Goal: Task Accomplishment & Management: Complete application form

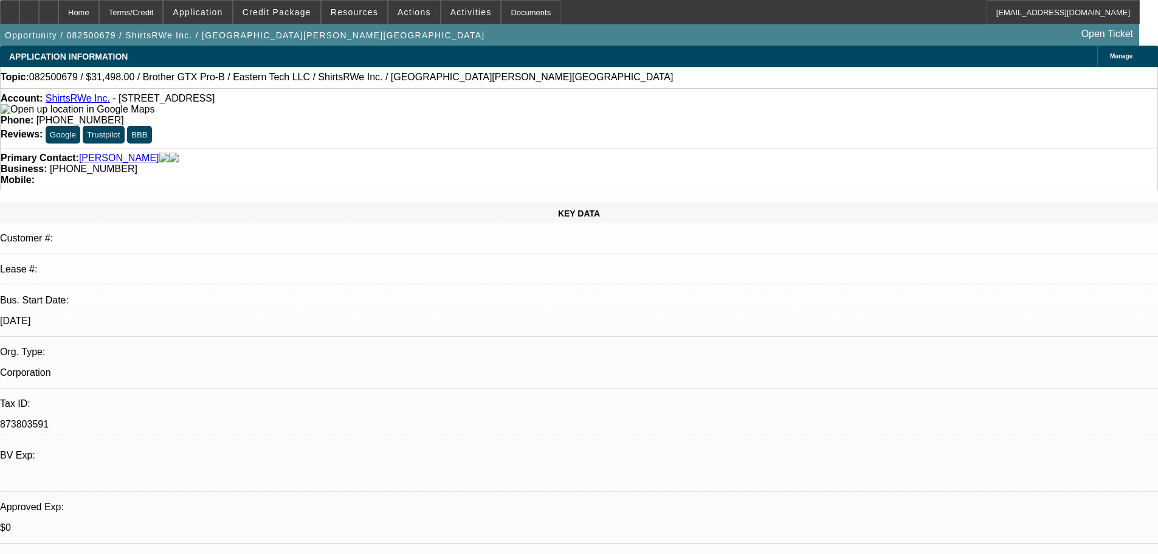
select select "0"
select select "3"
select select "0.1"
select select "4"
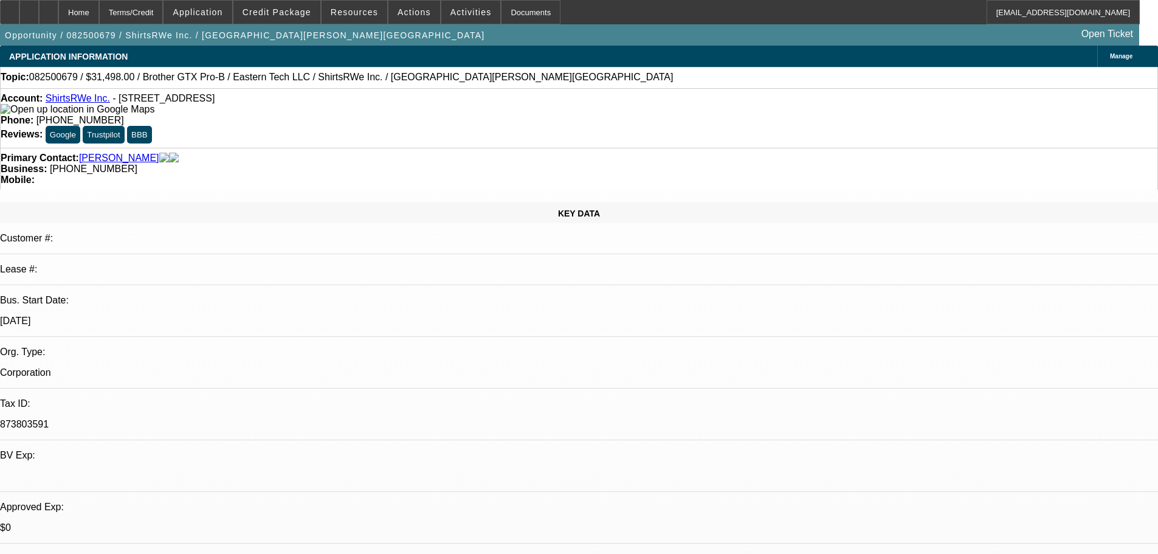
select select "0"
select select "3"
select select "0.1"
select select "4"
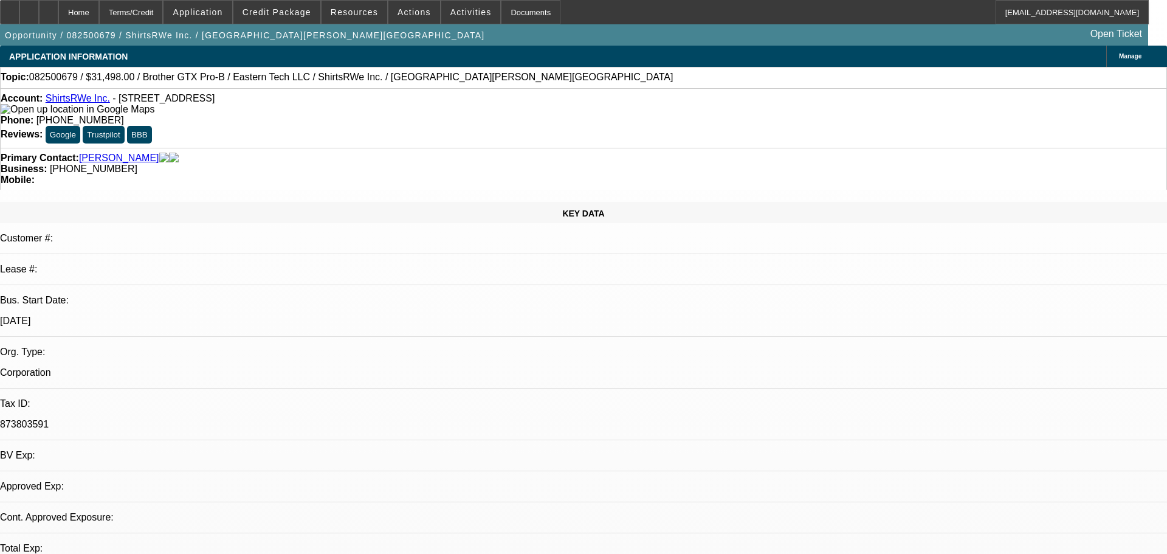
select select "0"
select select "3"
select select "0.1"
select select "4"
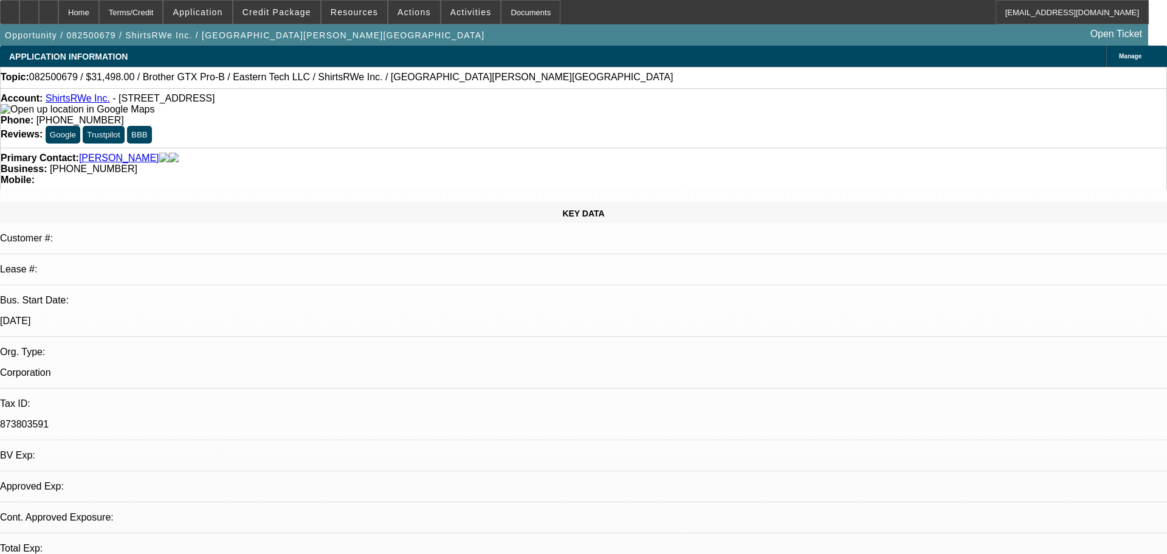
select select "0"
select select "3"
select select "0.1"
select select "4"
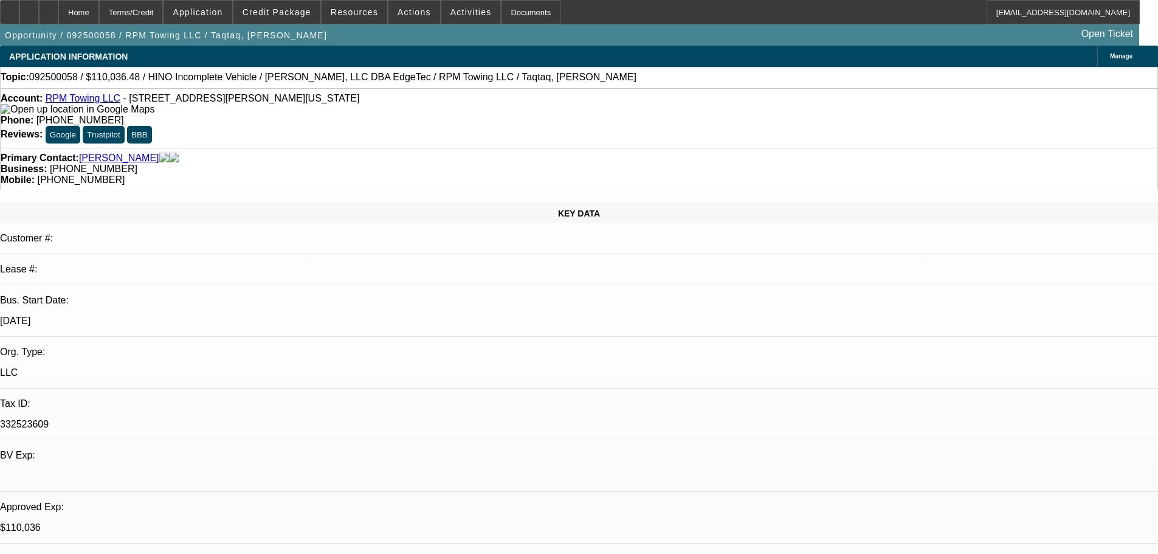
select select "0.15"
select select "2"
select select "0"
select select "6"
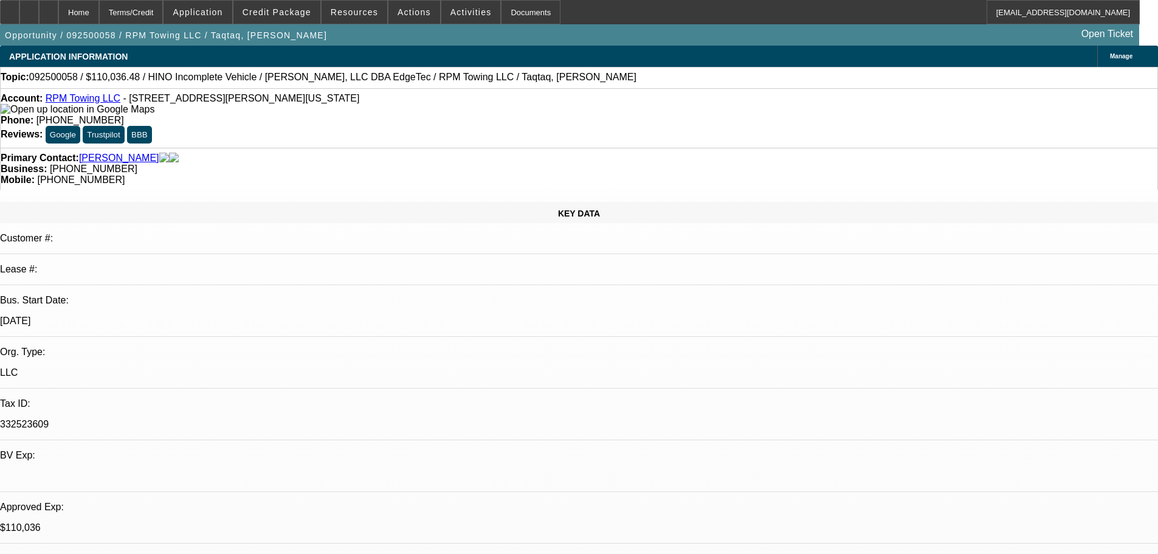
select select "0.15"
select select "2"
select select "0.1"
select select "4"
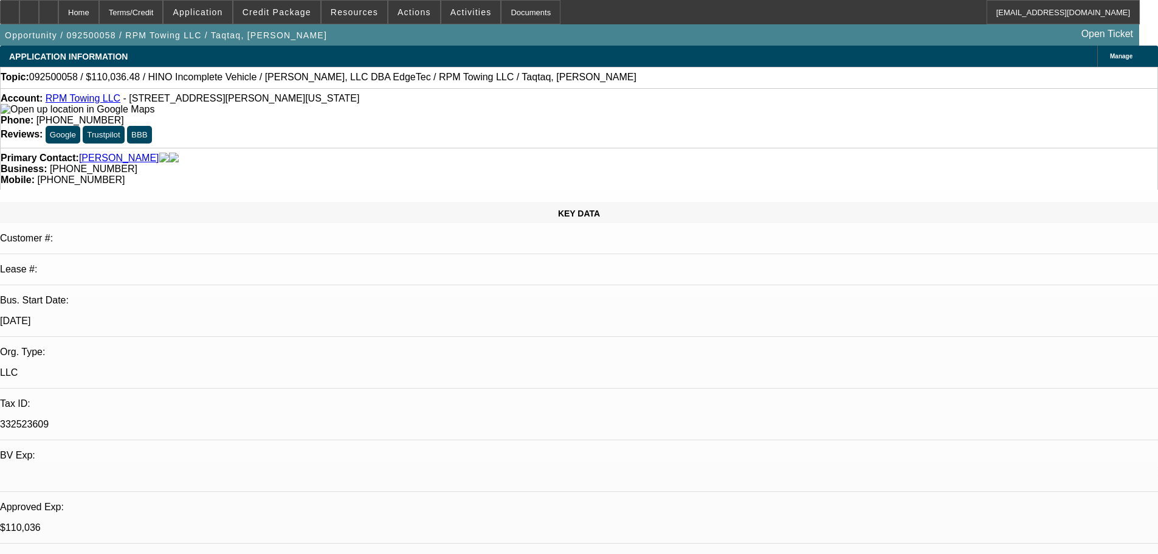
select select "0"
select select "2"
select select "0.1"
select select "4"
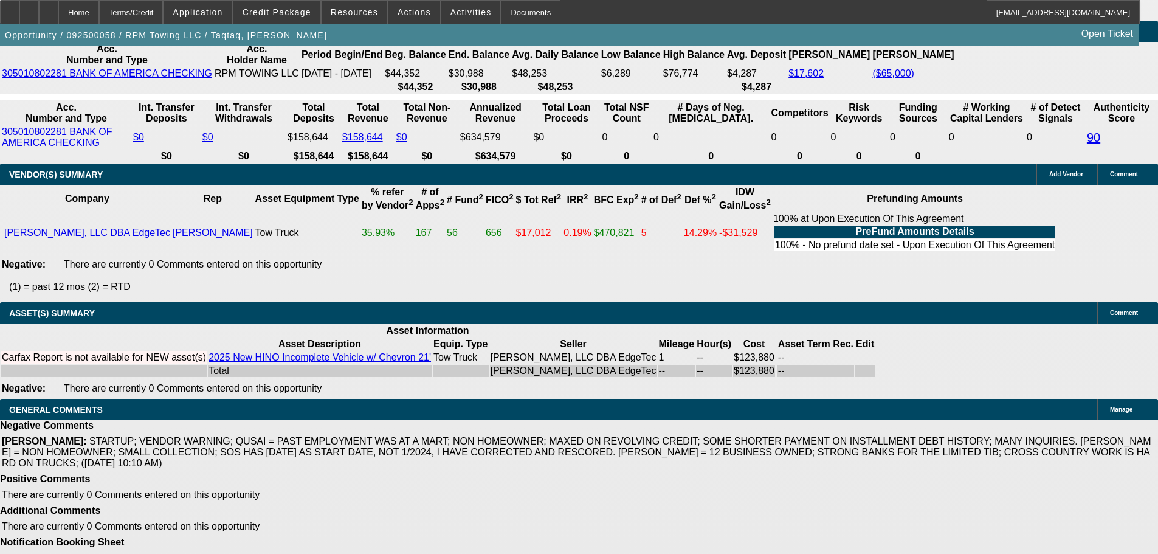
scroll to position [2374, 0]
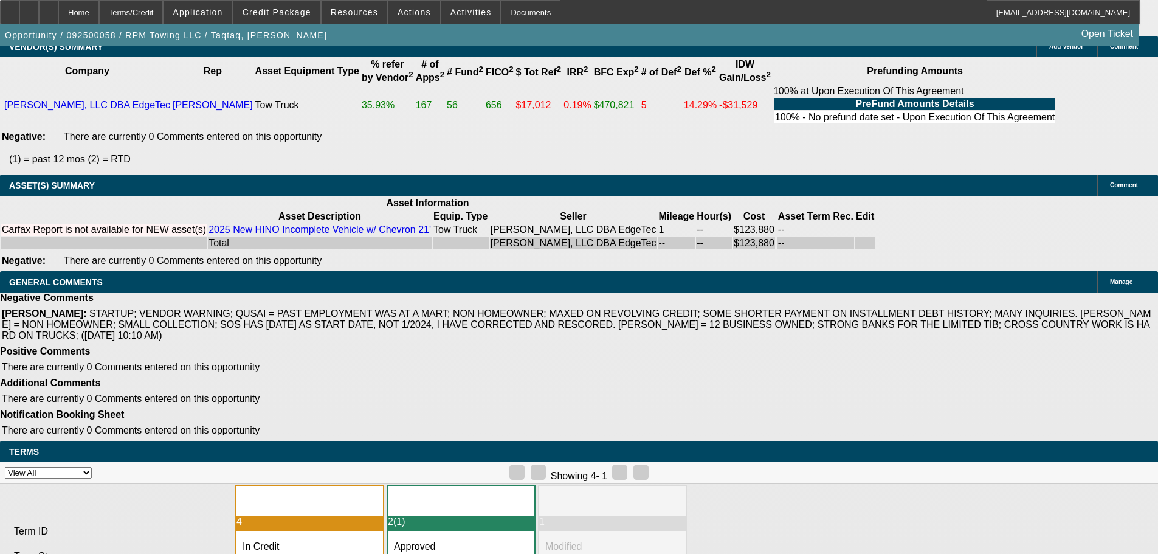
drag, startPoint x: 252, startPoint y: 492, endPoint x: 363, endPoint y: 495, distance: 111.9
copy span "APPROVED, GPS REQUIRED."
select select "3"
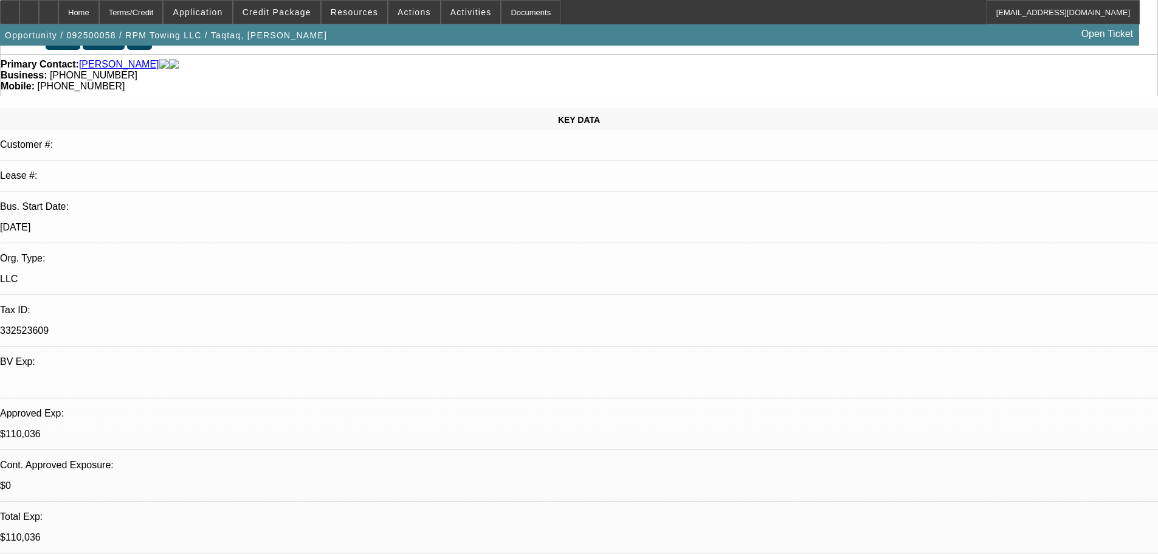
scroll to position [122, 0]
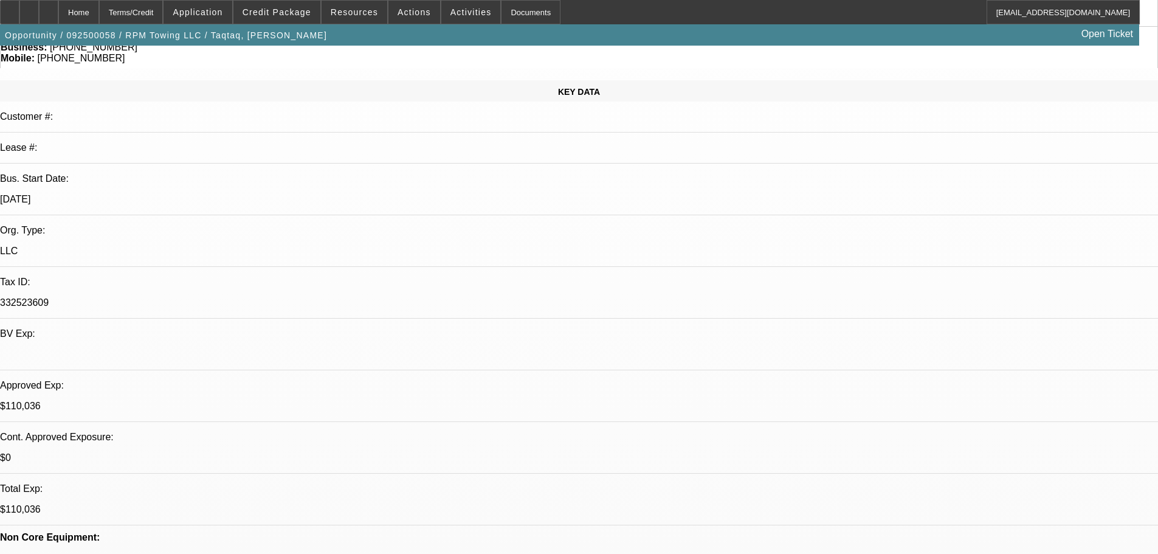
paste textarea "APPROVED, GPS REQUIRED."
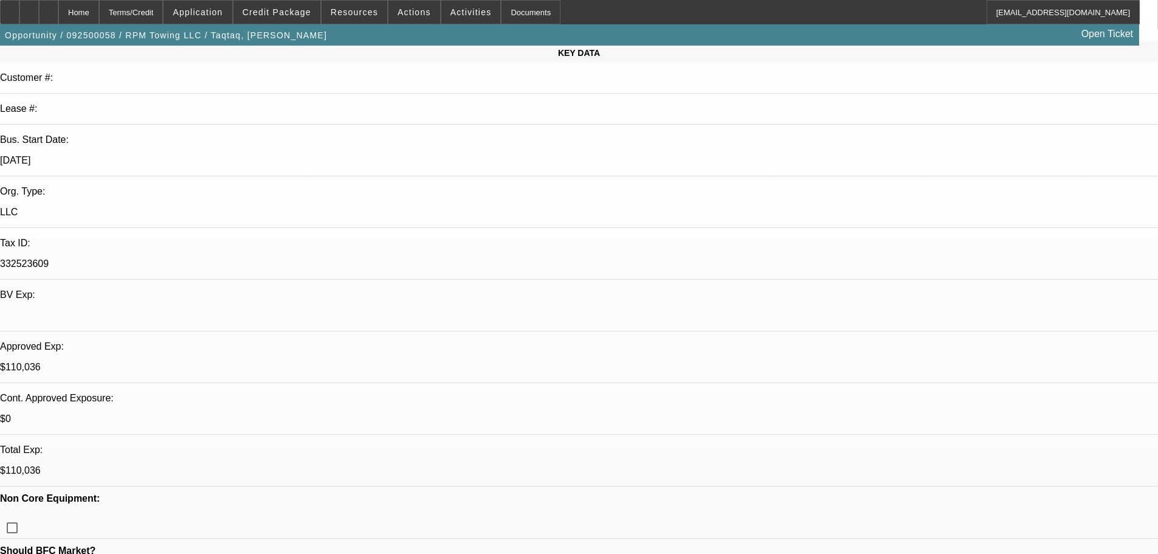
scroll to position [243, 0]
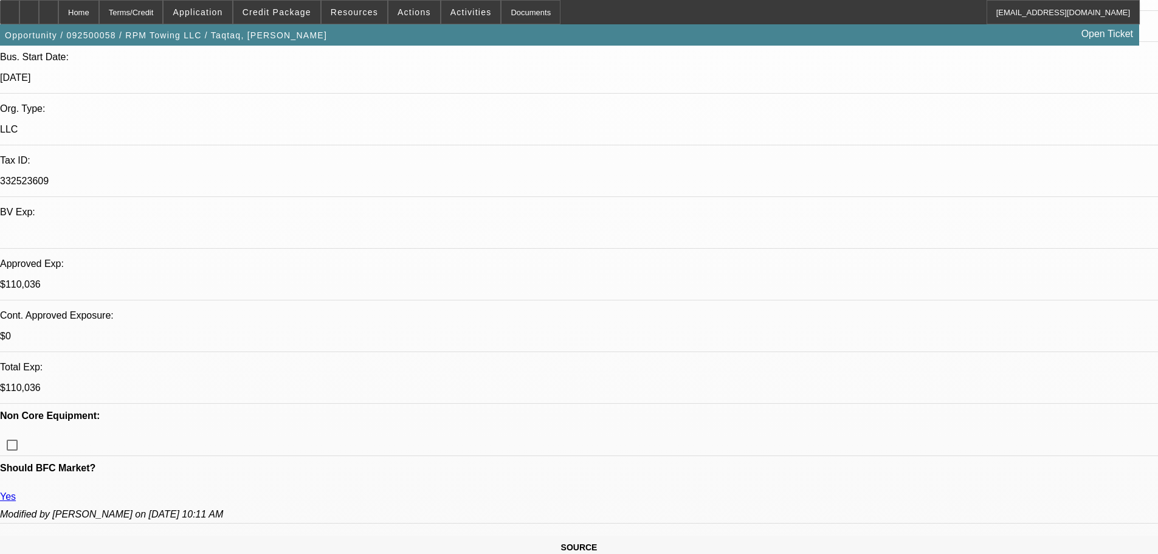
type textarea "APPROVED, GPS REQUIRED."
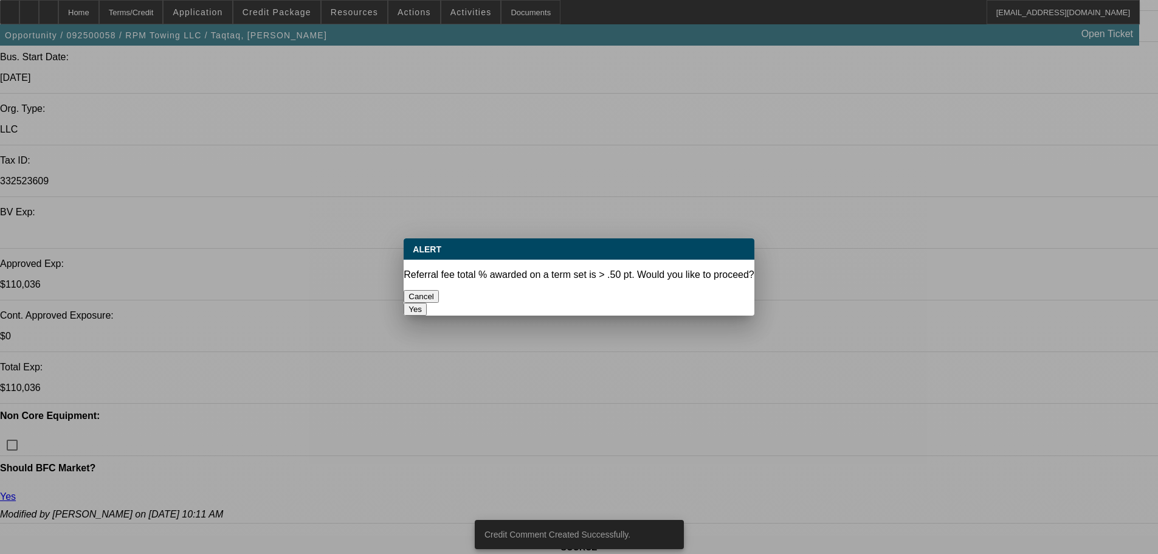
scroll to position [0, 0]
click at [427, 303] on button "Yes" at bounding box center [415, 309] width 23 height 13
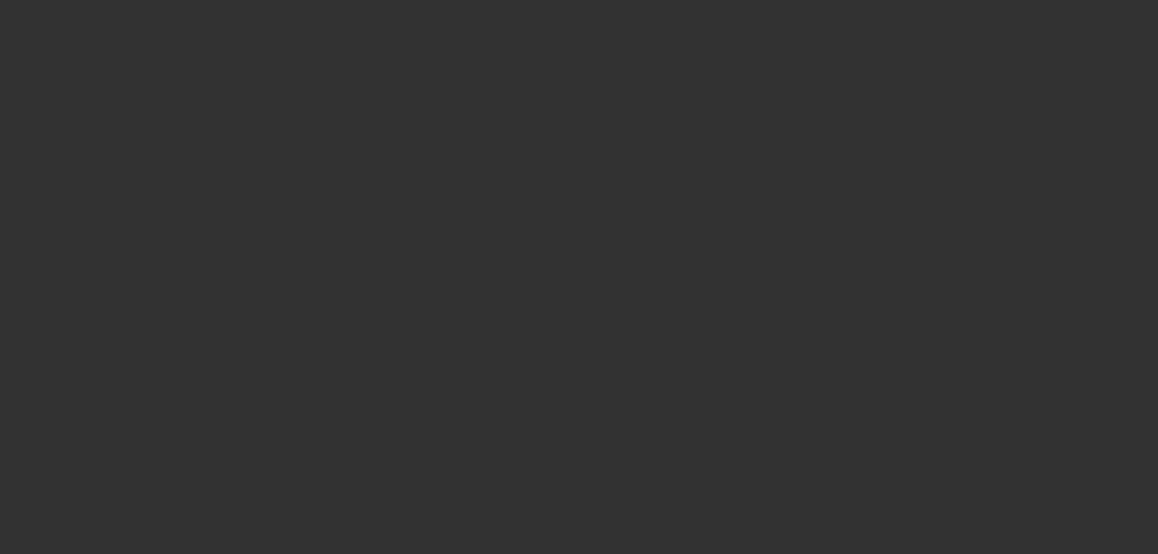
select select "0.15"
select select "2"
select select "0"
select select "6"
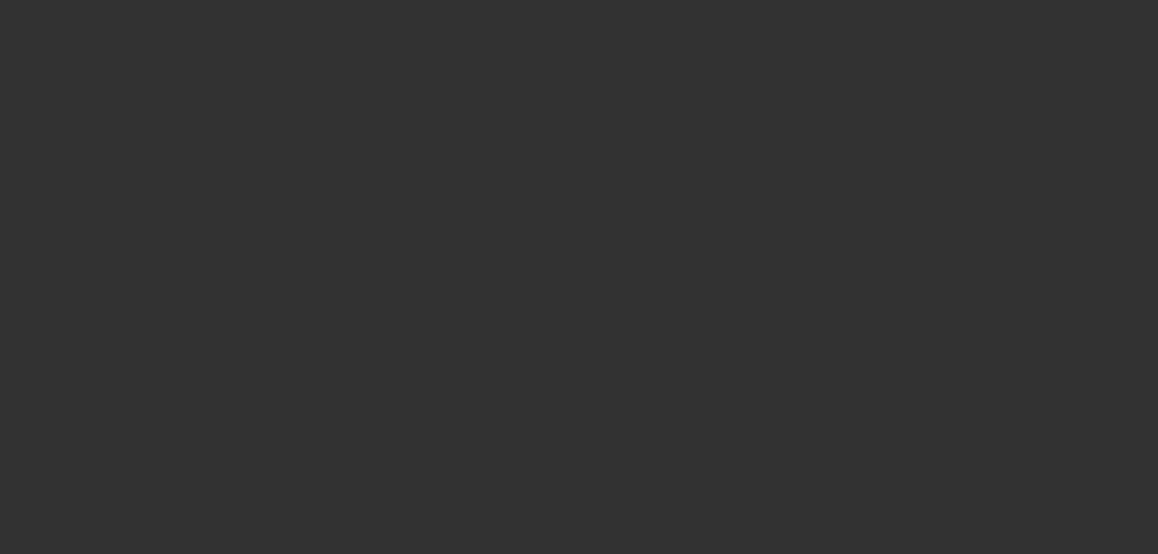
select select "0.15"
select select "2"
select select "0.1"
select select "4"
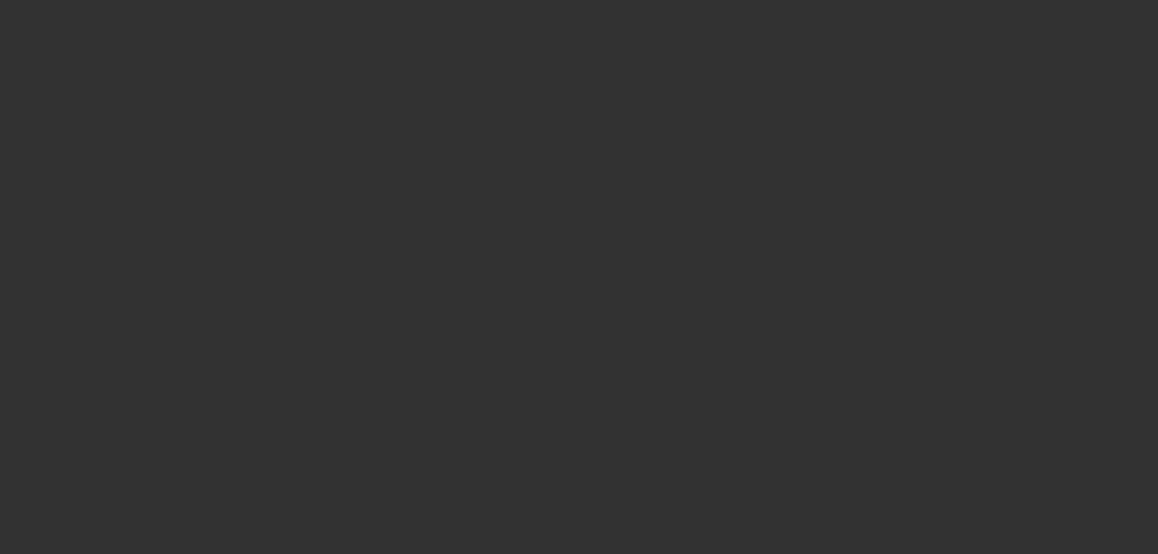
select select "0"
select select "2"
select select "0.1"
select select "4"
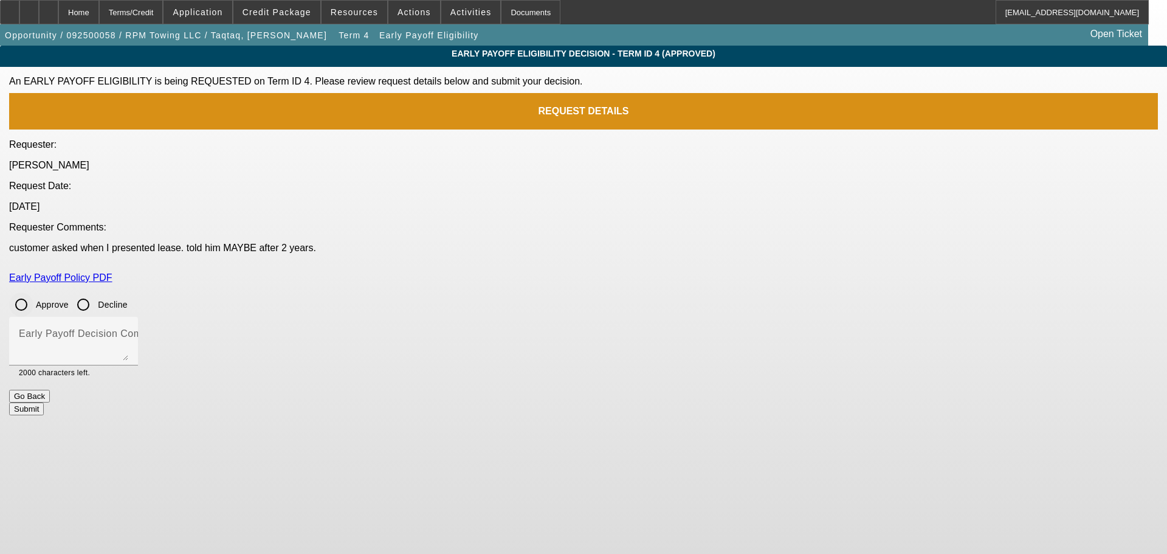
click at [33, 292] on input "Approve" at bounding box center [21, 304] width 24 height 24
radio input "true"
click at [128, 331] on textarea "Early Payoff Decision Comment" at bounding box center [73, 345] width 109 height 29
type textarea "APPROVED"
click at [44, 402] on button "Submit" at bounding box center [26, 408] width 35 height 13
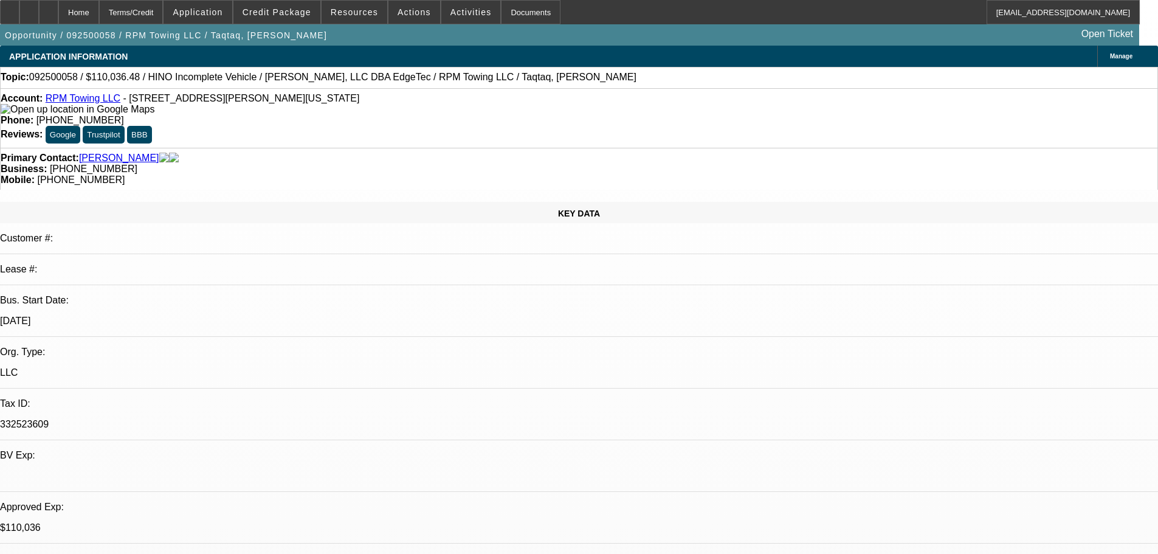
select select "0.15"
select select "2"
select select "0"
select select "6"
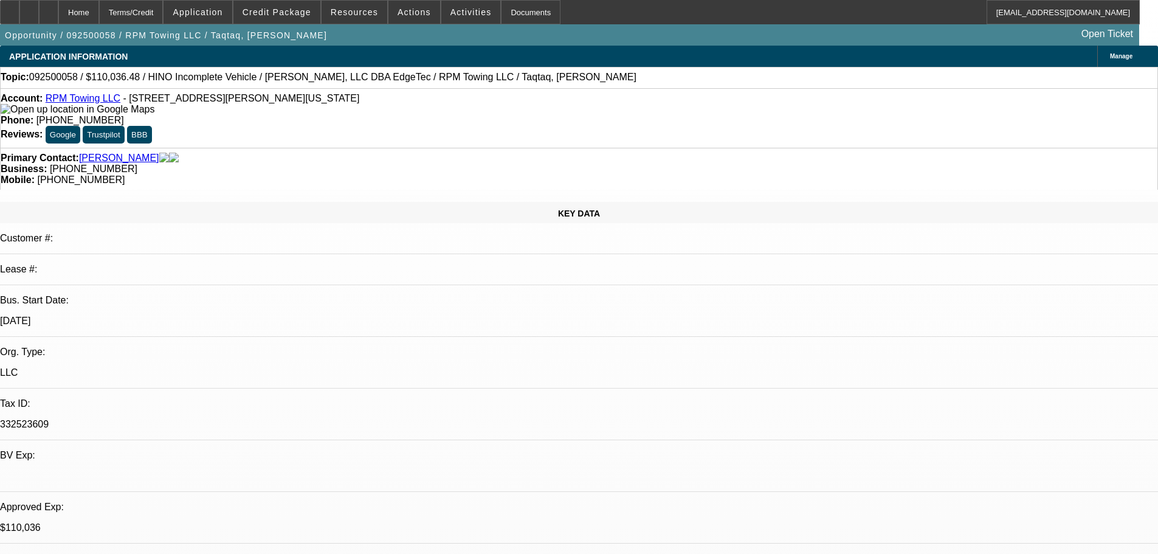
select select "0.15"
select select "2"
select select "0.1"
select select "4"
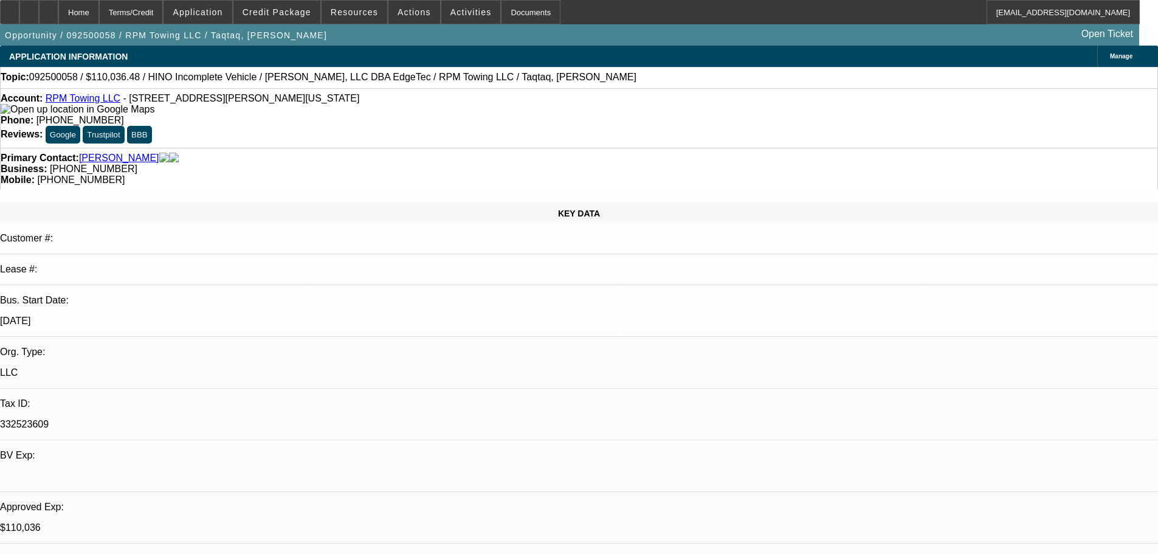
select select "0"
select select "2"
select select "0.1"
select select "4"
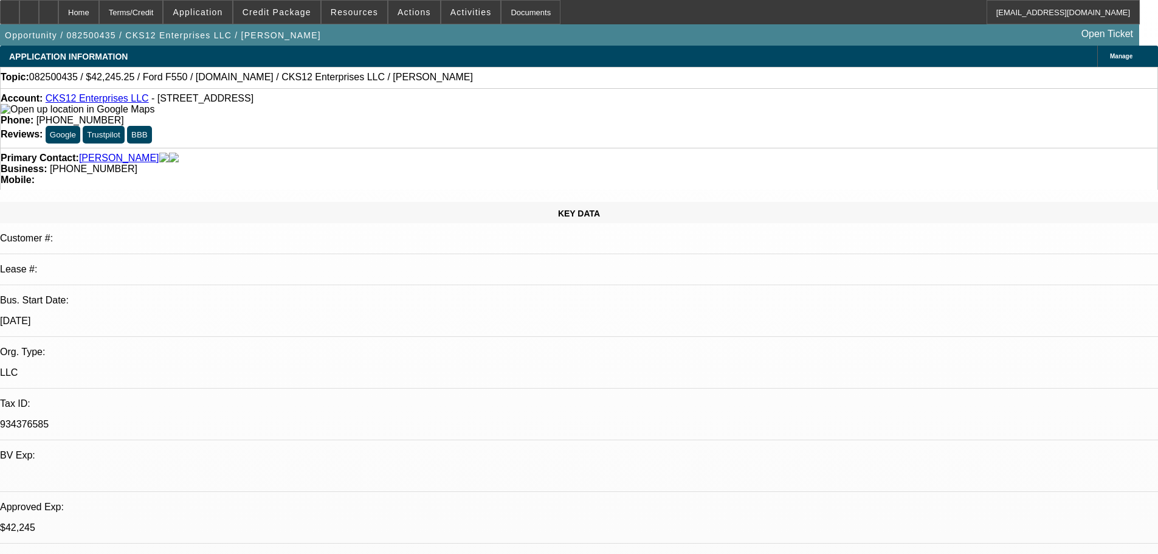
select select "0"
select select "2"
select select "0.1"
select select "4"
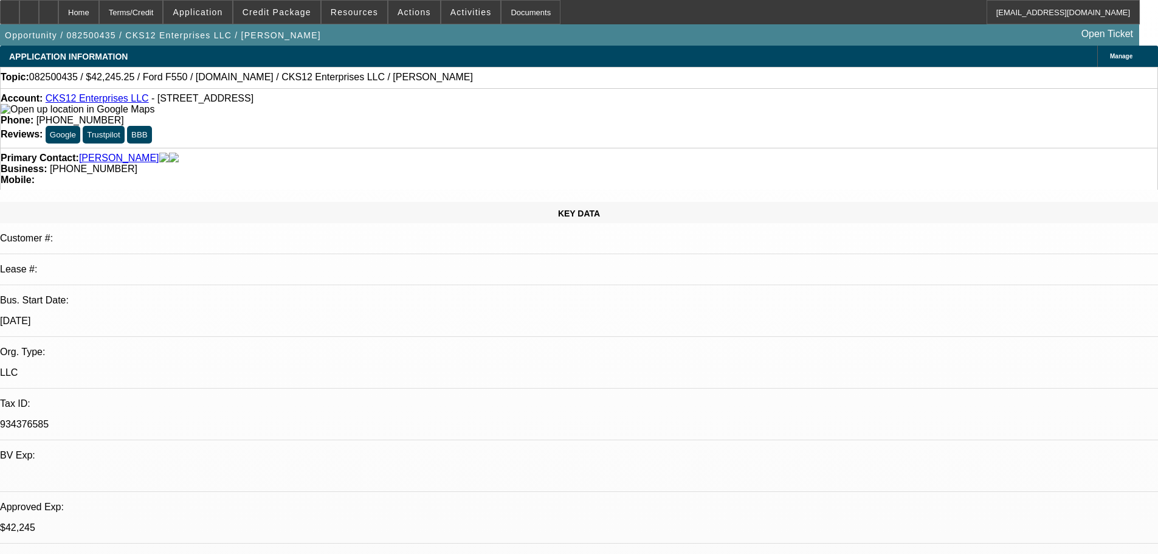
select select "0"
select select "2"
select select "0.1"
select select "4"
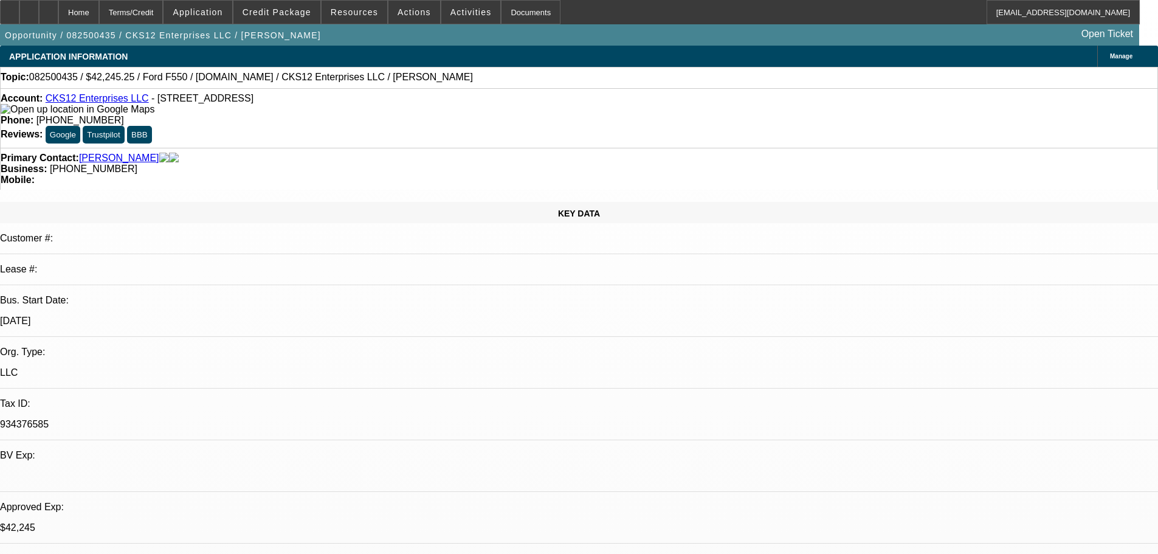
select select "0"
select select "2"
select select "0.1"
select select "4"
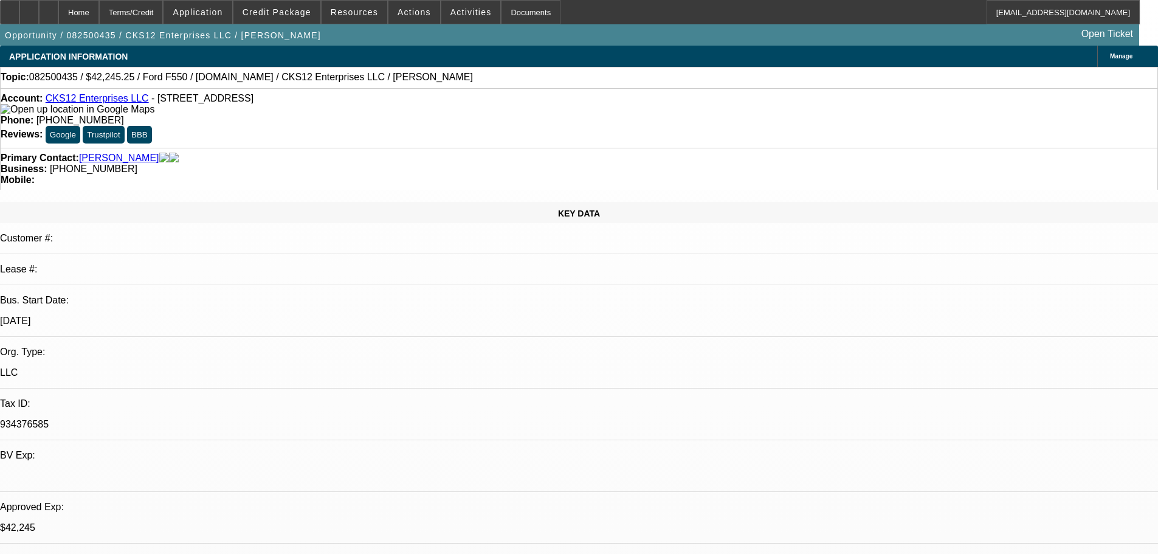
select select "0"
select select "2"
select select "0.1"
select select "4"
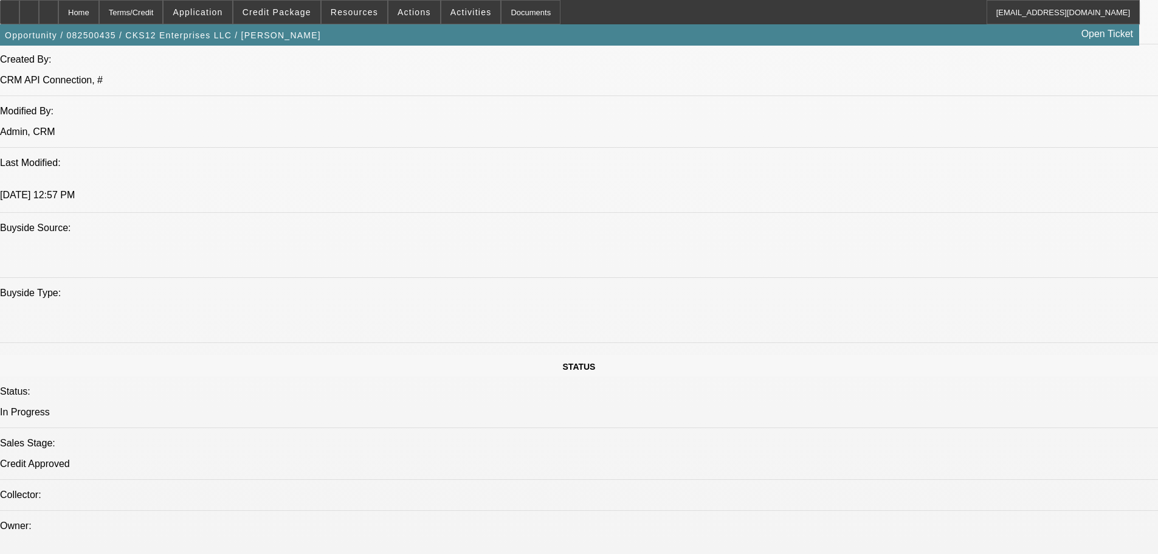
scroll to position [1155, 0]
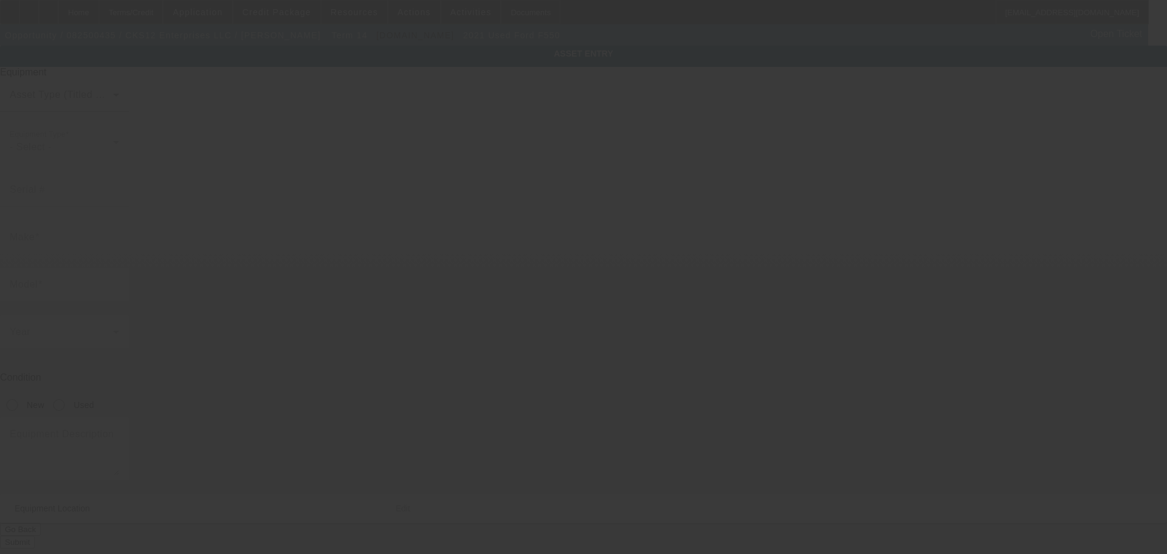
type input "1FDUF5GT7MEC74281"
type input "Ford"
type input "f550"
radio input "true"
type textarea "Ford F550"
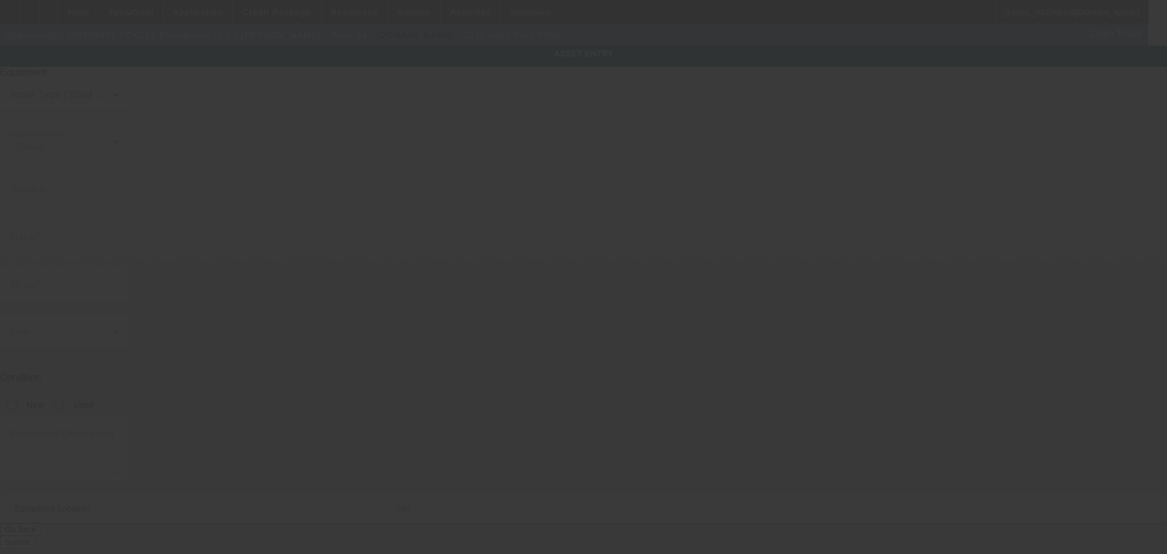
type input "2087 Lakewood Trl SE"
type input "Atlanta"
type input "30315"
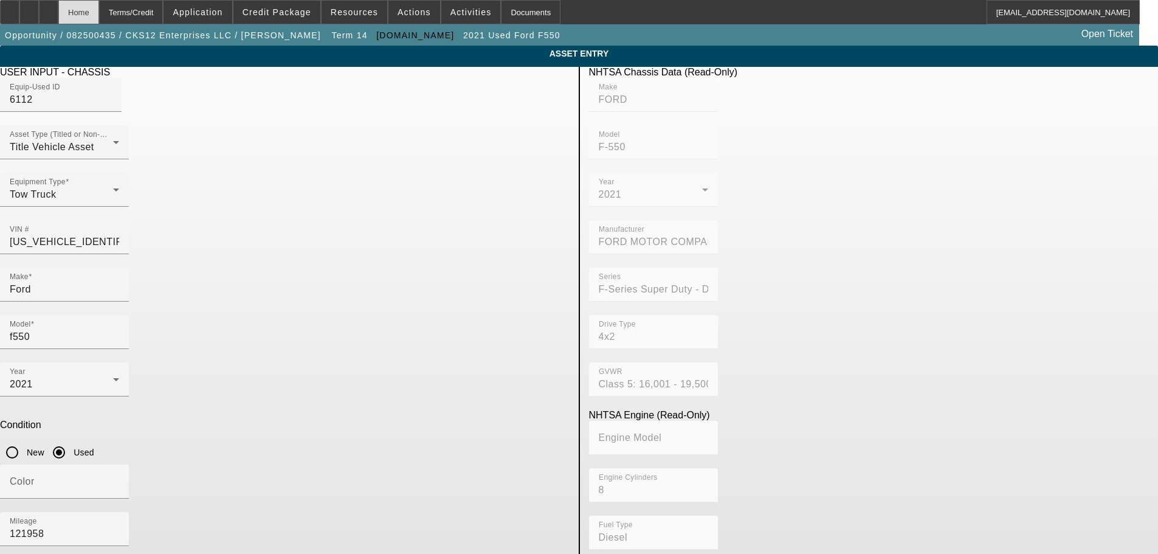
click at [99, 13] on div "Home" at bounding box center [78, 12] width 41 height 24
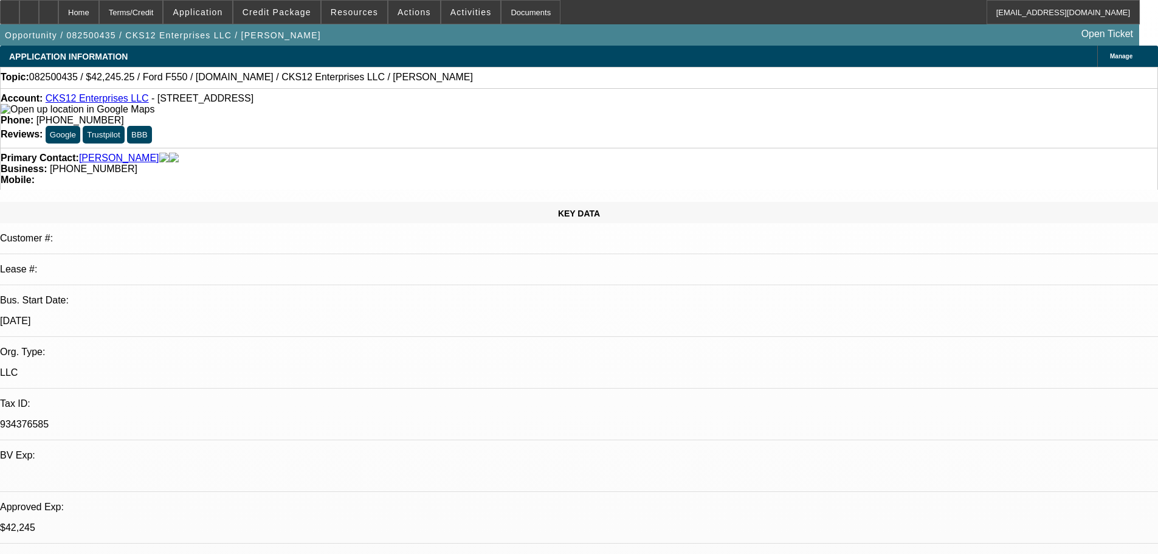
select select "0"
select select "2"
select select "0.1"
select select "4"
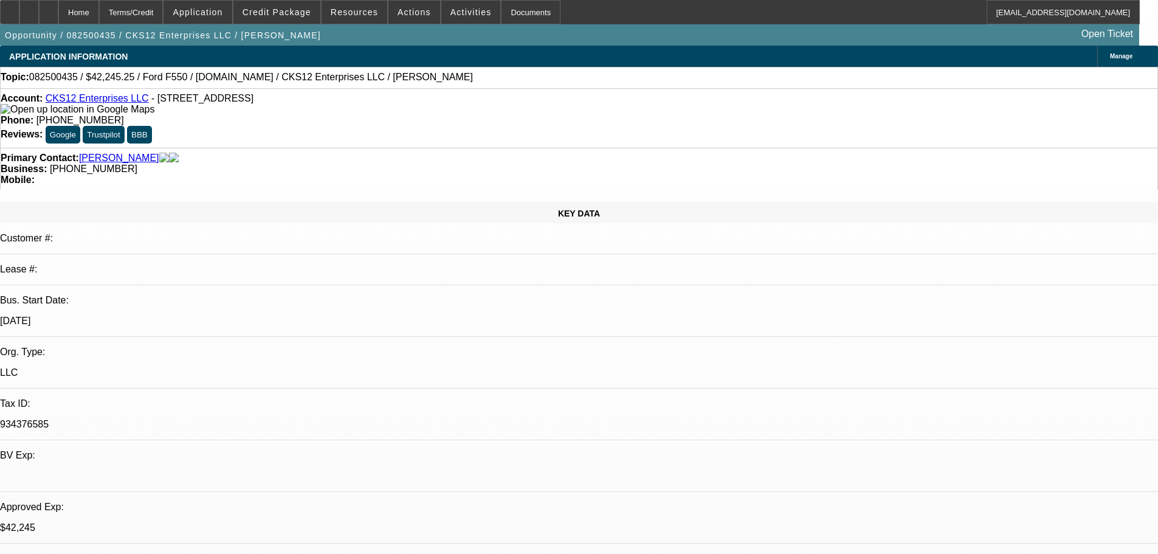
select select "0"
select select "2"
select select "0.1"
select select "4"
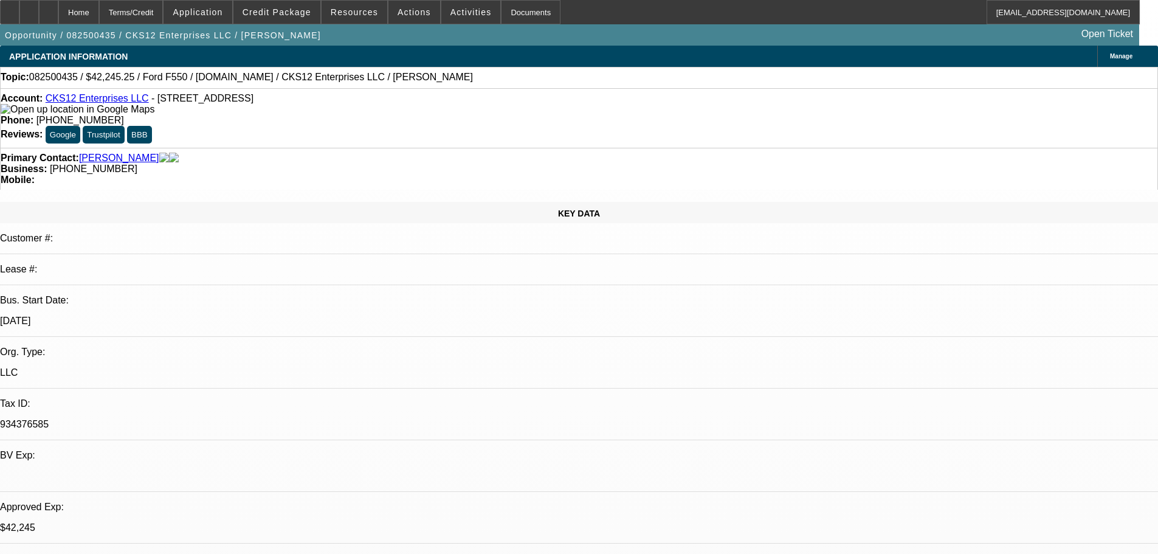
select select "0"
select select "2"
select select "0.1"
select select "4"
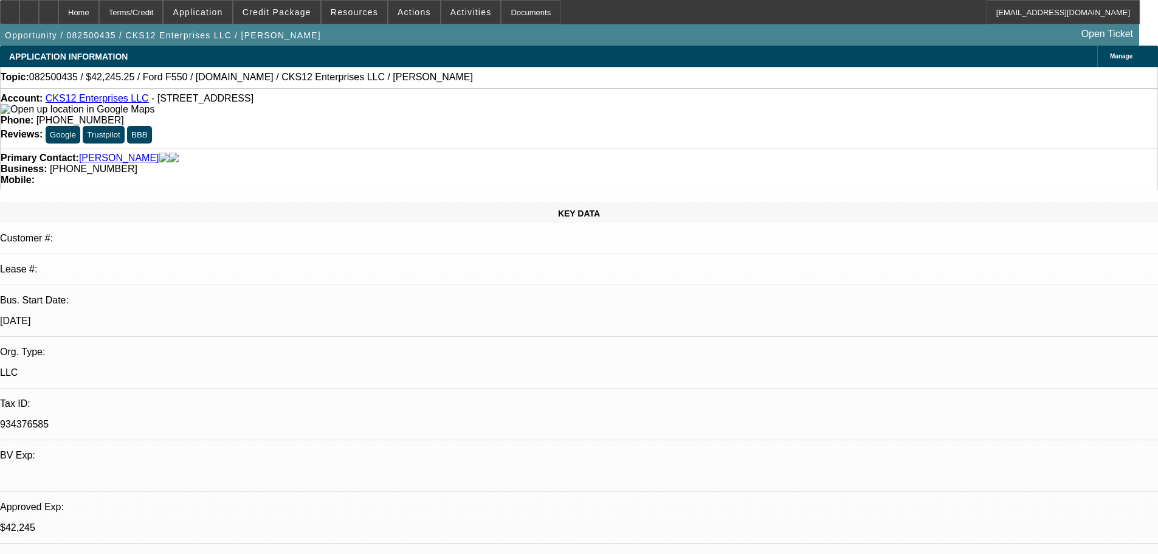
select select "0"
select select "2"
select select "0.1"
select select "4"
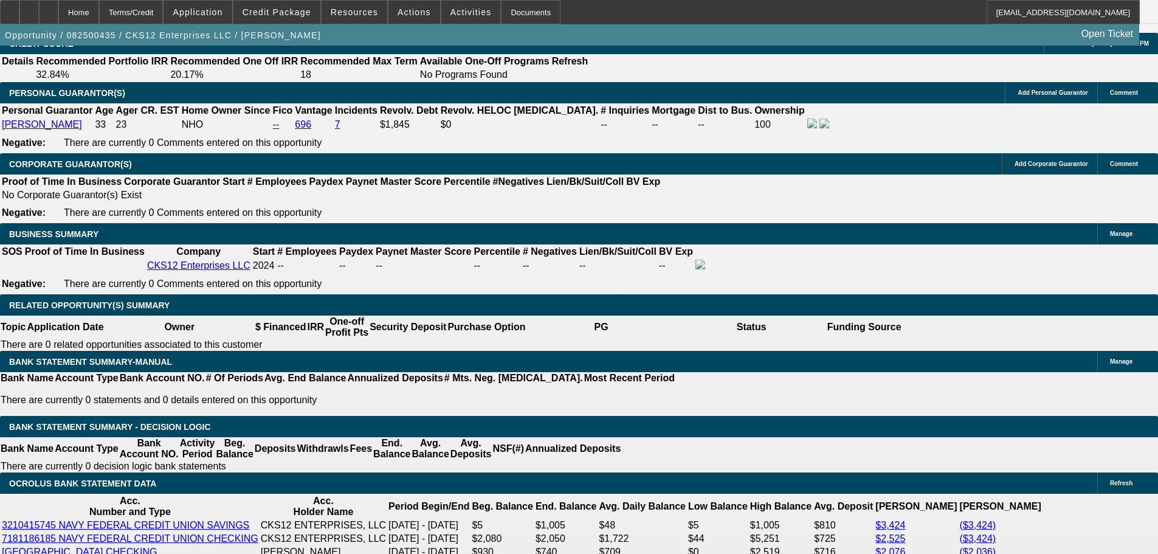
scroll to position [2005, 0]
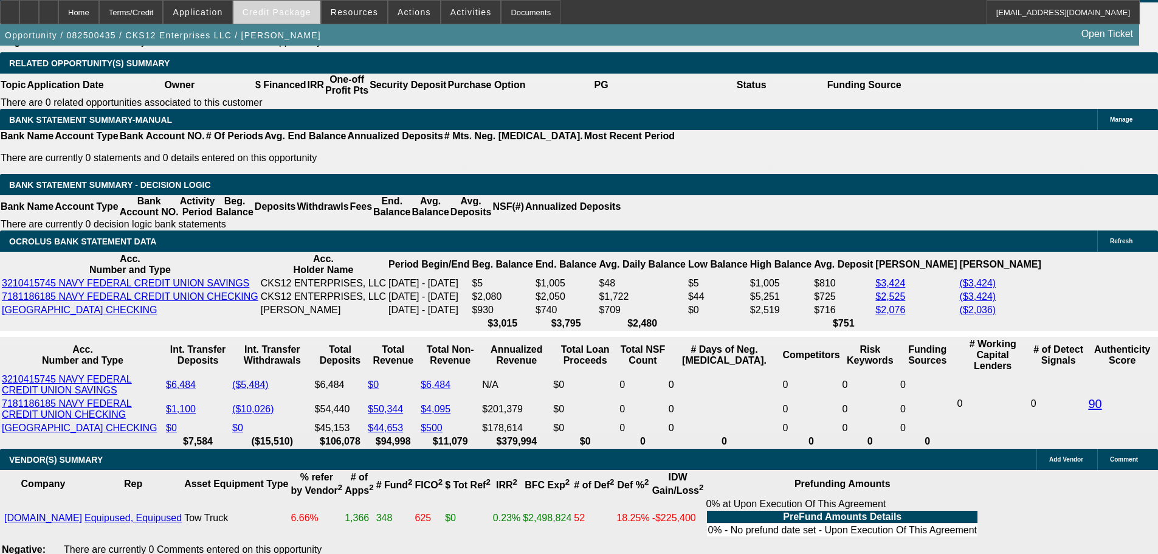
click at [260, 14] on span at bounding box center [276, 12] width 87 height 29
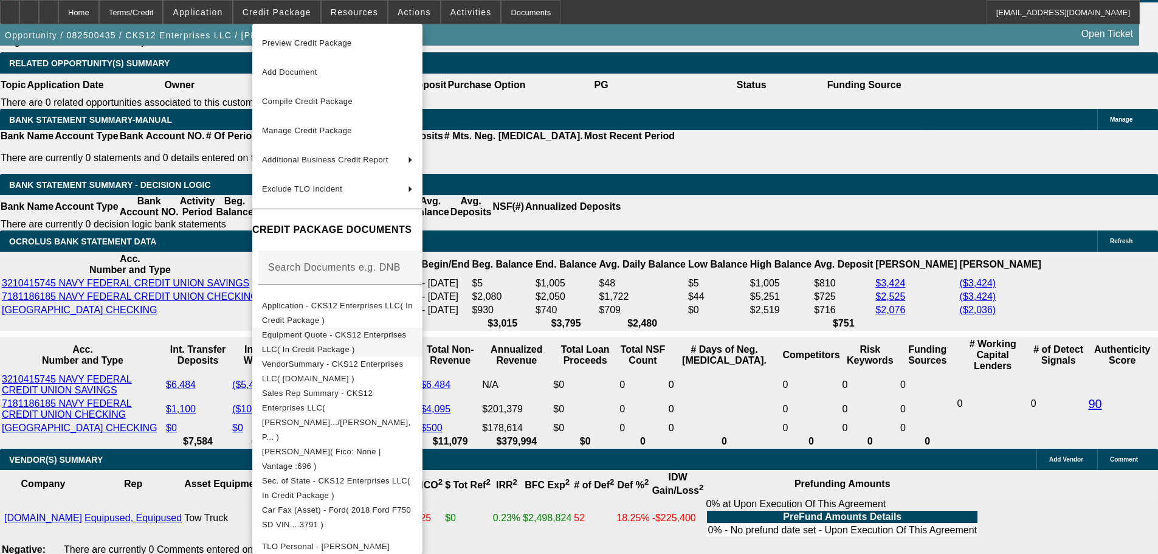
click at [335, 337] on span "Equipment Quote - CKS12 Enterprises LLC( In Credit Package )" at bounding box center [334, 342] width 145 height 24
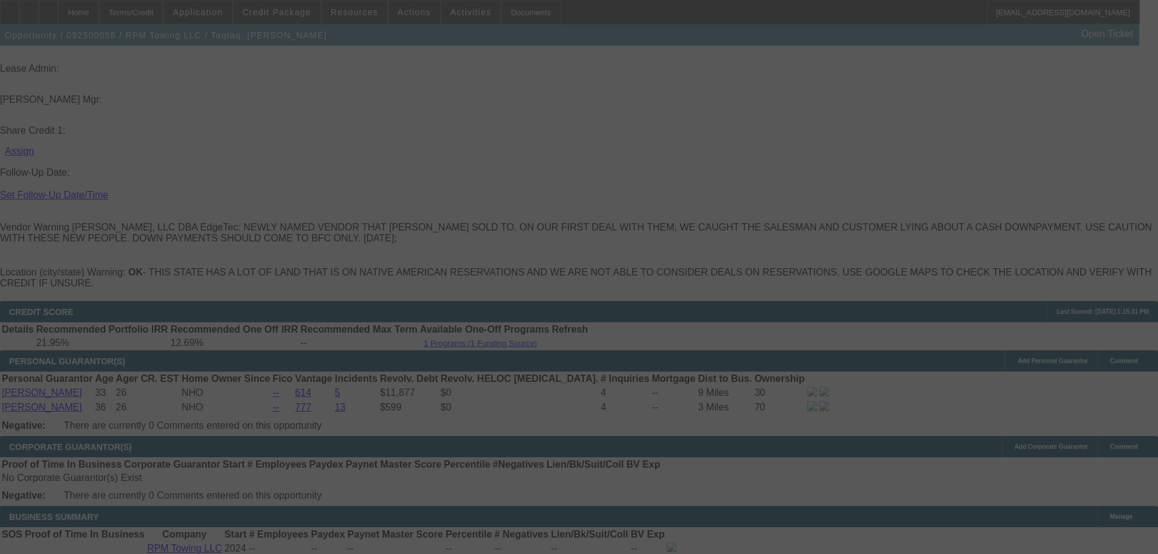
scroll to position [1720, 0]
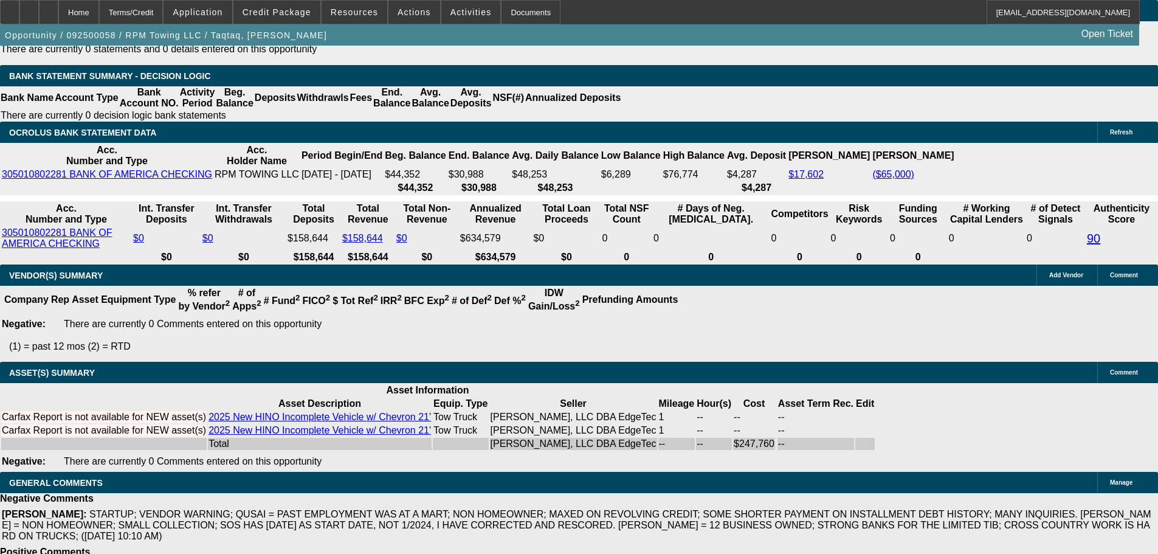
select select "0"
select select "2"
select select "0"
select select "6"
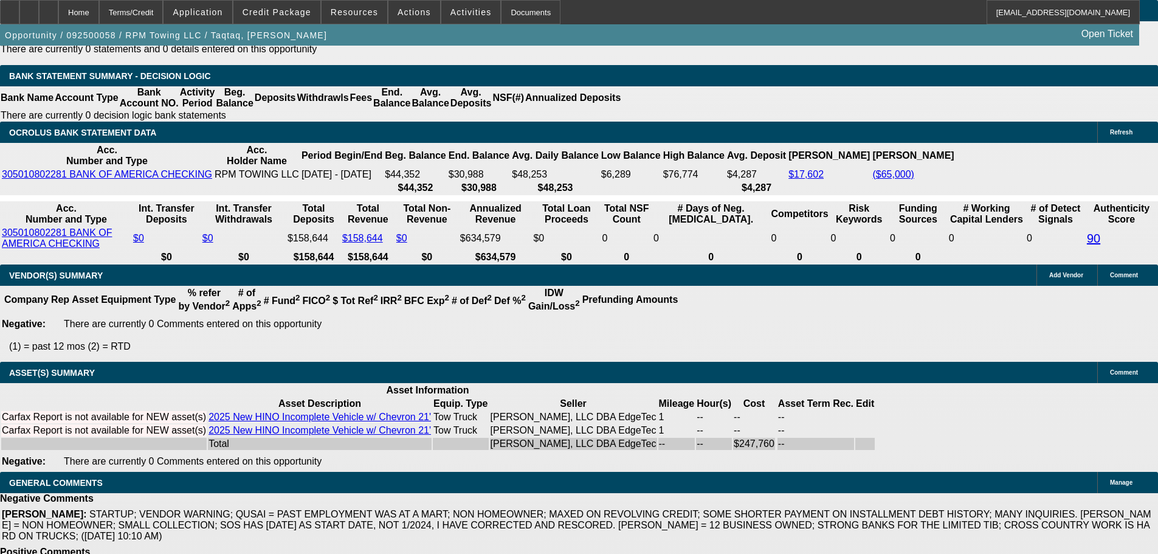
select select "0.15"
select select "2"
select select "0"
select select "6"
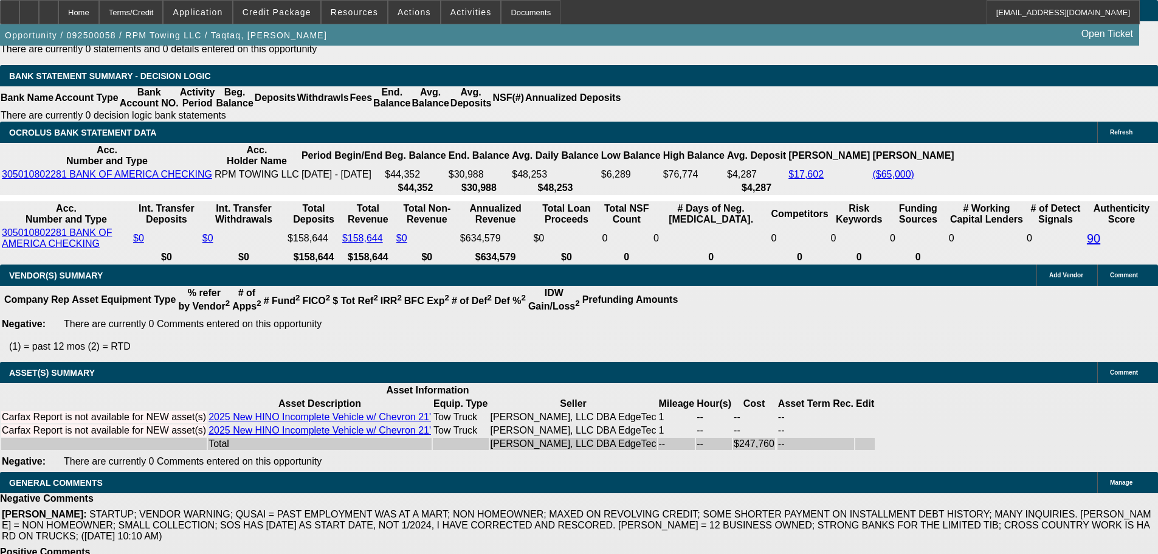
select select "0.15"
select select "2"
select select "0.1"
select select "4"
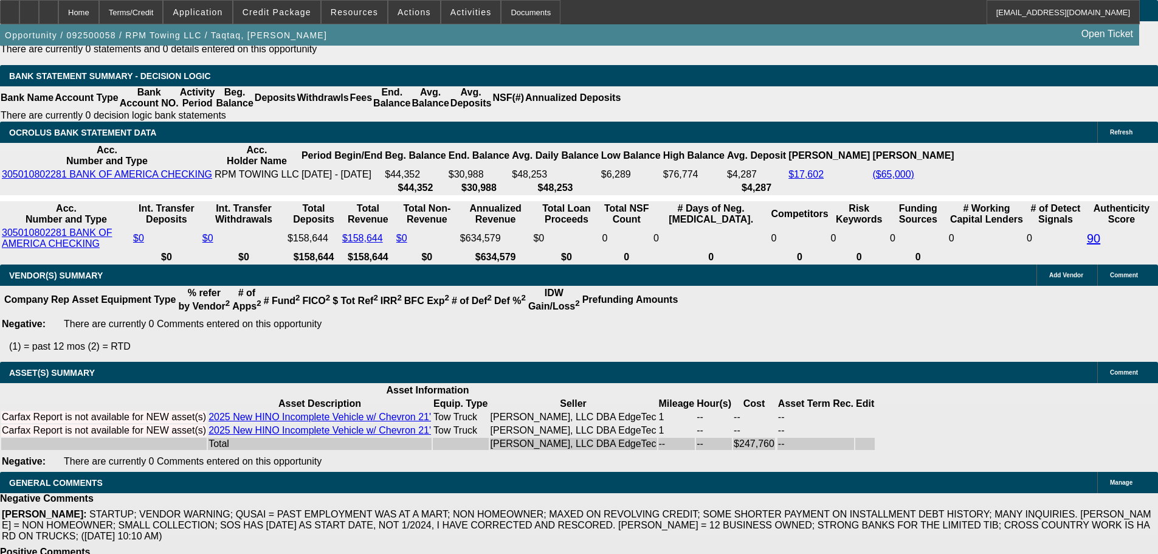
select select "0"
select select "2"
select select "0.1"
select select "4"
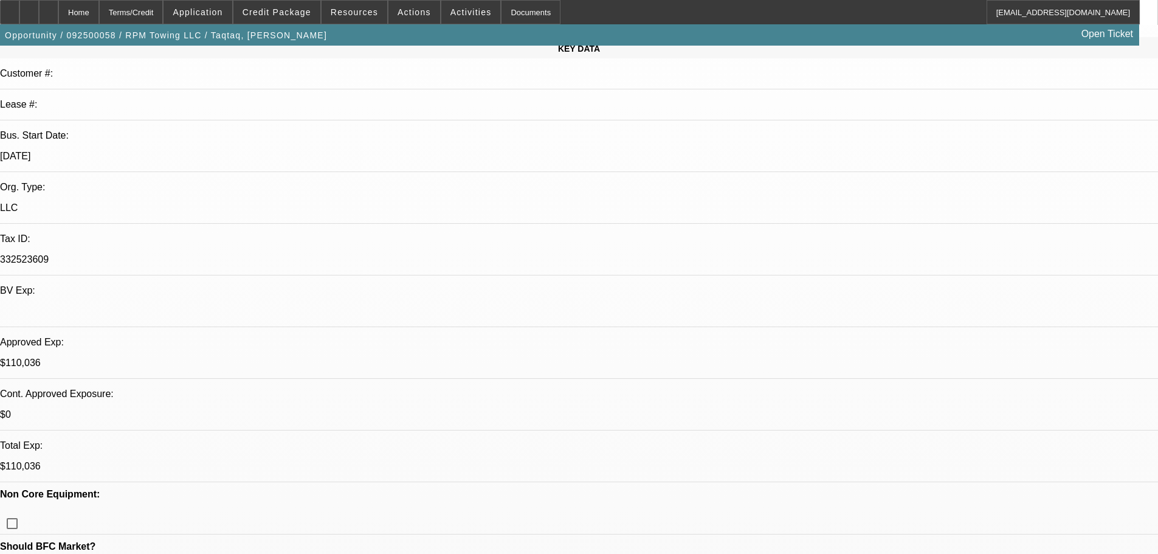
scroll to position [0, 0]
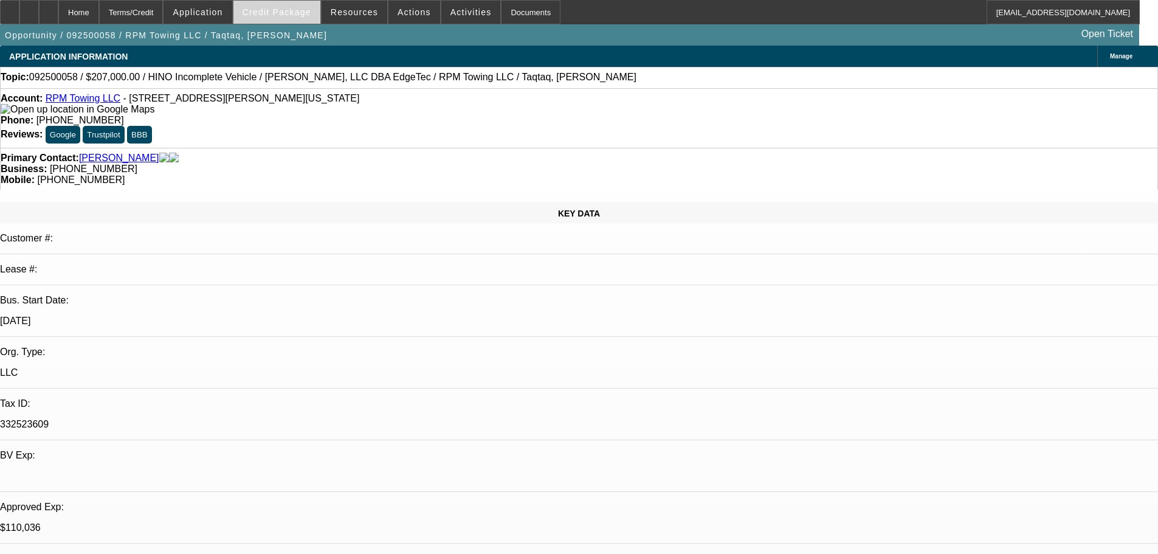
click at [276, 19] on span at bounding box center [276, 12] width 87 height 29
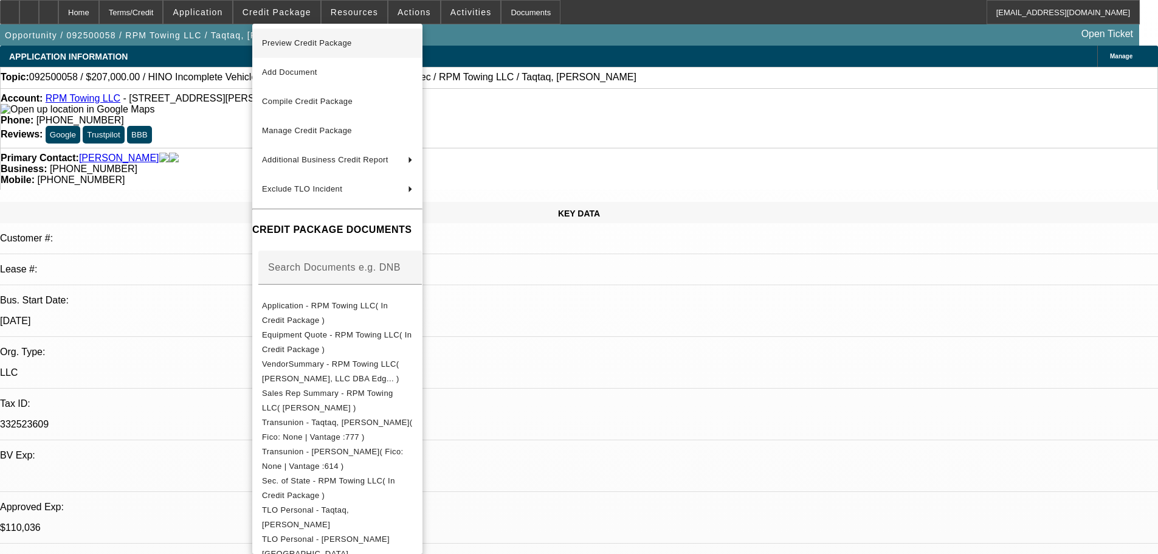
click at [303, 44] on span "Preview Credit Package" at bounding box center [307, 42] width 90 height 9
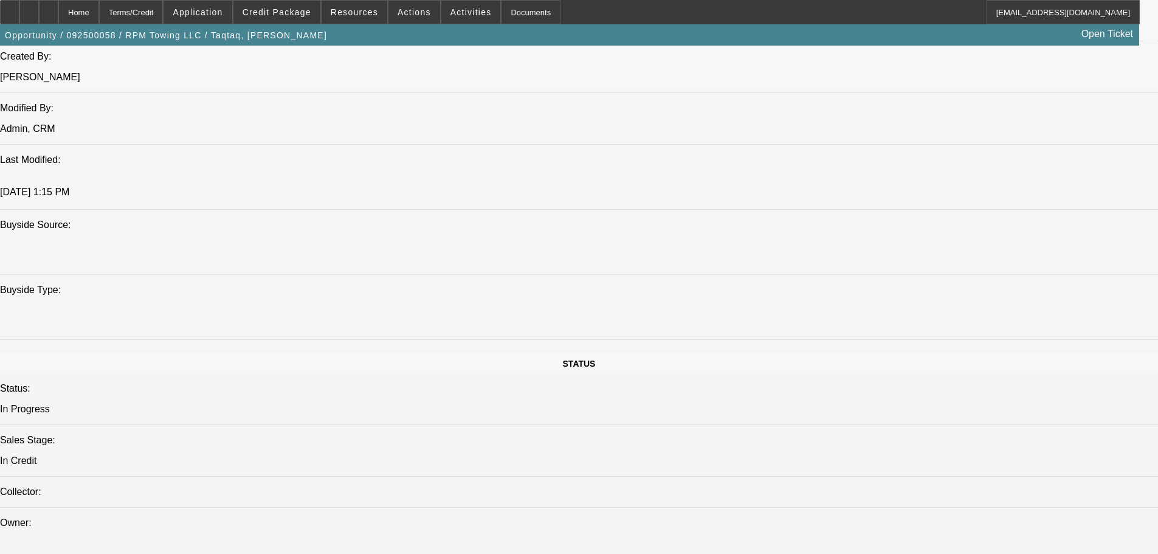
scroll to position [972, 0]
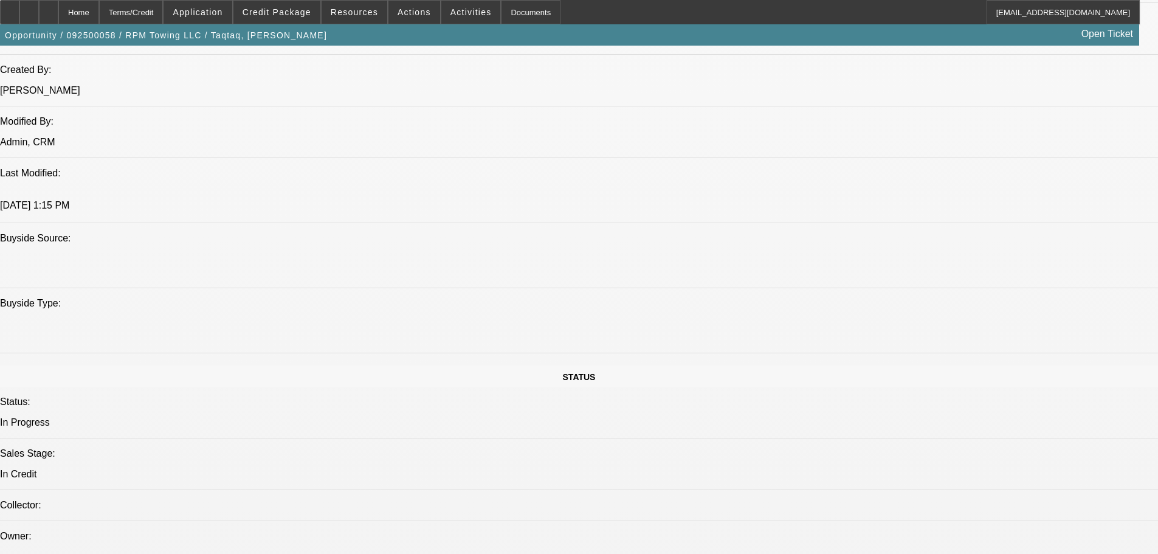
drag, startPoint x: 975, startPoint y: 225, endPoint x: 985, endPoint y: 235, distance: 13.3
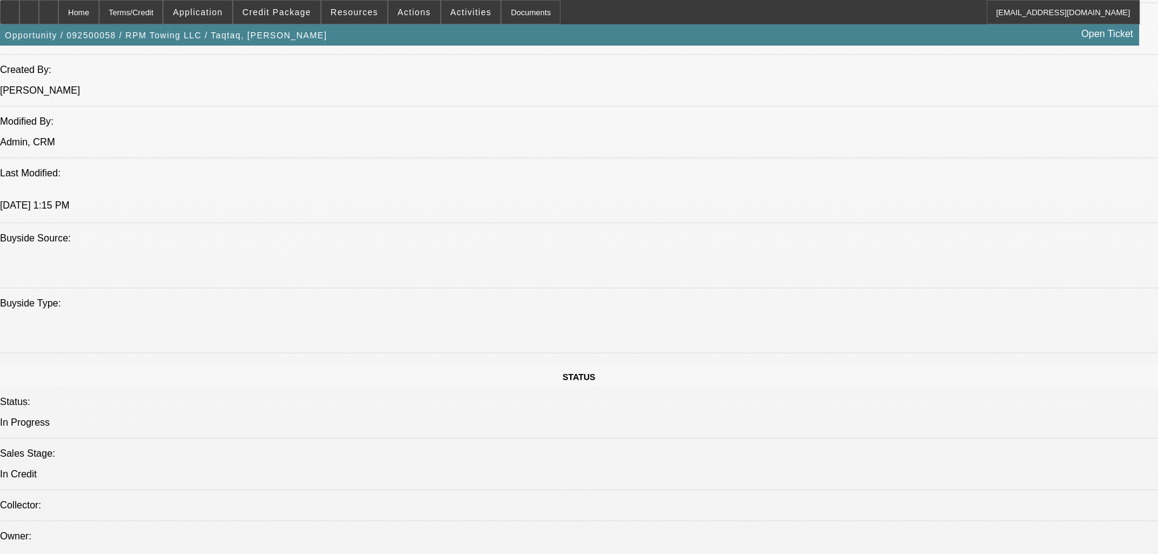
type textarea "LARGE DROP IN BANK BALANCES IN JULY - LARGE TRANSFER OUT TO ANOTHER ACCOUNT"
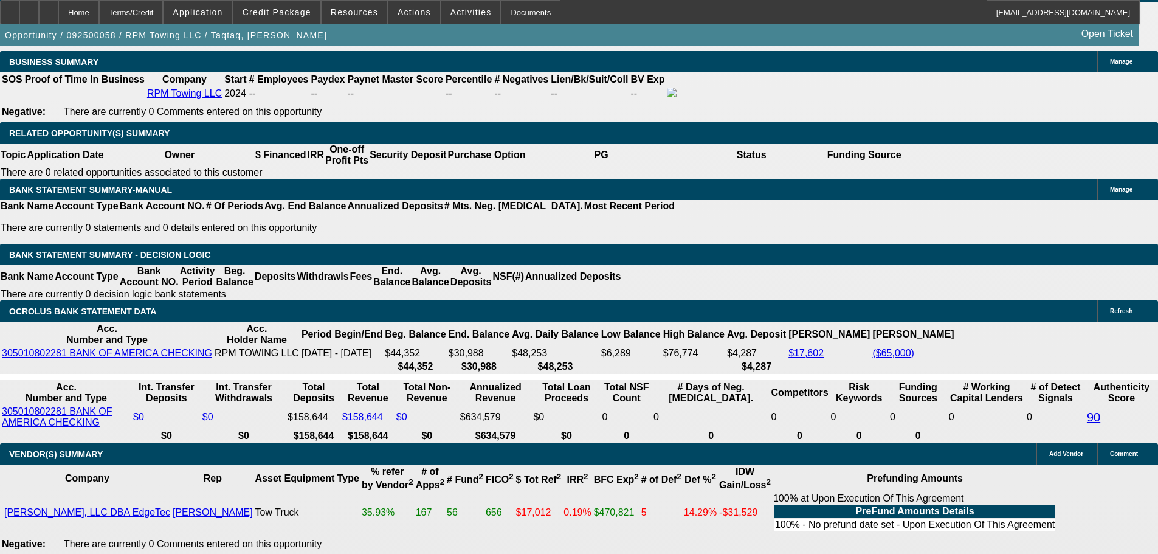
scroll to position [2309, 0]
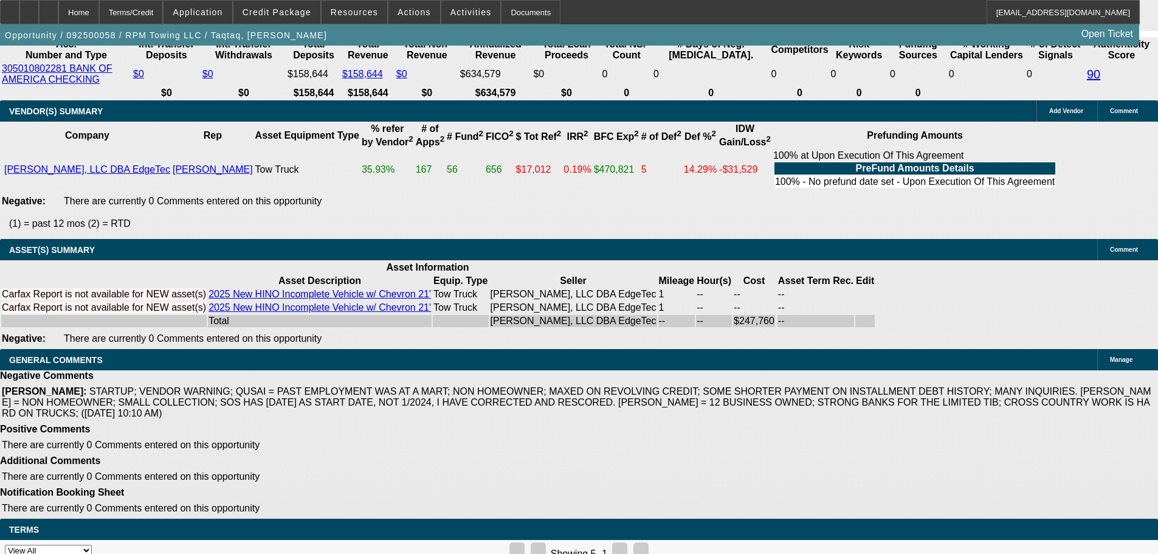
select select "5"
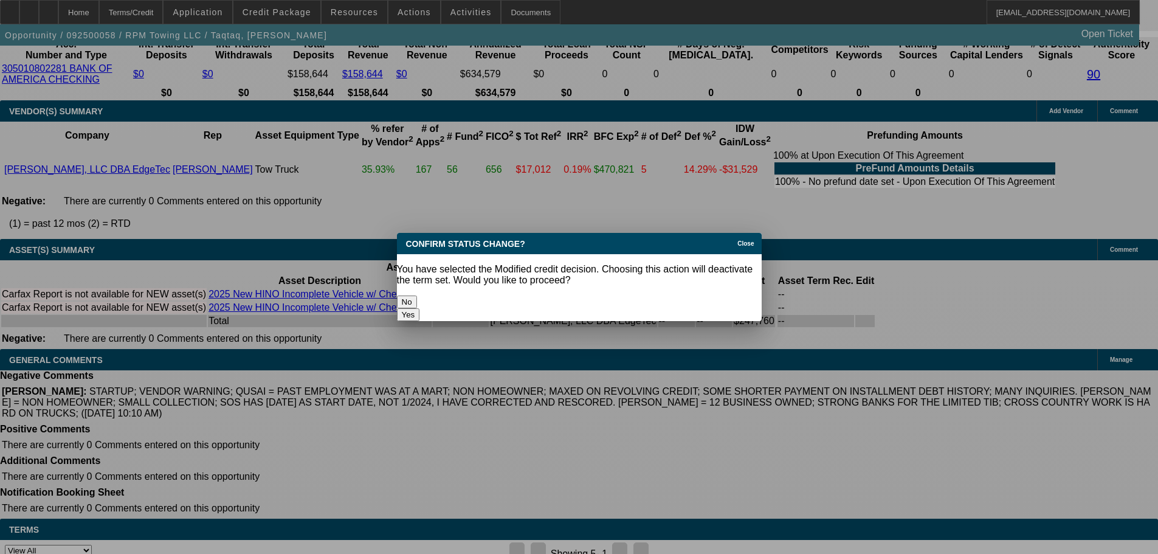
click at [420, 308] on button "Yes" at bounding box center [408, 314] width 23 height 13
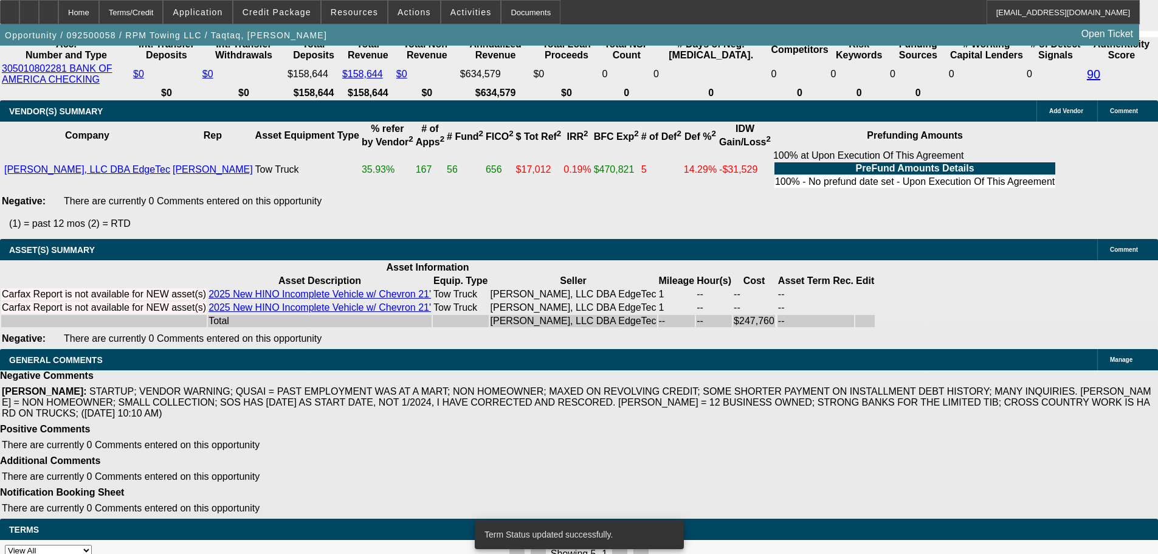
select select "0"
select select "2"
select select "0"
select select "6"
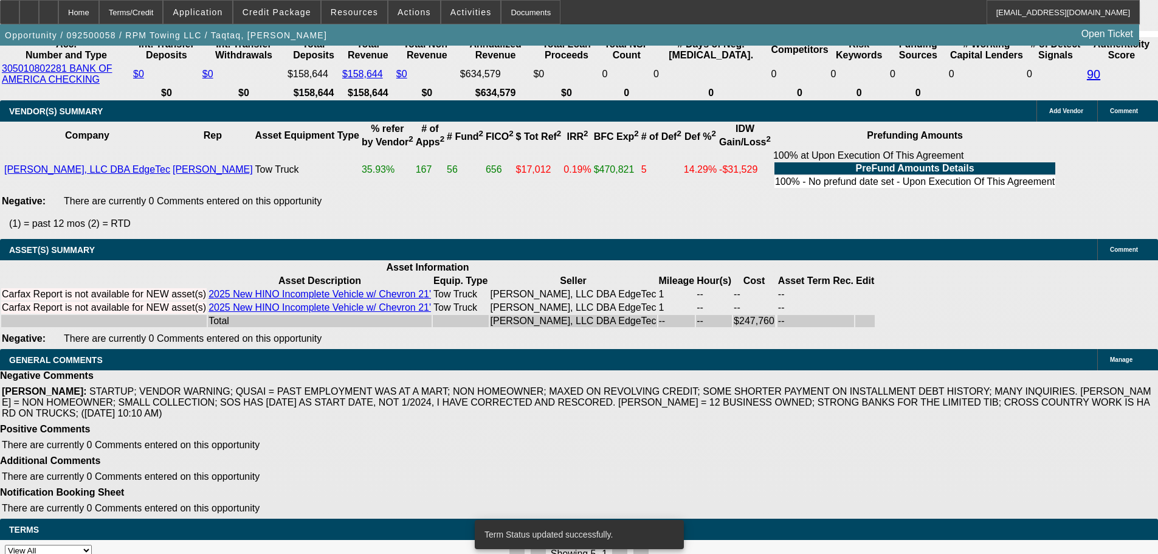
select select "0"
select select "2"
select select "0"
select select "6"
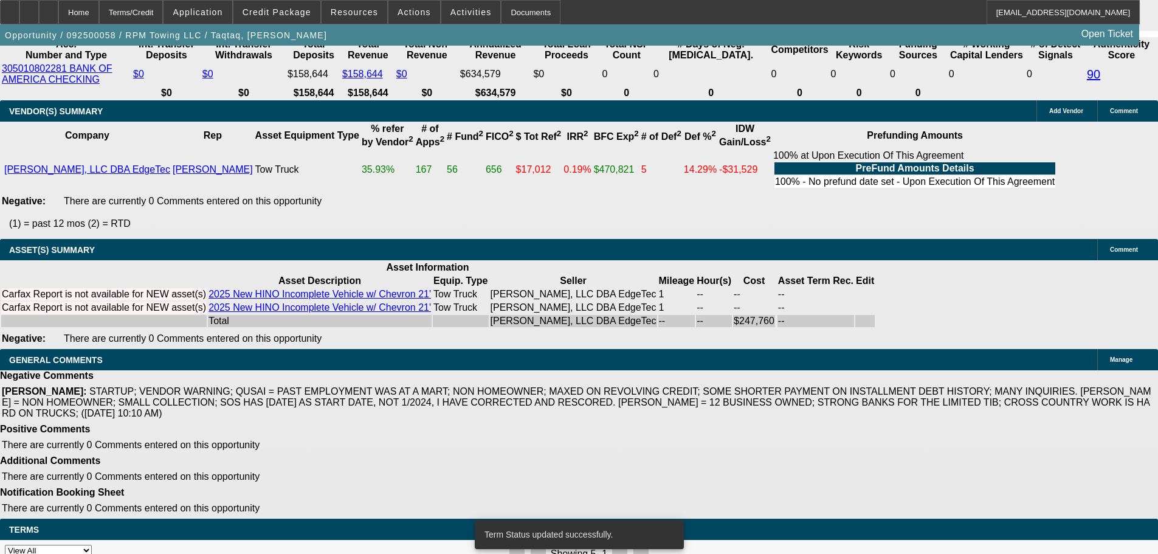
select select "0.15"
select select "2"
select select "0"
select select "6"
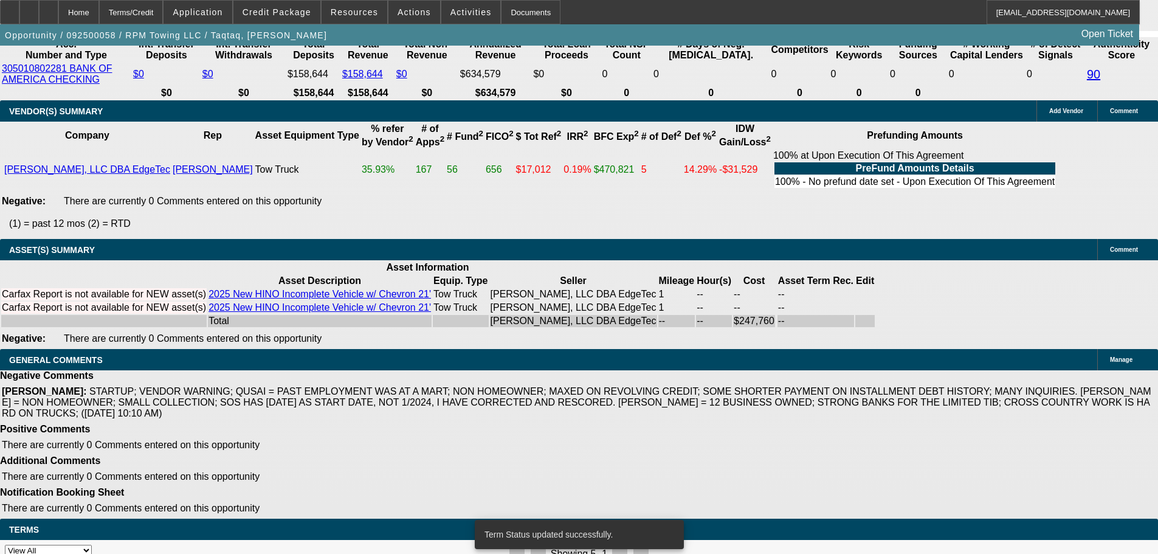
select select "0.15"
select select "2"
select select "0.1"
select select "4"
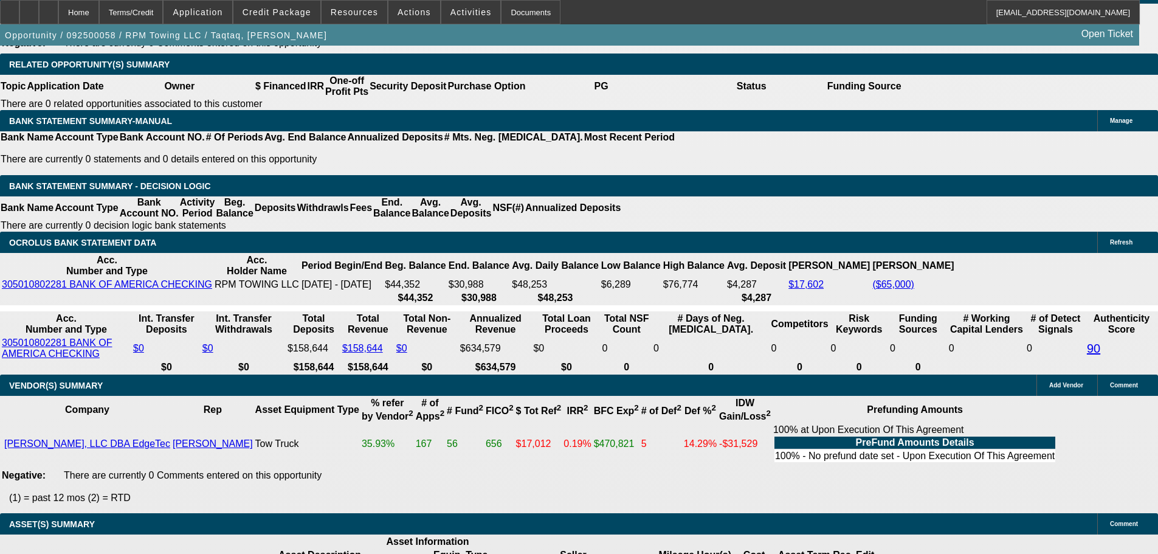
scroll to position [2005, 0]
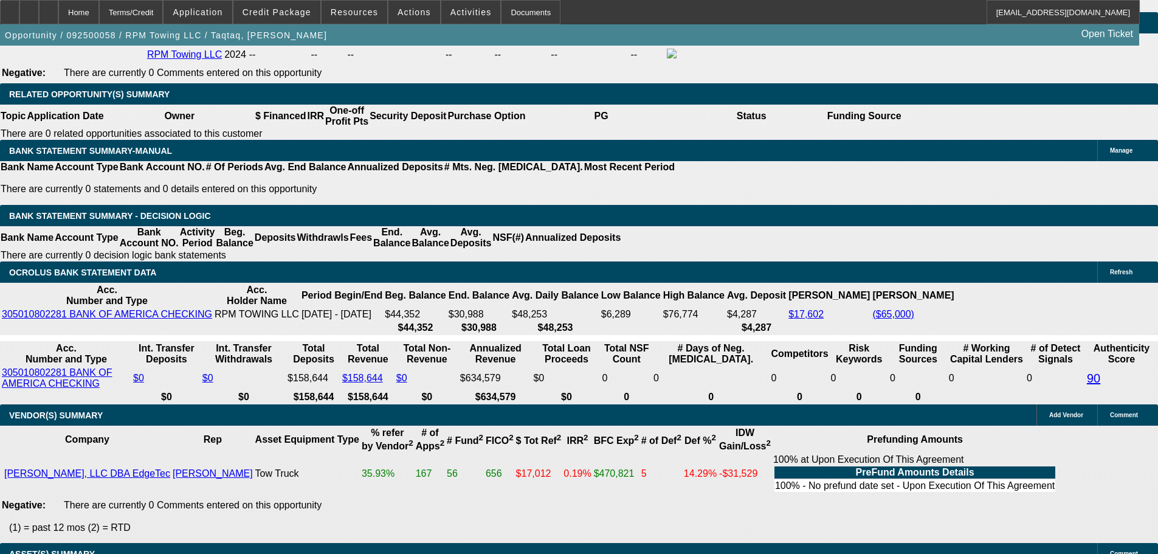
drag, startPoint x: 183, startPoint y: 318, endPoint x: 298, endPoint y: 328, distance: 115.3
type input "5600"
type input "$11,200.00"
type input "UNKNOWN"
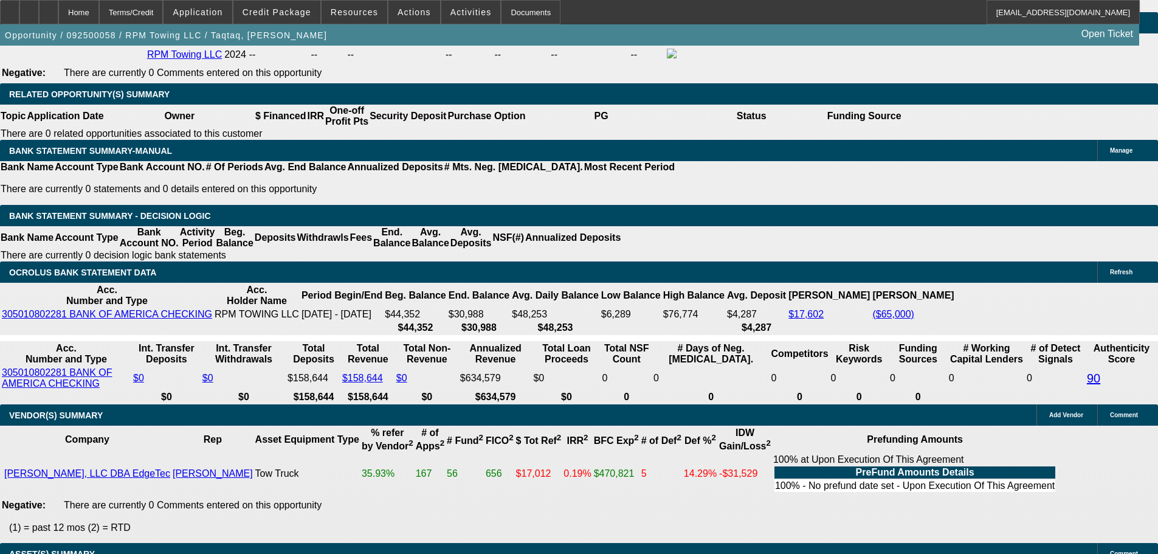
type input "$5,600.00"
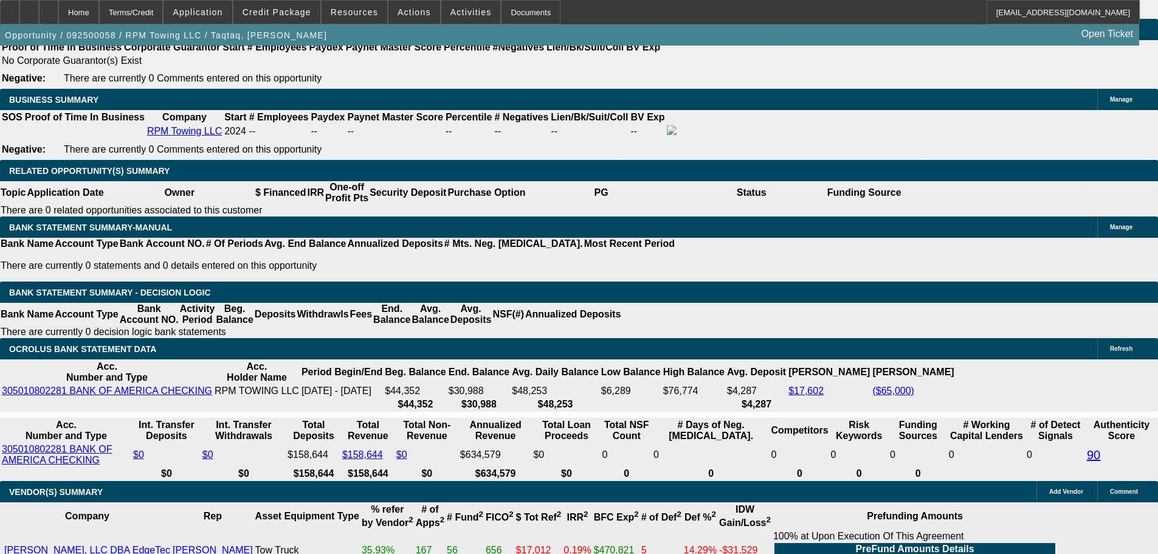
scroll to position [1884, 0]
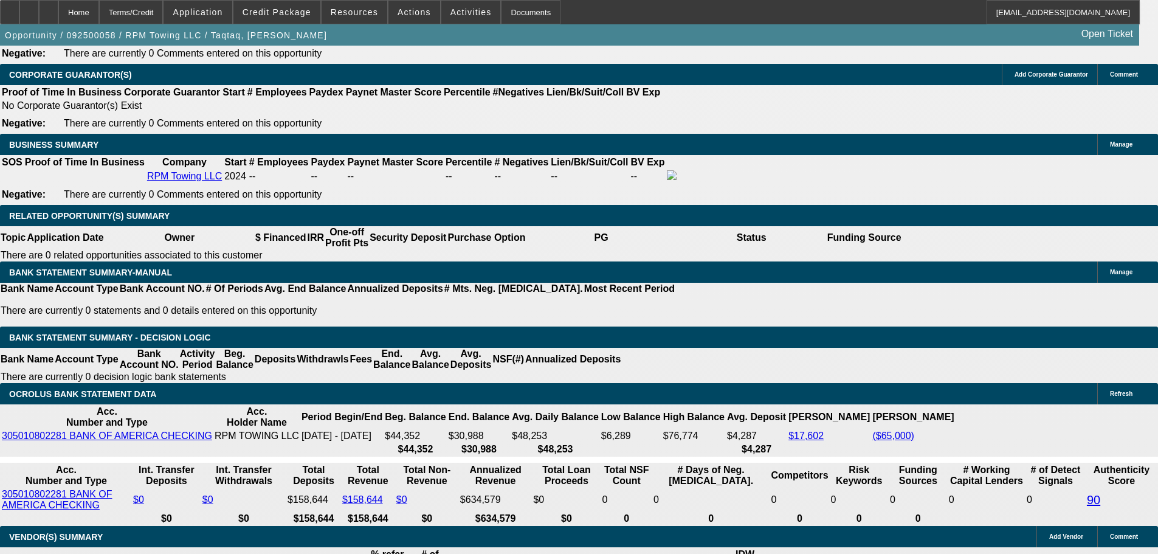
type input "21"
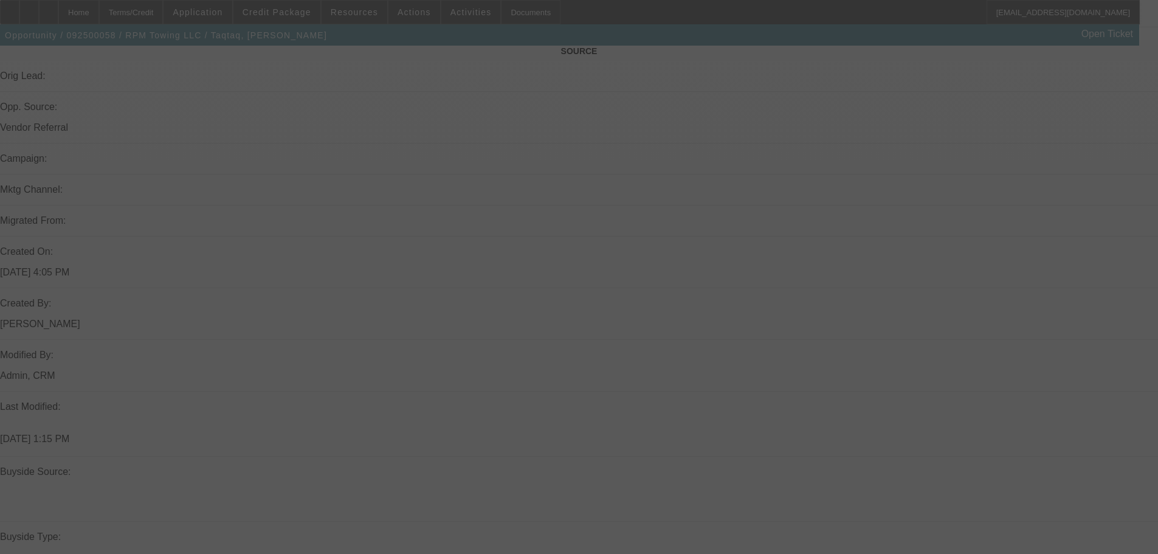
scroll to position [912, 0]
select select "0"
select select "2"
select select "0"
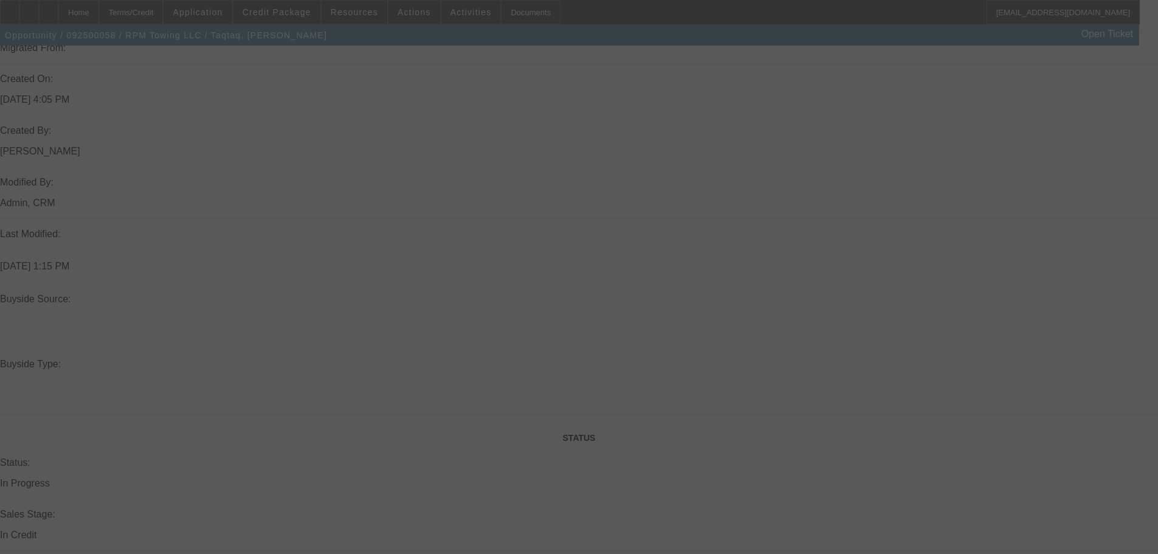
select select "6"
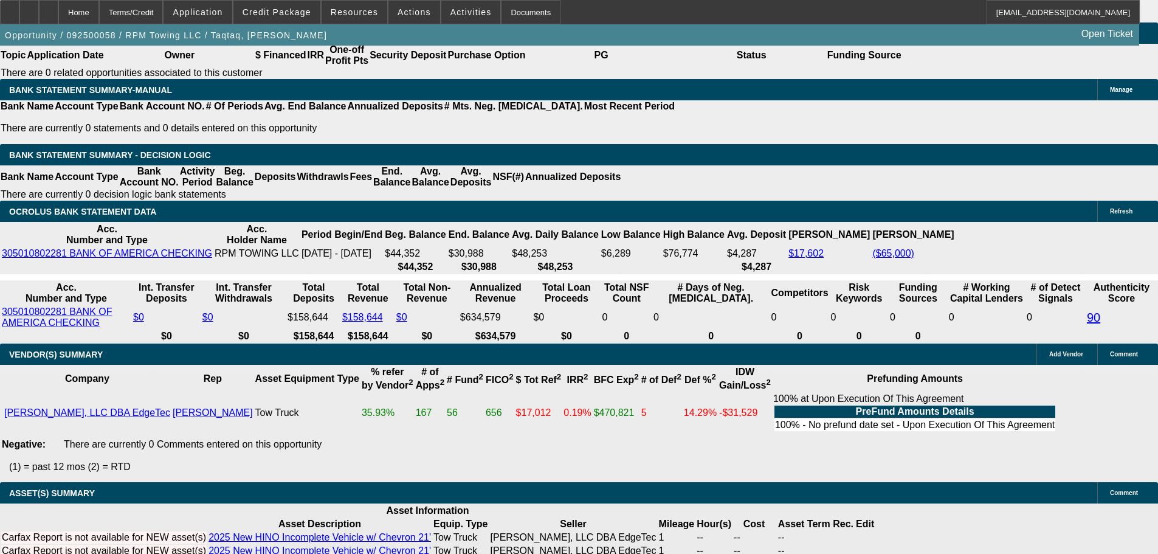
scroll to position [2309, 0]
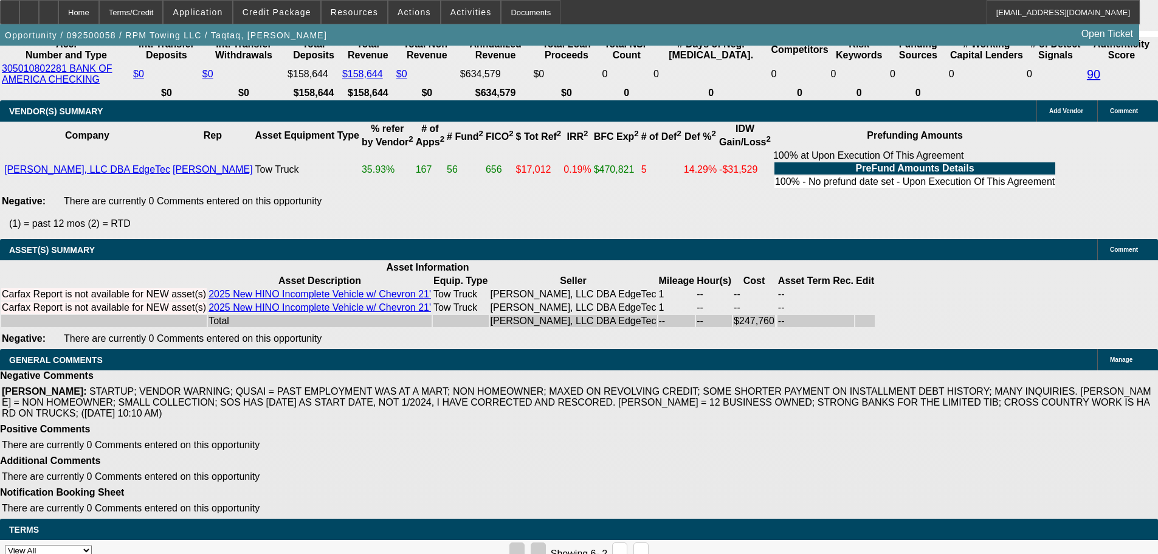
select select "3"
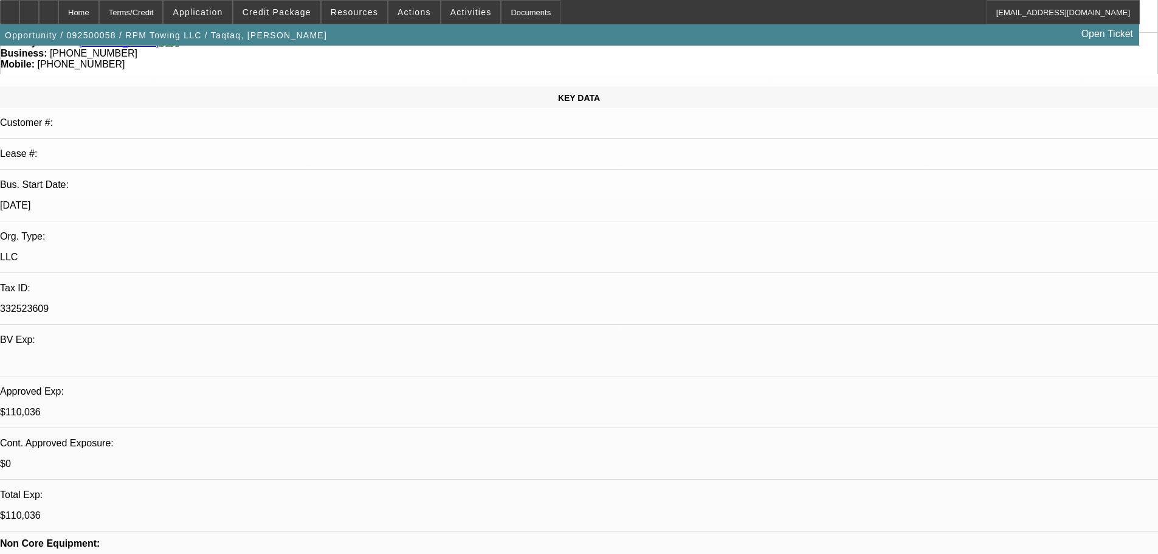
scroll to position [243, 0]
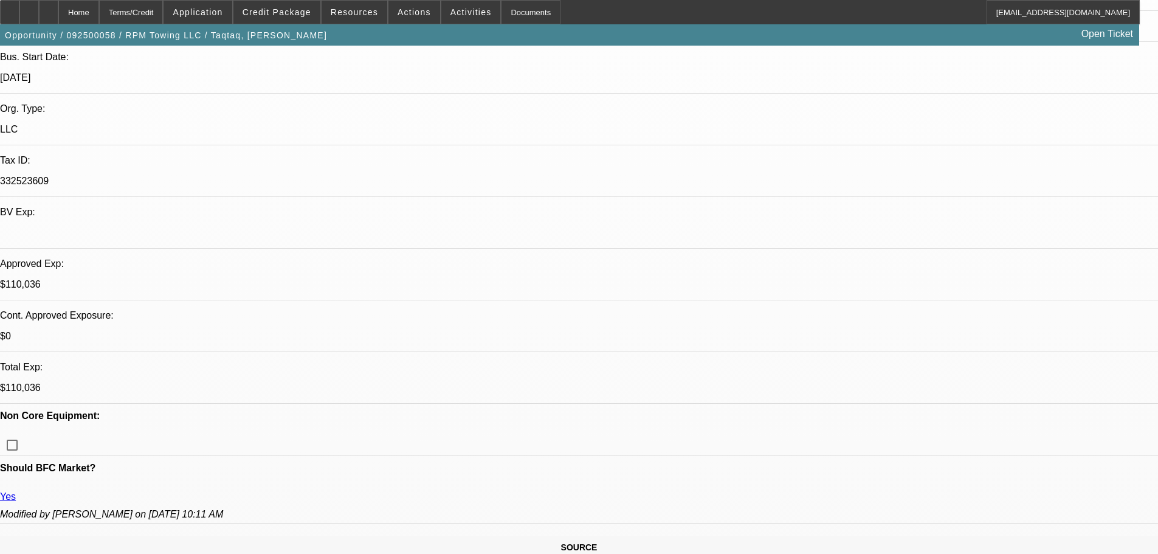
paste textarea "APPROVED, GPS REQUIRED AND TO BE INSTALLED UPFRONT AT VENDOR LOCATION."
type textarea "APPROVED, GPS REQUIRED AND TO BE INSTALLED UPFRONT AT VENDOR LOCATION."
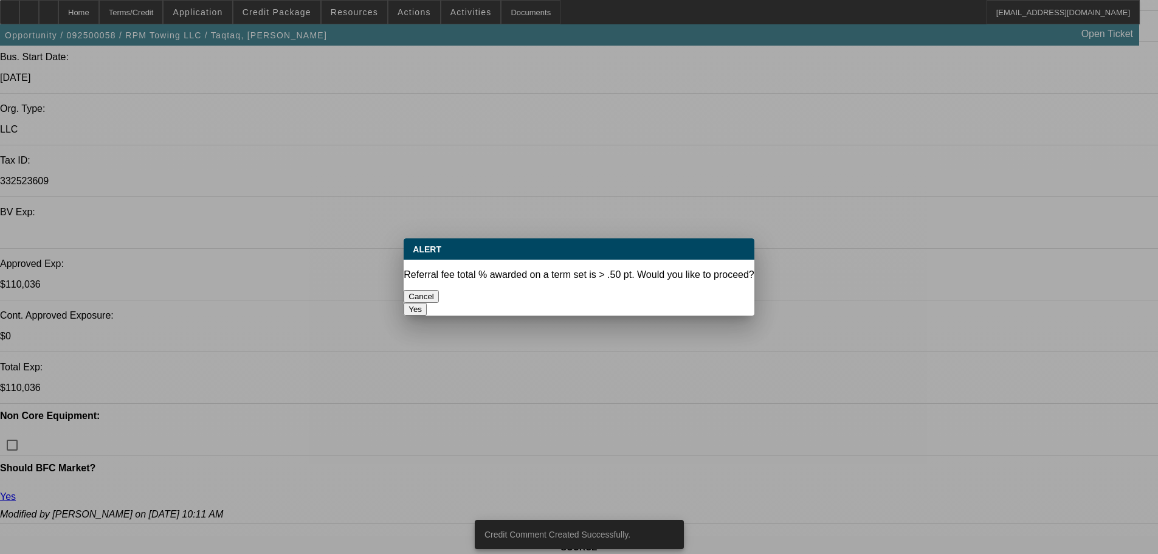
scroll to position [0, 0]
click at [427, 303] on button "Yes" at bounding box center [415, 309] width 23 height 13
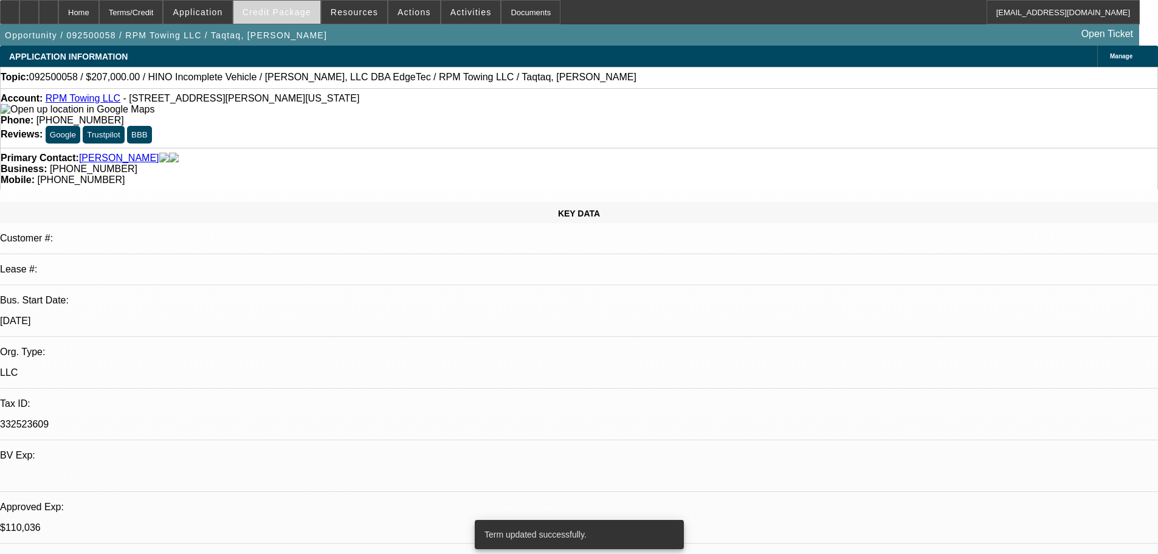
select select "0"
select select "2"
select select "0"
select select "6"
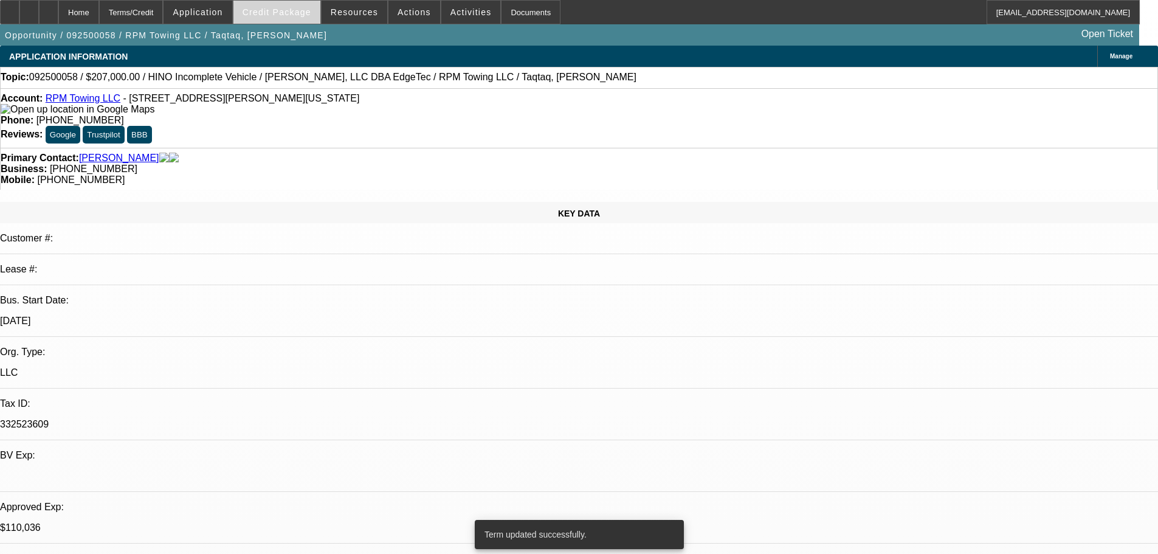
select select "0"
select select "2"
select select "0"
select select "6"
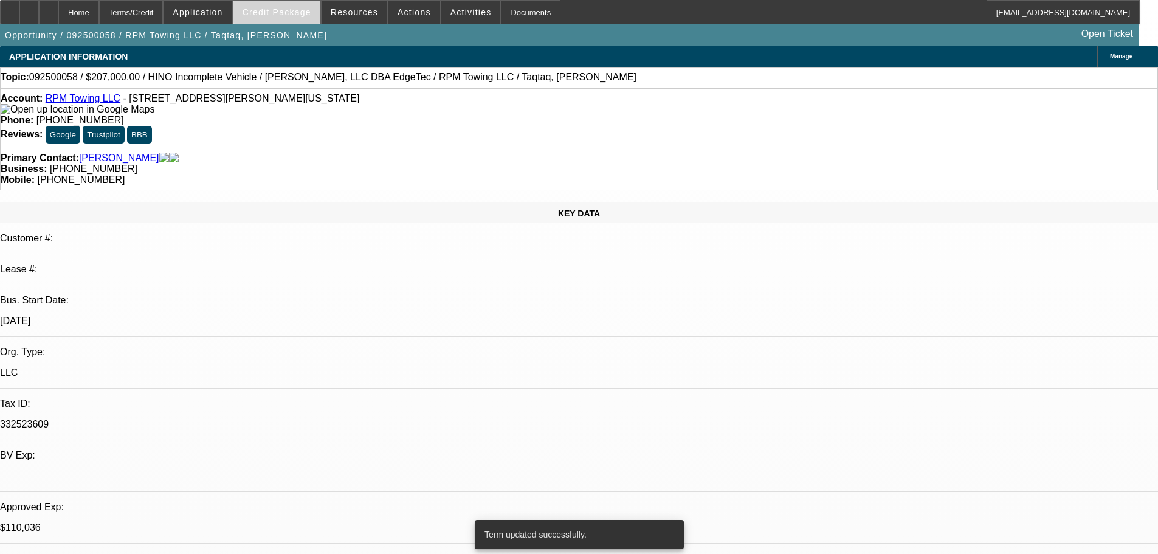
select select "0.15"
select select "2"
select select "0"
select select "6"
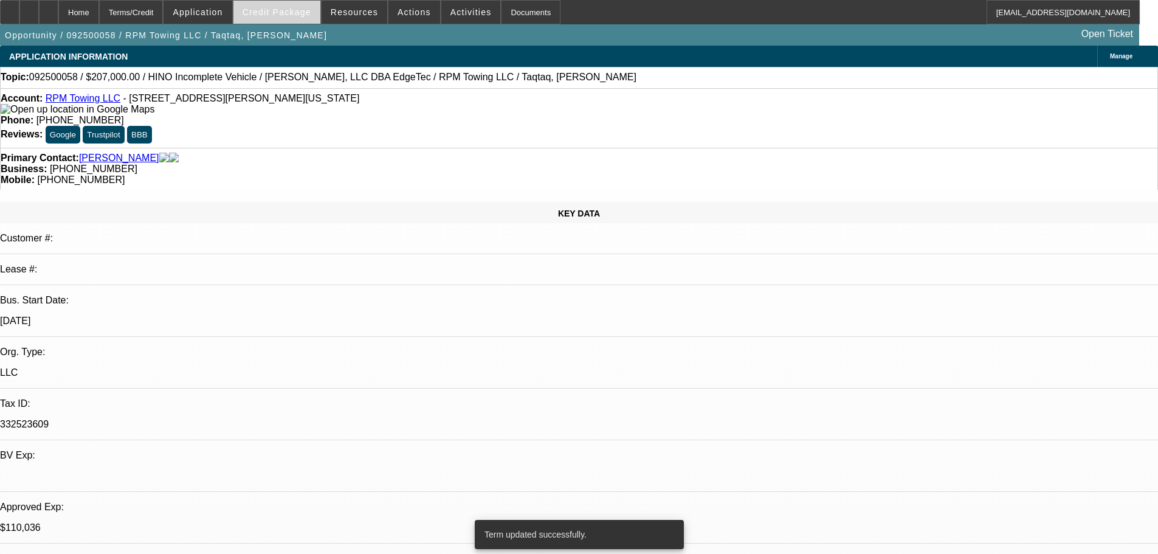
select select "0.15"
select select "2"
select select "0.1"
select select "4"
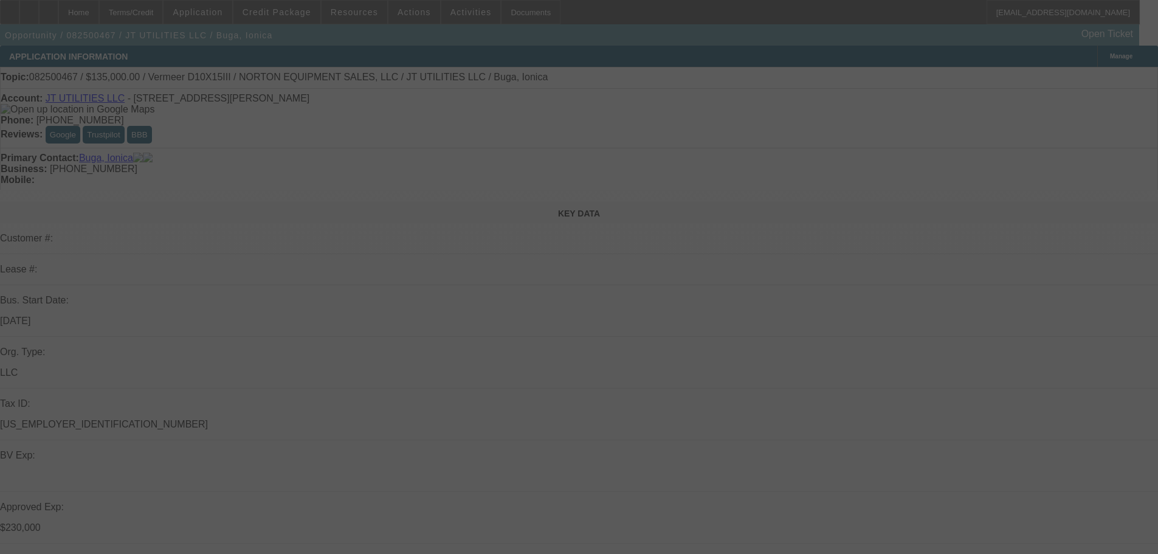
select select "0"
select select "2"
select select "0"
select select "6"
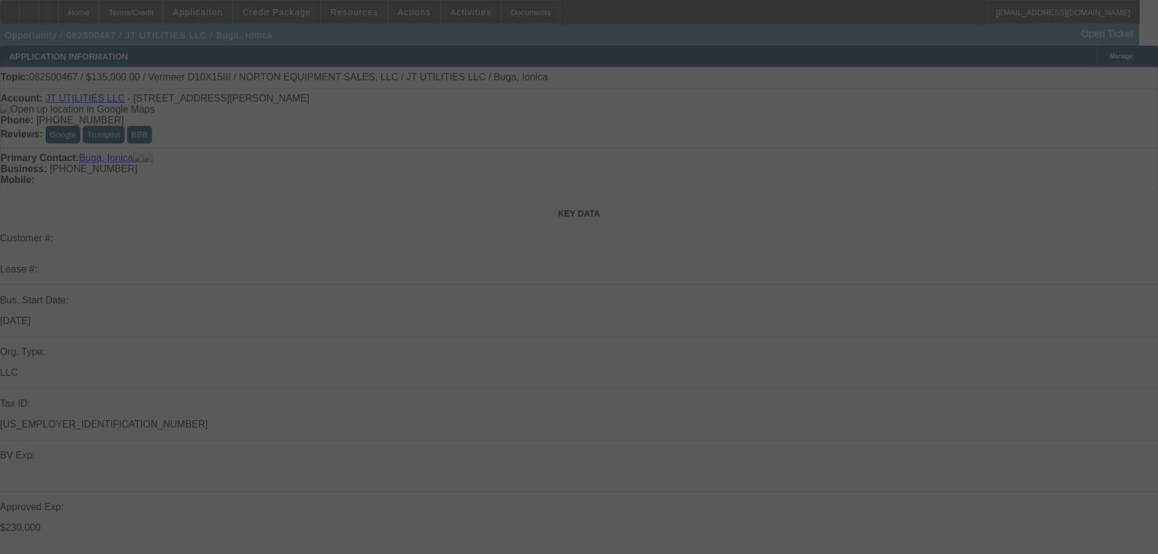
select select "0"
select select "2"
select select "0"
select select "6"
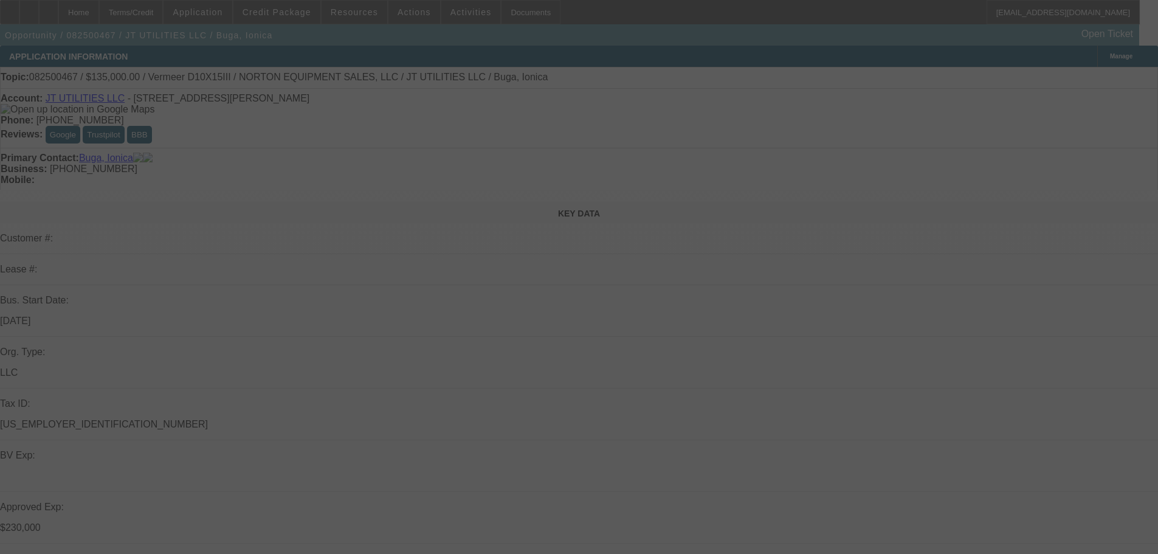
select select "0"
select select "2"
select select "0"
select select "6"
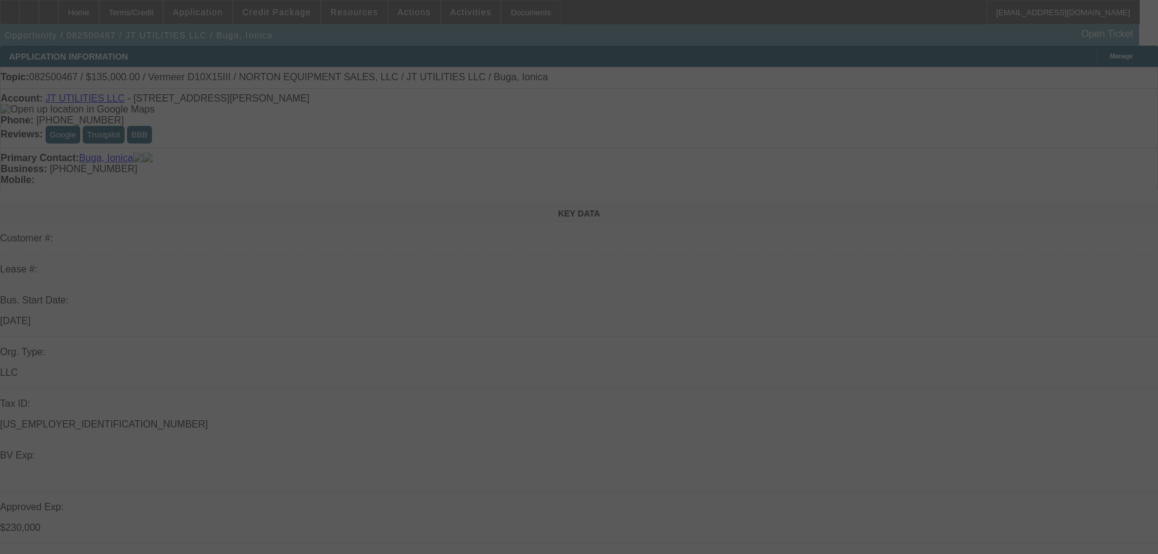
select select "0"
select select "2"
select select "0"
select select "6"
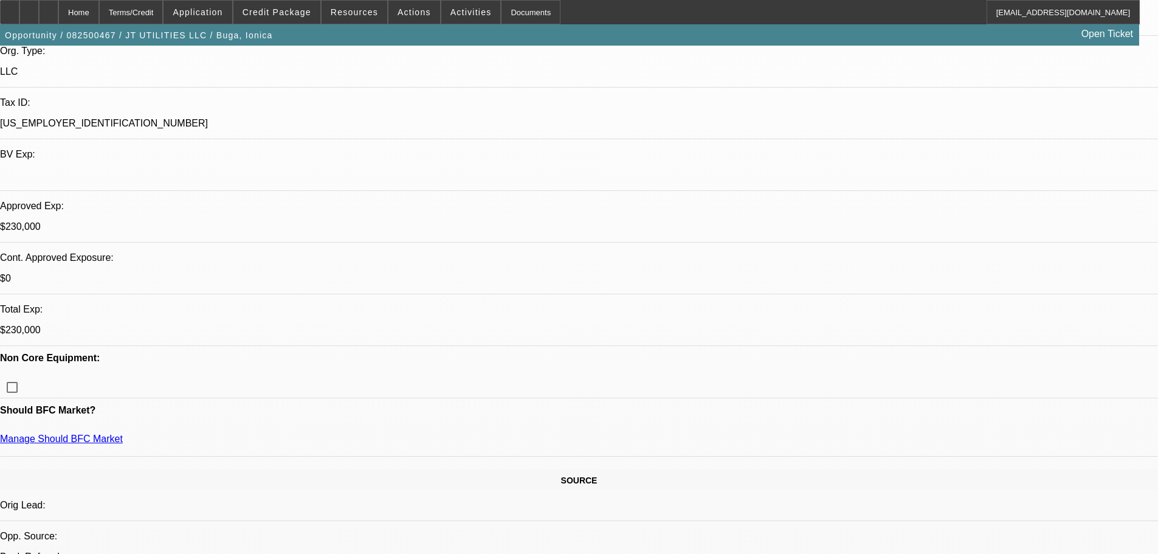
scroll to position [182, 0]
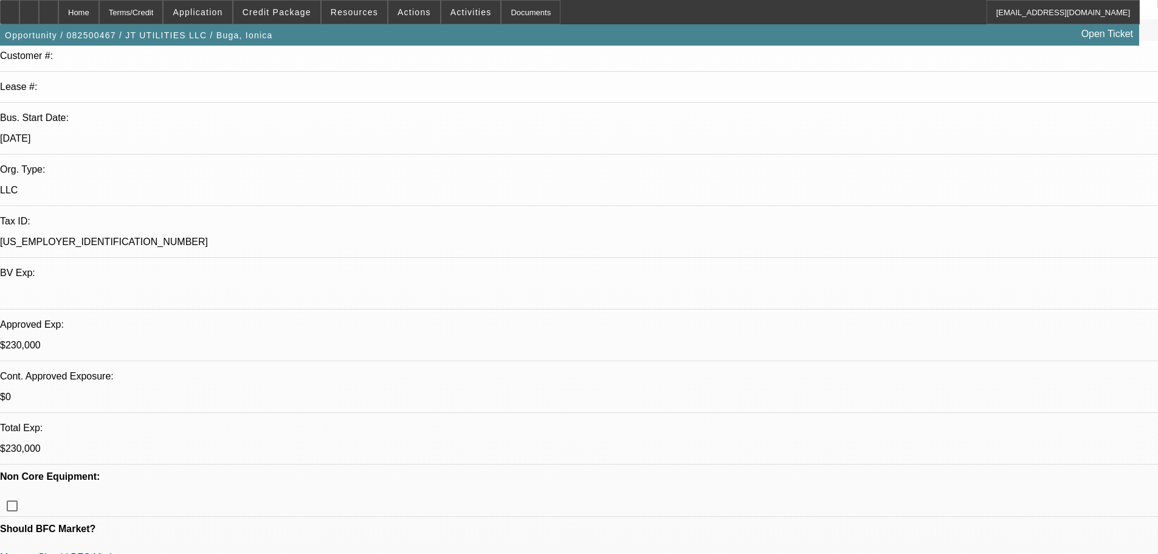
click at [123, 552] on link "Manage Should BFC Market" at bounding box center [61, 557] width 123 height 10
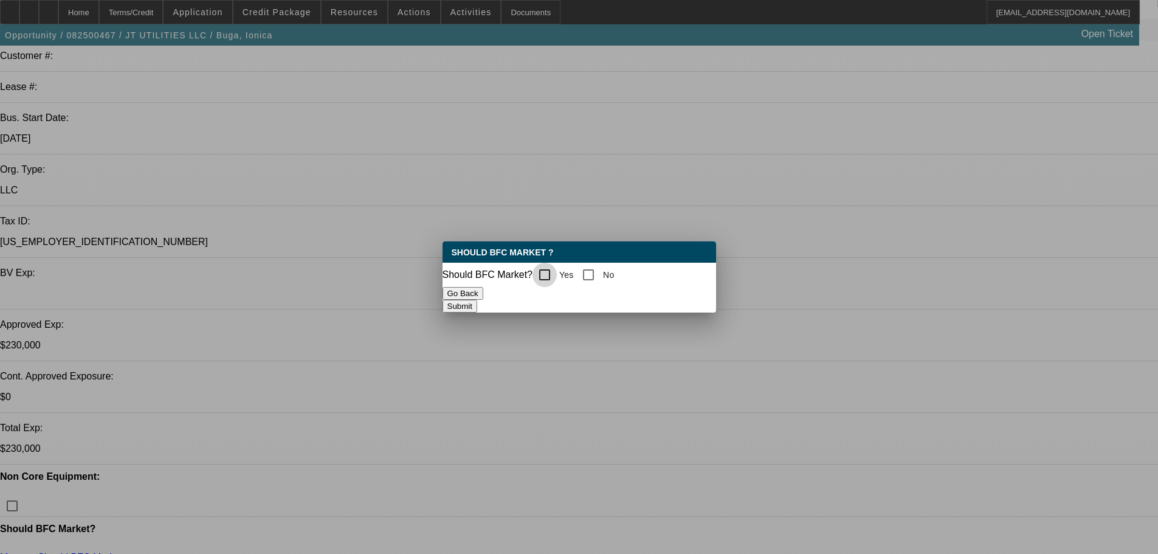
click at [549, 270] on input "Yes" at bounding box center [544, 275] width 24 height 24
checkbox input "true"
click at [477, 308] on button "Submit" at bounding box center [459, 306] width 35 height 13
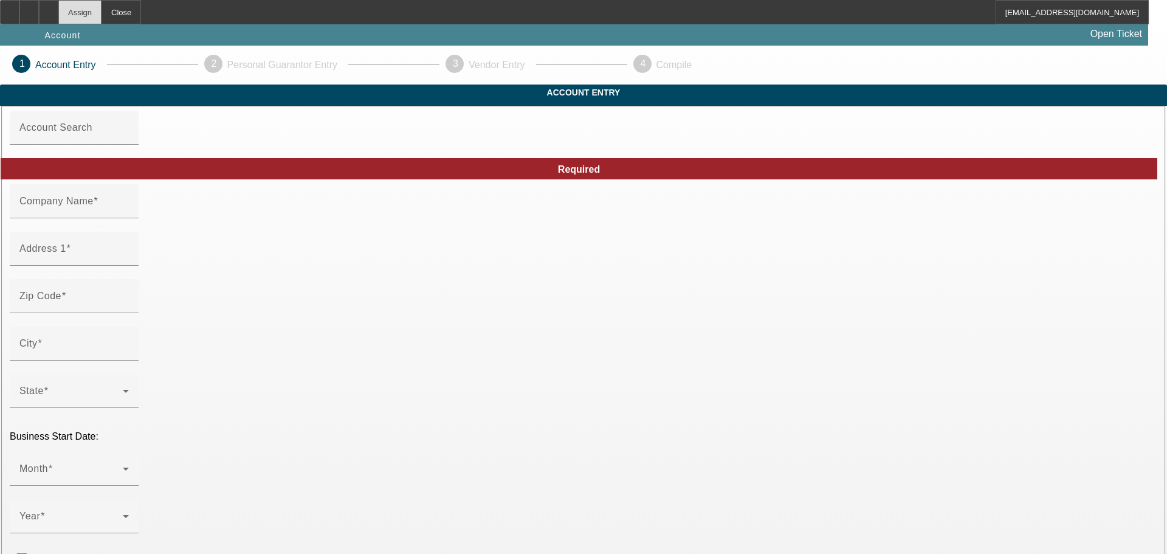
type input "Landmark Landscape Group"
type input "[STREET_ADDRESS]"
type input "77845"
type input "College Station"
type input "[PHONE_NUMBER]"
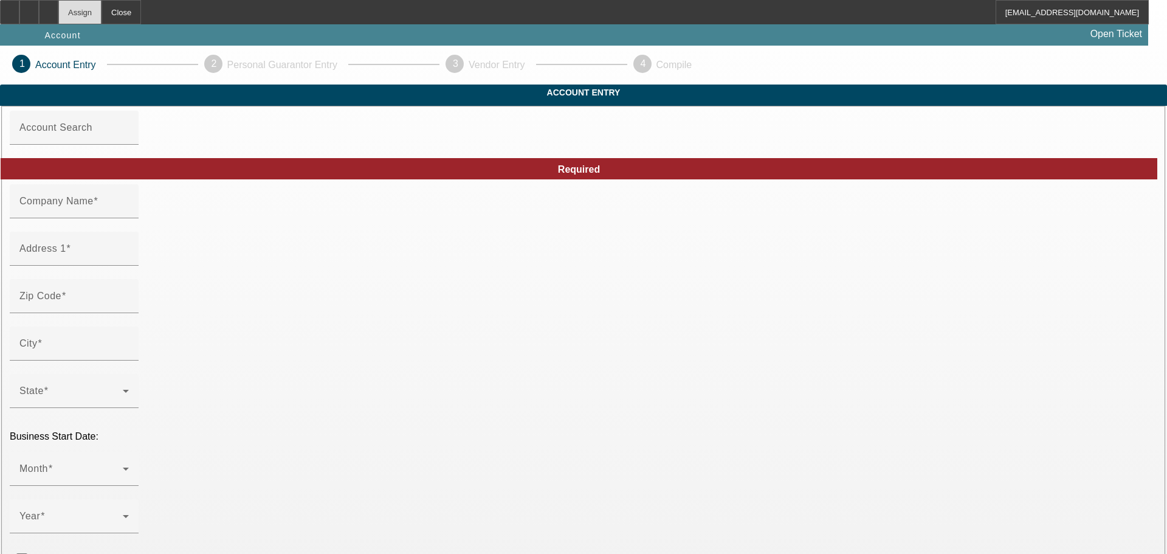
type input "Landmark Landscape Group"
type input "dj@landmarklandscape.com"
type input "[US_EMPLOYER_IDENTIFICATION_NUMBER]"
type input "http://Landmarklandscapetx.Com"
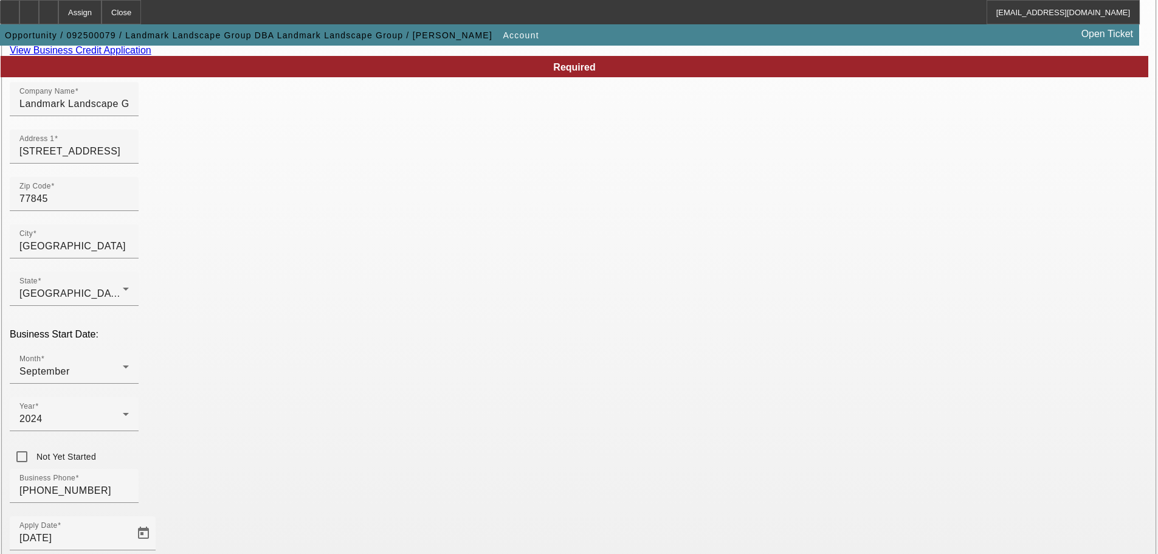
scroll to position [224, 0]
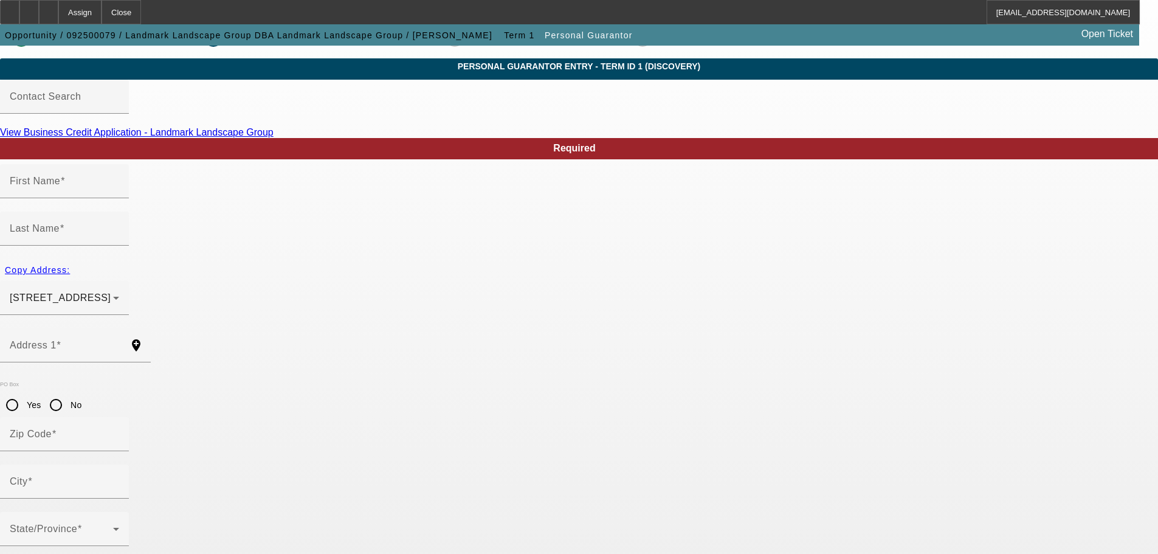
type input "Heather"
type input "Betik"
type input "4266 Rock Bend Dr"
radio input "true"
type input "77845"
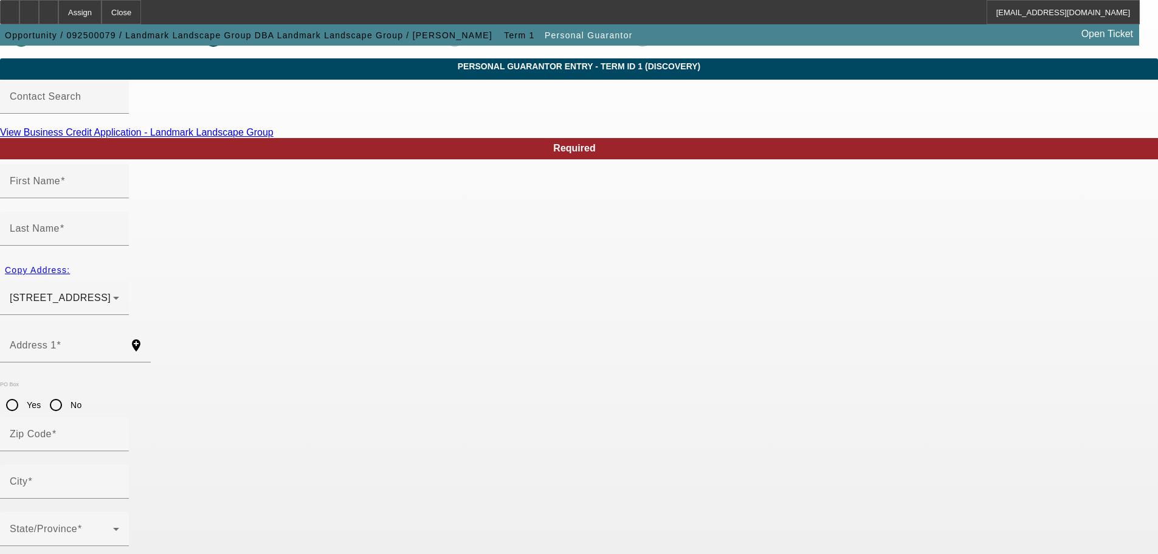
type input "COLLEGE STATION"
type input "(972) 935-3791"
type input "51"
type input "637-36-0189"
type input "hbetik@landmarklandscape.com"
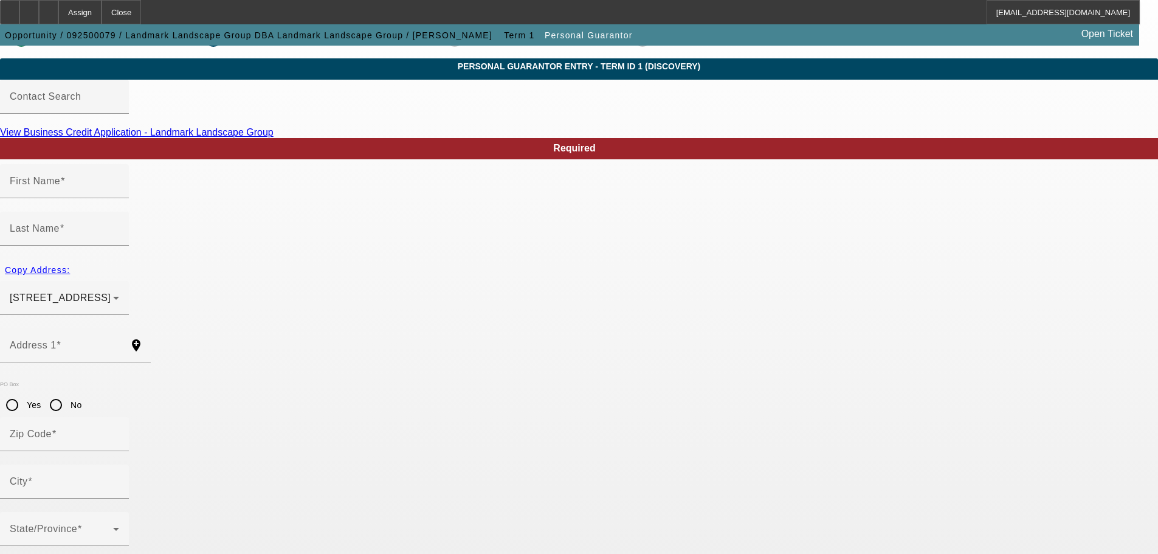
type input "(972) 935-3791"
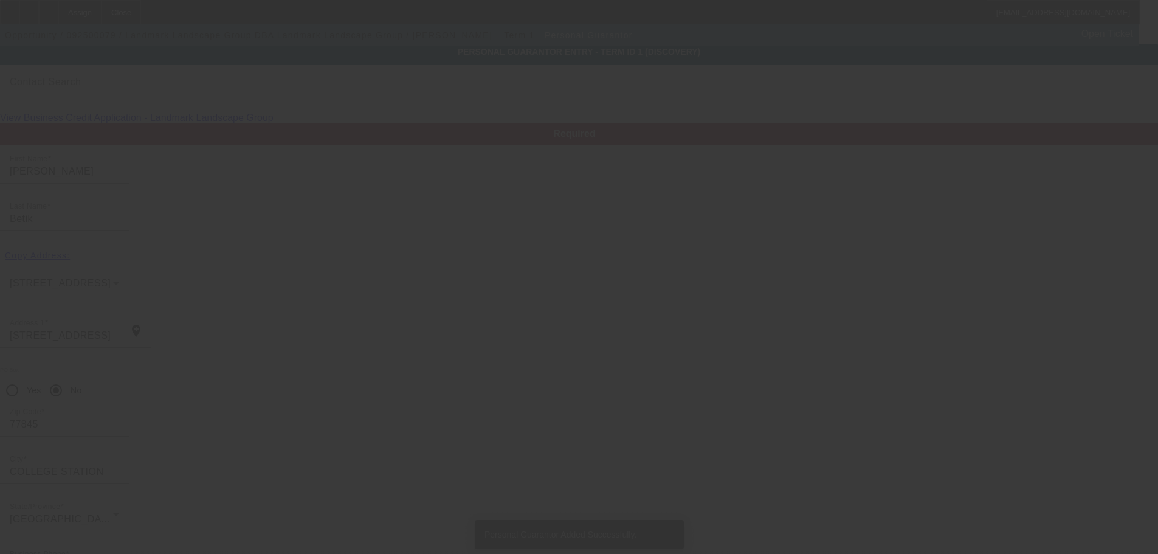
type input "Dwayne"
type input "Betik Jr"
type input "4266 Rock Bend Dr"
type input "77845"
type input "COLLEGE STATION"
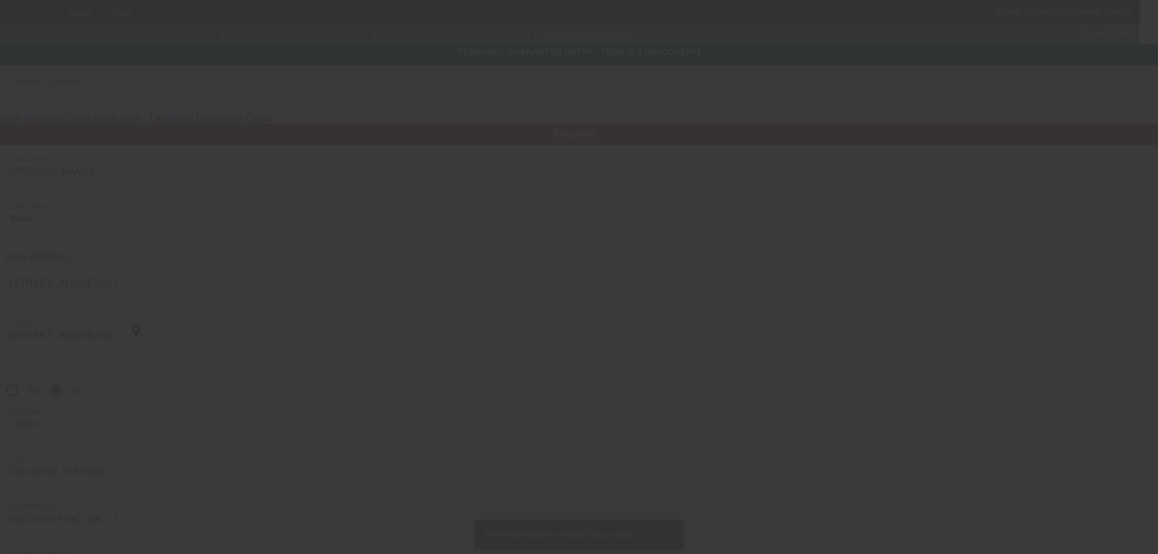
type input "(972) 935-3791"
type input "49"
type input "632-24-9678"
type input "dj@landmarklandscape.com"
type input "(972) 935-3791"
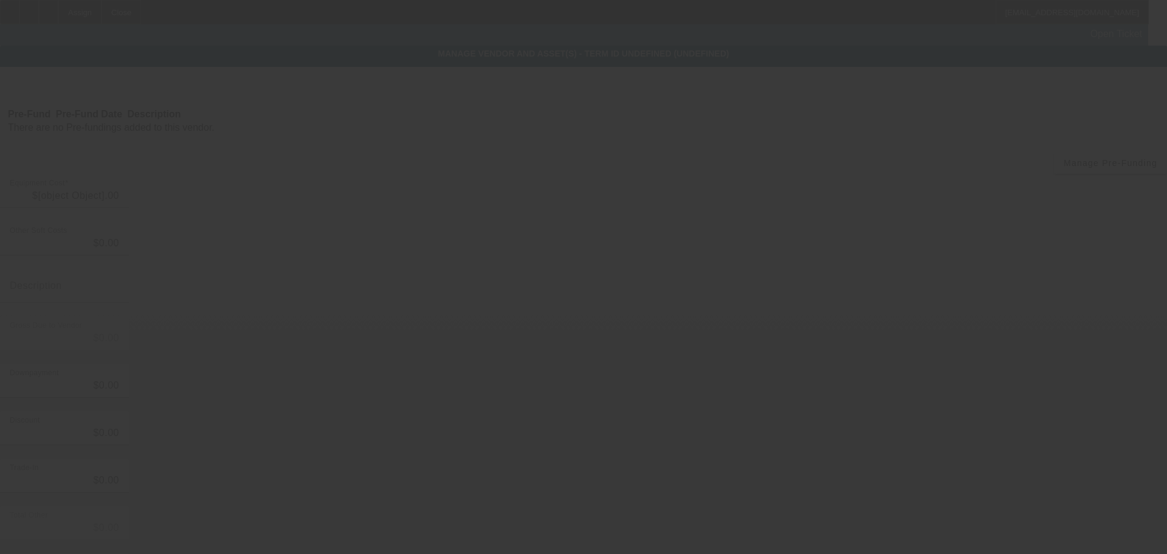
type input "$550,000.00"
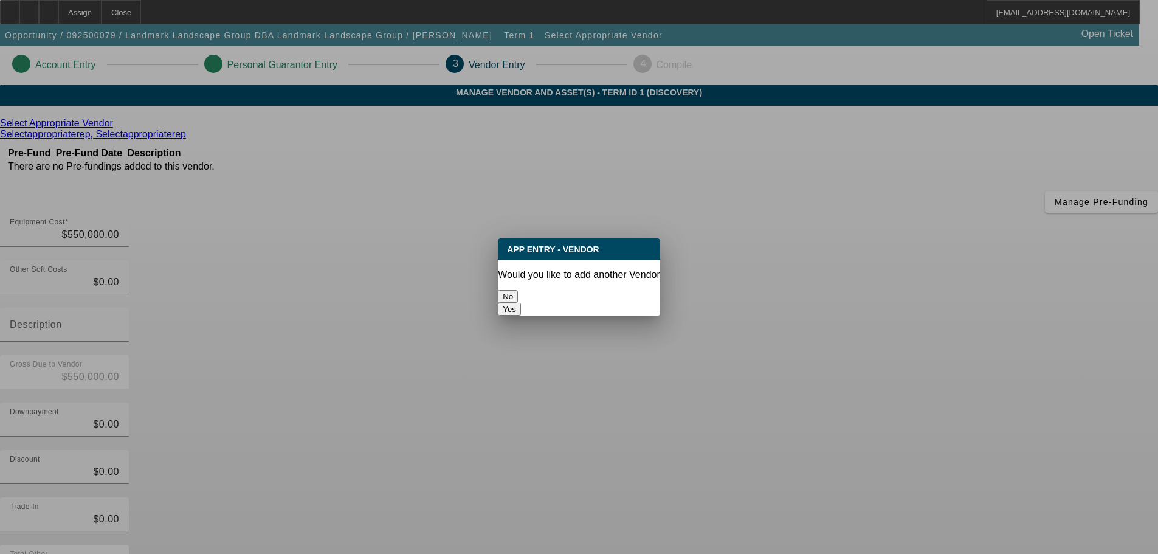
click at [518, 290] on button "No" at bounding box center [508, 296] width 20 height 13
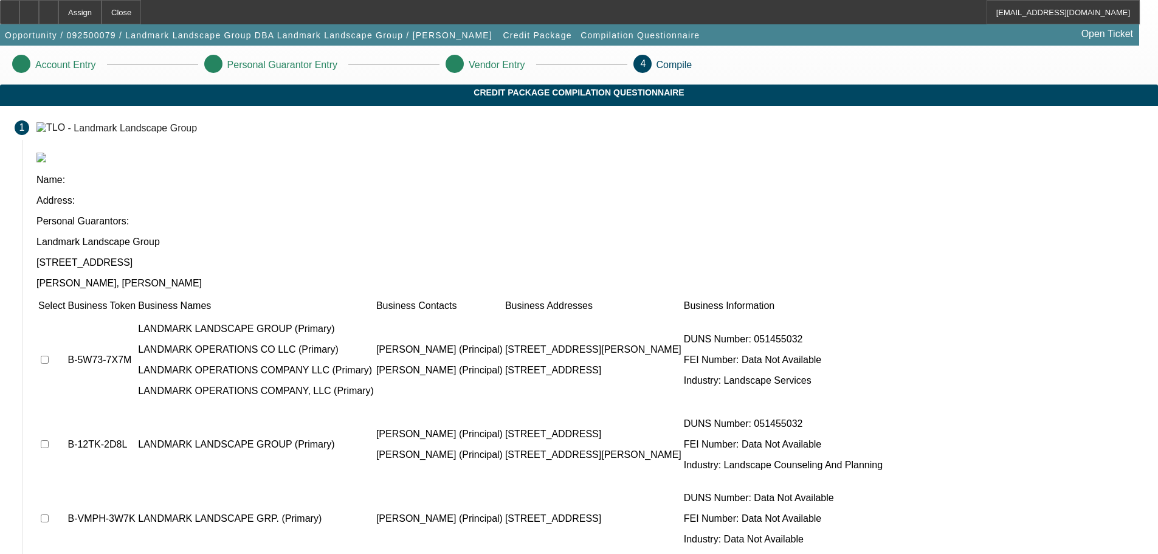
click at [49, 355] on input "checkbox" at bounding box center [45, 359] width 8 height 8
checkbox input "true"
click at [49, 440] on input "checkbox" at bounding box center [45, 444] width 8 height 8
checkbox input "true"
click at [49, 514] on input "checkbox" at bounding box center [45, 518] width 8 height 8
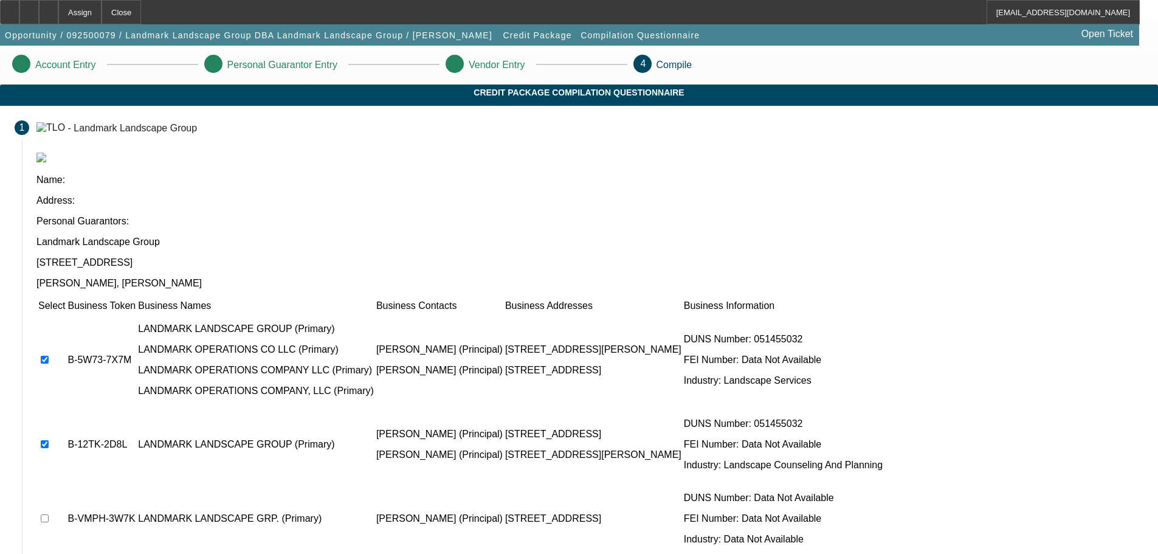
checkbox input "true"
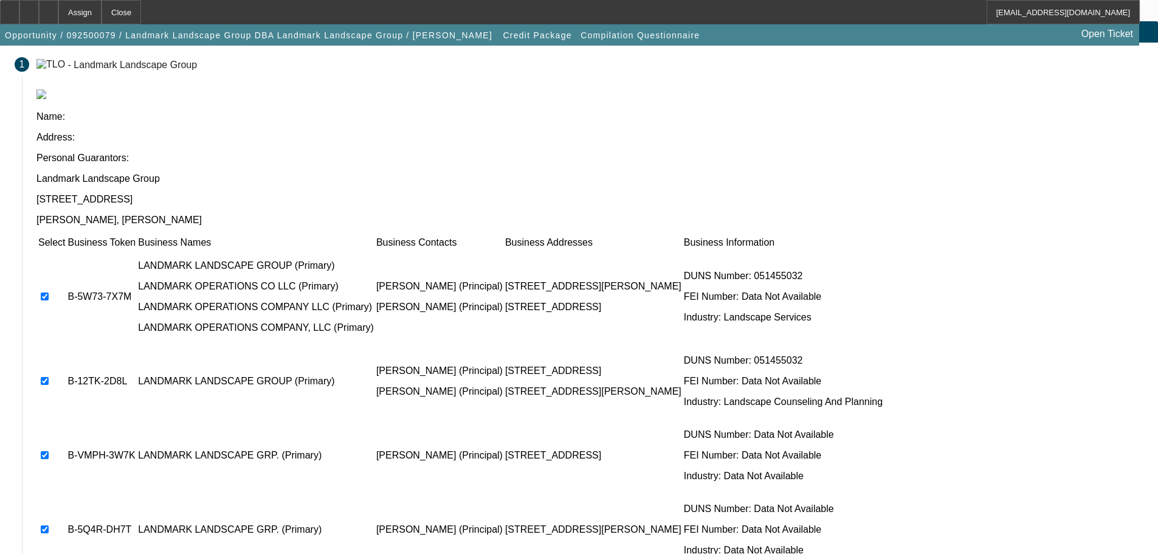
scroll to position [75, 0]
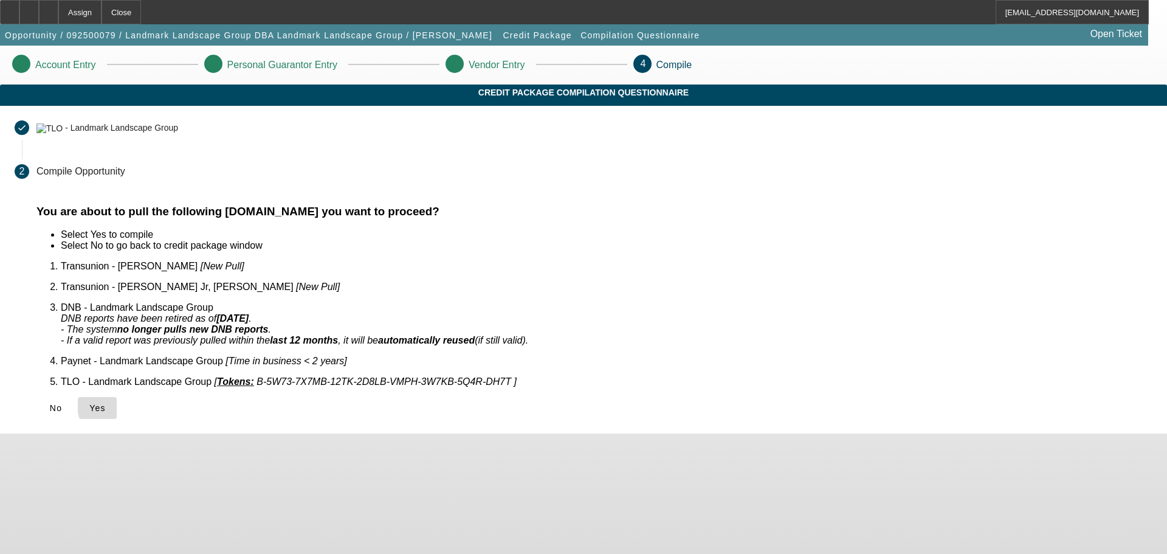
click at [106, 403] on span "Yes" at bounding box center [97, 408] width 16 height 10
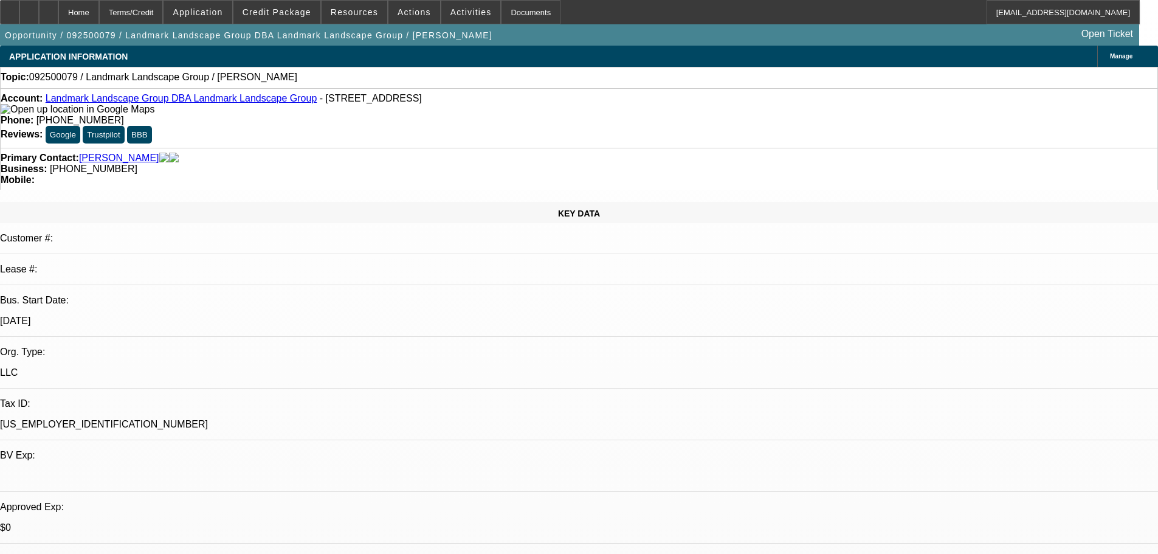
select select "0"
select select "2"
select select "0.1"
select select "4"
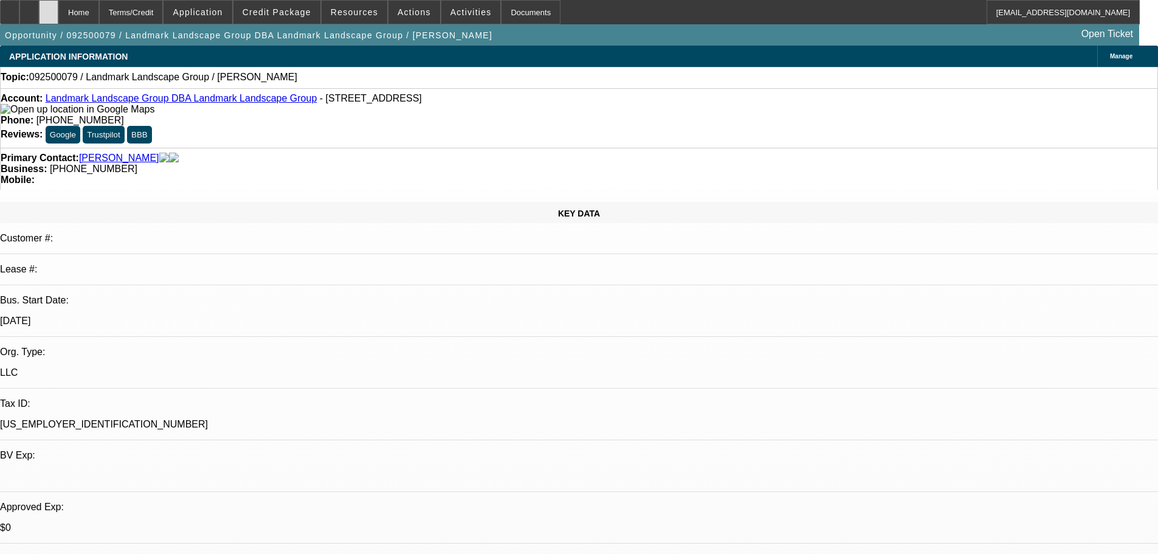
click at [58, 17] on div at bounding box center [48, 12] width 19 height 24
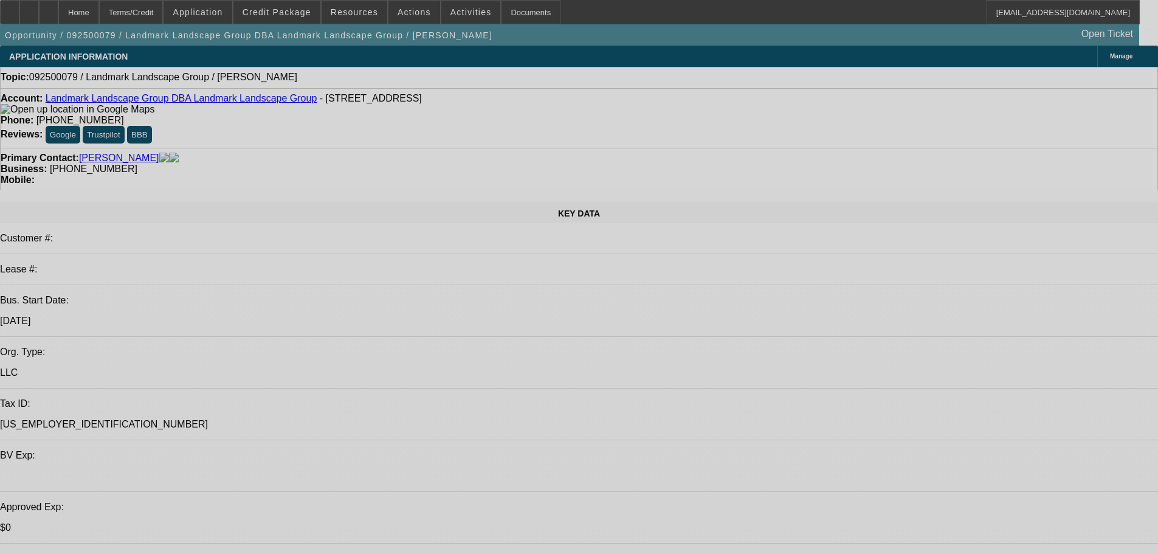
select select "0"
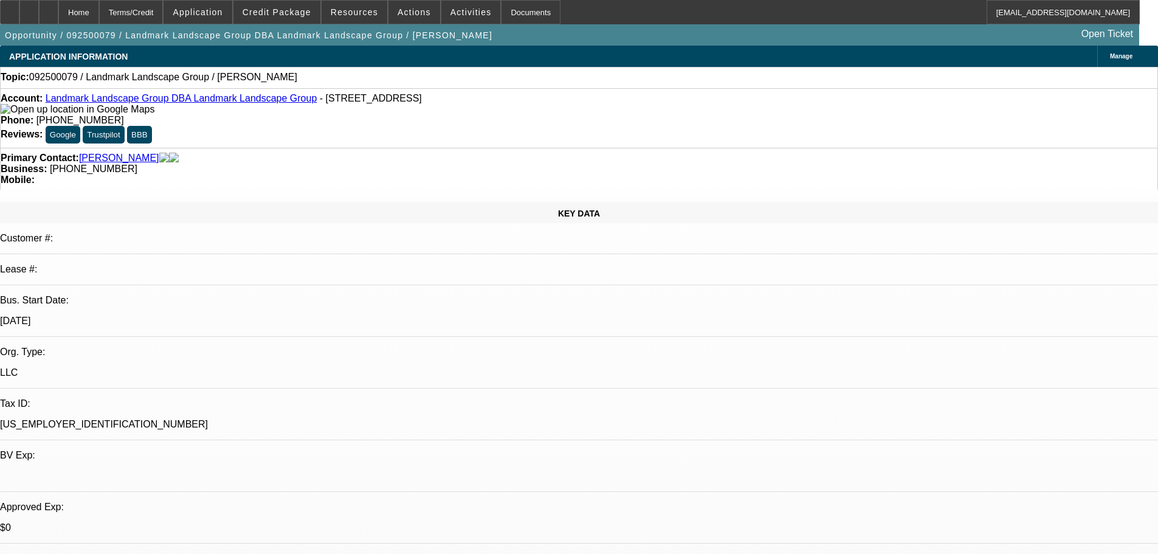
select select "2"
select select "0.1"
select select "4"
click at [306, 7] on span "Credit Package" at bounding box center [276, 12] width 69 height 10
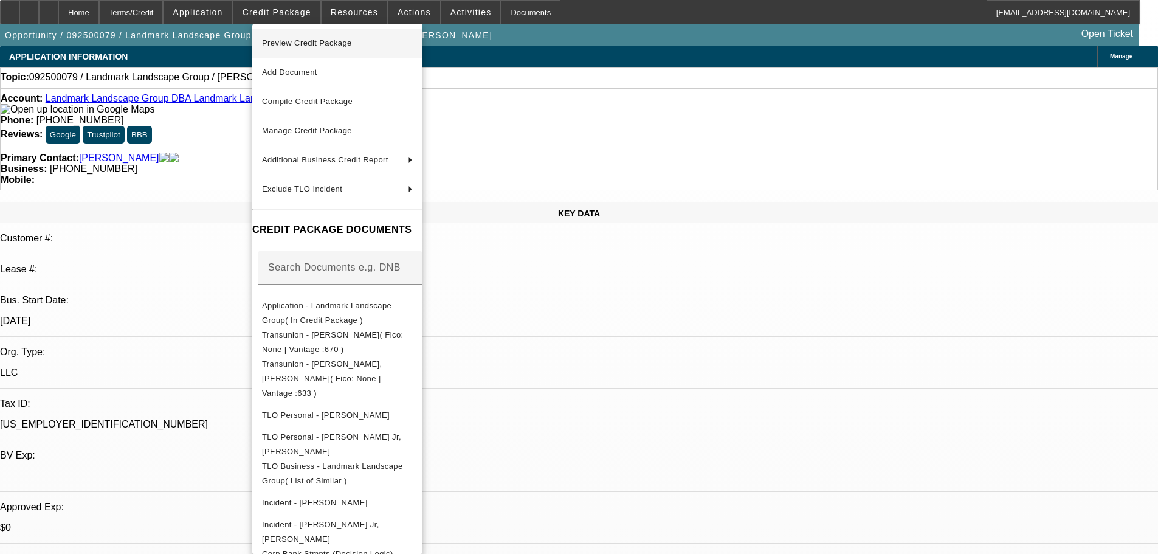
click at [328, 44] on span "Preview Credit Package" at bounding box center [307, 42] width 90 height 9
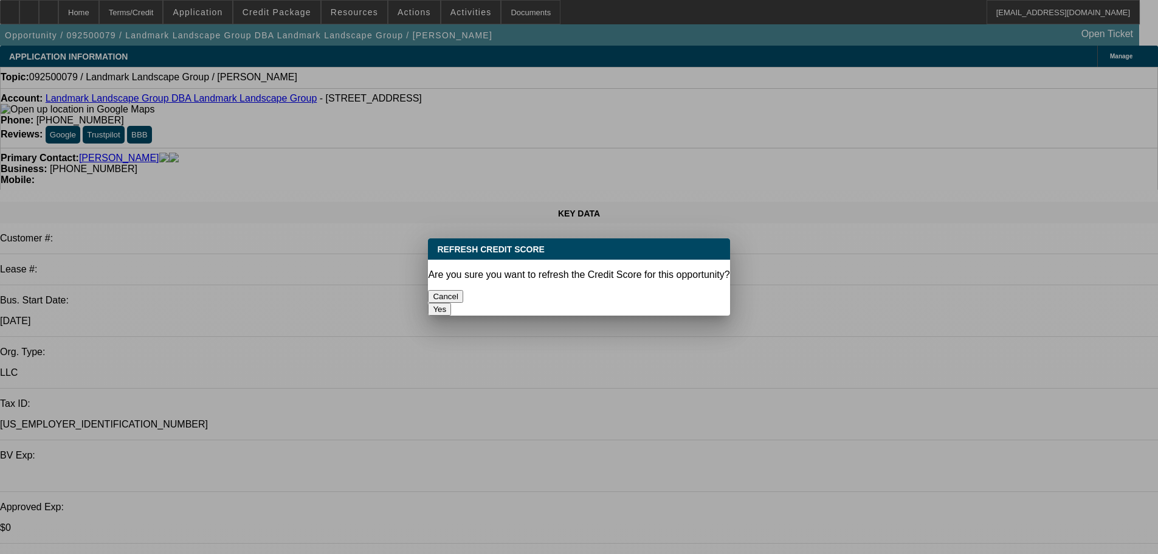
click at [451, 303] on button "Yes" at bounding box center [439, 309] width 23 height 13
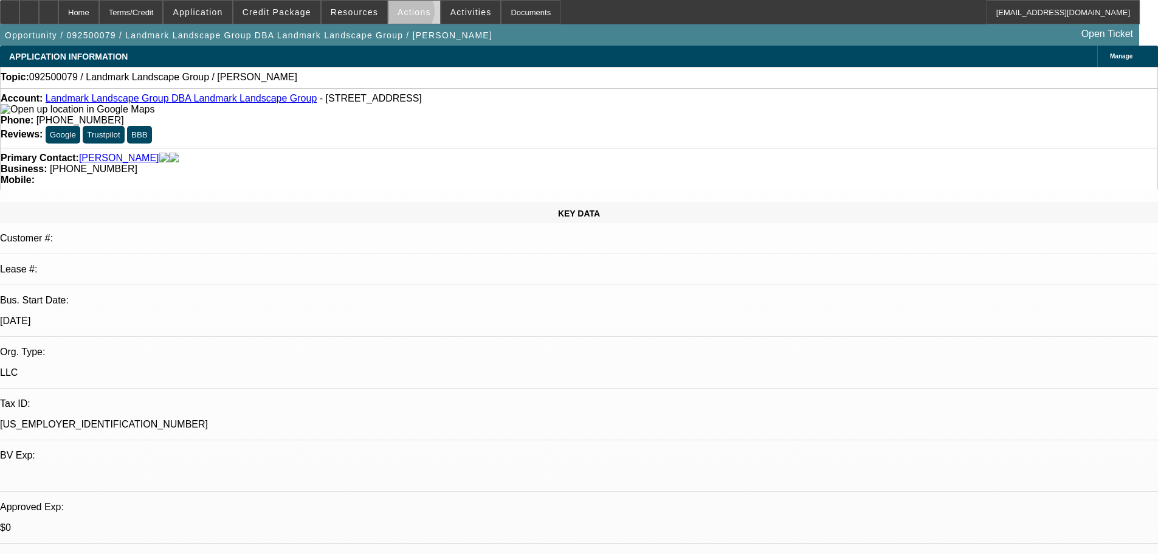
click at [401, 14] on span "Actions" at bounding box center [413, 12] width 33 height 10
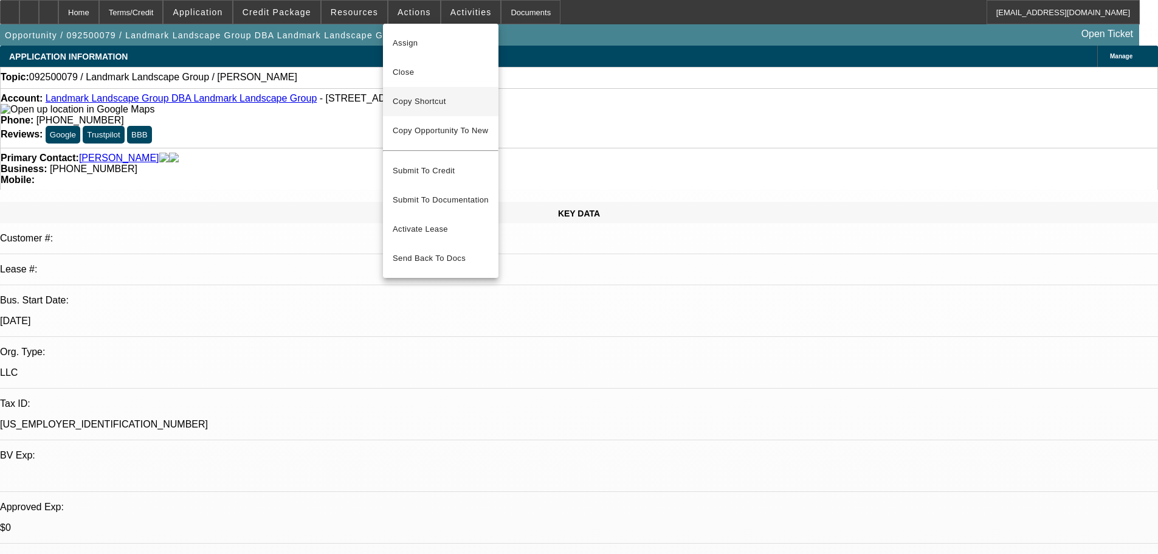
click at [421, 100] on span "Copy Shortcut" at bounding box center [441, 101] width 96 height 15
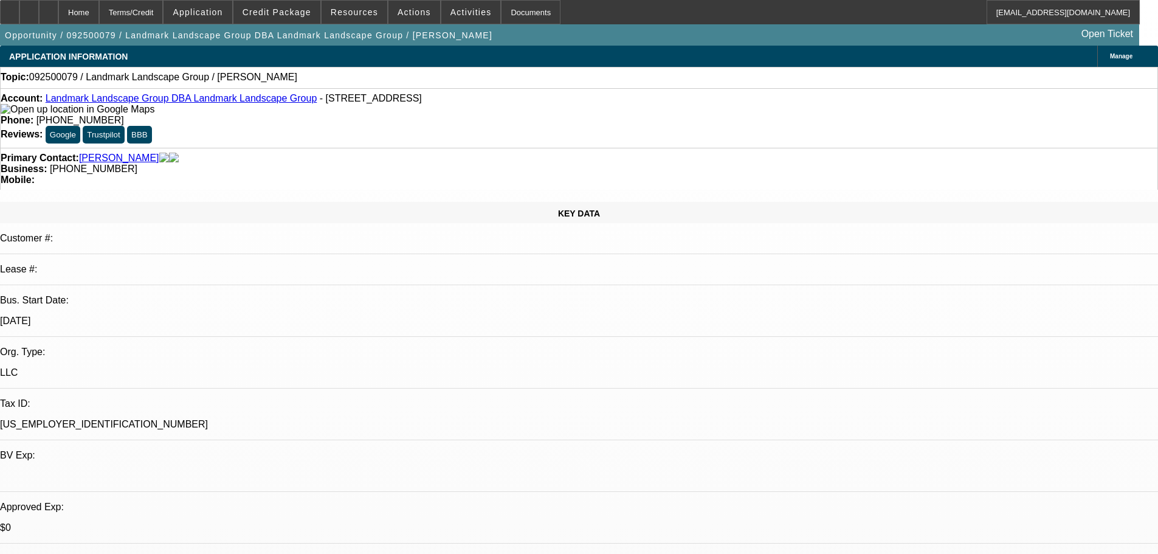
drag, startPoint x: 890, startPoint y: 140, endPoint x: 882, endPoint y: 112, distance: 29.6
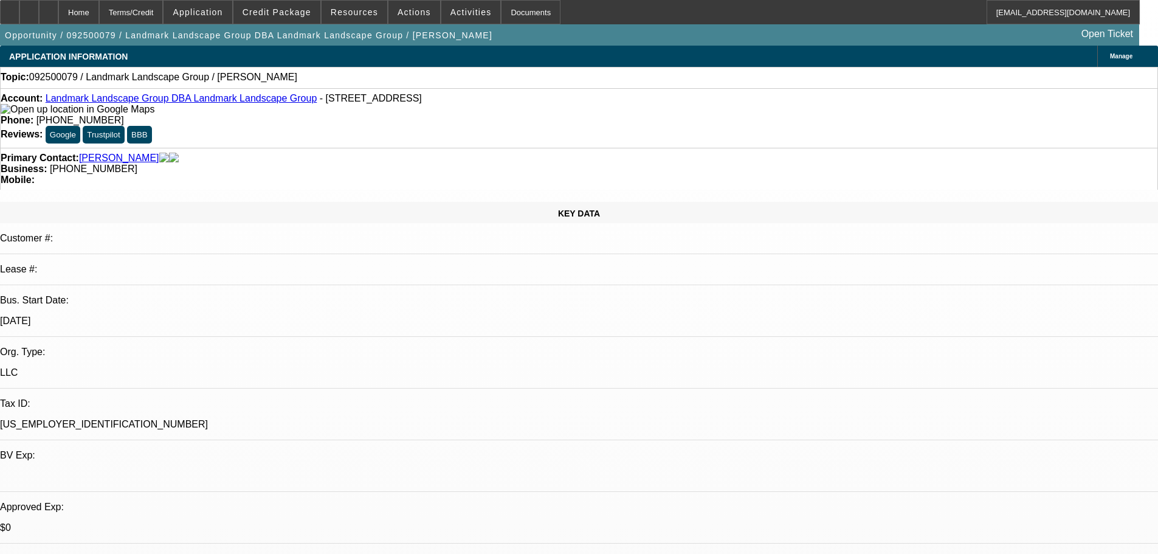
drag, startPoint x: 785, startPoint y: 375, endPoint x: 1015, endPoint y: 370, distance: 229.8
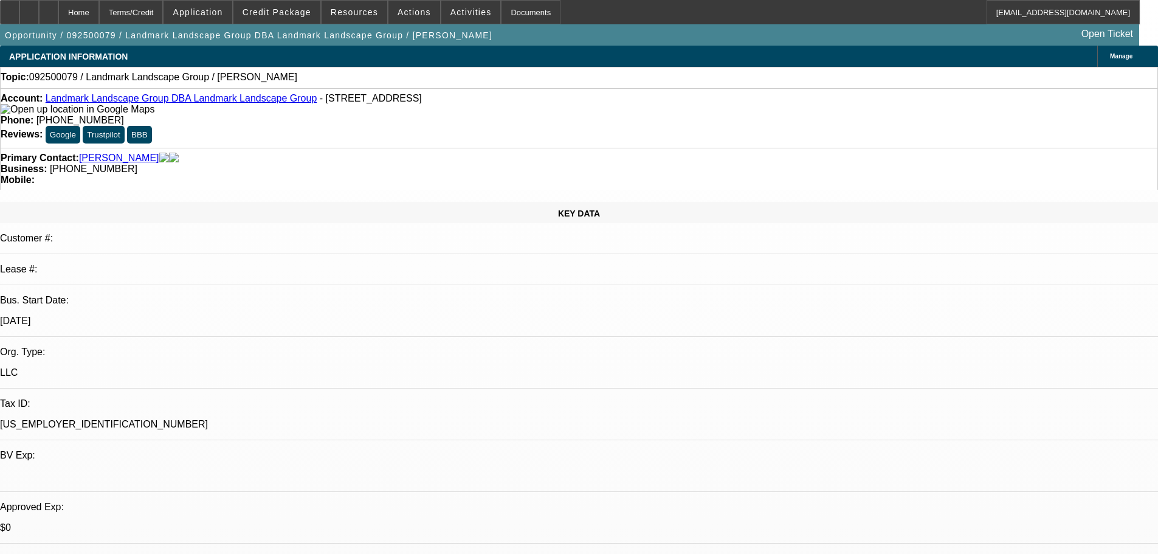
copy div "Buying 10 Scag Cheetah mowers to replace my fleet"
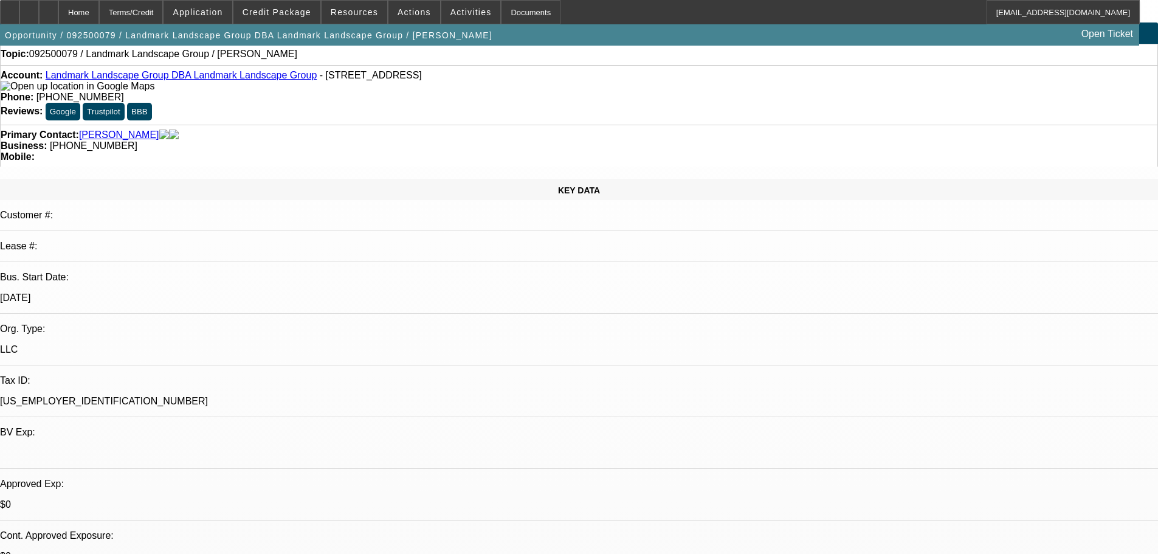
scroll to position [61, 0]
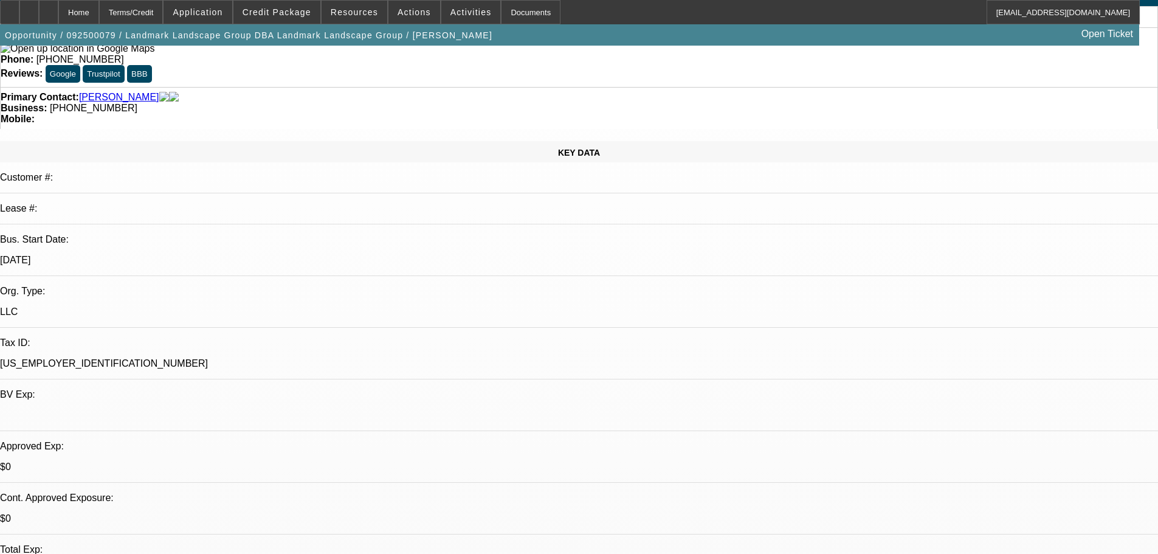
click at [284, 12] on span "Credit Package" at bounding box center [276, 12] width 69 height 10
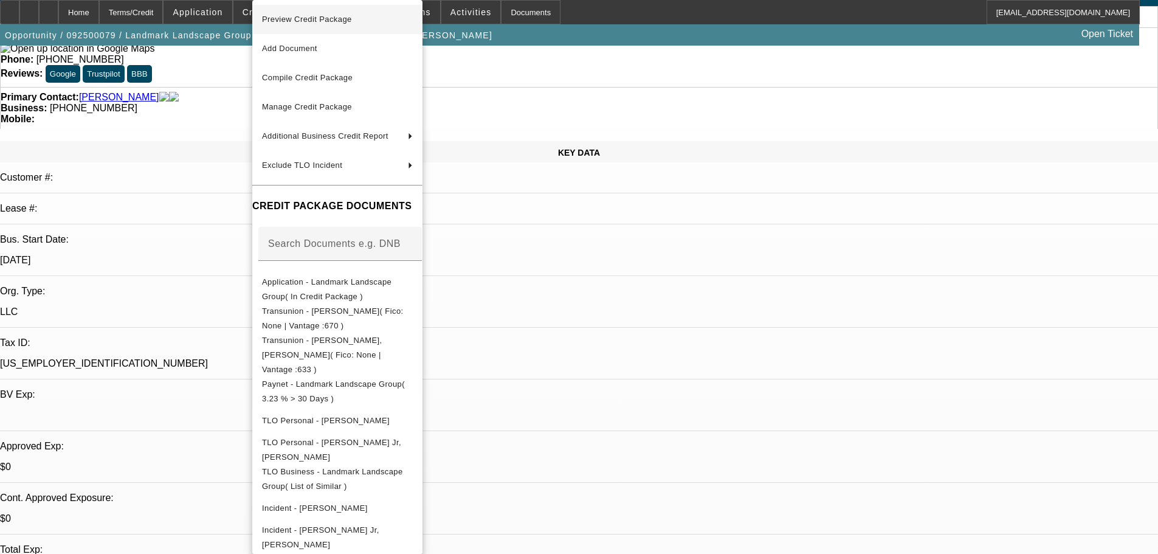
click at [287, 15] on span "Preview Credit Package" at bounding box center [307, 19] width 90 height 9
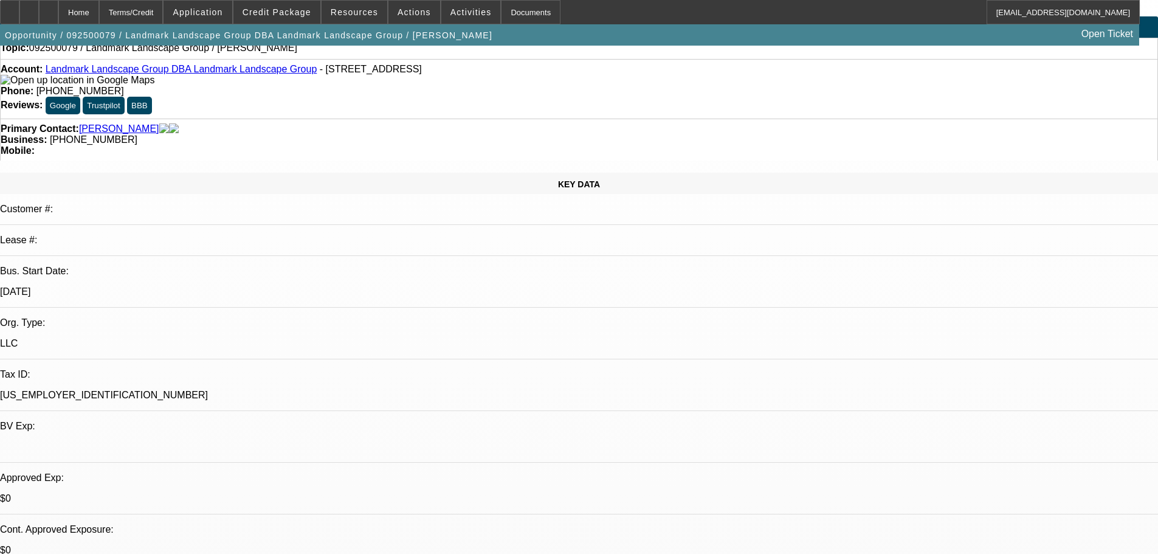
scroll to position [0, 0]
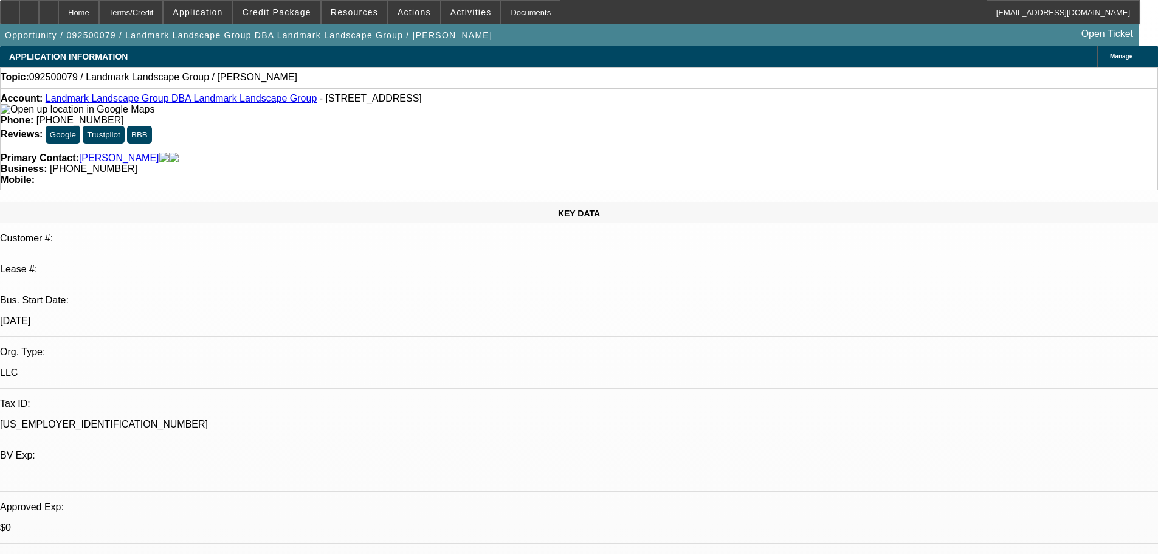
drag, startPoint x: 614, startPoint y: 341, endPoint x: 613, endPoint y: 332, distance: 9.2
click at [19, 15] on div at bounding box center [9, 12] width 19 height 24
click at [271, 10] on span "Credit Package" at bounding box center [276, 12] width 69 height 10
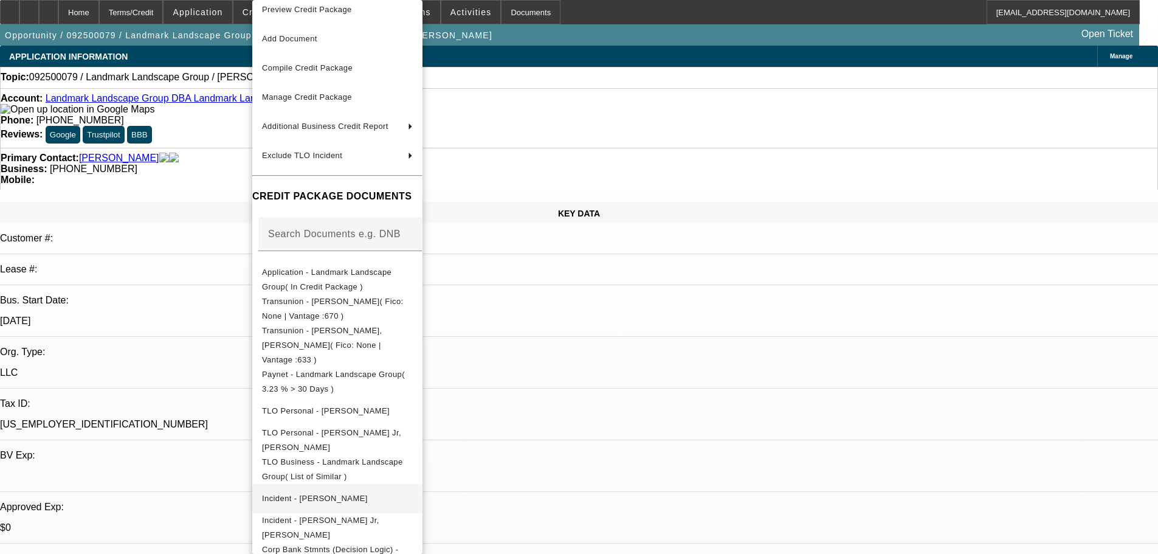
scroll to position [19, 0]
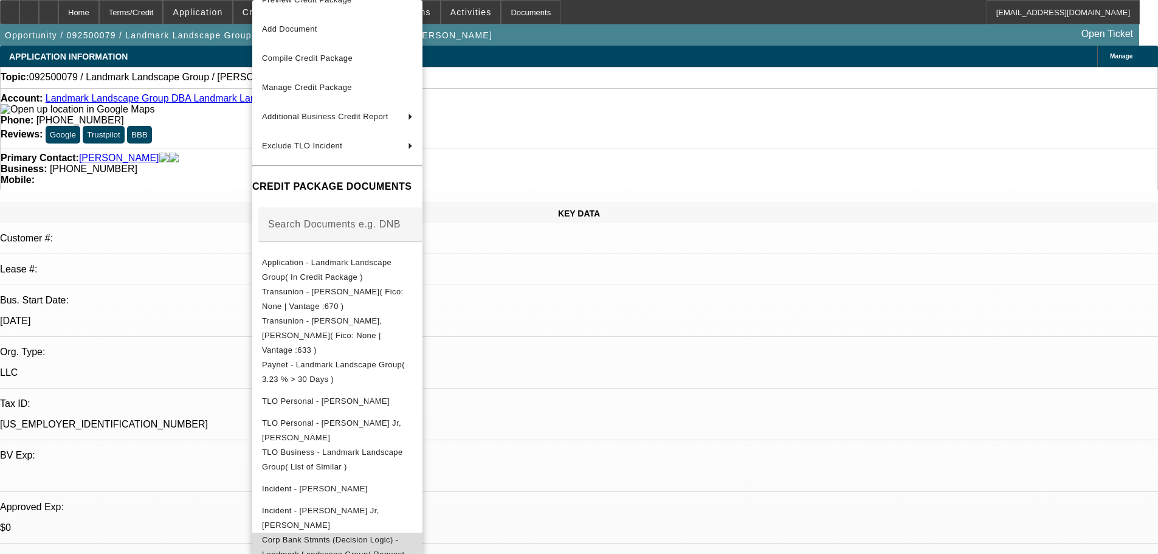
click at [358, 533] on span "Corp Bank Stmnts (Decision Logic) - Landmark Landscape Group( Request Code: 6FN…" at bounding box center [337, 554] width 151 height 44
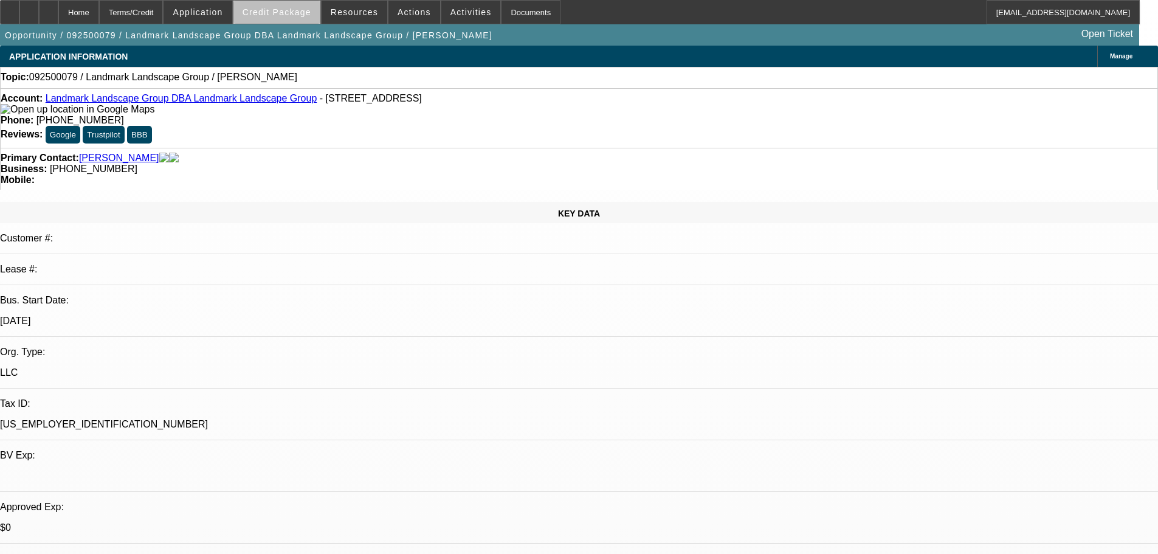
click at [297, 22] on span at bounding box center [276, 12] width 87 height 29
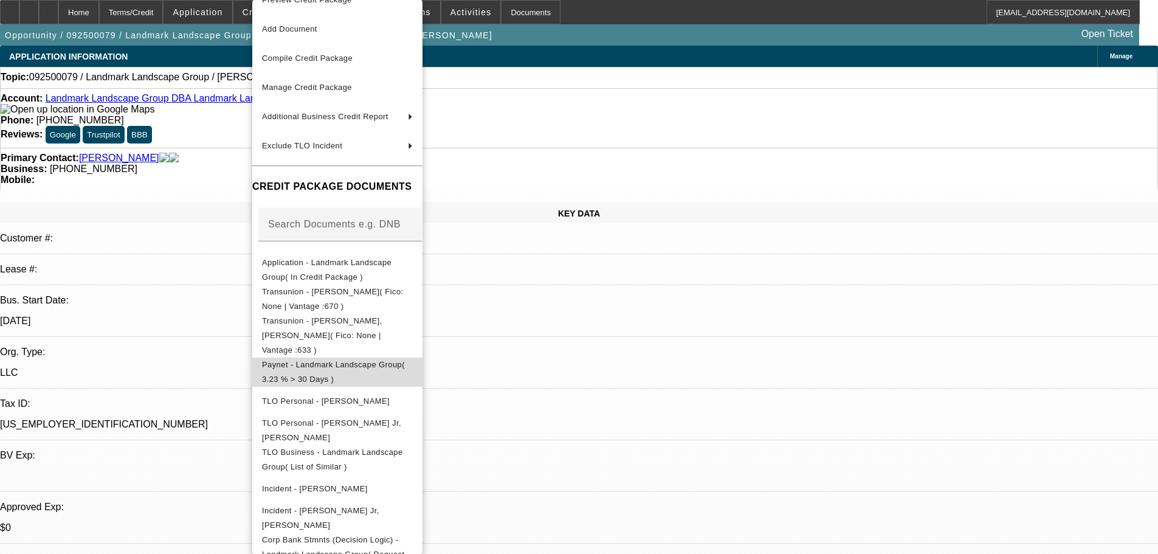
click at [341, 359] on span "Paynet - Landmark Landscape Group( 3.23 % > 30 Days )" at bounding box center [337, 371] width 151 height 29
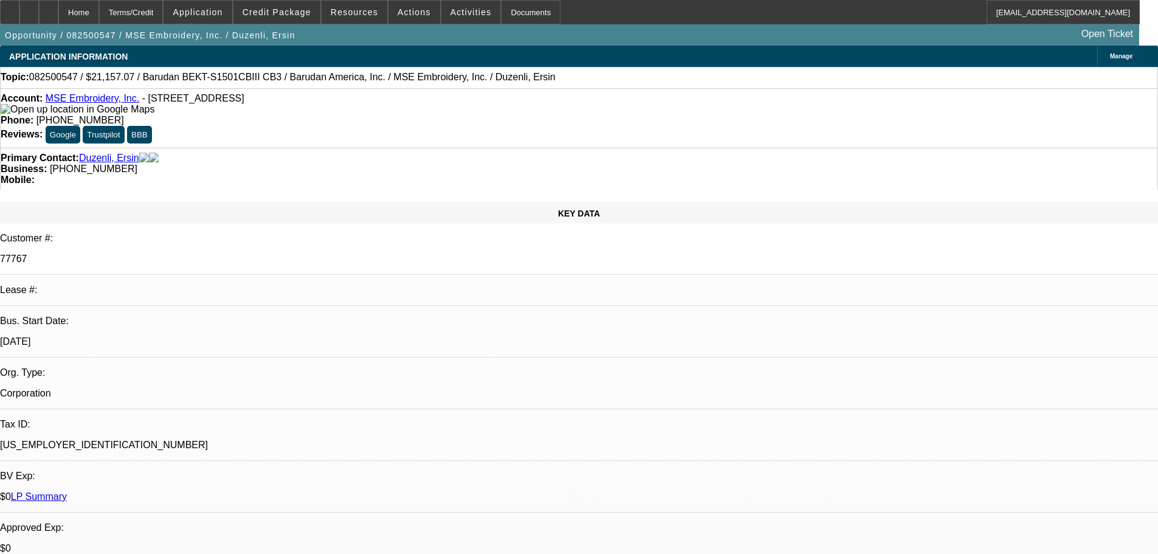
select select "0"
select select "2"
select select "0"
select select "6"
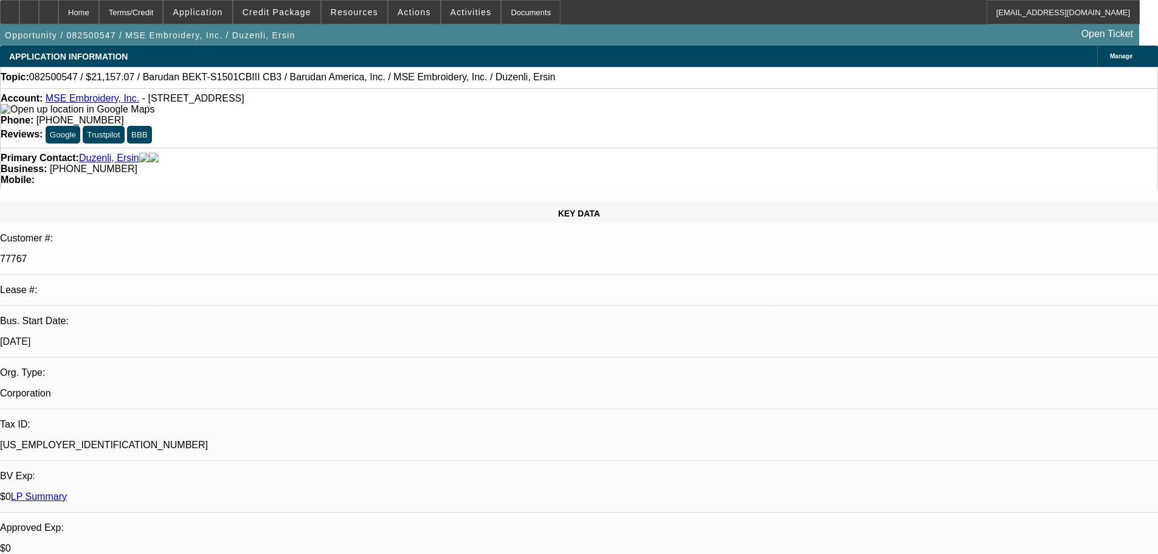
select select "0"
select select "2"
select select "0"
select select "6"
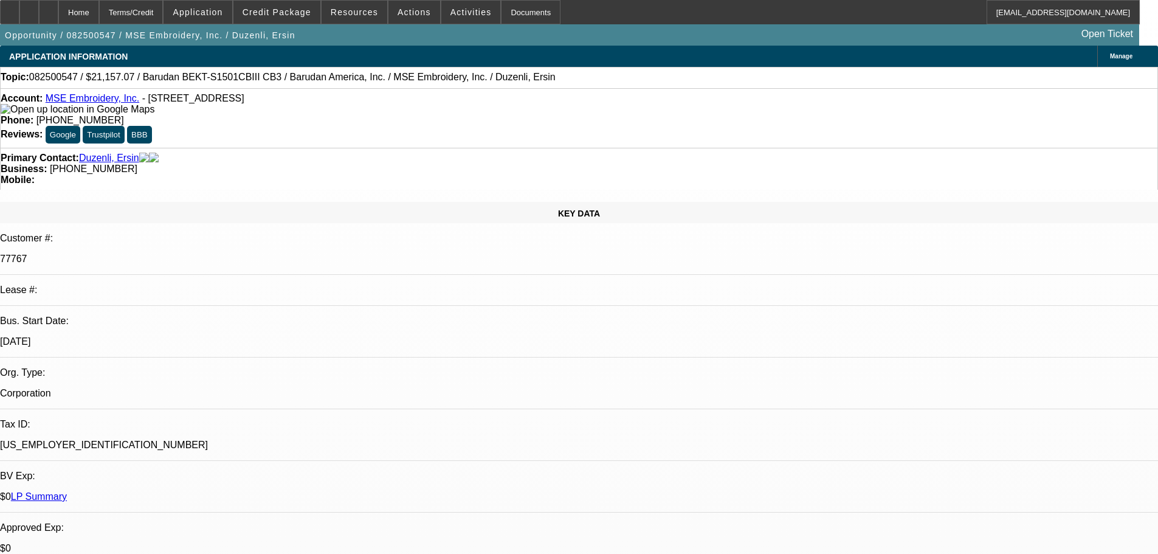
select select "0"
select select "2"
select select "0.1"
select select "4"
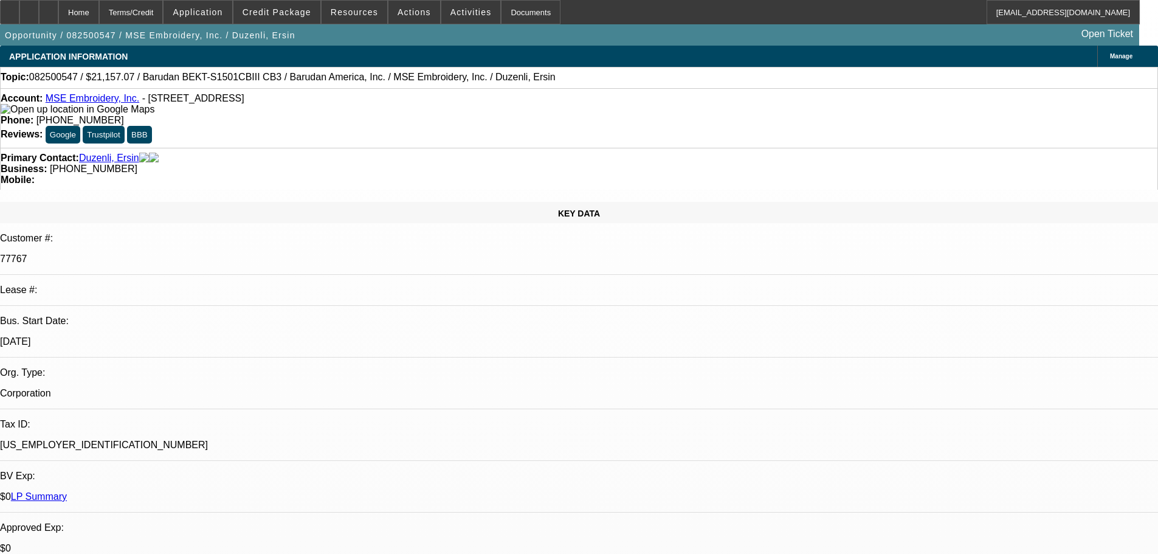
select select "0"
select select "2"
select select "0"
select select "6"
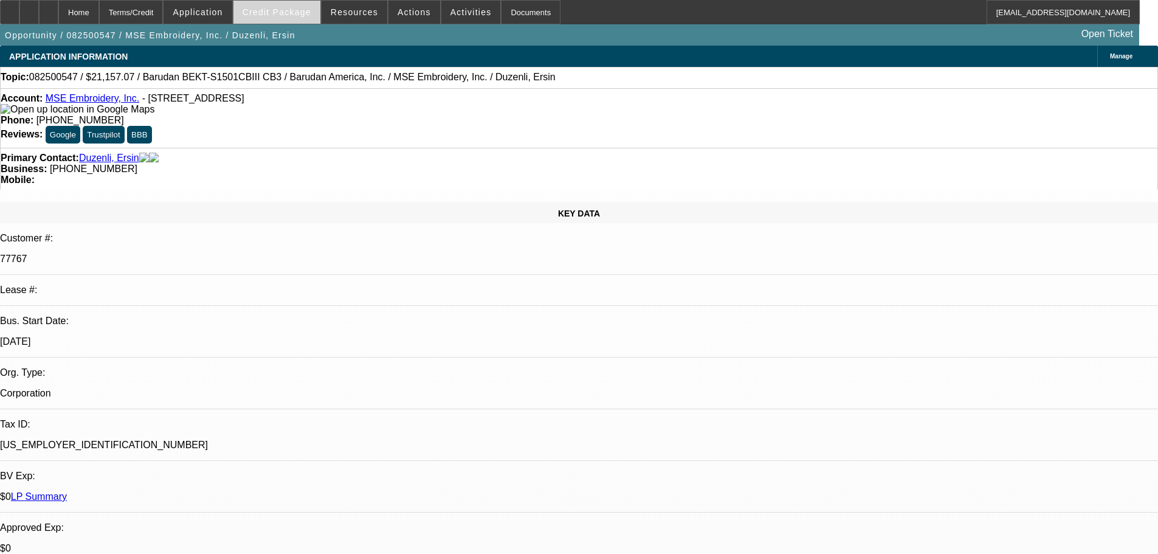
click at [291, 16] on span "Credit Package" at bounding box center [276, 12] width 69 height 10
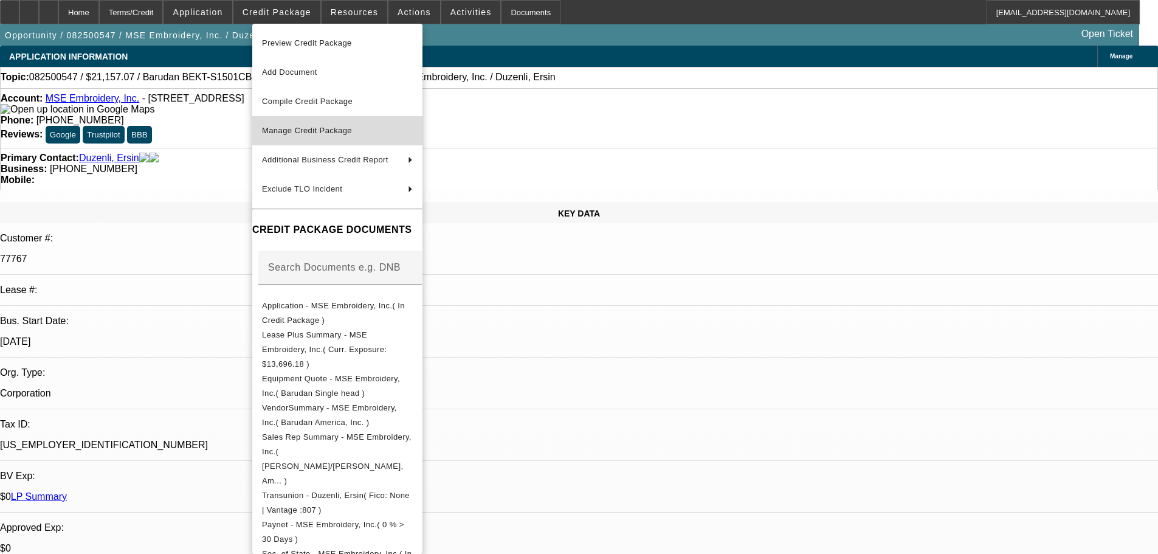
click at [308, 129] on span "Manage Credit Package" at bounding box center [307, 130] width 90 height 9
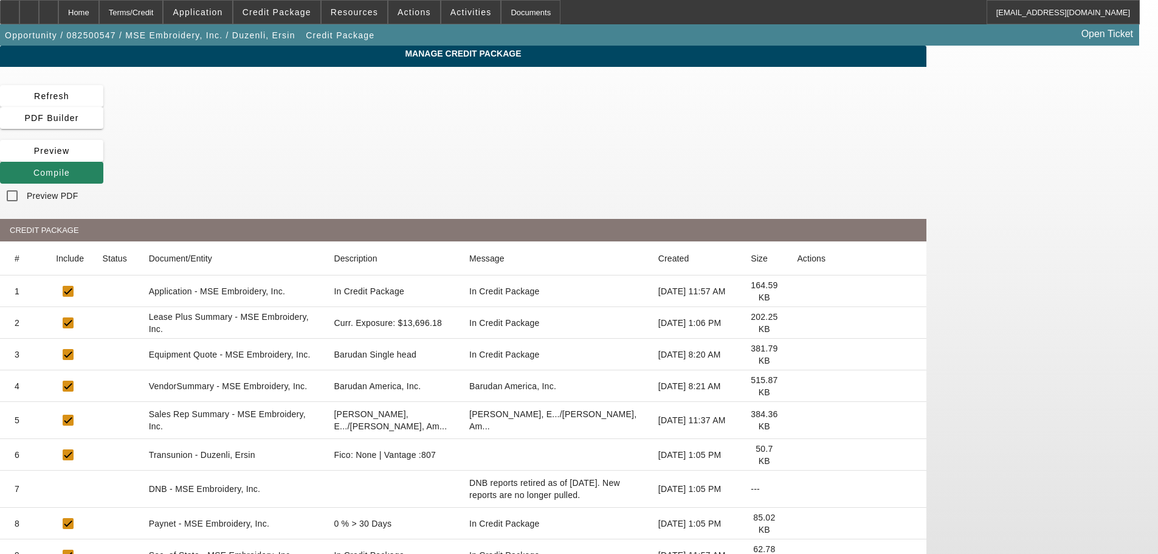
click at [797, 323] on icon at bounding box center [797, 323] width 0 height 0
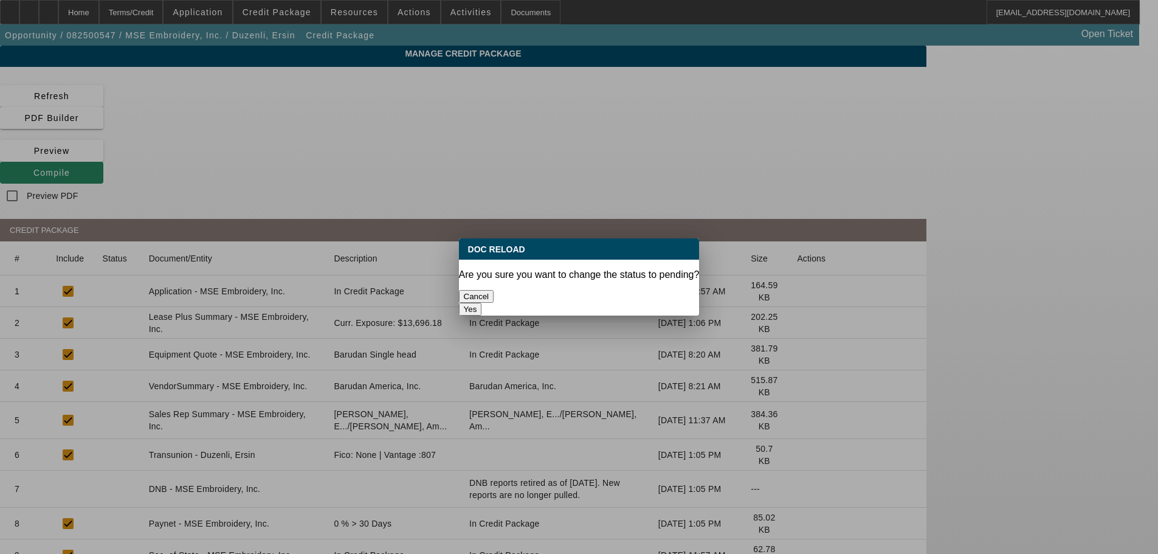
click at [482, 303] on button "Yes" at bounding box center [470, 309] width 23 height 13
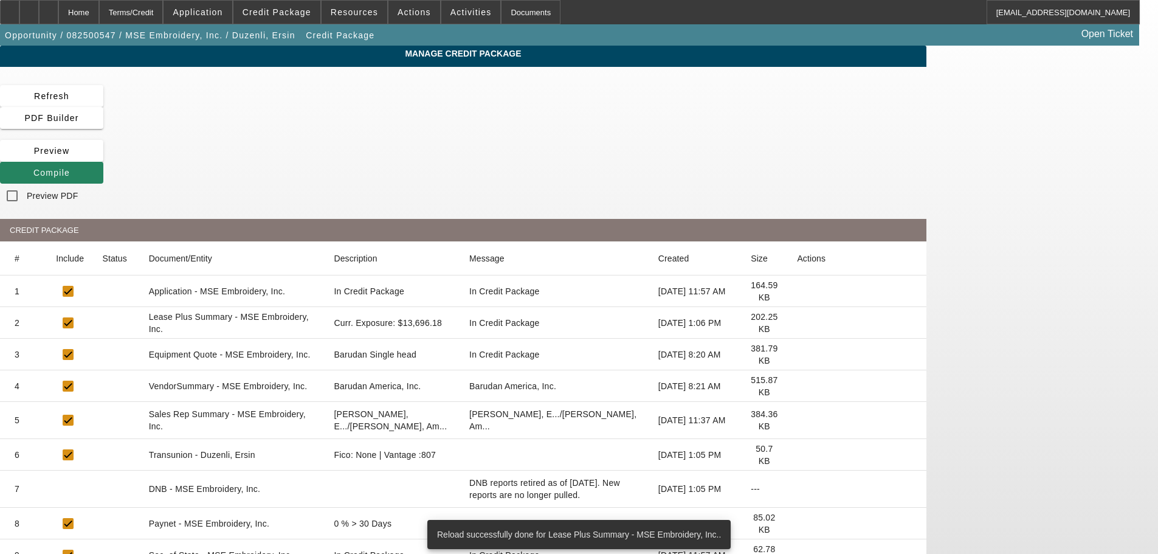
click at [797, 386] on icon at bounding box center [797, 386] width 0 height 0
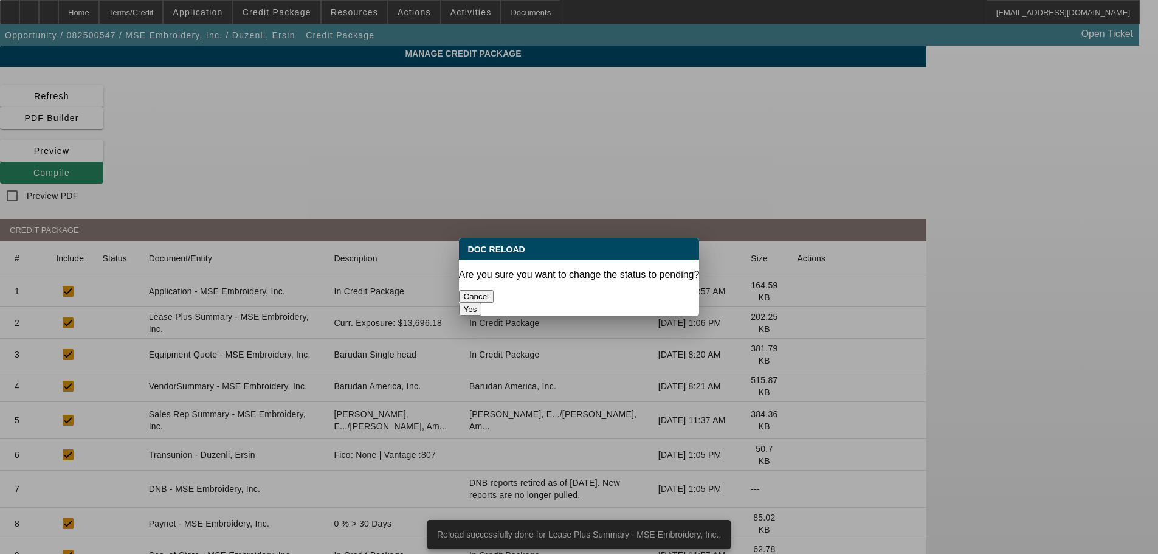
click at [482, 303] on button "Yes" at bounding box center [470, 309] width 23 height 13
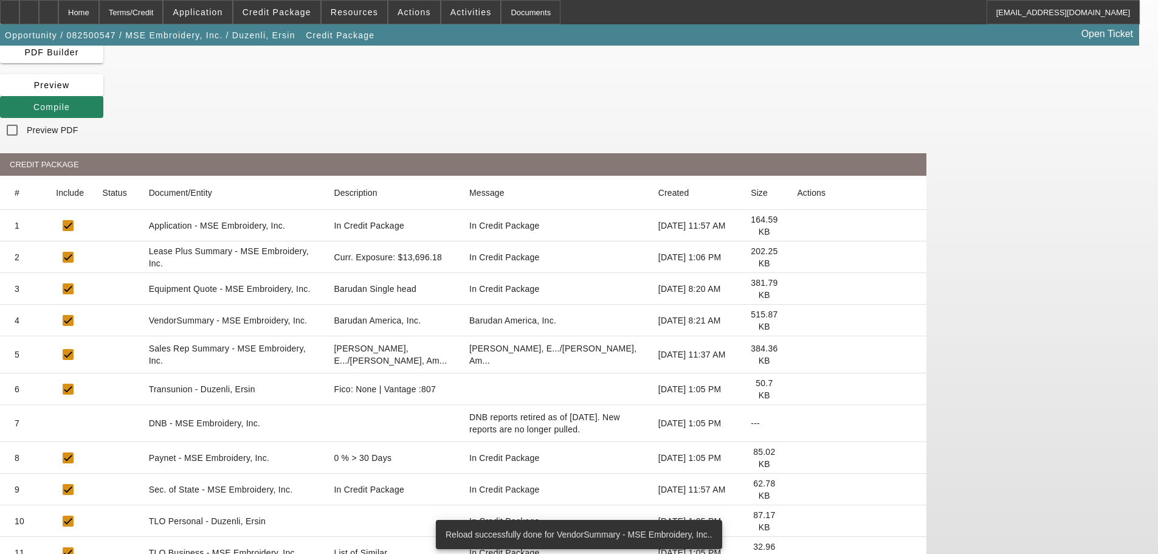
scroll to position [70, 0]
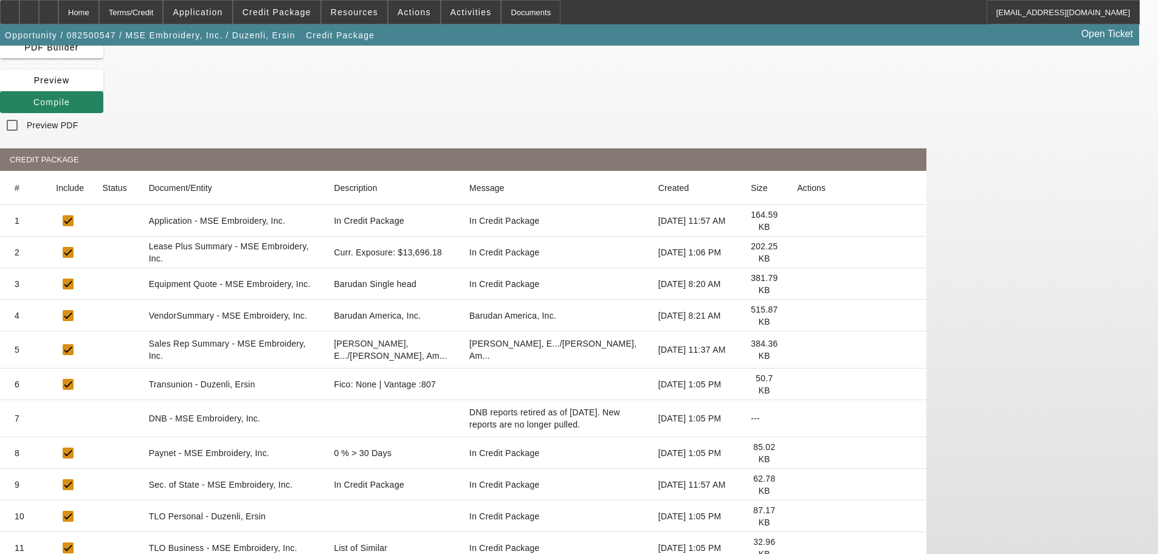
click at [797, 548] on icon at bounding box center [797, 548] width 0 height 0
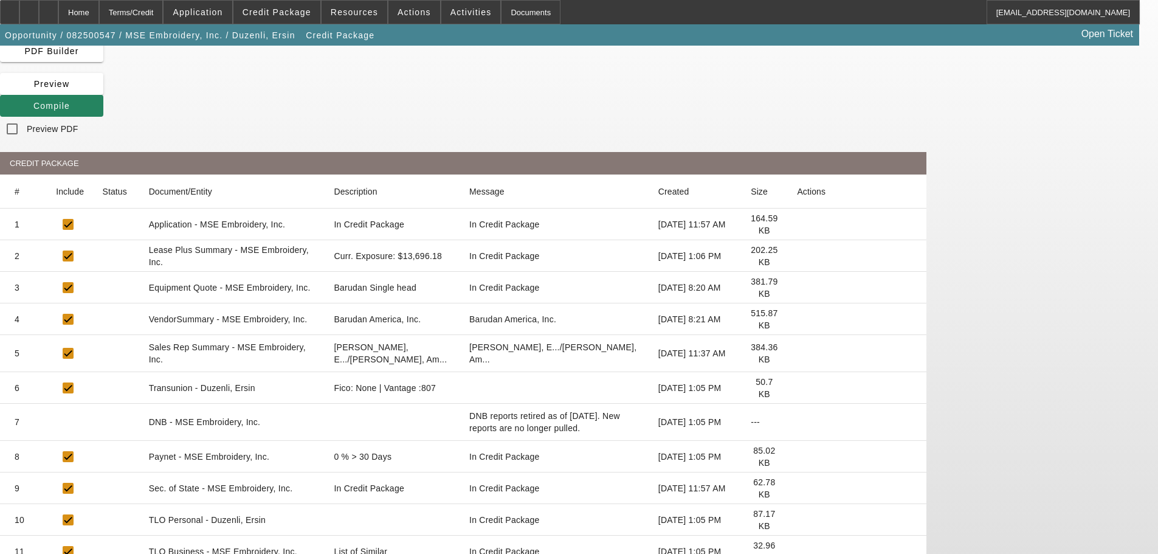
scroll to position [0, 0]
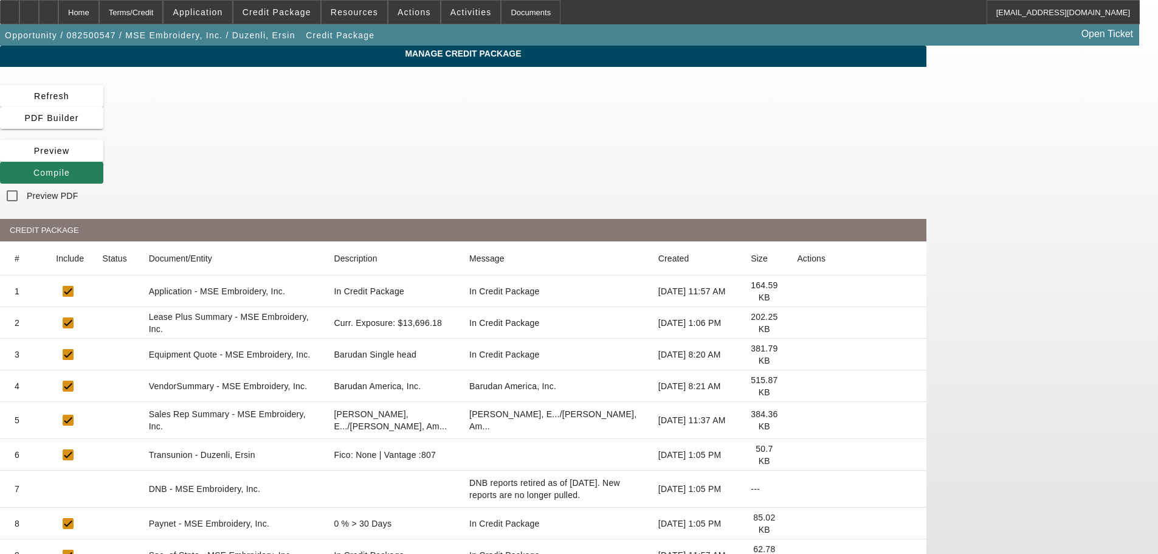
click at [33, 168] on icon at bounding box center [33, 173] width 0 height 10
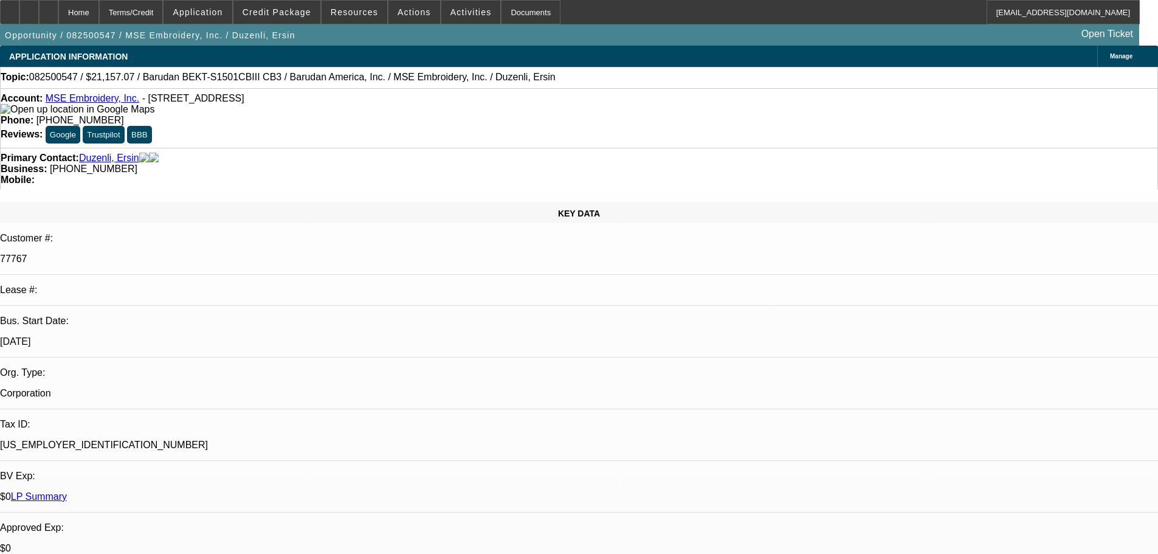
select select "0"
select select "2"
select select "0"
select select "6"
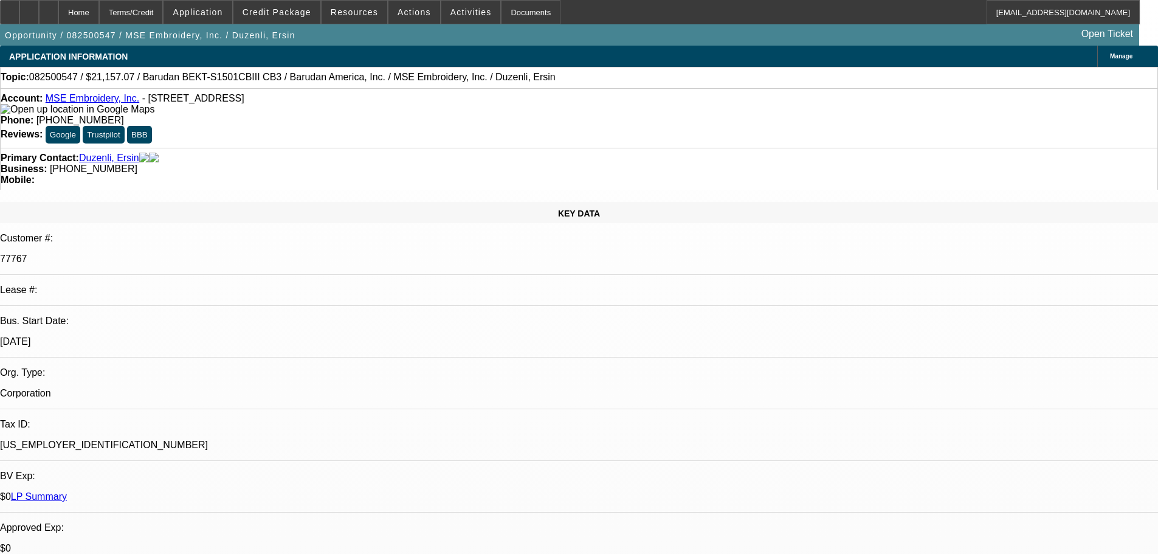
select select "0"
select select "2"
select select "0"
select select "6"
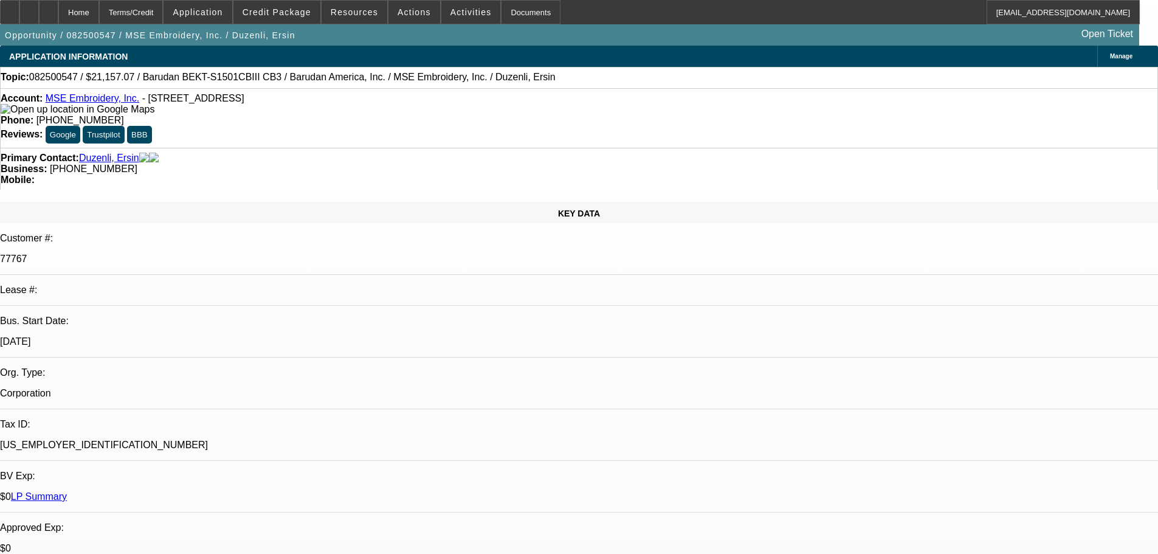
select select "0"
select select "2"
select select "0.1"
select select "4"
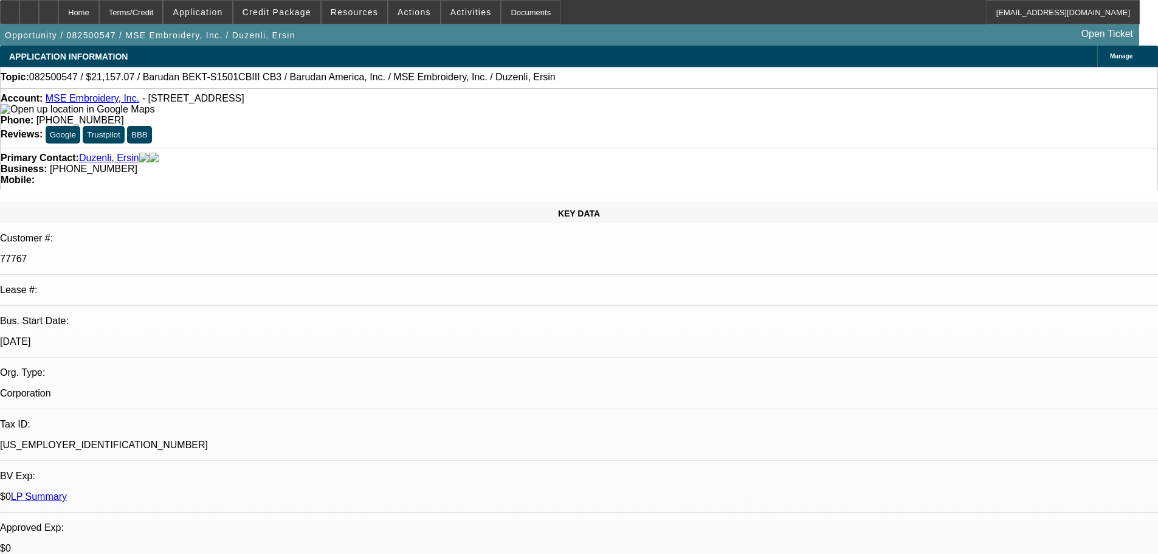
select select "0"
select select "2"
select select "0"
select select "6"
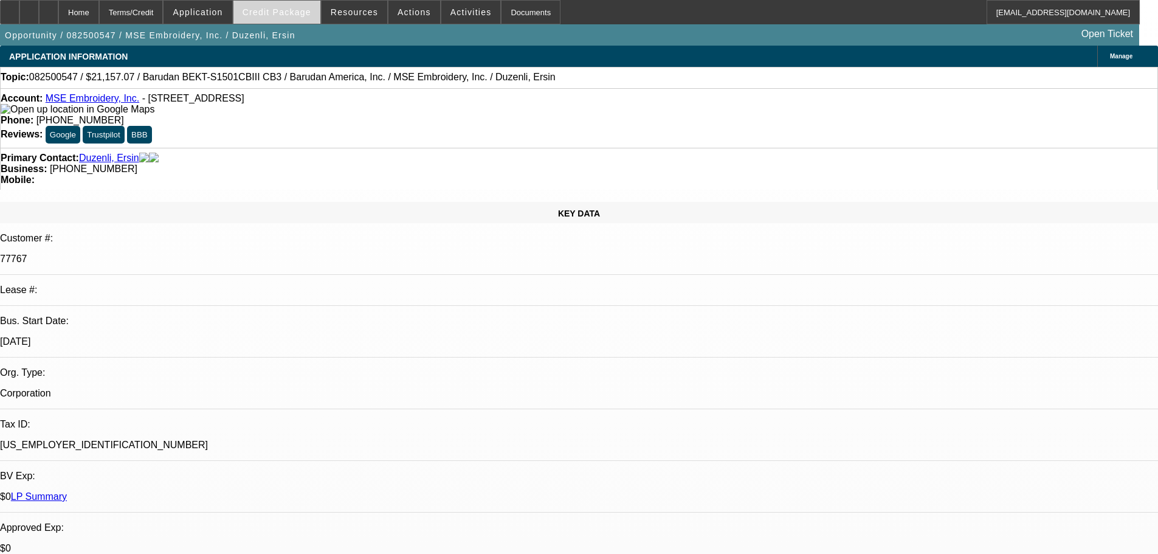
click at [289, 15] on span "Credit Package" at bounding box center [276, 12] width 69 height 10
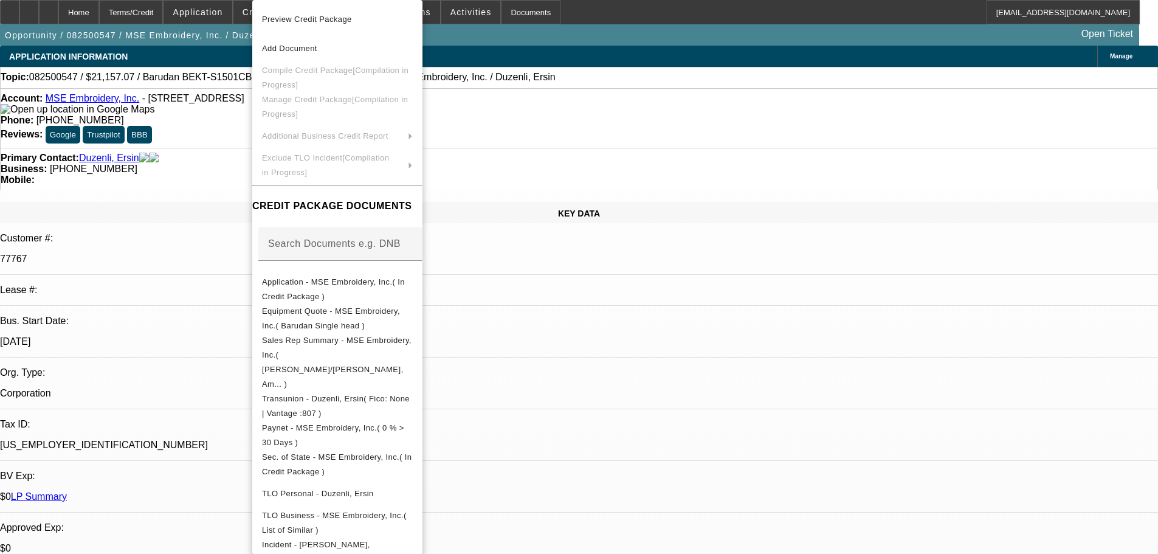
click at [230, 151] on div at bounding box center [579, 277] width 1158 height 554
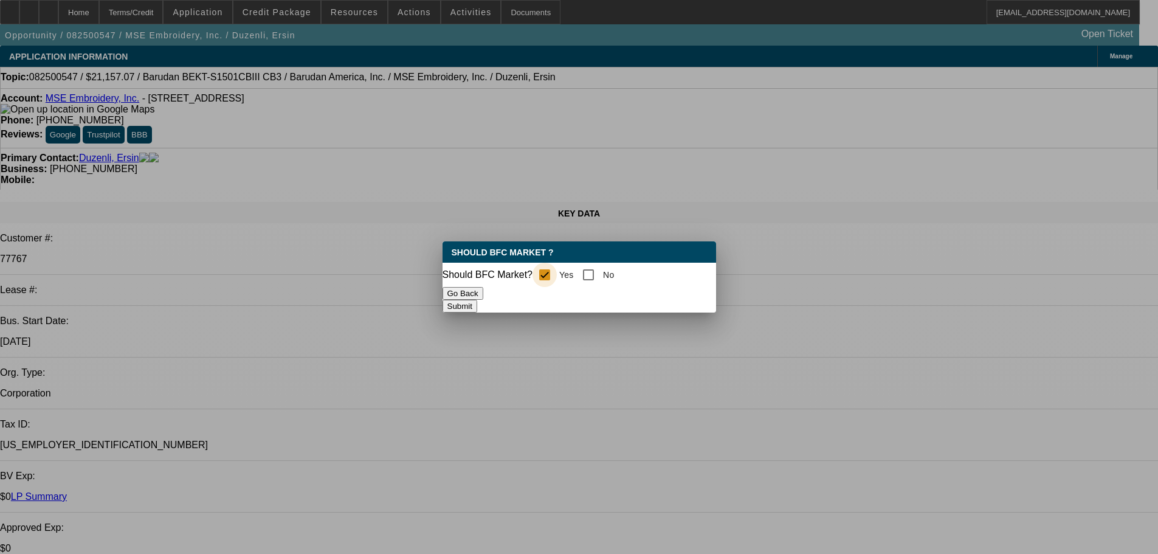
click at [551, 273] on input "Yes" at bounding box center [544, 275] width 24 height 24
checkbox input "true"
click at [477, 301] on button "Submit" at bounding box center [459, 306] width 35 height 13
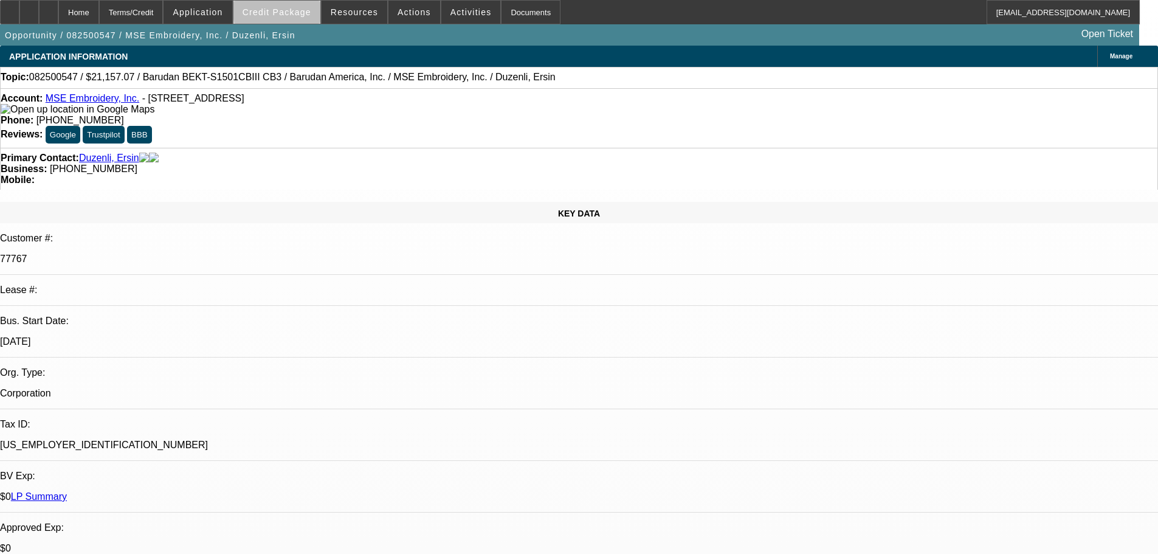
click at [306, 11] on span "Credit Package" at bounding box center [276, 12] width 69 height 10
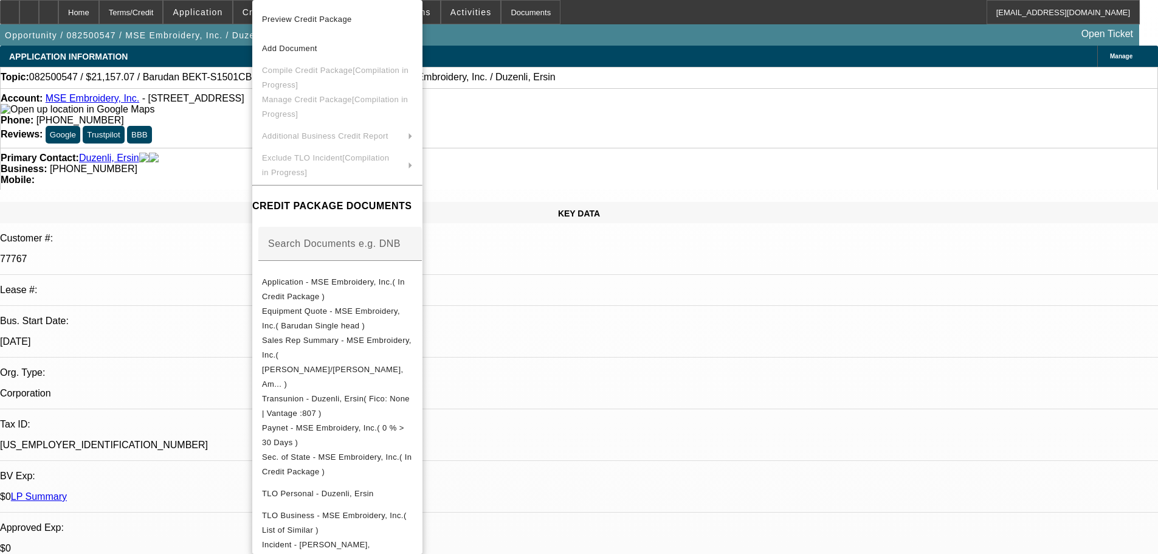
click at [228, 171] on div at bounding box center [579, 277] width 1158 height 554
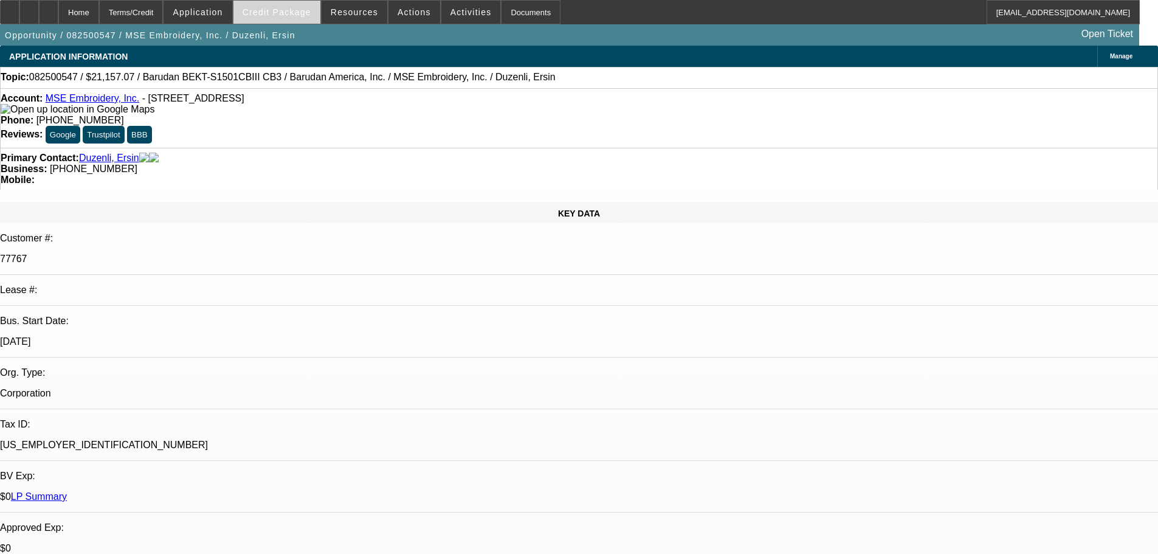
click at [297, 9] on span "Credit Package" at bounding box center [276, 12] width 69 height 10
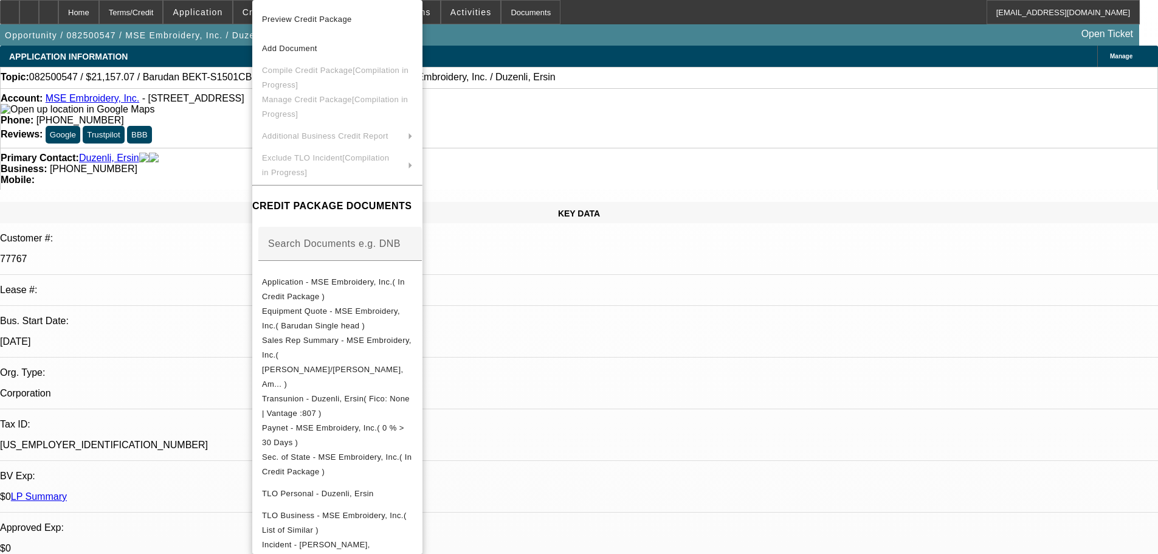
click at [230, 194] on div at bounding box center [579, 277] width 1158 height 554
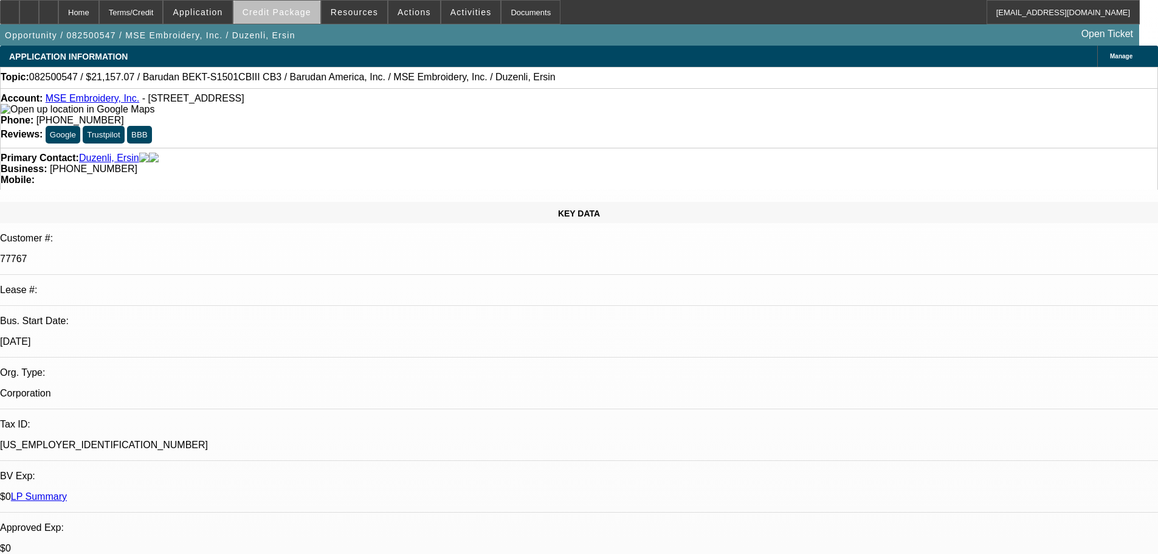
click at [309, 16] on span "Credit Package" at bounding box center [276, 12] width 69 height 10
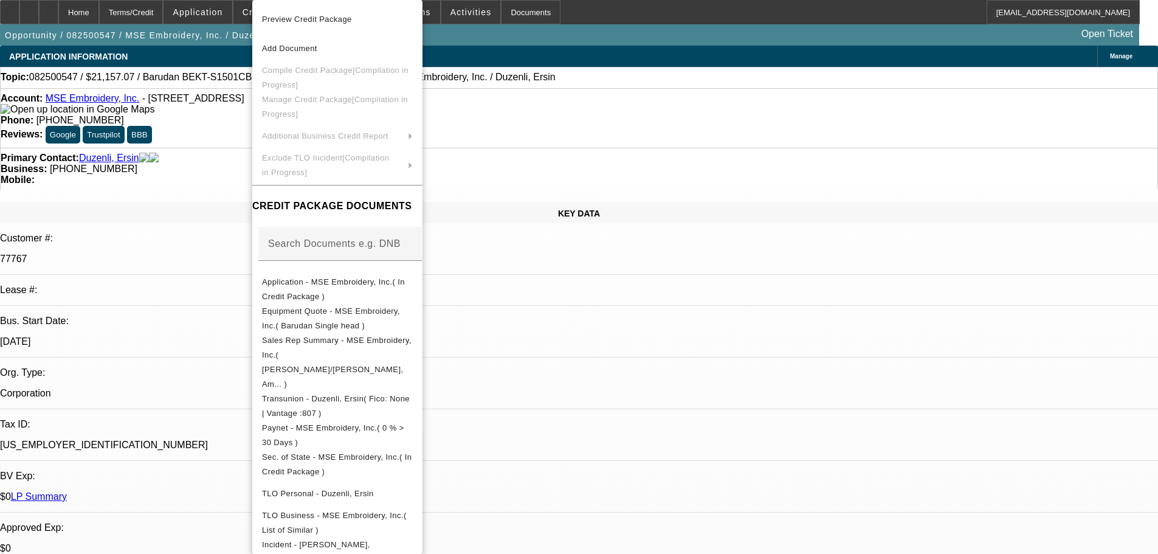
click at [213, 189] on div at bounding box center [579, 277] width 1158 height 554
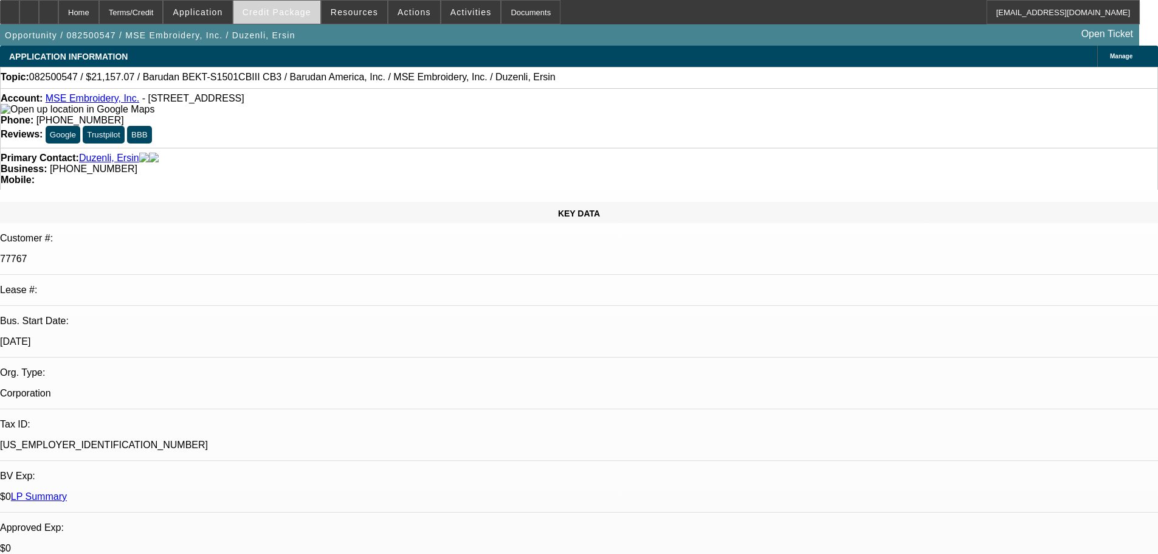
click at [293, 15] on span "Credit Package" at bounding box center [276, 12] width 69 height 10
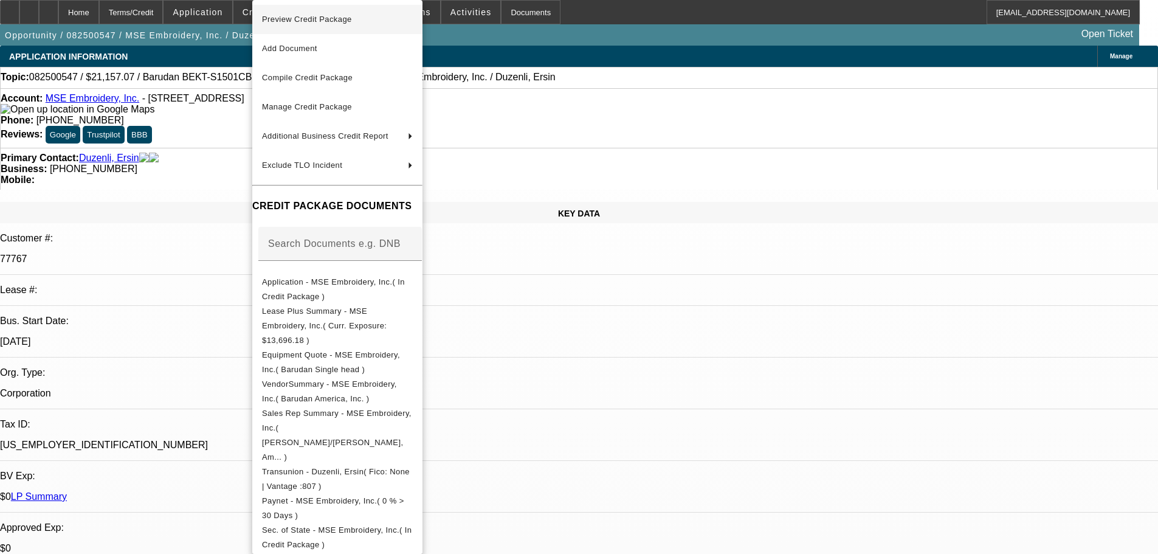
click at [294, 19] on span "Preview Credit Package" at bounding box center [307, 19] width 90 height 9
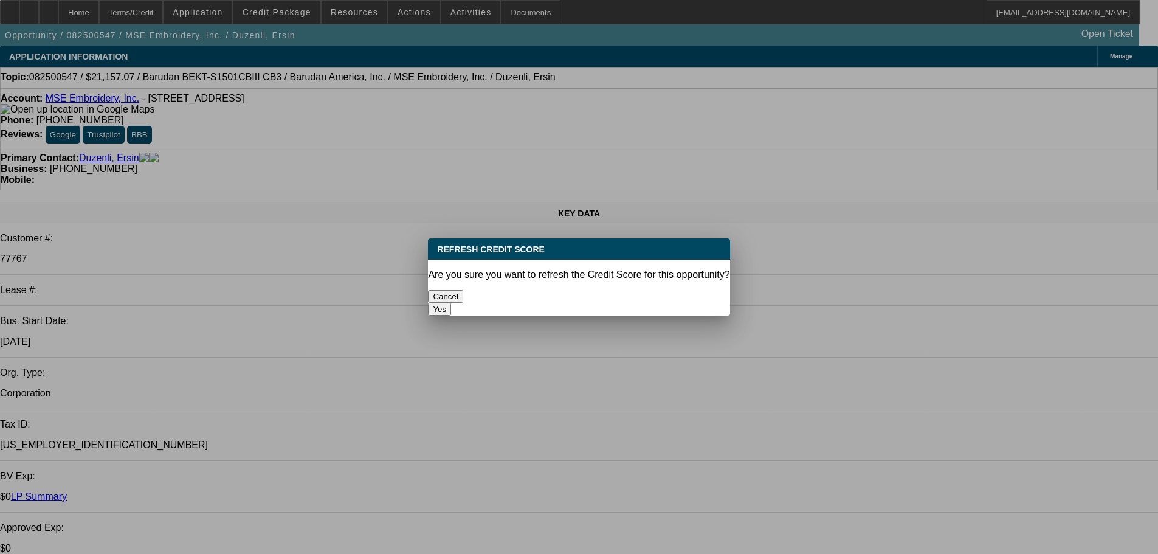
click at [451, 303] on button "Yes" at bounding box center [439, 309] width 23 height 13
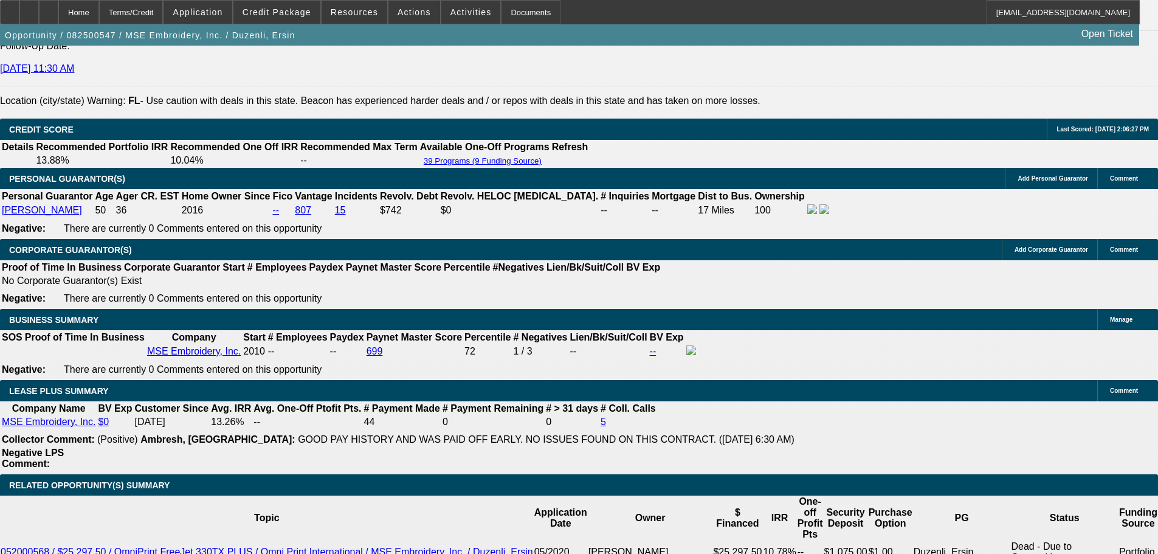
scroll to position [1823, 0]
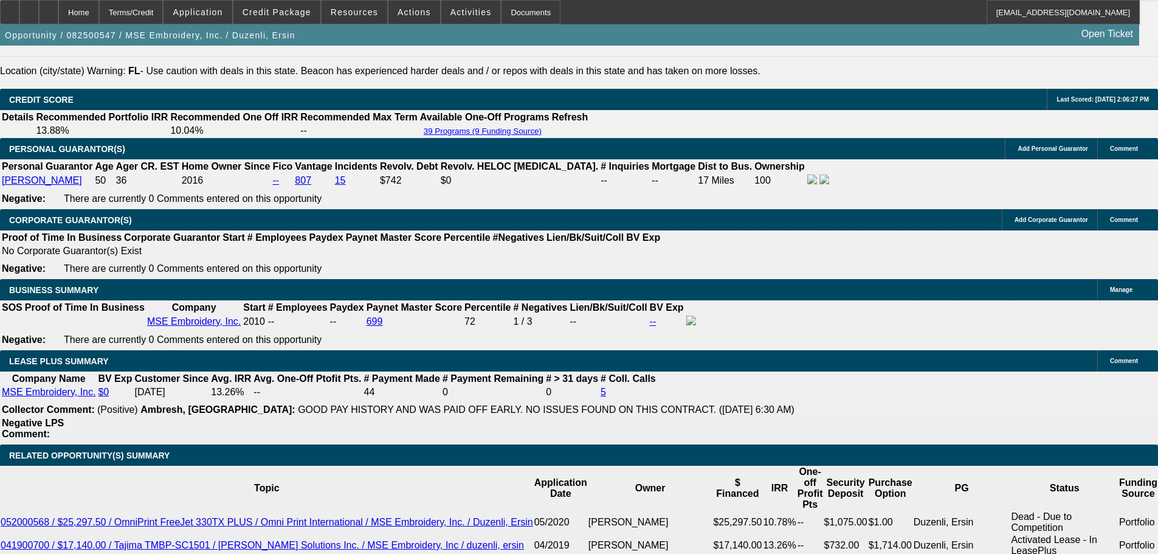
scroll to position [1762, 0]
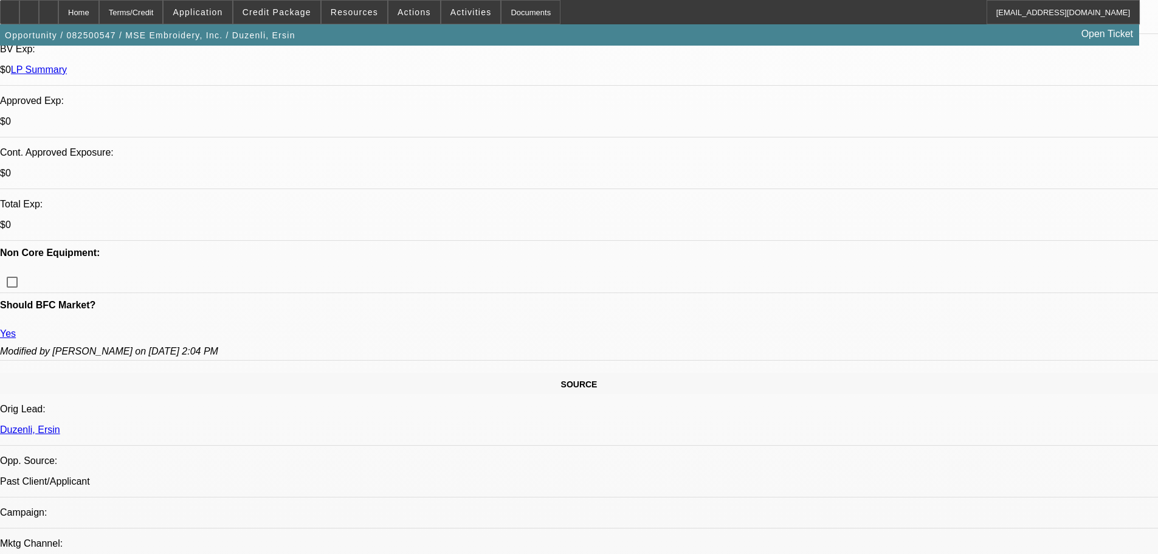
scroll to position [243, 0]
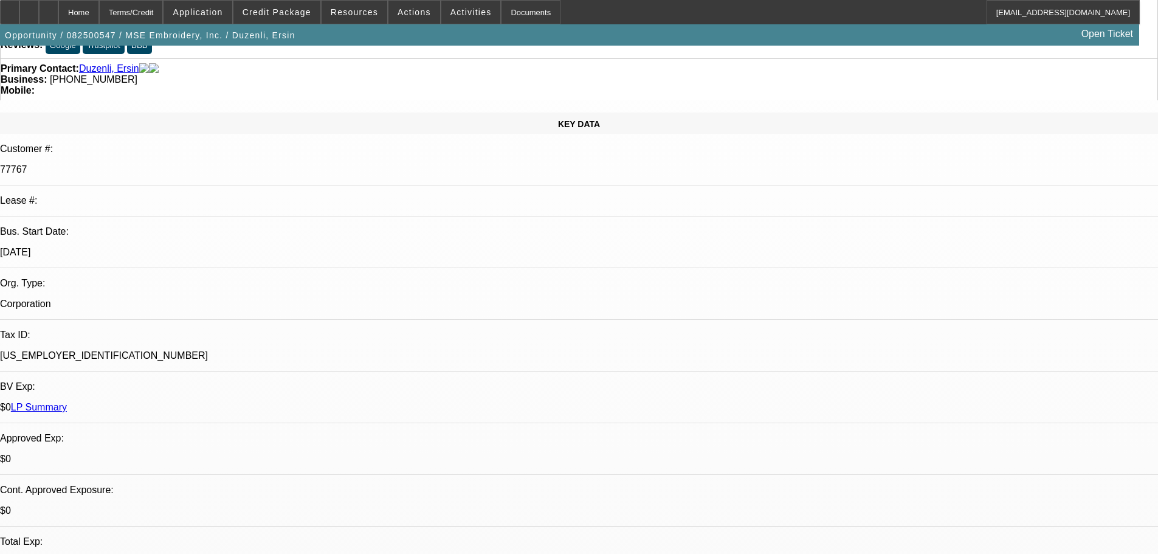
scroll to position [0, 0]
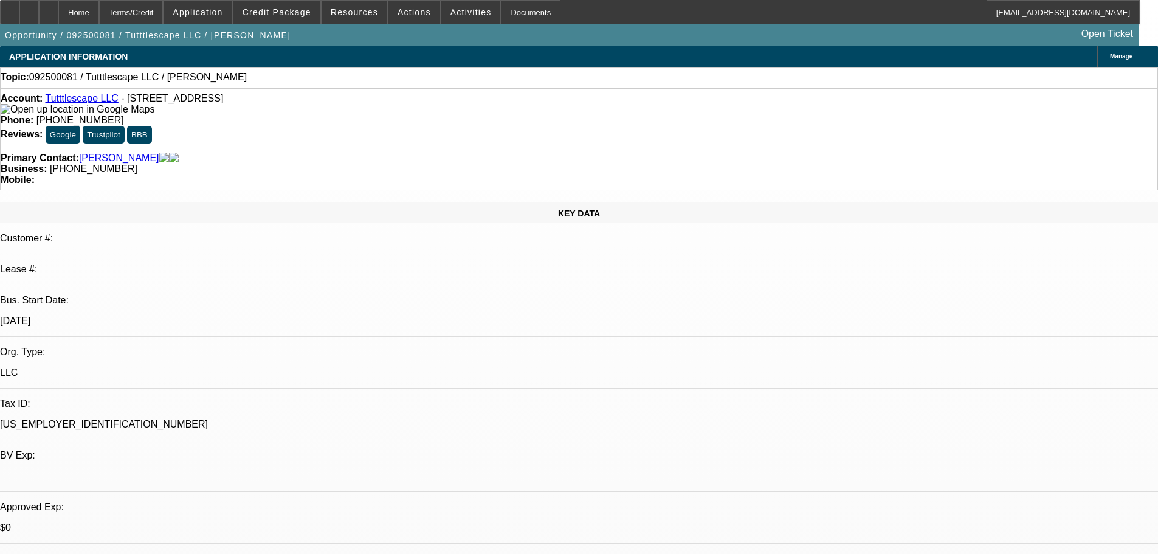
select select "0"
select select "2"
select select "0.1"
select select "4"
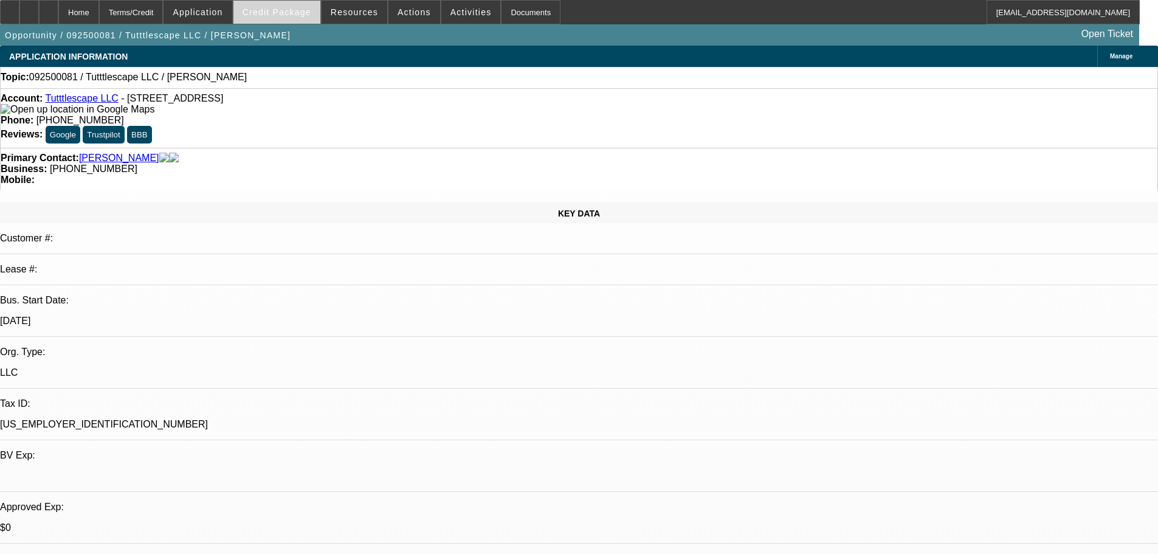
click at [278, 16] on span "Credit Package" at bounding box center [276, 12] width 69 height 10
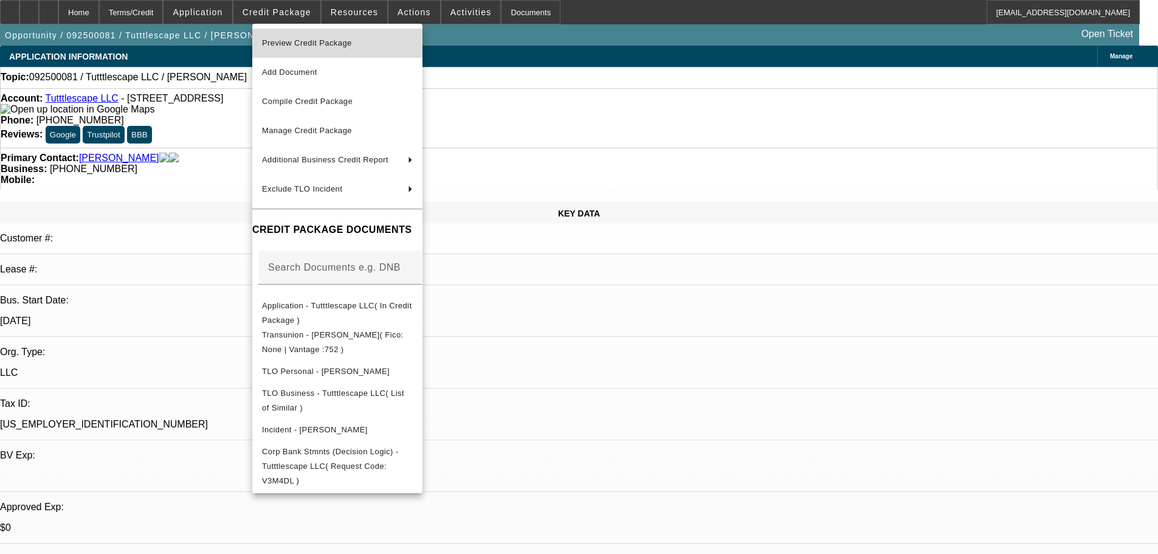
click at [283, 39] on span "Preview Credit Package" at bounding box center [307, 42] width 90 height 9
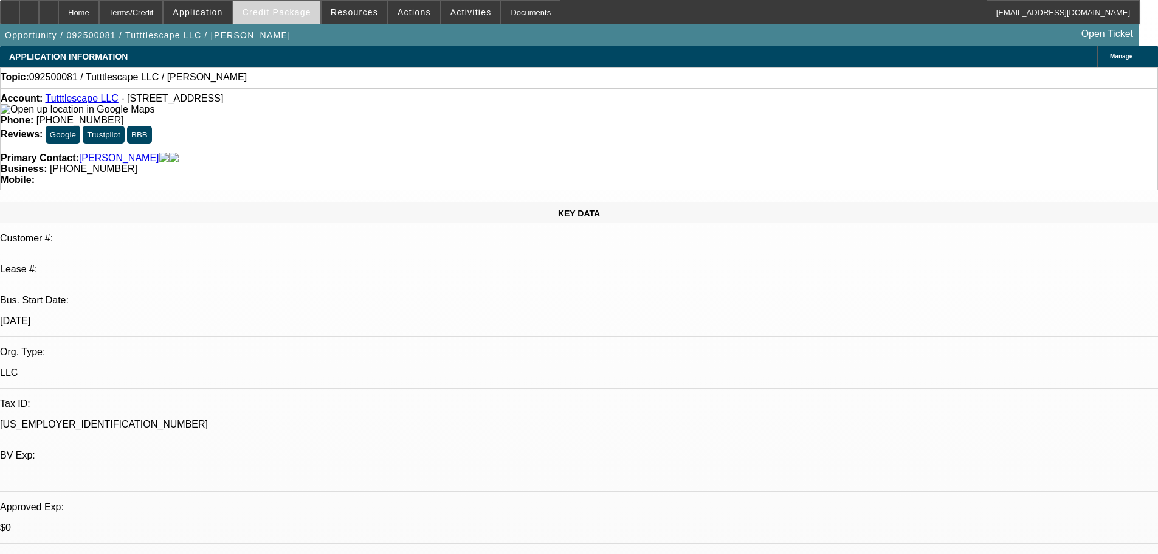
click at [276, 16] on span "Credit Package" at bounding box center [276, 12] width 69 height 10
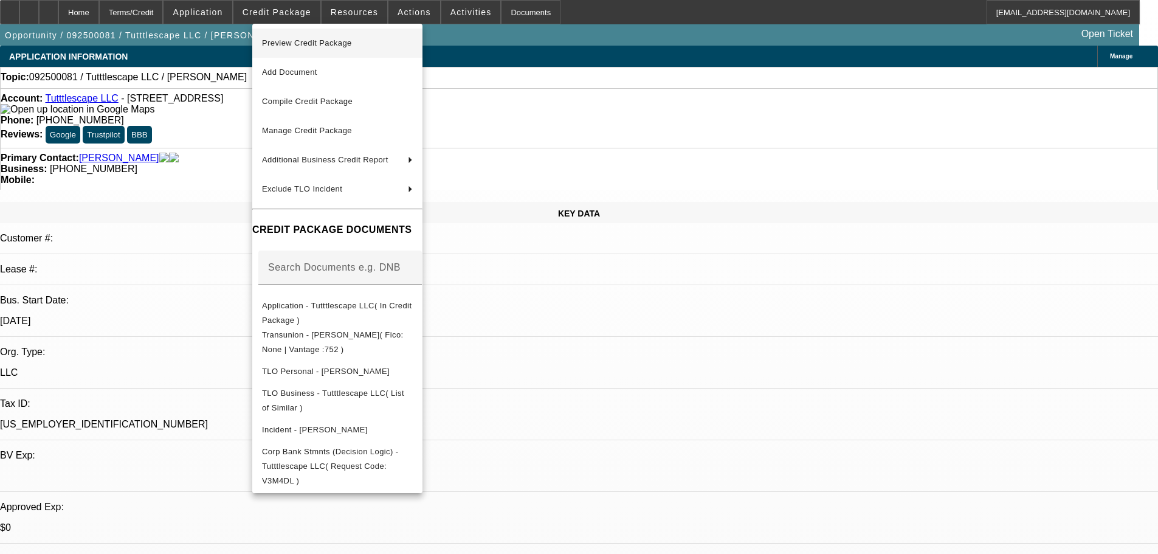
click at [300, 38] on span "Preview Credit Package" at bounding box center [337, 43] width 151 height 15
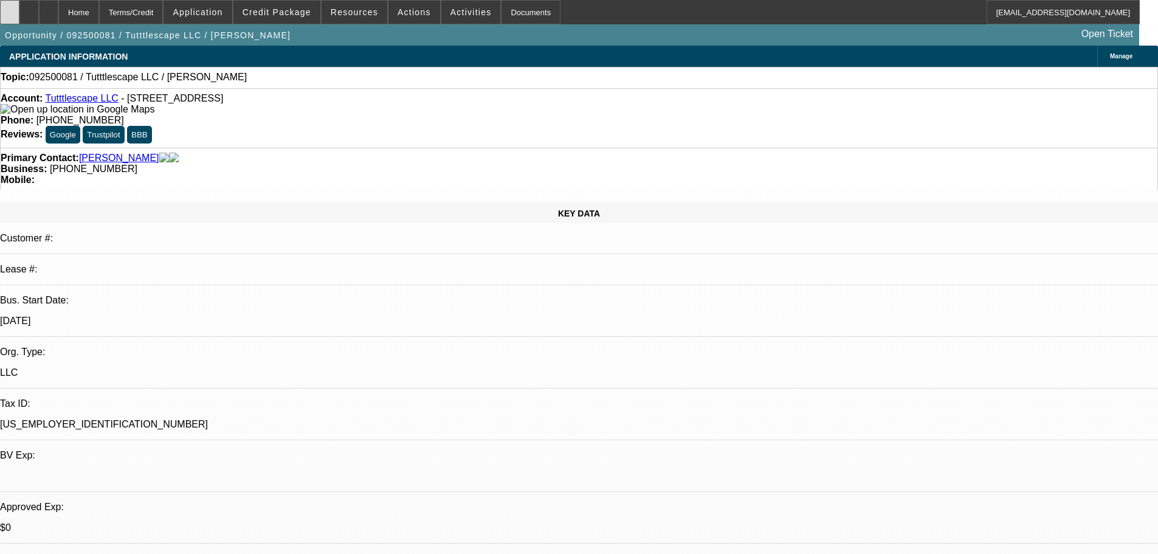
click at [10, 8] on icon at bounding box center [10, 8] width 0 height 0
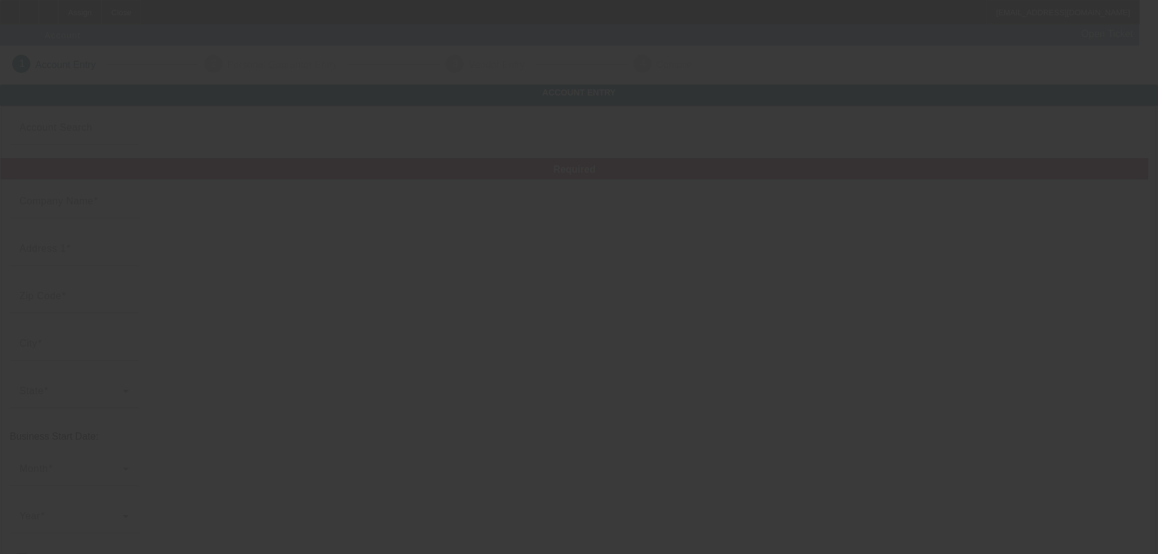
type input "DPs Creations & Boutique"
type input "[STREET_ADDRESS]"
type input "38235"
type input "McLemoresville"
type input "[PHONE_NUMBER]"
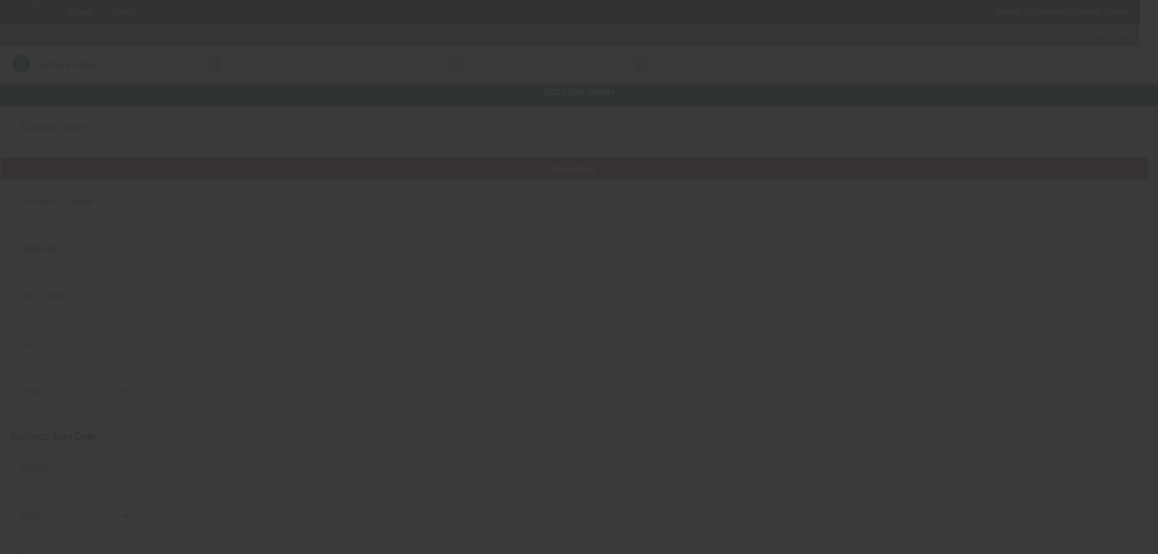
type input "[EMAIL_ADDRESS][DOMAIN_NAME]"
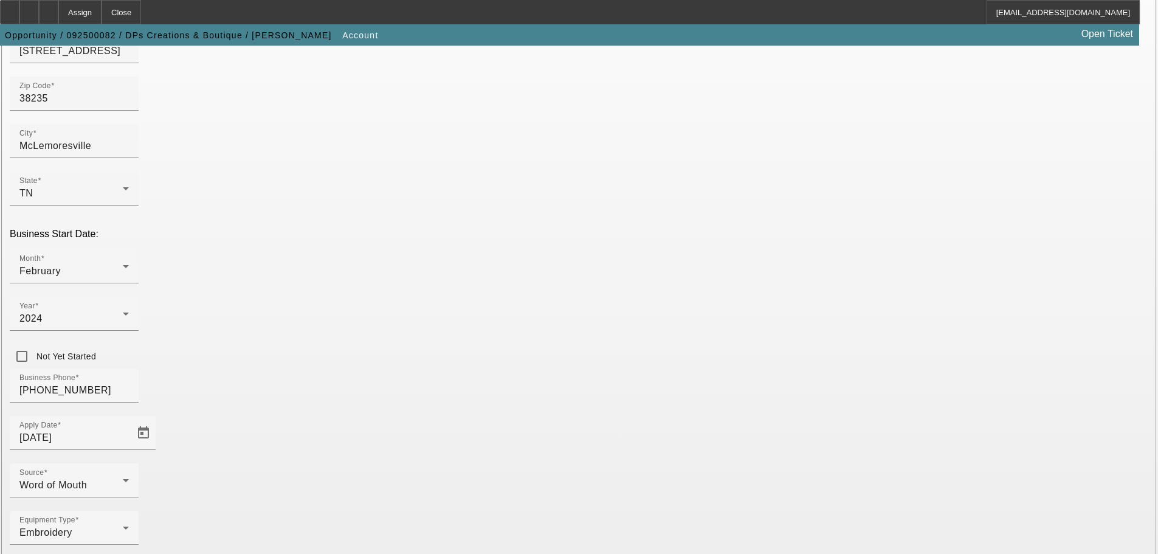
scroll to position [224, 0]
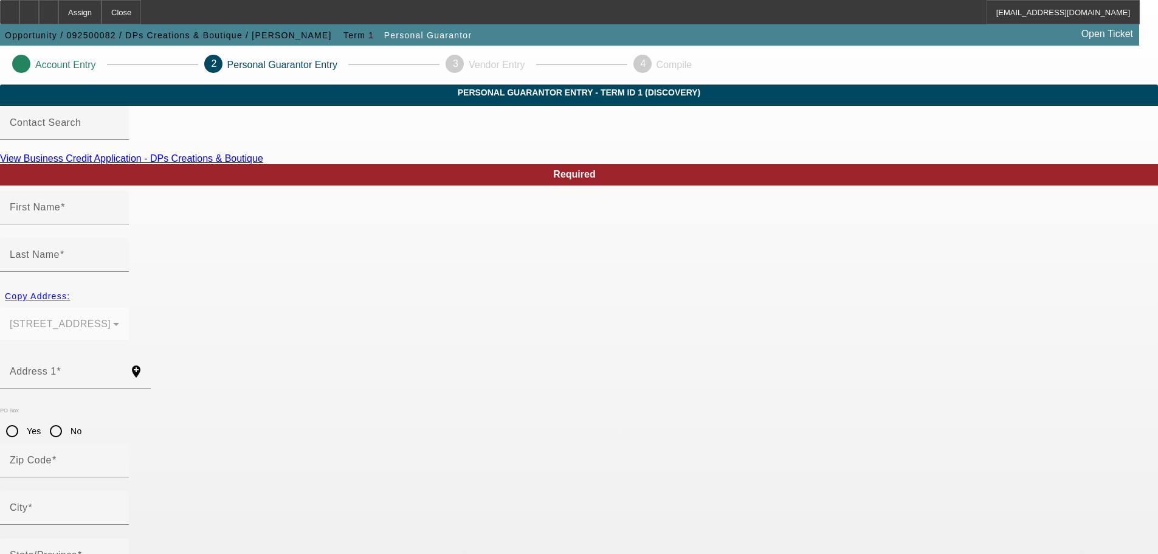
type input "[PERSON_NAME]"
type input "[STREET_ADDRESS]"
radio input "true"
type input "38235"
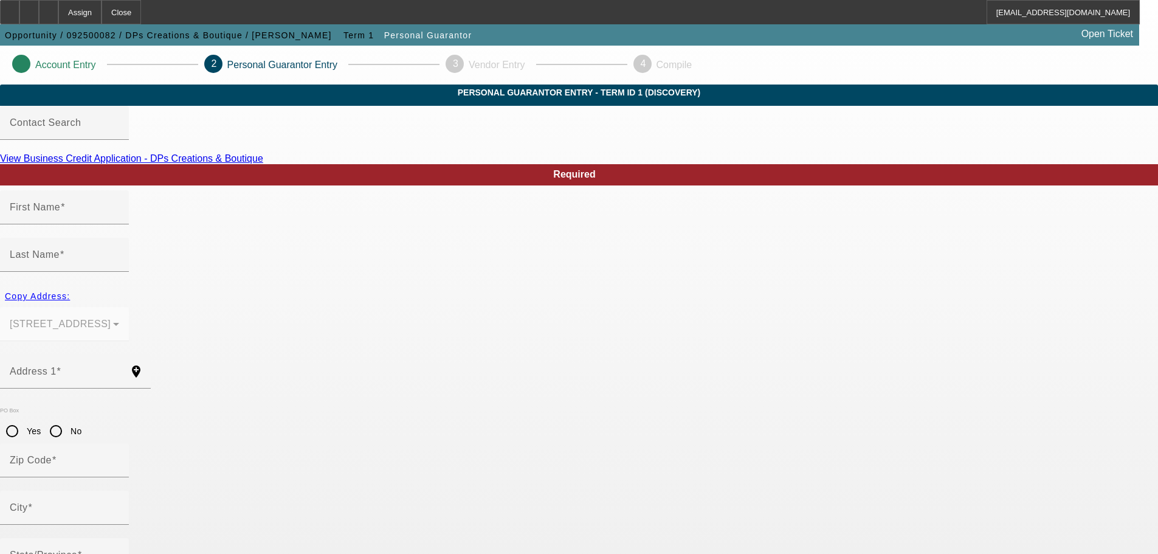
type input "McLemoresville"
type input "[PHONE_NUMBER]"
type input "100"
type input "413-79-4406"
type input "[EMAIL_ADDRESS][DOMAIN_NAME]"
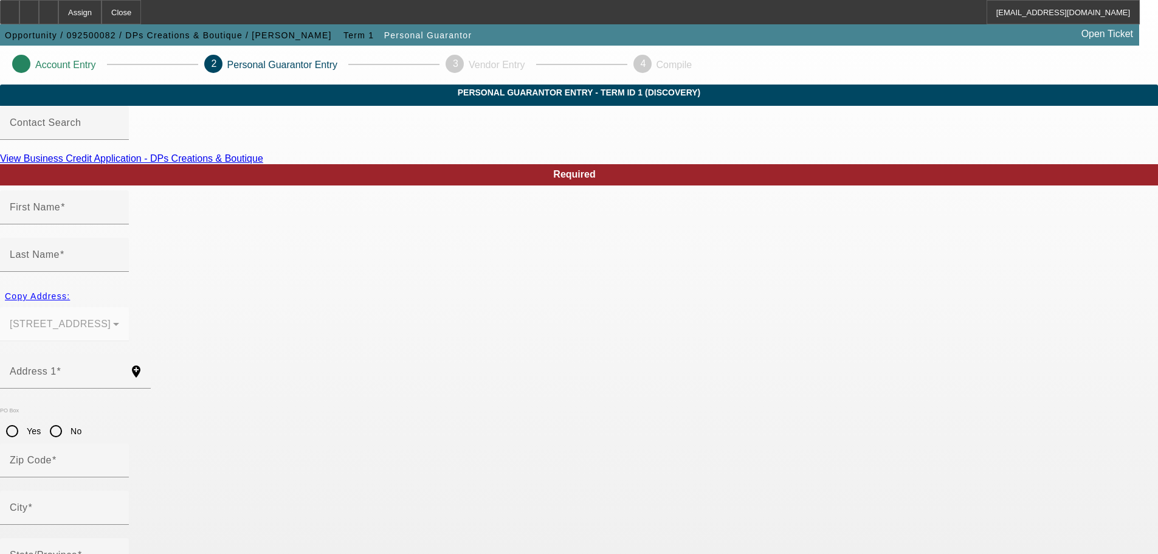
type input "[PHONE_NUMBER]"
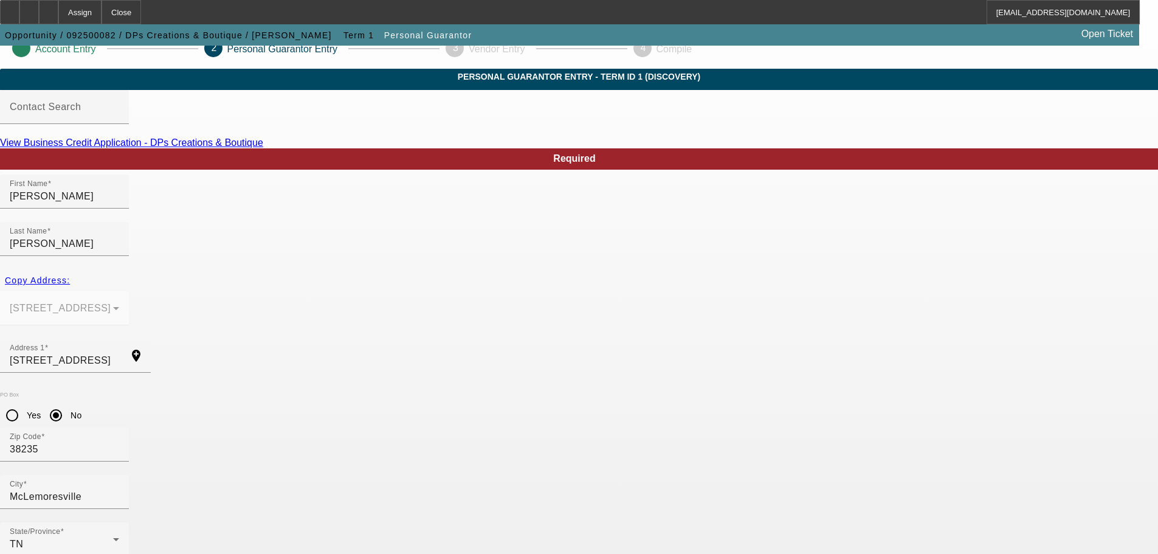
scroll to position [41, 0]
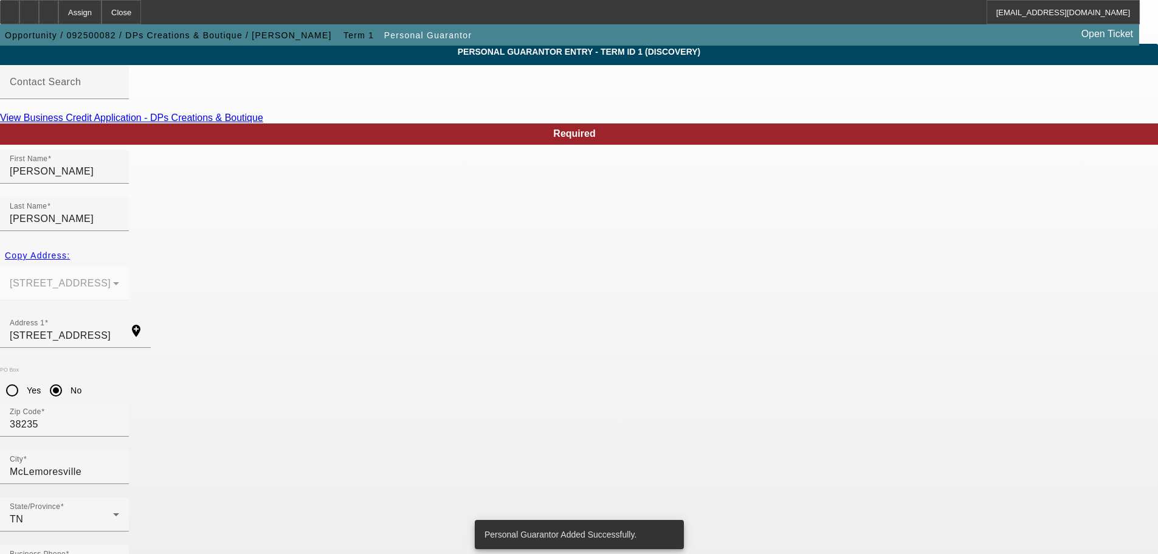
scroll to position [0, 0]
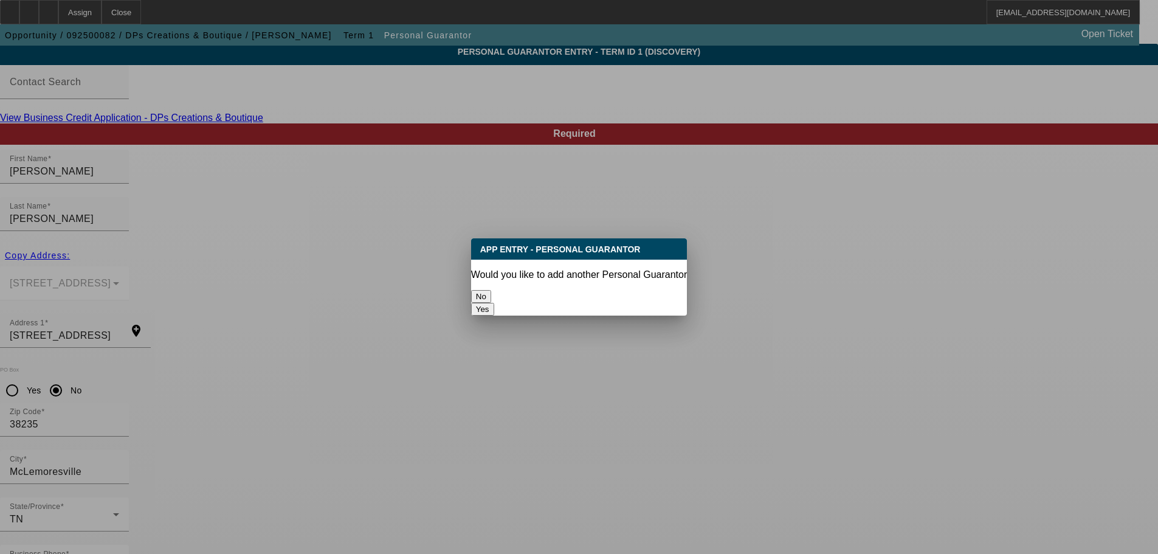
click at [491, 295] on button "No" at bounding box center [481, 296] width 20 height 13
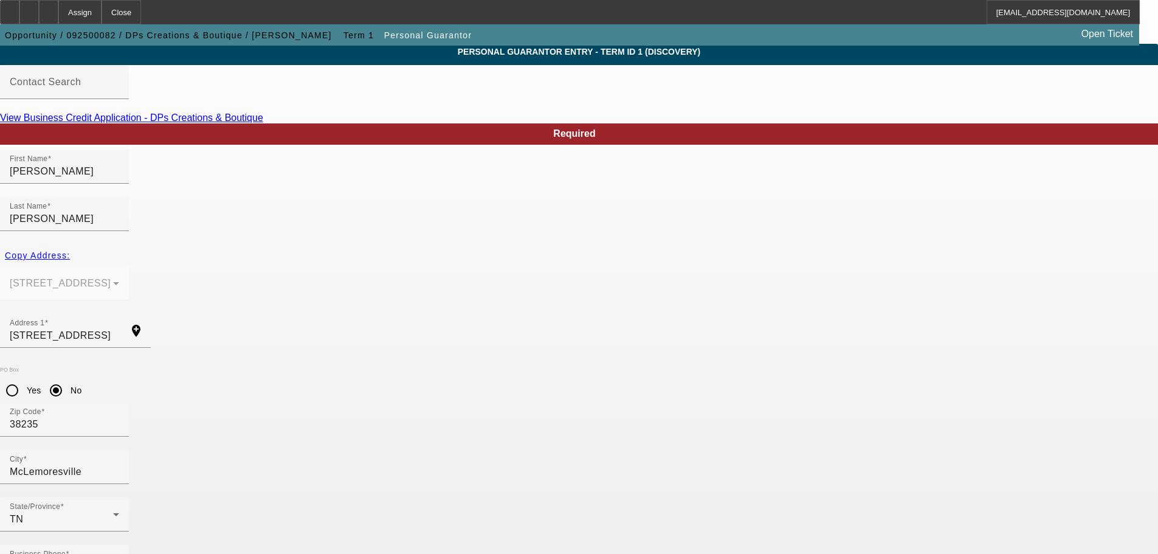
scroll to position [41, 0]
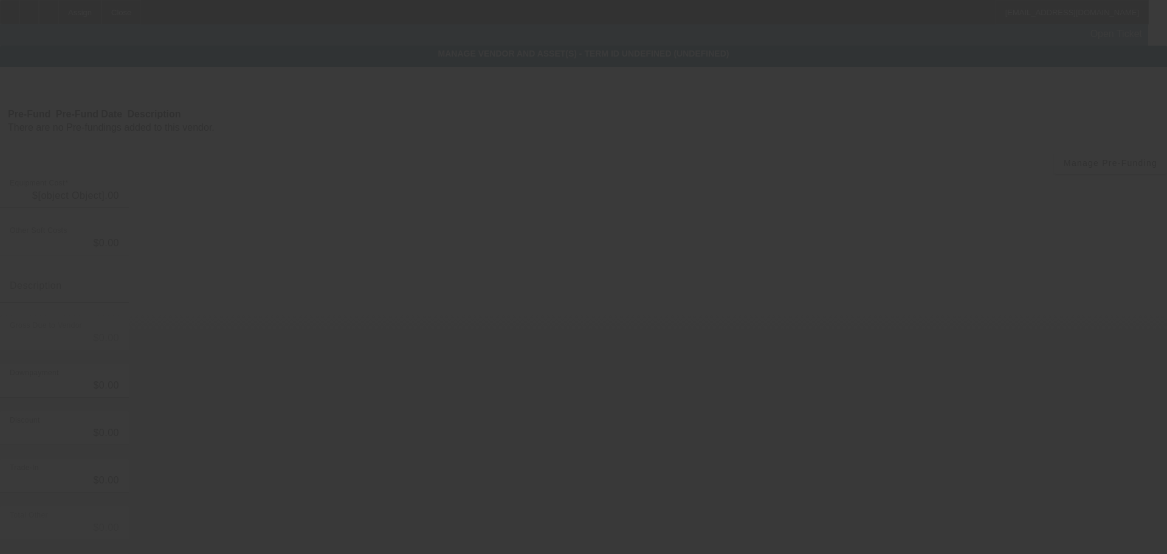
type input "$10,000.00"
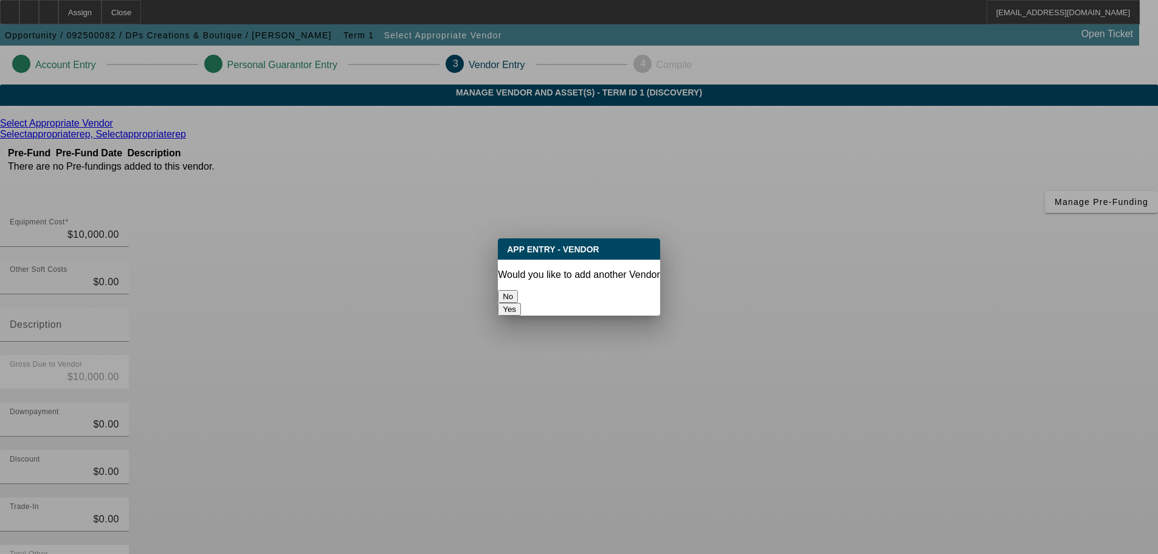
click at [518, 290] on button "No" at bounding box center [508, 296] width 20 height 13
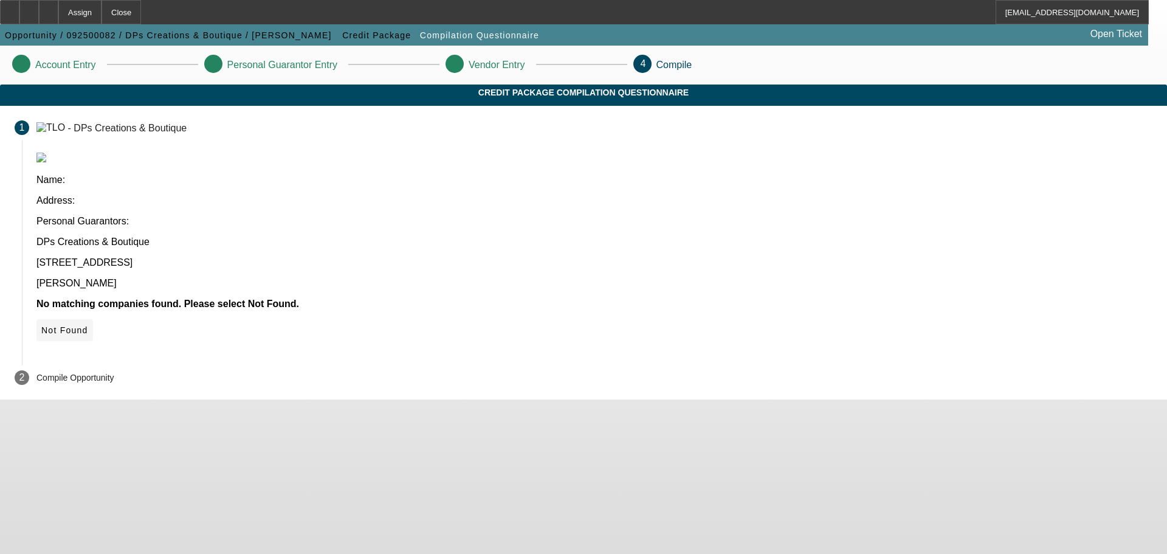
click at [88, 325] on span "Not Found" at bounding box center [64, 330] width 47 height 10
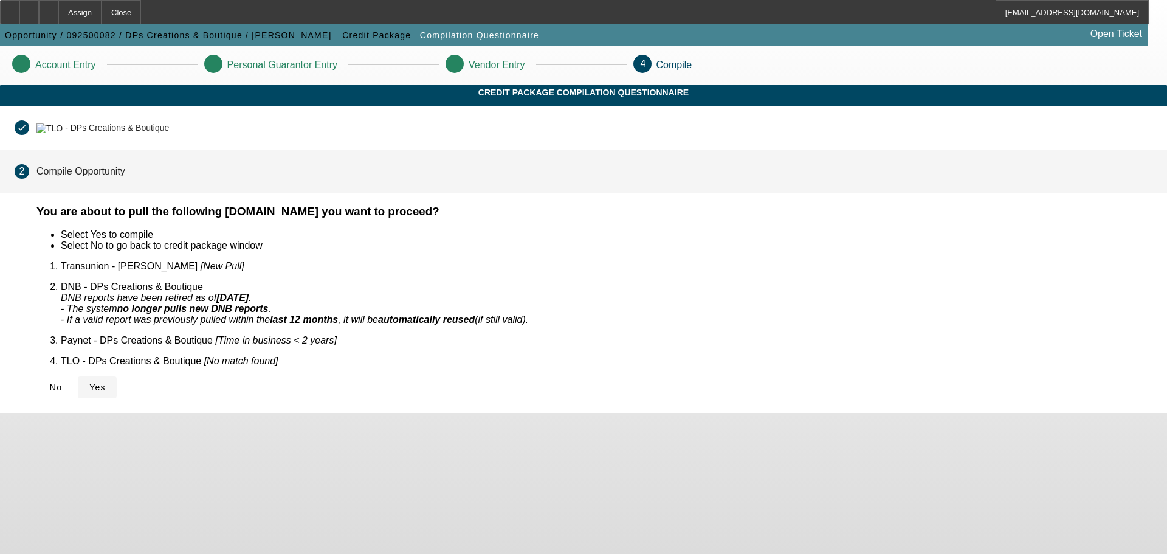
click at [89, 382] on icon at bounding box center [89, 387] width 0 height 10
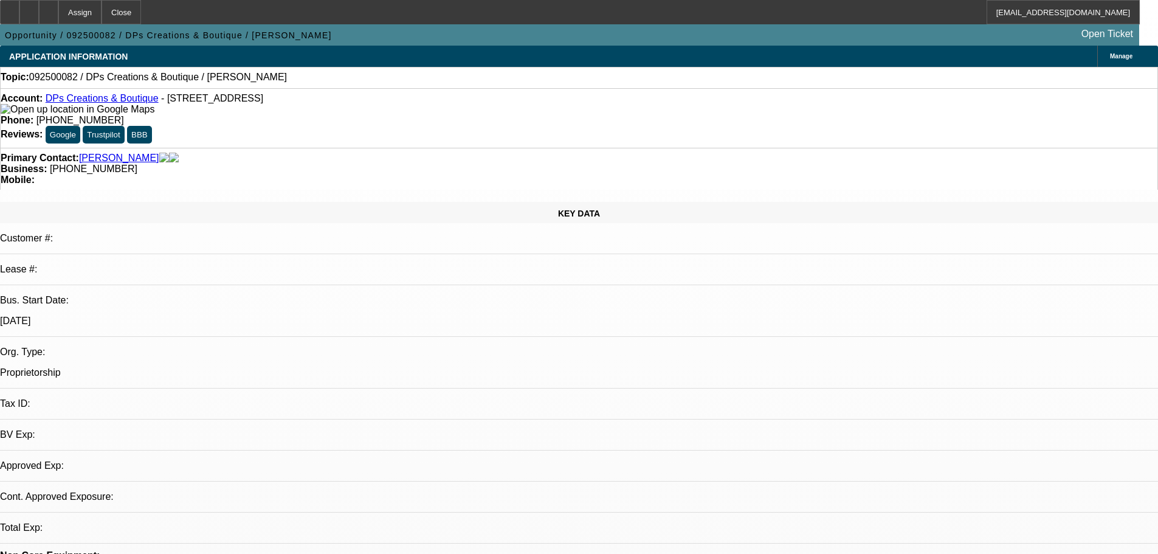
select select "0"
select select "2"
select select "0.1"
select select "4"
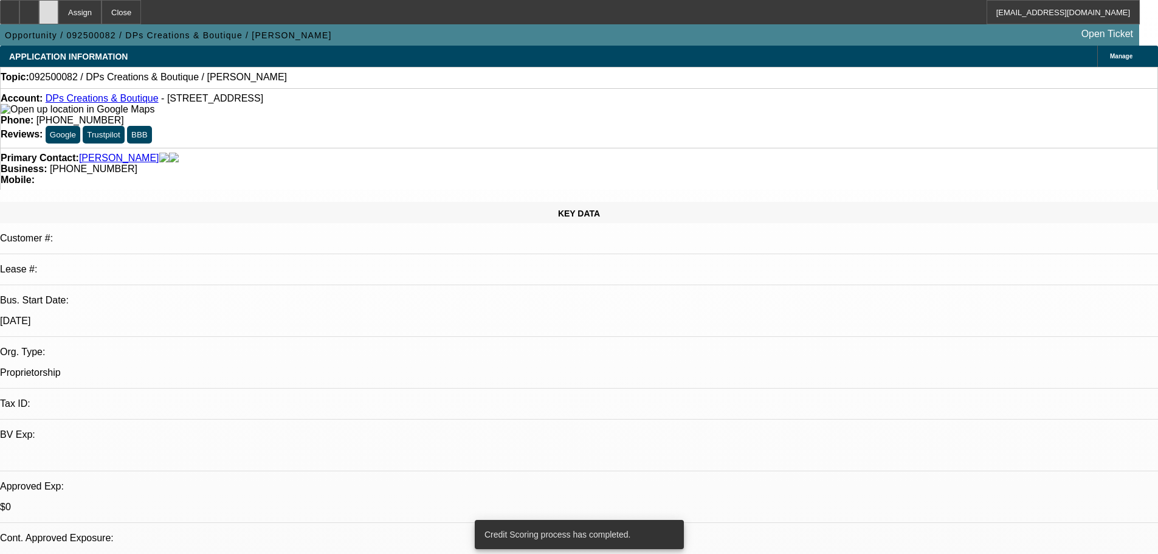
click at [49, 8] on icon at bounding box center [49, 8] width 0 height 0
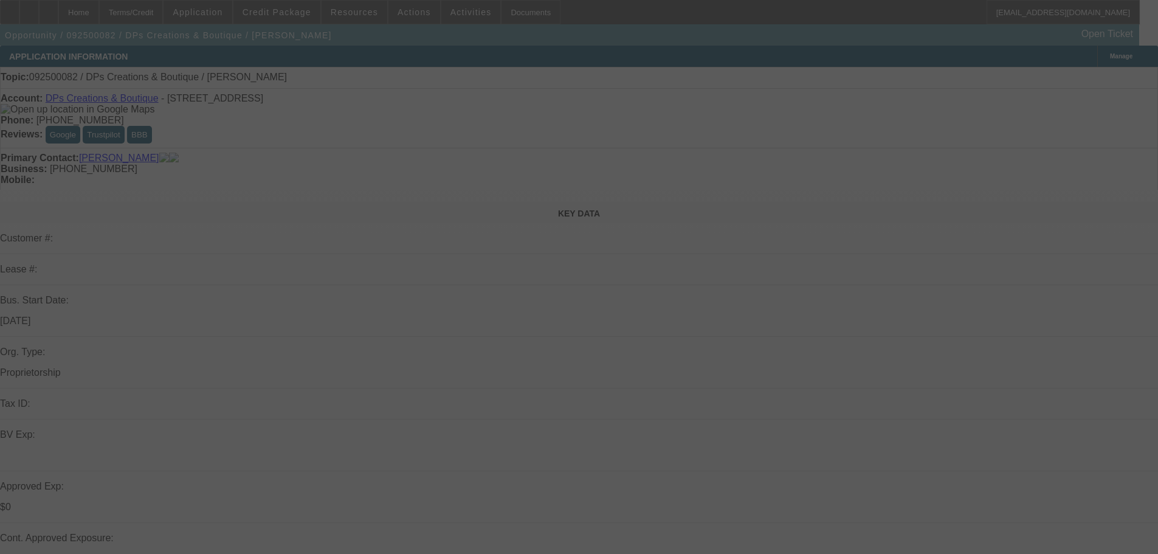
select select "0"
select select "2"
select select "0.1"
select select "4"
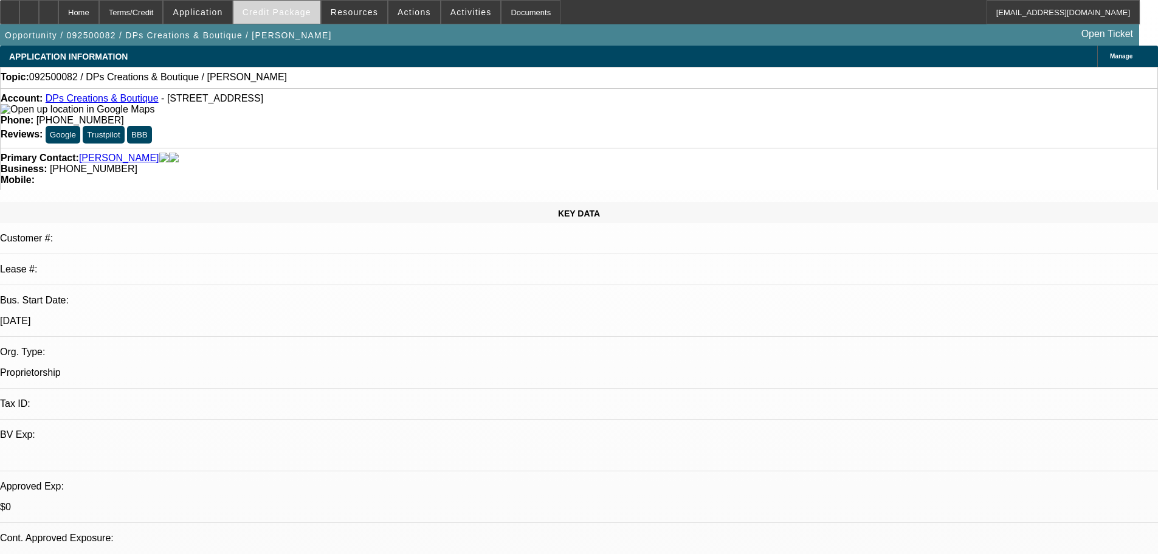
click at [302, 14] on span "Credit Package" at bounding box center [276, 12] width 69 height 10
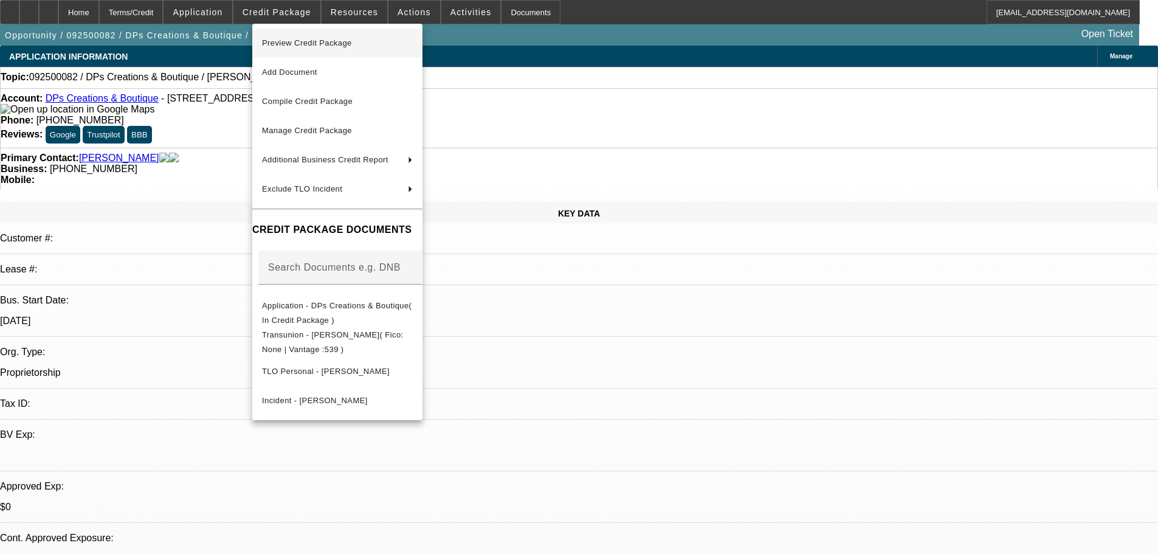
click at [302, 34] on button "Preview Credit Package" at bounding box center [337, 43] width 170 height 29
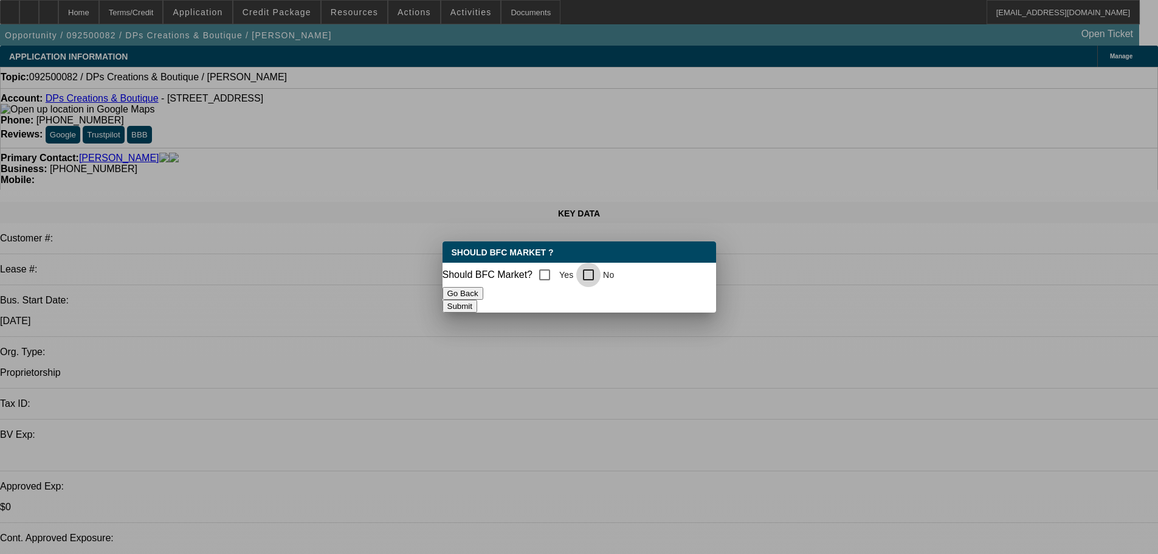
click at [592, 271] on input "No" at bounding box center [588, 275] width 24 height 24
checkbox input "true"
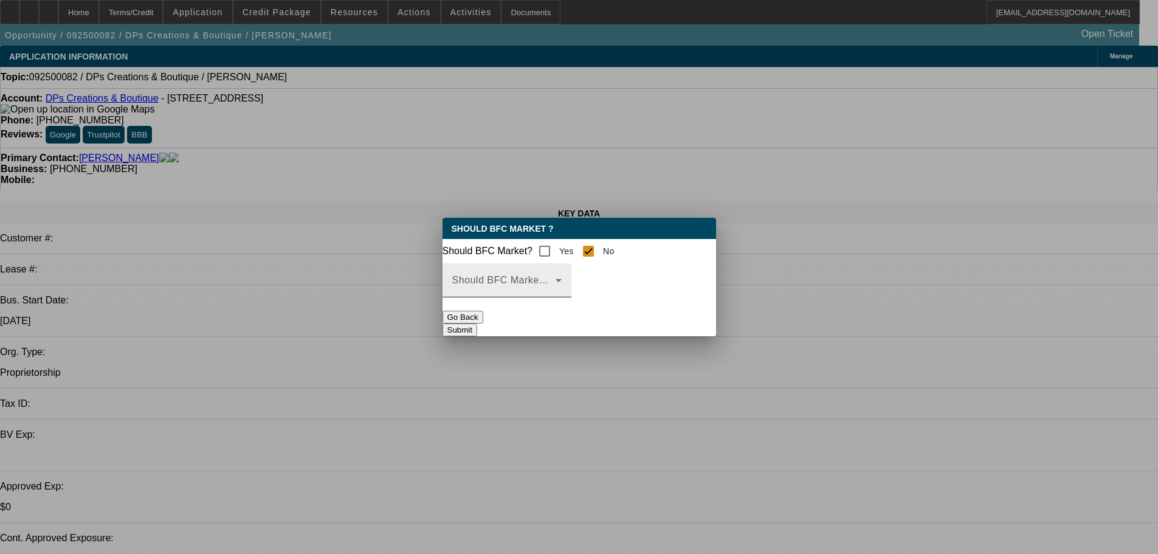
click at [555, 287] on span at bounding box center [503, 285] width 103 height 15
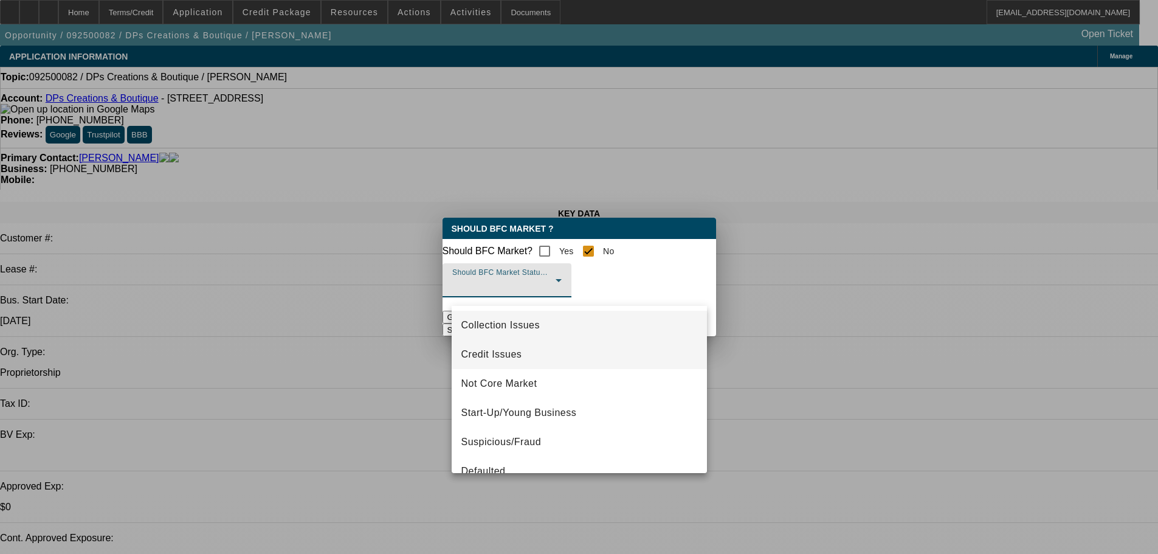
click at [528, 351] on mat-option "Credit Issues" at bounding box center [579, 354] width 255 height 29
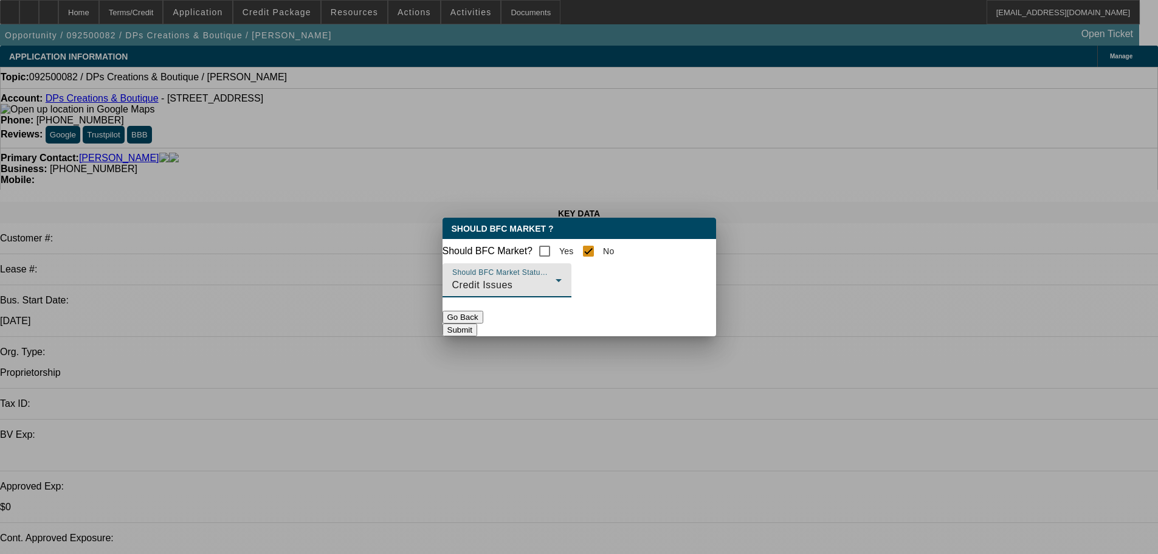
click at [477, 329] on button "Submit" at bounding box center [459, 329] width 35 height 13
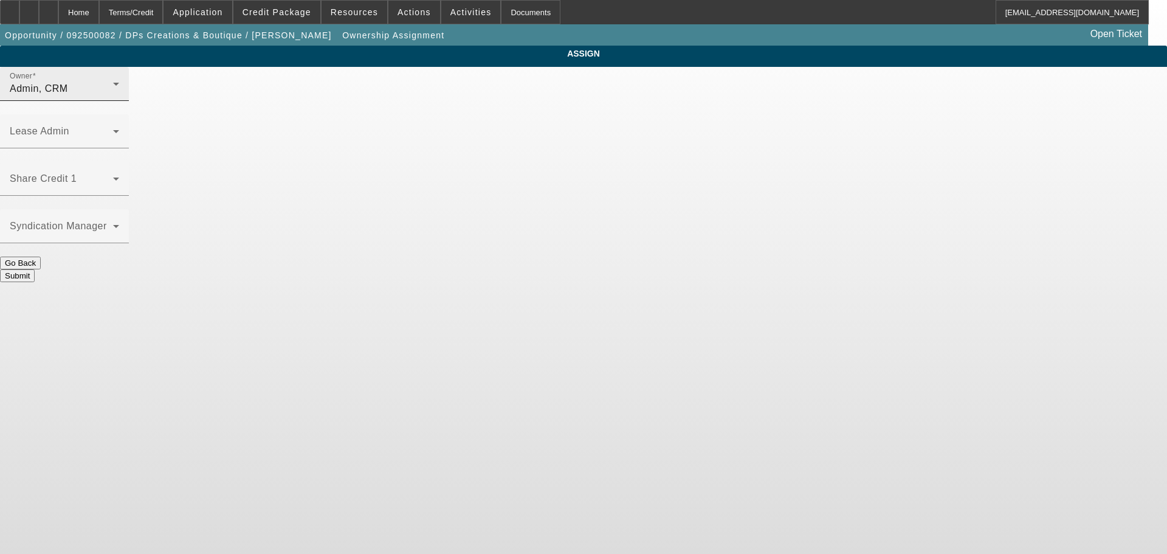
click at [113, 96] on div "Admin, CRM" at bounding box center [61, 88] width 103 height 15
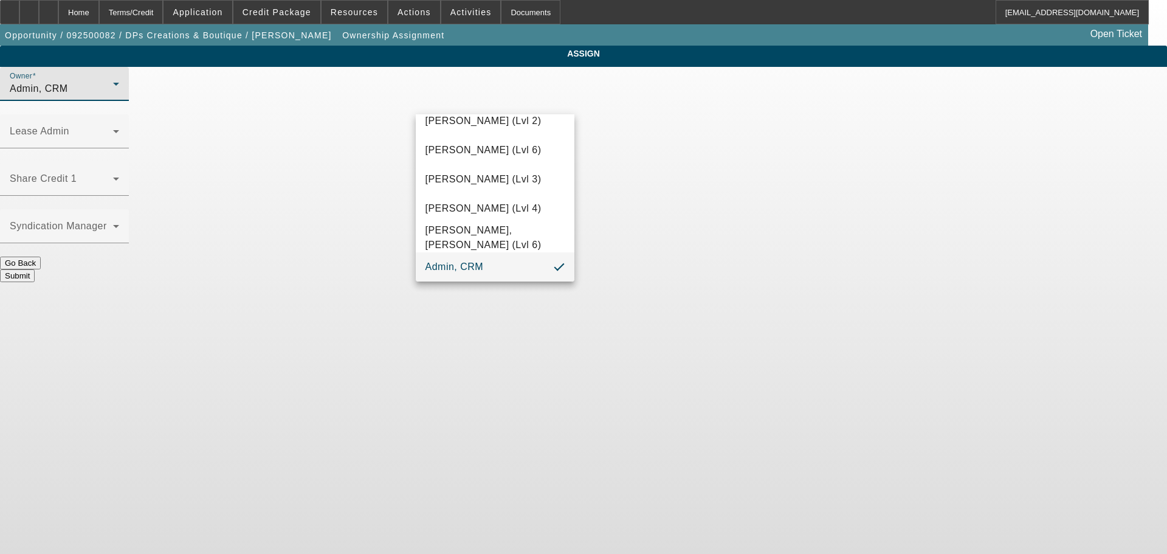
scroll to position [34, 0]
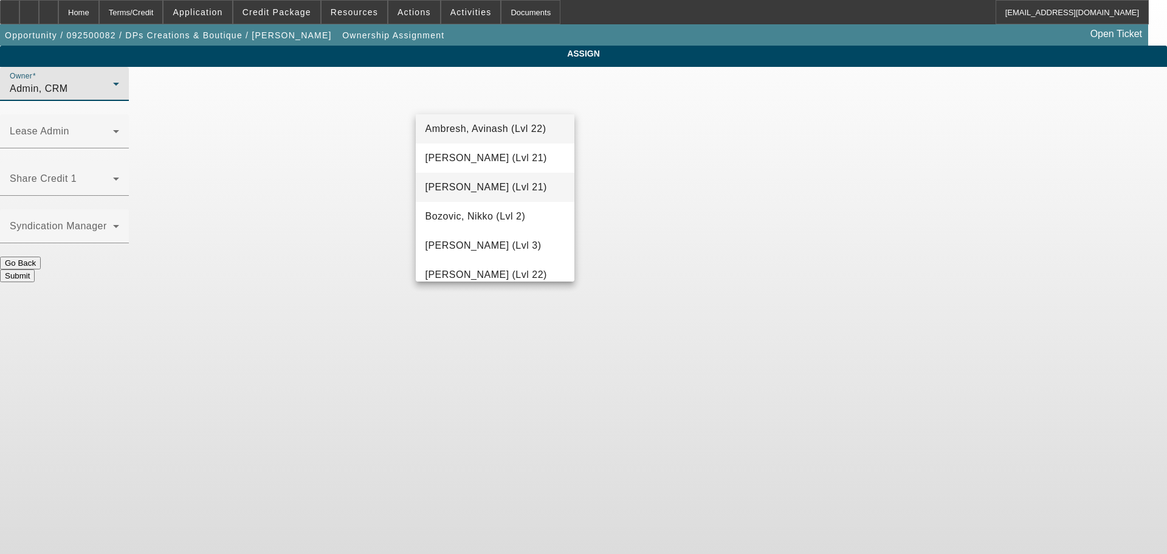
click at [492, 188] on span "Arida, Michael (Lvl 21)" at bounding box center [486, 187] width 122 height 15
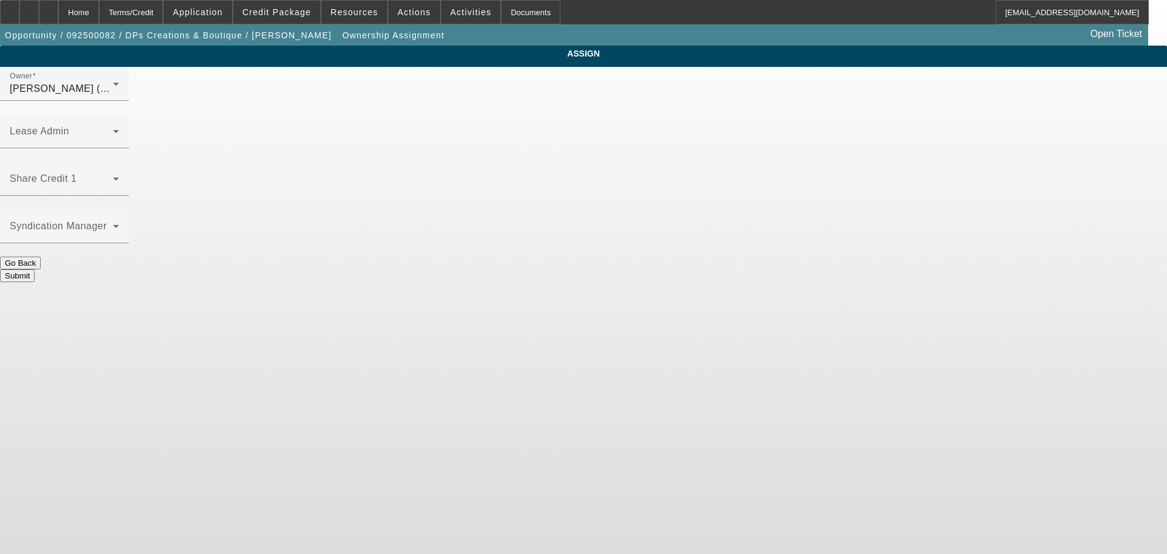
click at [35, 269] on button "Submit" at bounding box center [17, 275] width 35 height 13
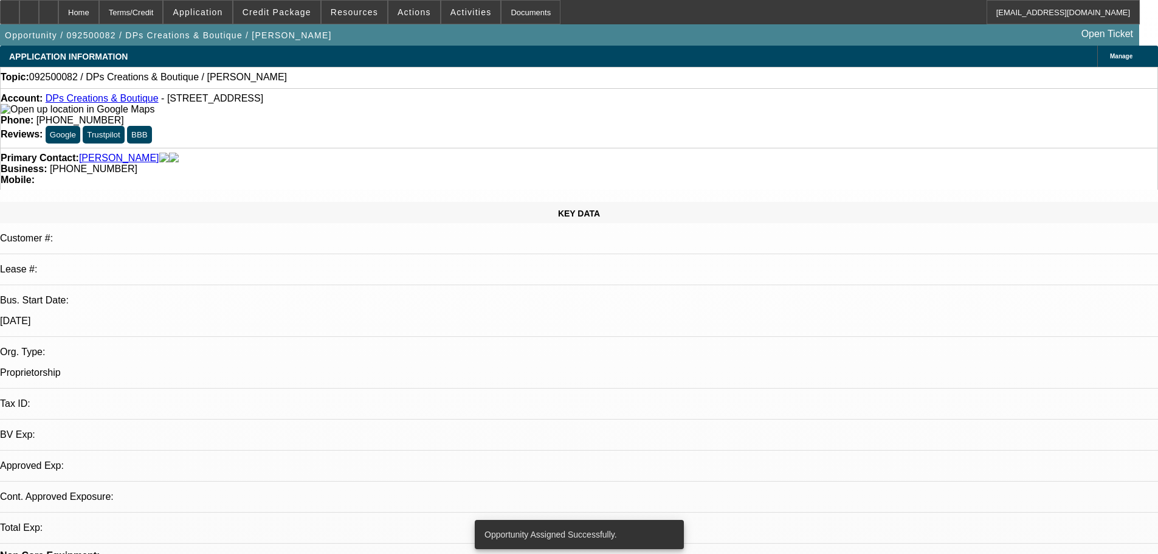
select select "0"
select select "2"
select select "0.1"
select select "4"
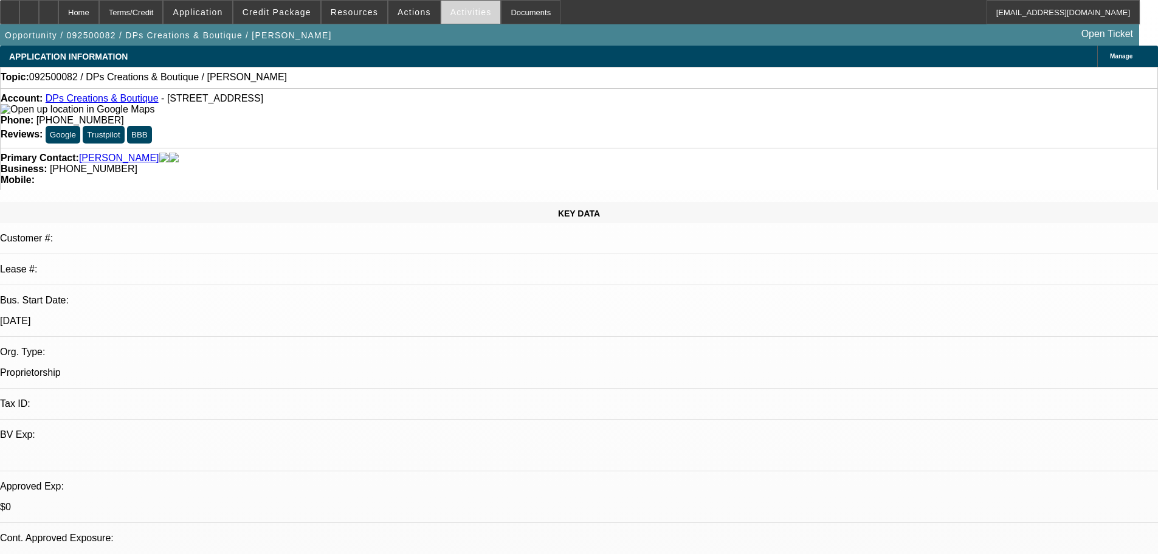
click at [452, 18] on span at bounding box center [471, 12] width 60 height 29
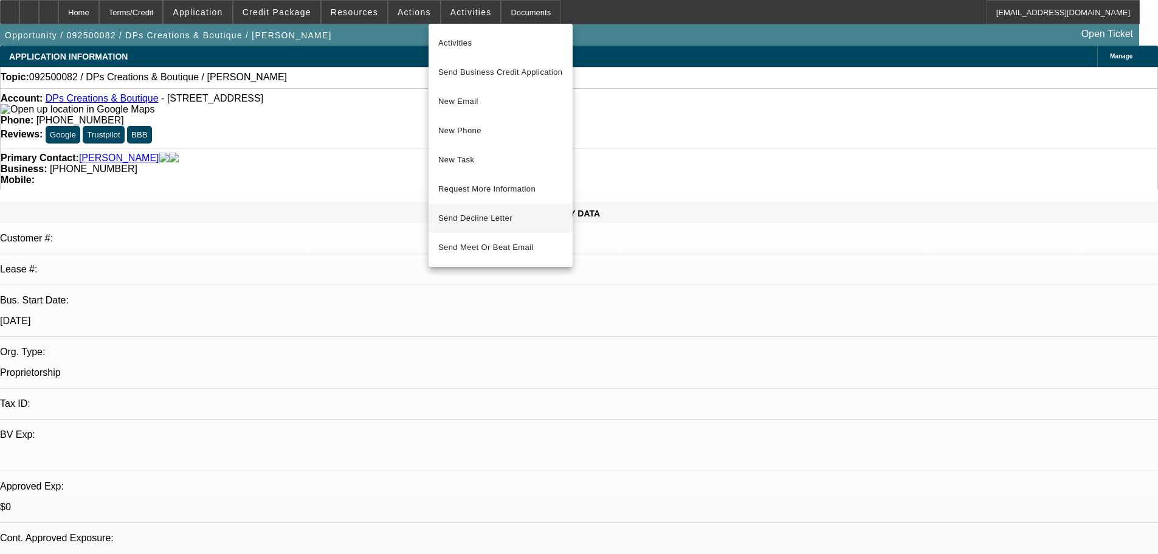
click at [492, 216] on span "Send Decline Letter" at bounding box center [475, 217] width 74 height 9
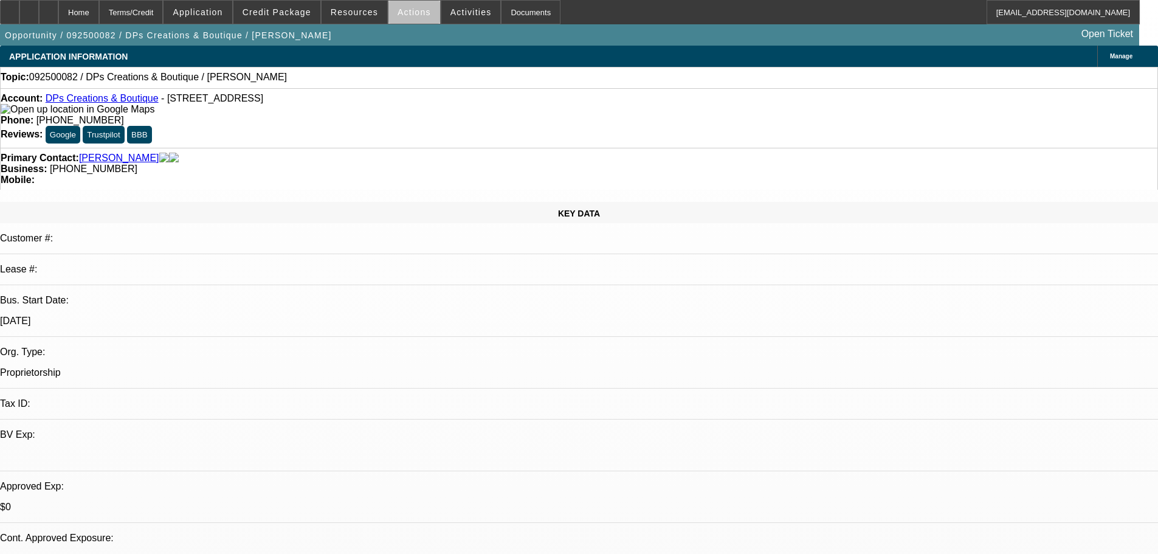
click at [418, 22] on span at bounding box center [414, 12] width 52 height 29
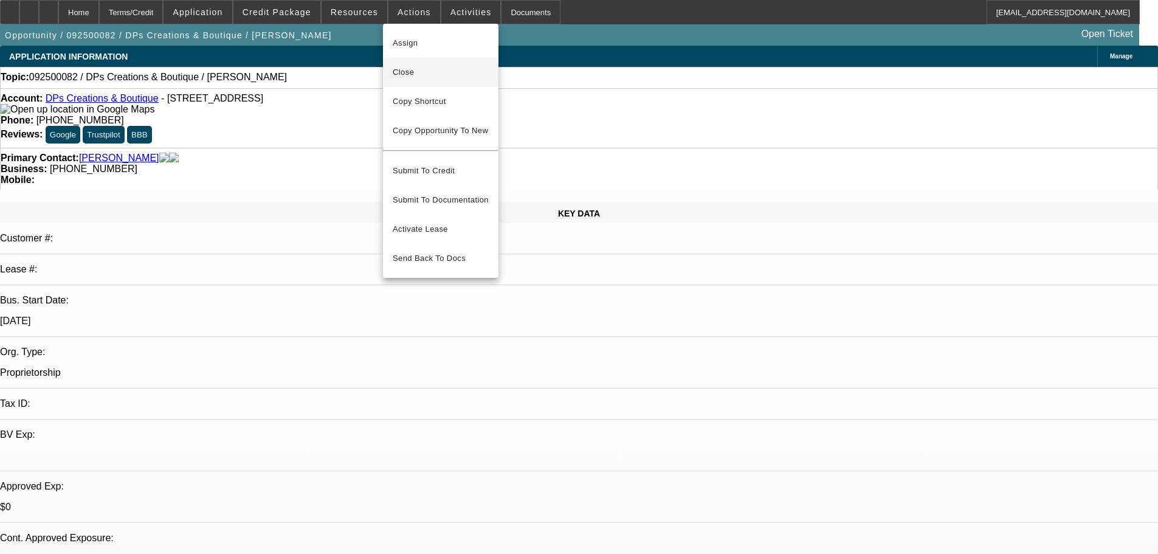
click at [413, 74] on span "Close" at bounding box center [441, 72] width 96 height 15
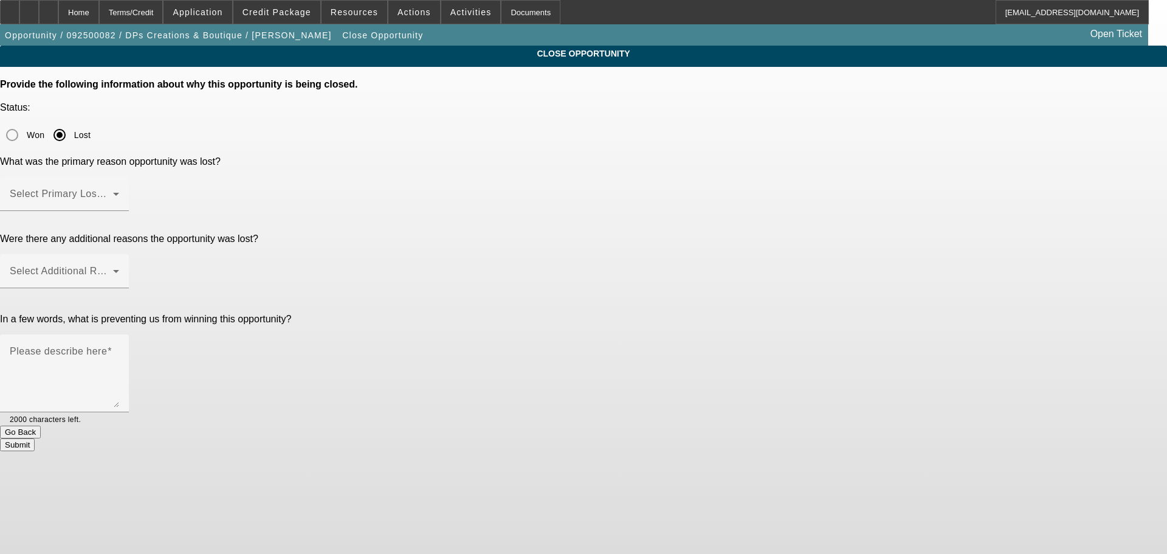
click at [138, 188] on mat-label "Select Primary Lost Reason" at bounding box center [74, 193] width 128 height 10
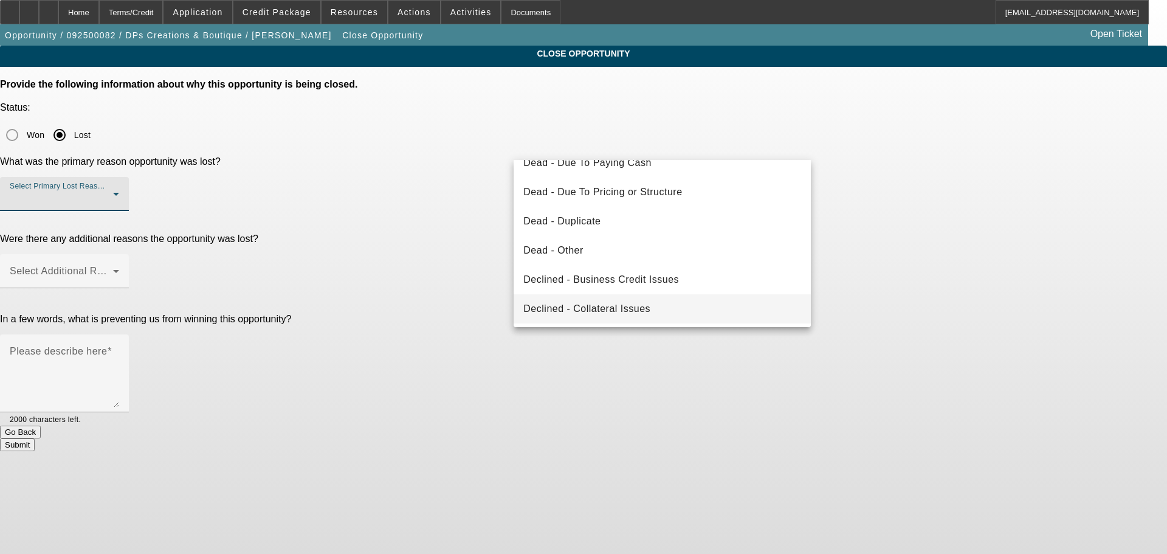
scroll to position [163, 0]
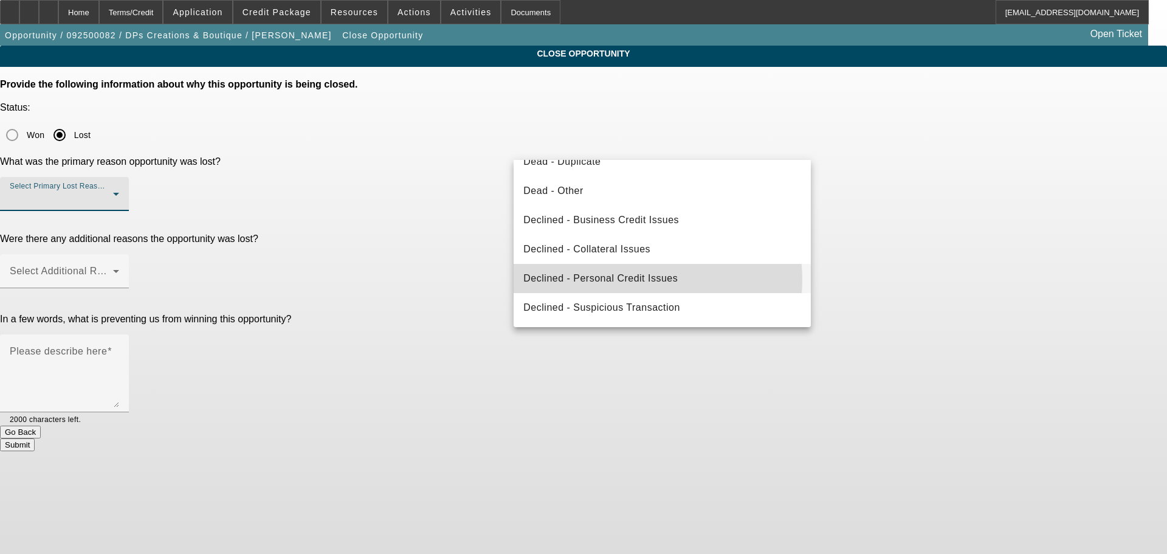
click at [631, 280] on span "Declined - Personal Credit Issues" at bounding box center [600, 278] width 154 height 15
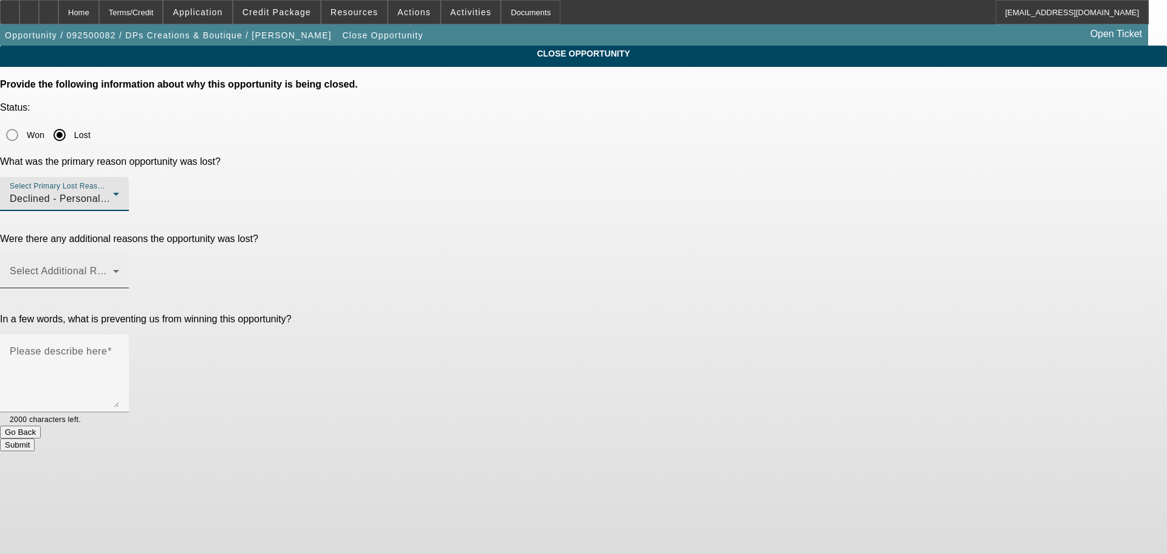
click at [113, 269] on span at bounding box center [61, 276] width 103 height 15
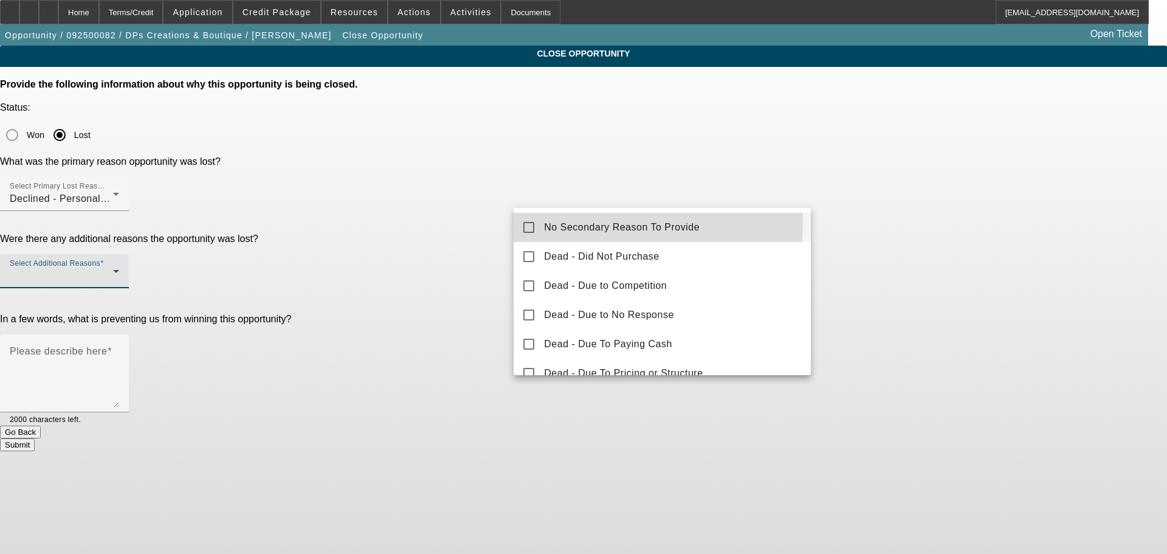
click at [572, 220] on span "No Secondary Reason To Provide" at bounding box center [622, 227] width 156 height 15
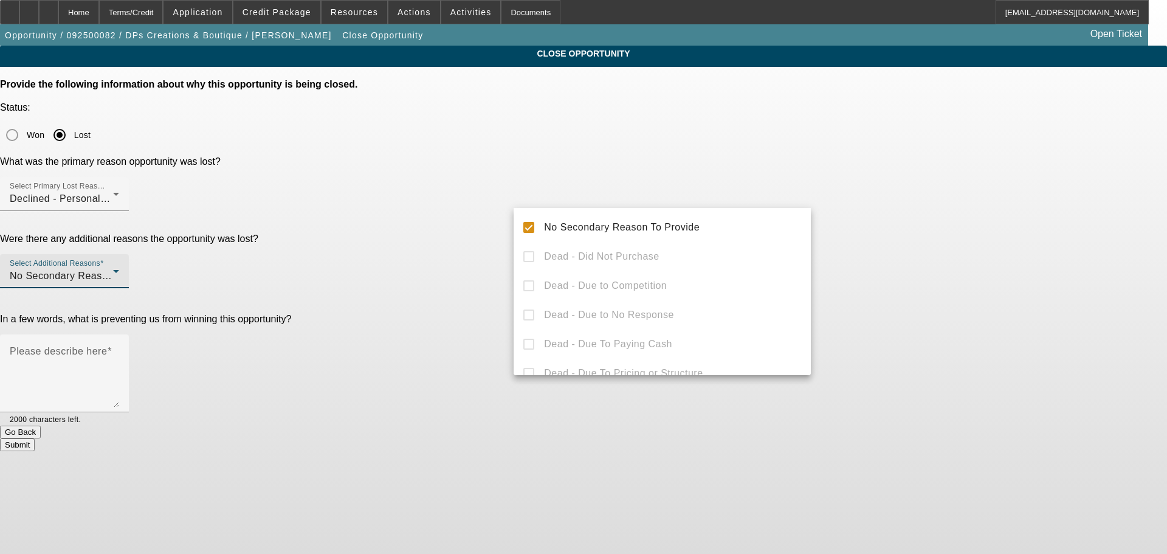
click at [457, 259] on div at bounding box center [583, 277] width 1167 height 554
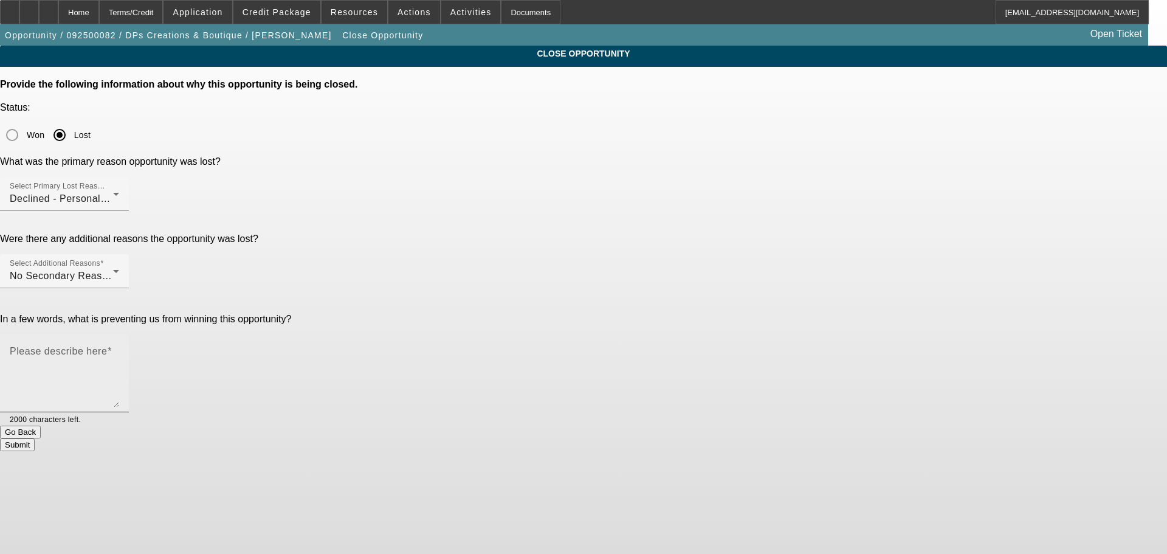
click at [119, 349] on textarea "Please describe here" at bounding box center [64, 378] width 109 height 58
click at [119, 349] on textarea "ST" at bounding box center [64, 378] width 109 height 58
type textarea "STARTUP, VERY POOR CREDIT, MARKED DNC, SENT DECLINE LETTER, CLOSING OPP."
click at [35, 438] on button "Submit" at bounding box center [17, 444] width 35 height 13
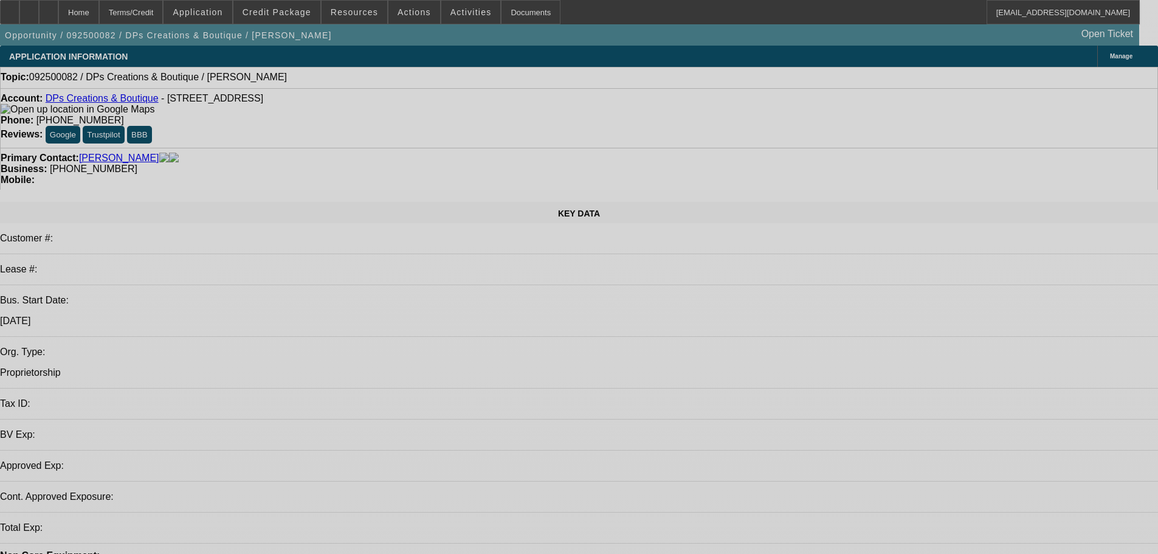
select select "0"
select select "2"
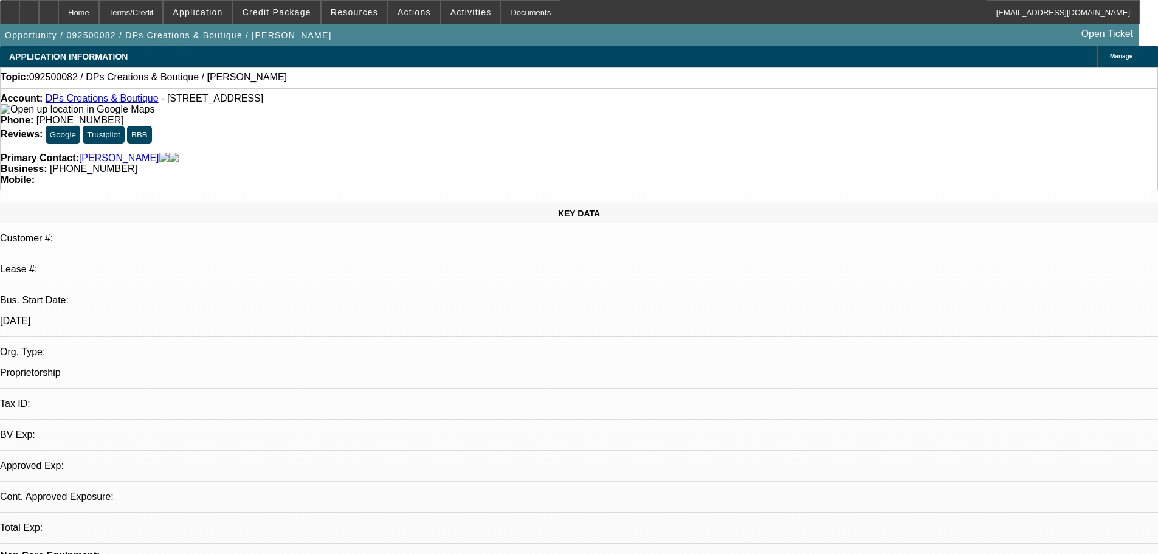
select select "2"
select select "0.1"
select select "4"
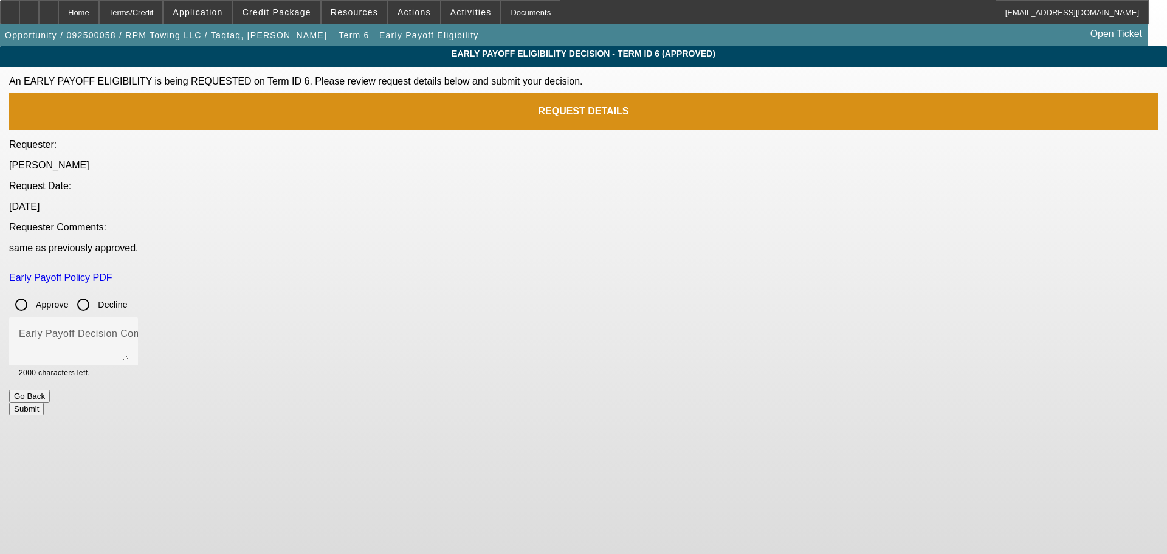
click at [33, 292] on input "Approve" at bounding box center [21, 304] width 24 height 24
radio input "true"
click at [165, 328] on mat-label "Early Payoff Decision Comment" at bounding box center [92, 333] width 146 height 10
click at [128, 331] on textarea "Early Payoff Decision Comment" at bounding box center [73, 345] width 109 height 29
type textarea "APPROVED"
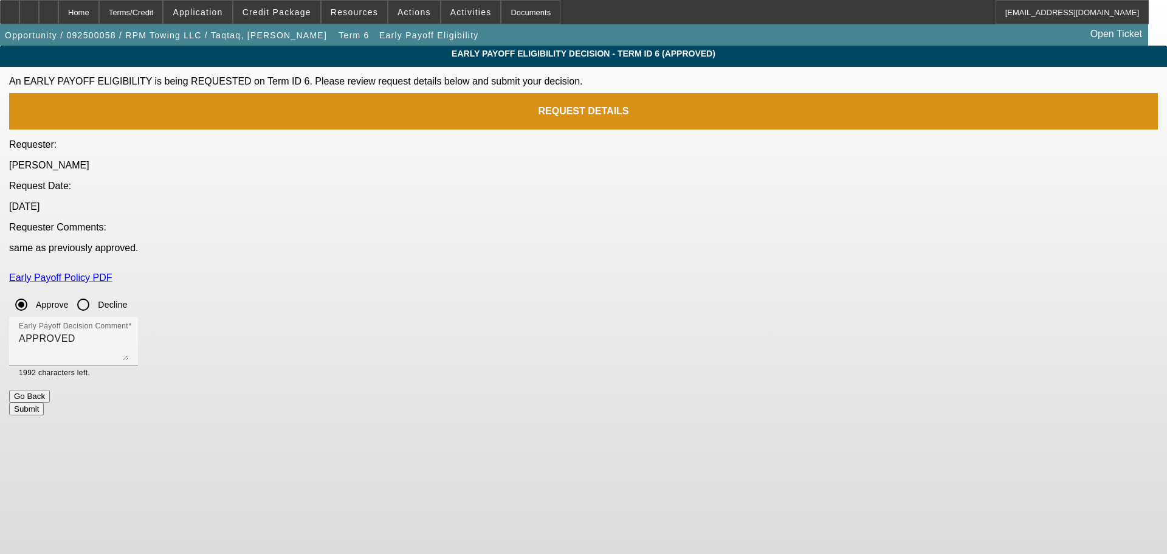
click at [44, 402] on button "Submit" at bounding box center [26, 408] width 35 height 13
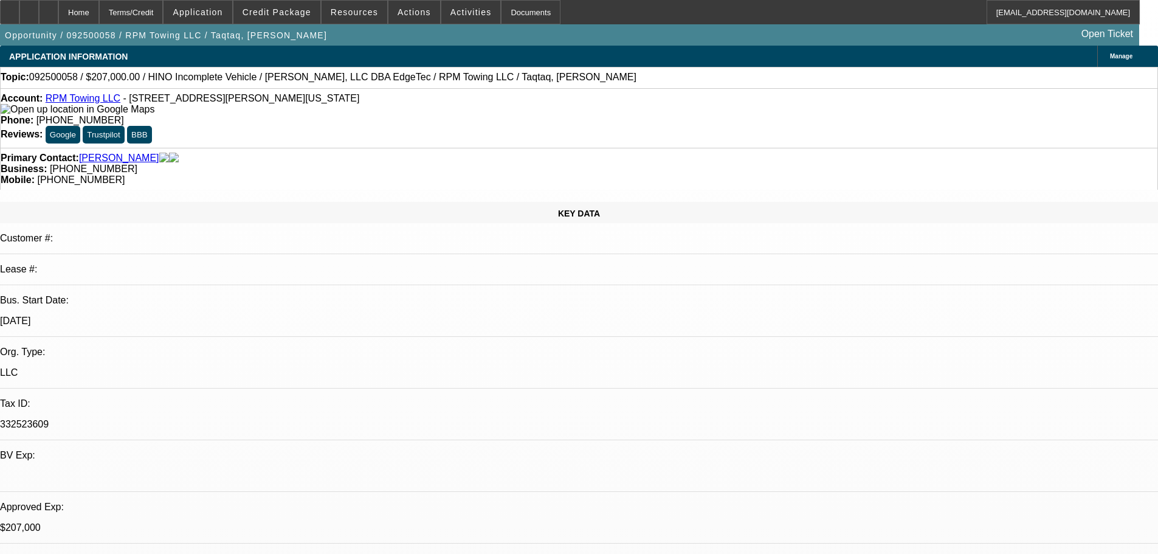
select select "0"
select select "2"
select select "0"
select select "6"
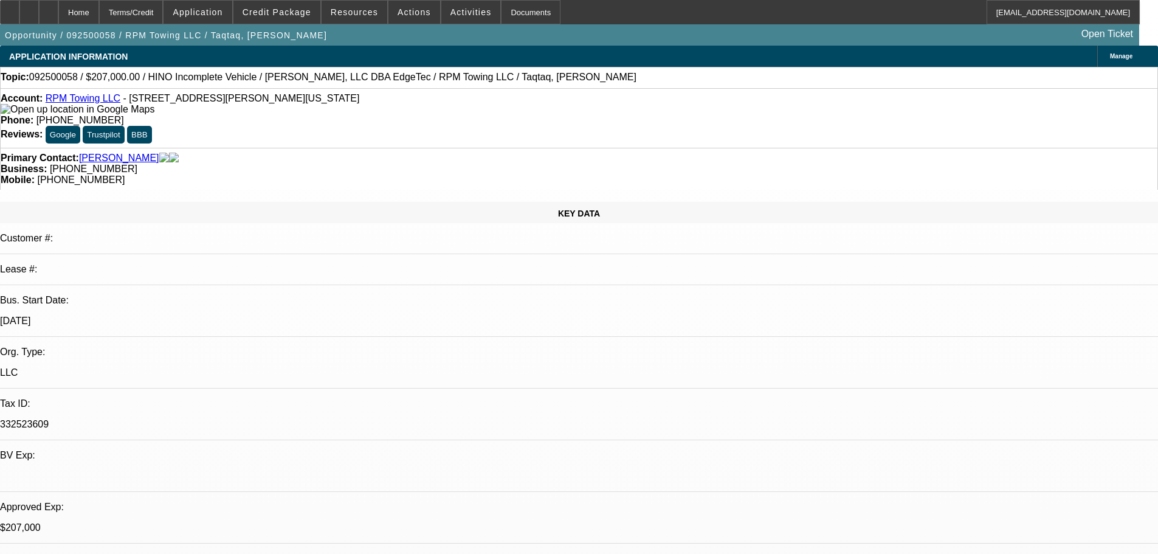
select select "0"
select select "2"
select select "0"
select select "6"
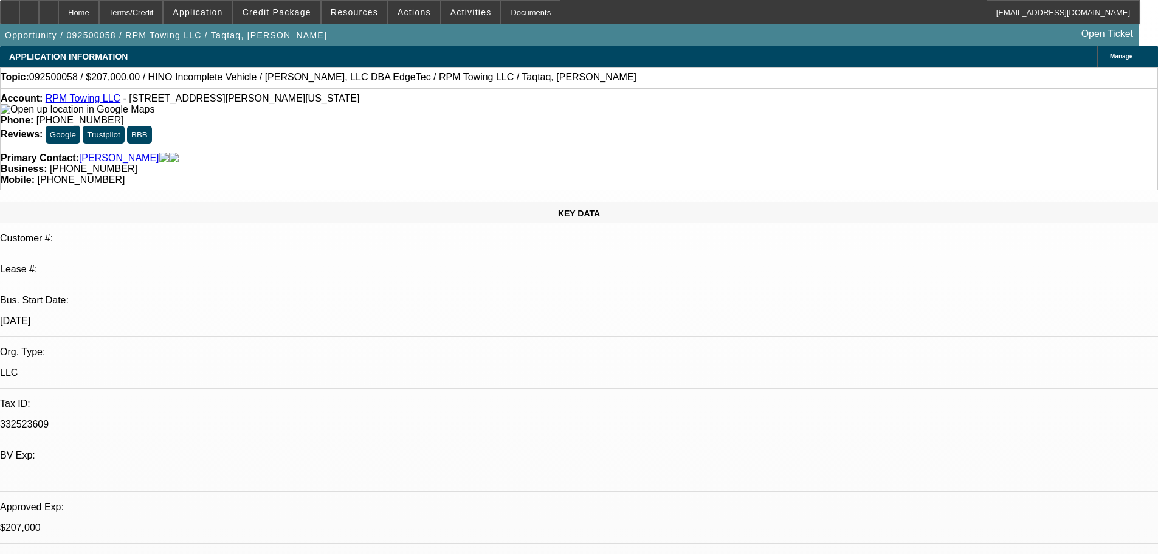
select select "0.15"
select select "2"
select select "0"
select select "6"
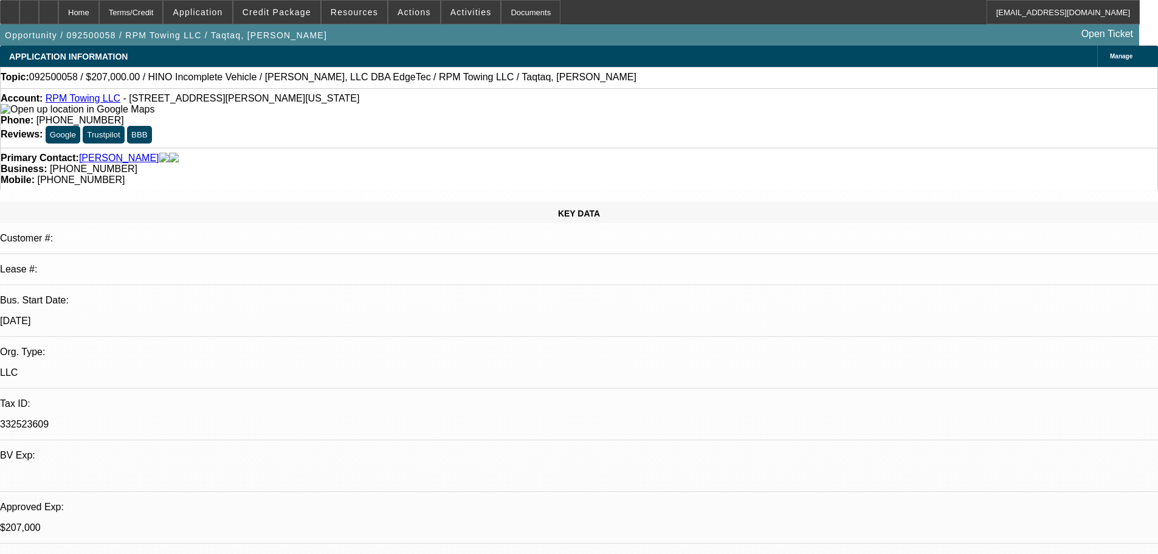
select select "0.15"
select select "2"
select select "0.1"
select select "4"
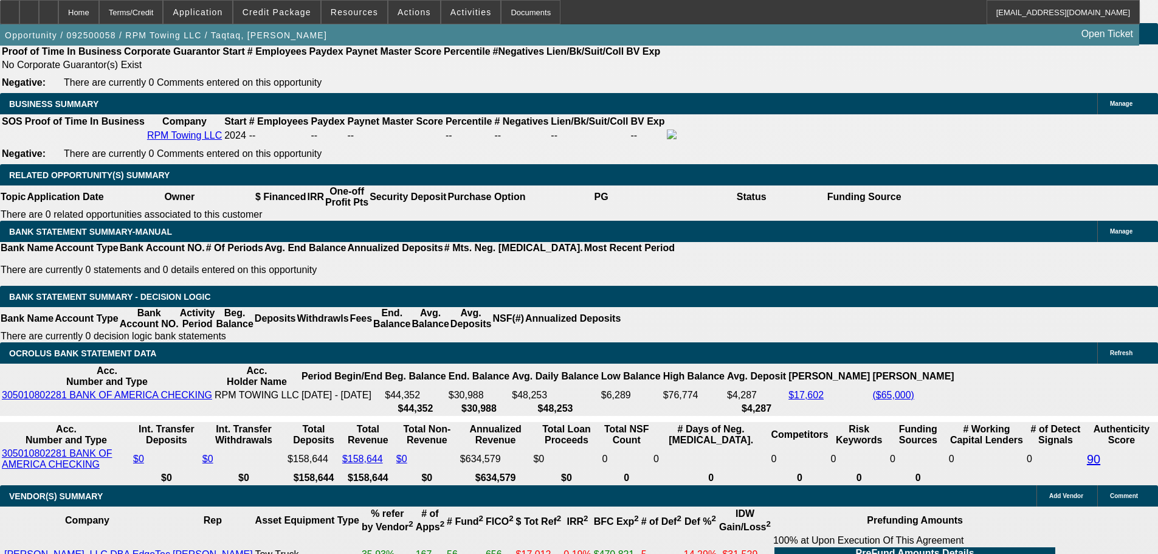
scroll to position [2005, 0]
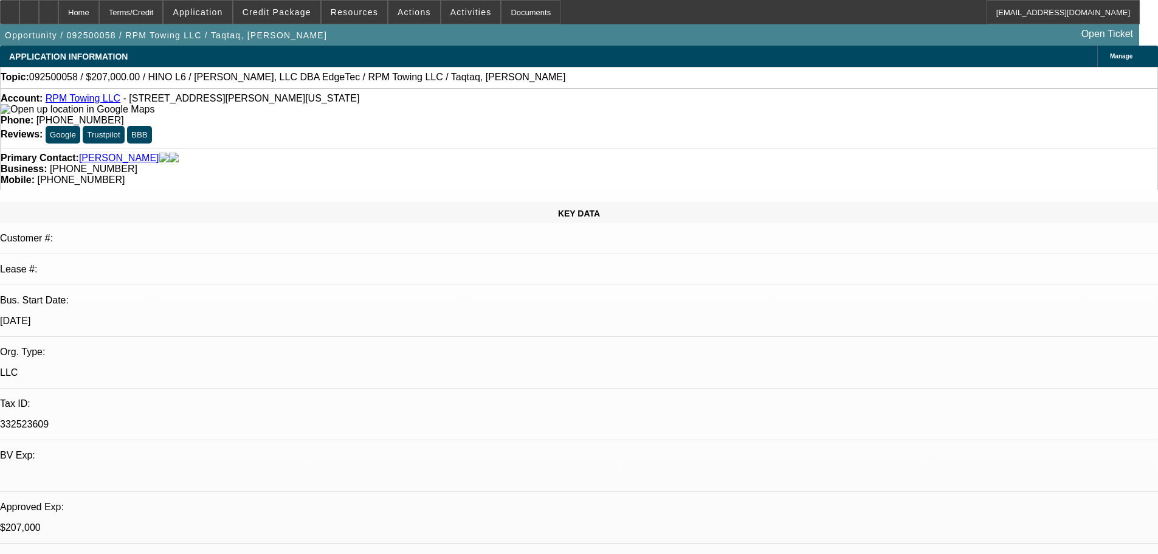
select select "0"
select select "2"
select select "0"
select select "6"
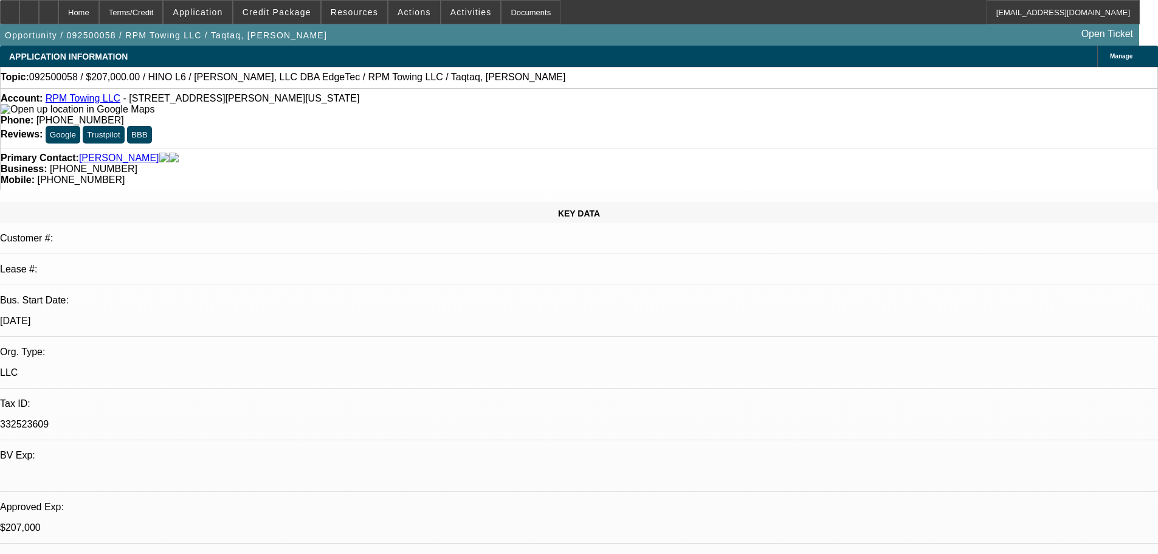
select select "0"
select select "2"
select select "0"
select select "6"
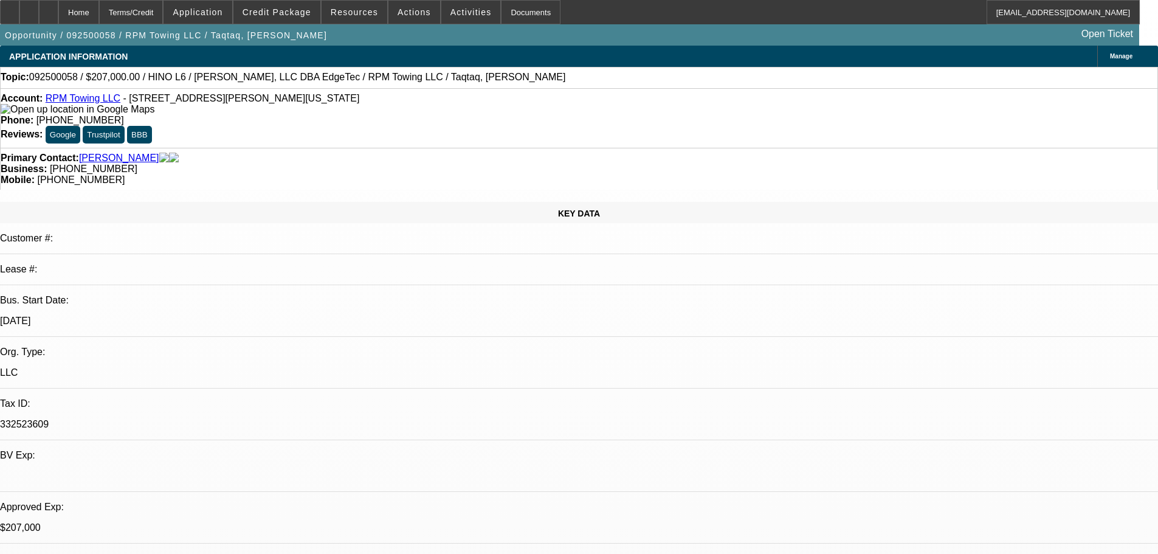
select select "0"
select select "2"
select select "0"
select select "6"
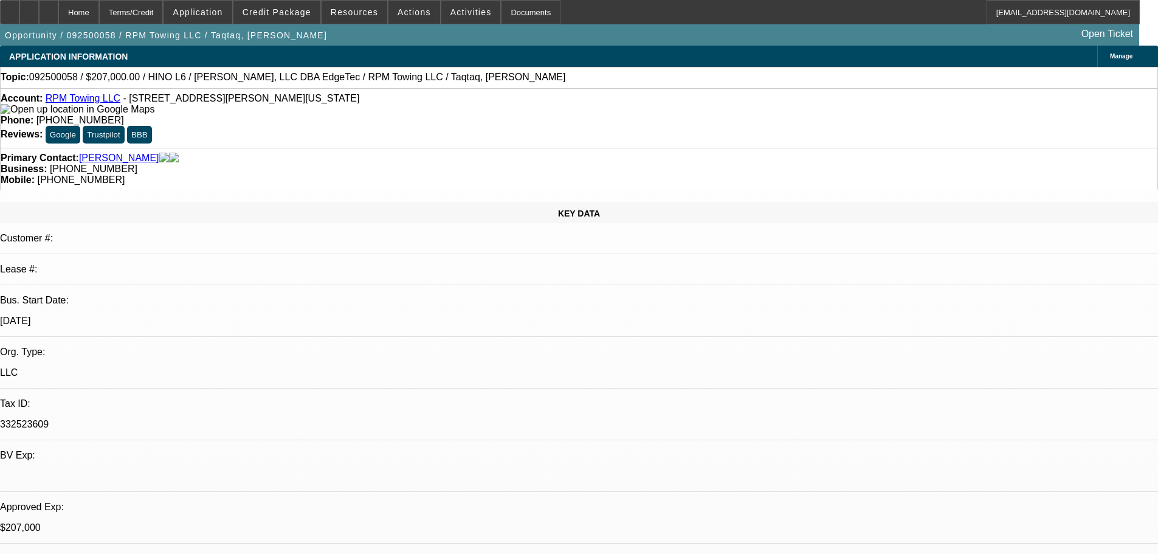
select select "0.15"
select select "2"
select select "0"
select select "6"
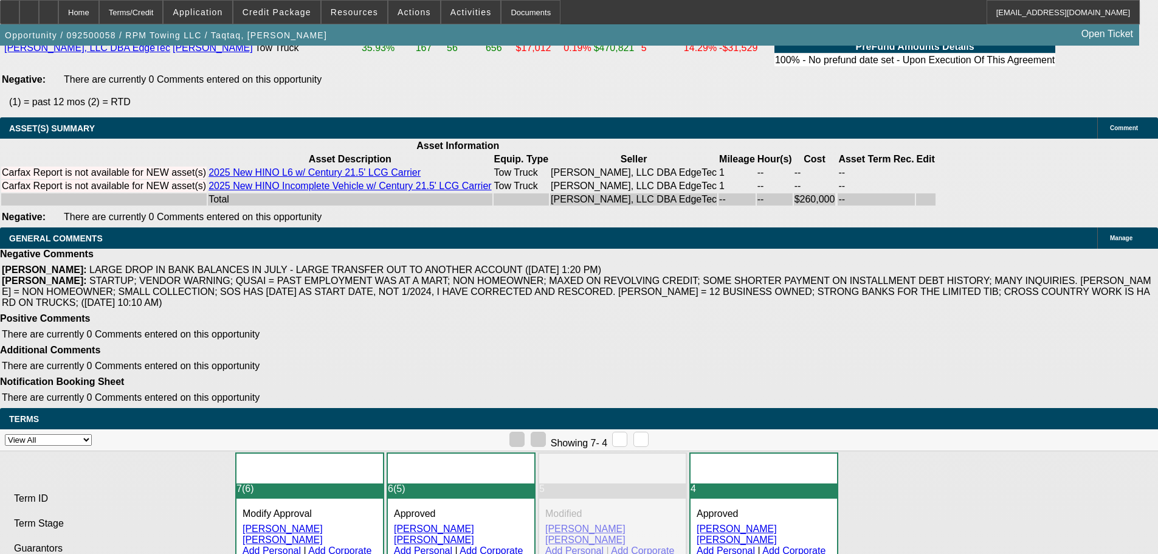
scroll to position [2470, 0]
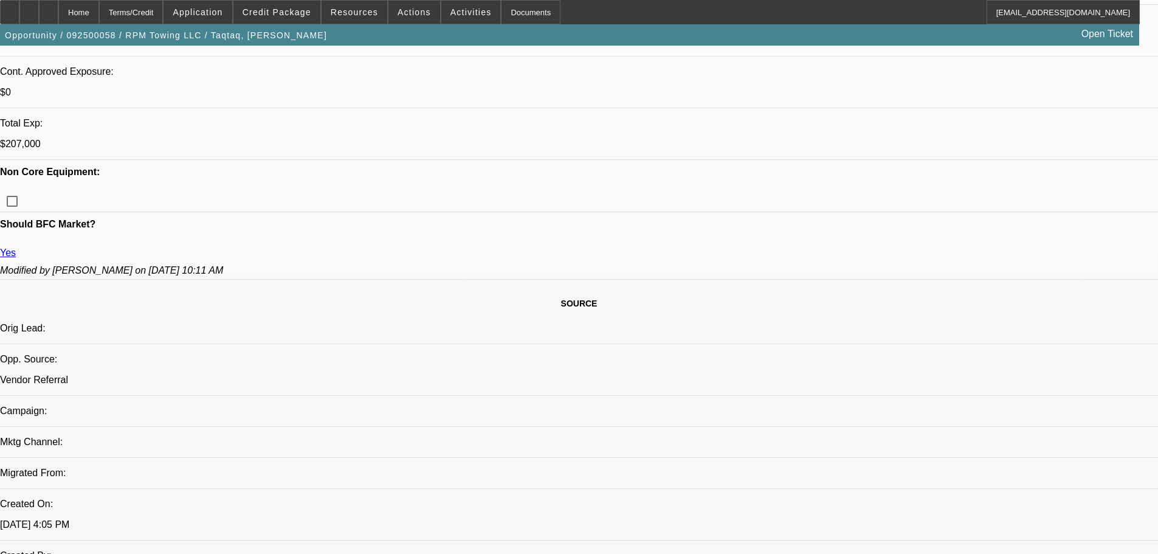
select select "0"
select select "2"
select select "0"
select select "6"
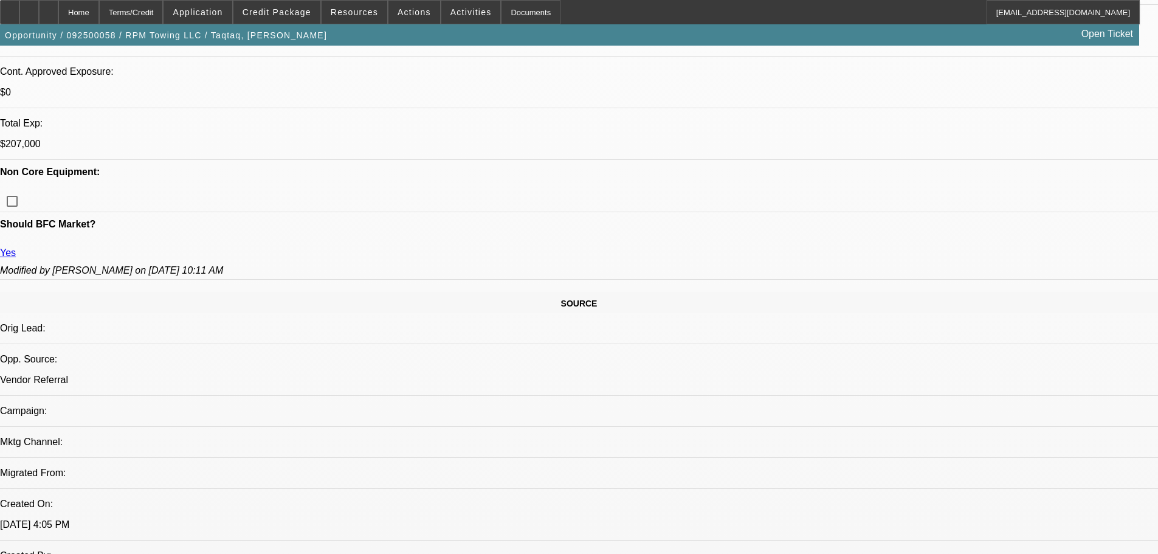
select select "0"
select select "2"
select select "0"
select select "6"
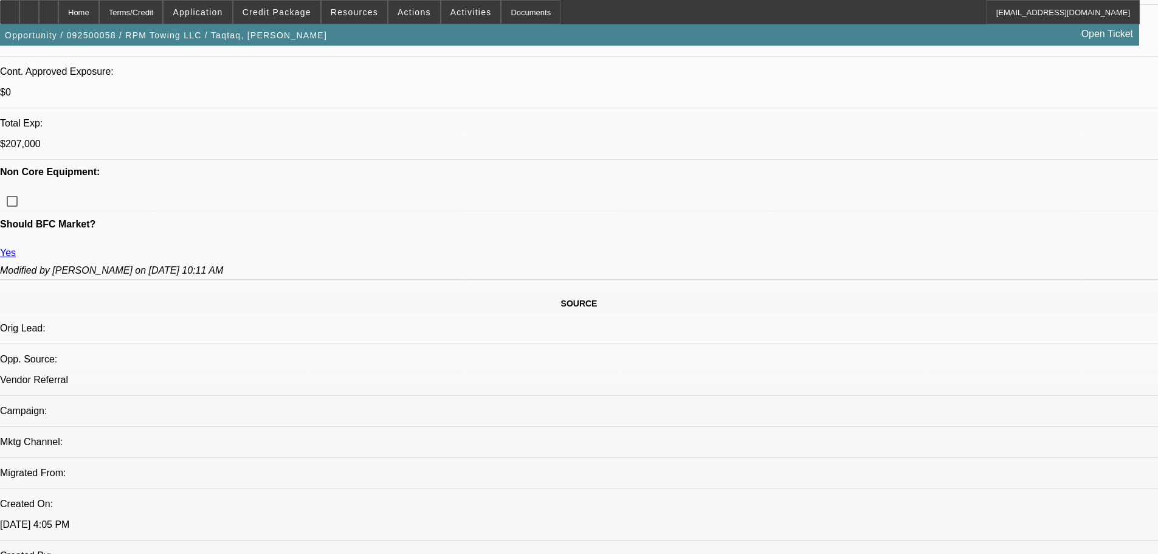
select select "0"
select select "2"
select select "0"
select select "6"
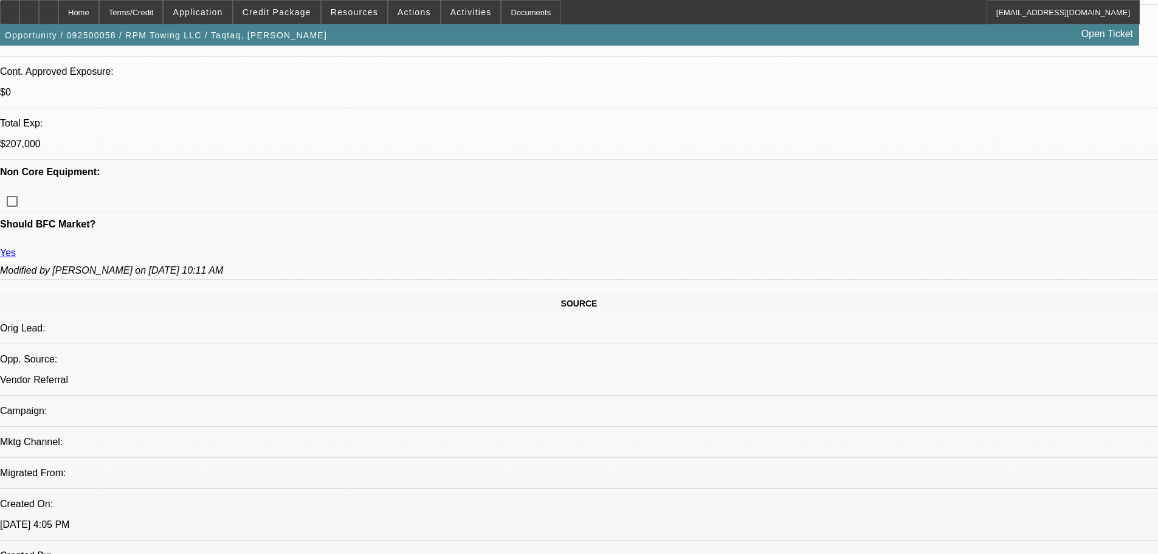
select select "0.15"
select select "2"
select select "0"
select select "6"
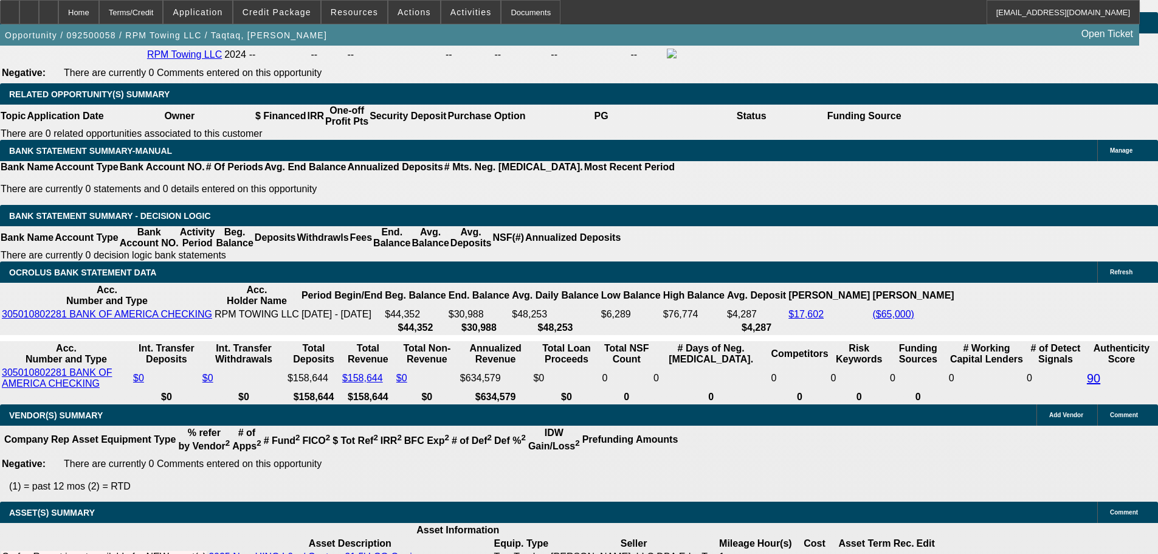
scroll to position [2046, 0]
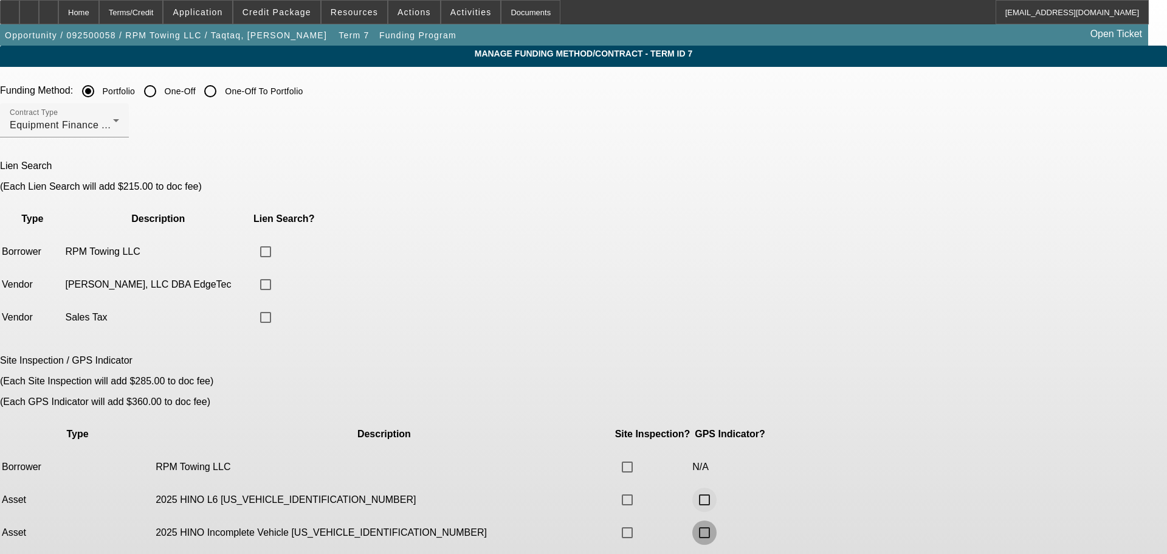
drag, startPoint x: 726, startPoint y: 460, endPoint x: 718, endPoint y: 434, distance: 26.5
click at [716, 520] on input "checkbox" at bounding box center [704, 532] width 24 height 24
checkbox input "true"
click at [716, 487] on input "checkbox" at bounding box center [704, 499] width 24 height 24
checkbox input "true"
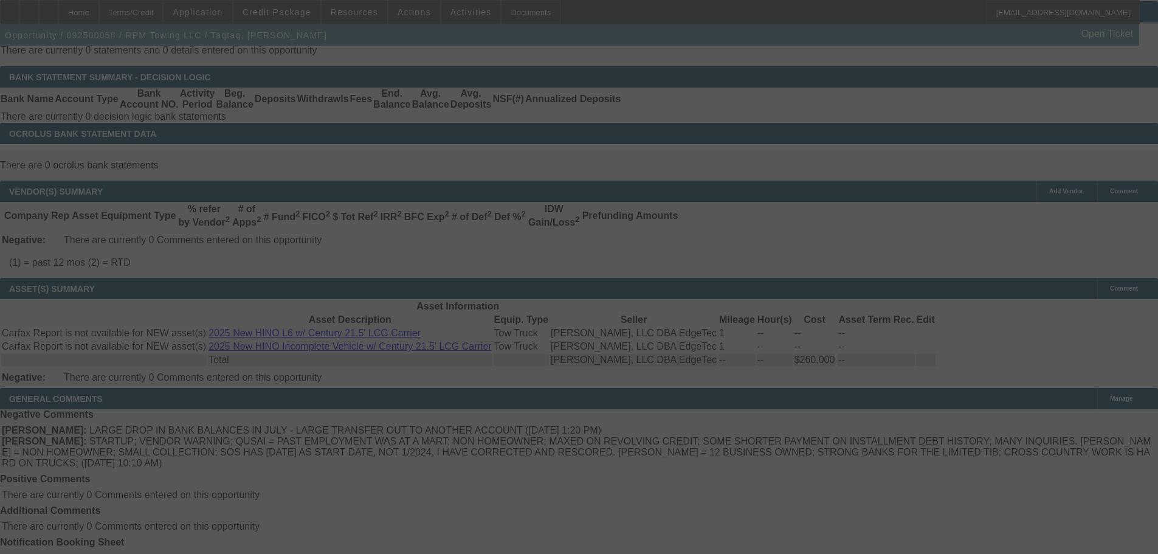
scroll to position [2282, 0]
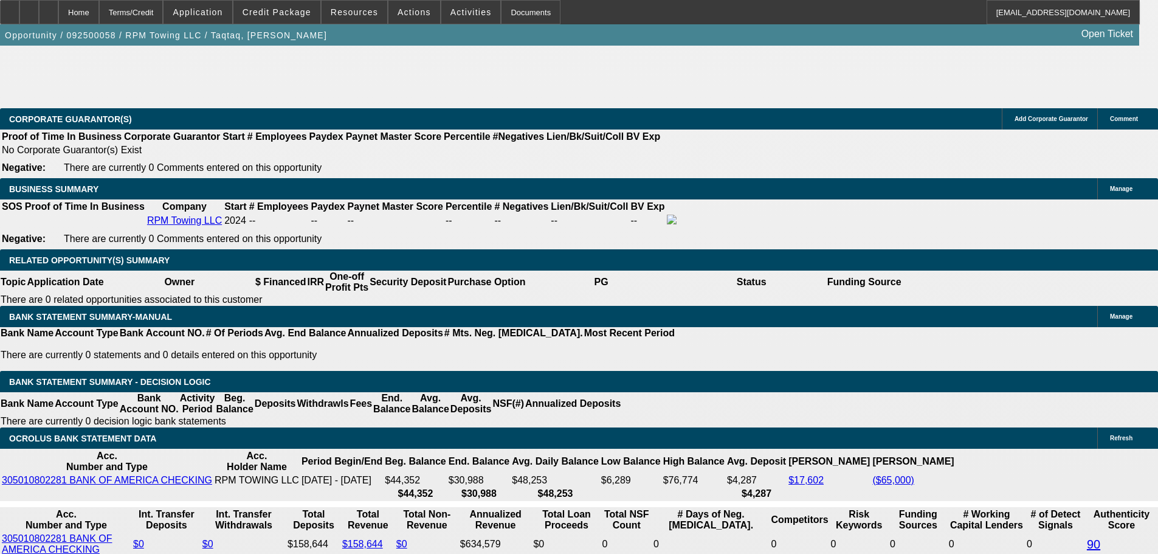
select select "0"
select select "2"
select select "0"
select select "6"
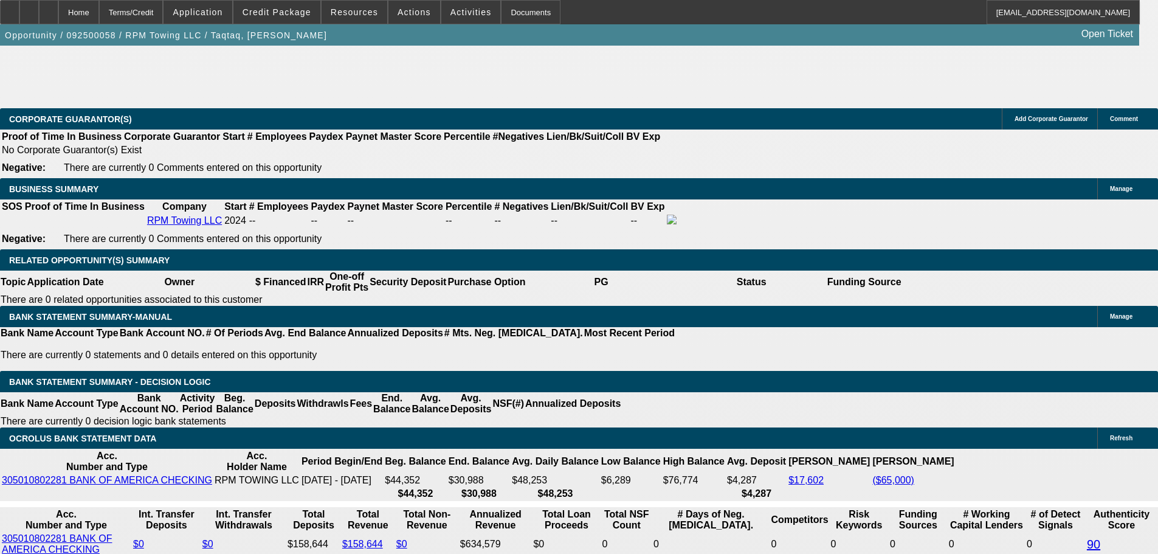
select select "0"
select select "2"
select select "0"
select select "6"
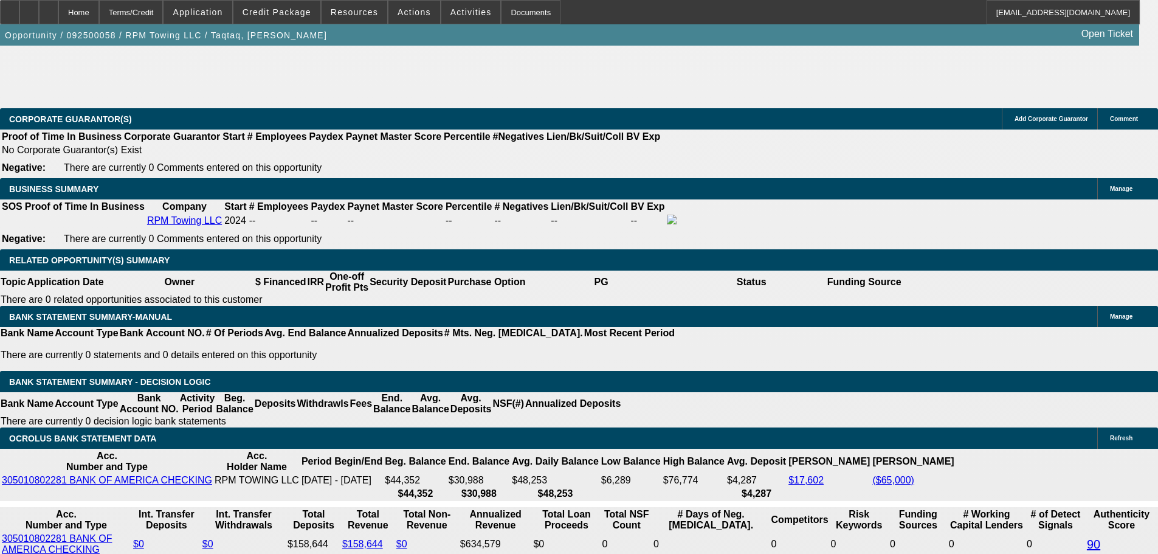
select select "0"
select select "2"
select select "0"
select select "6"
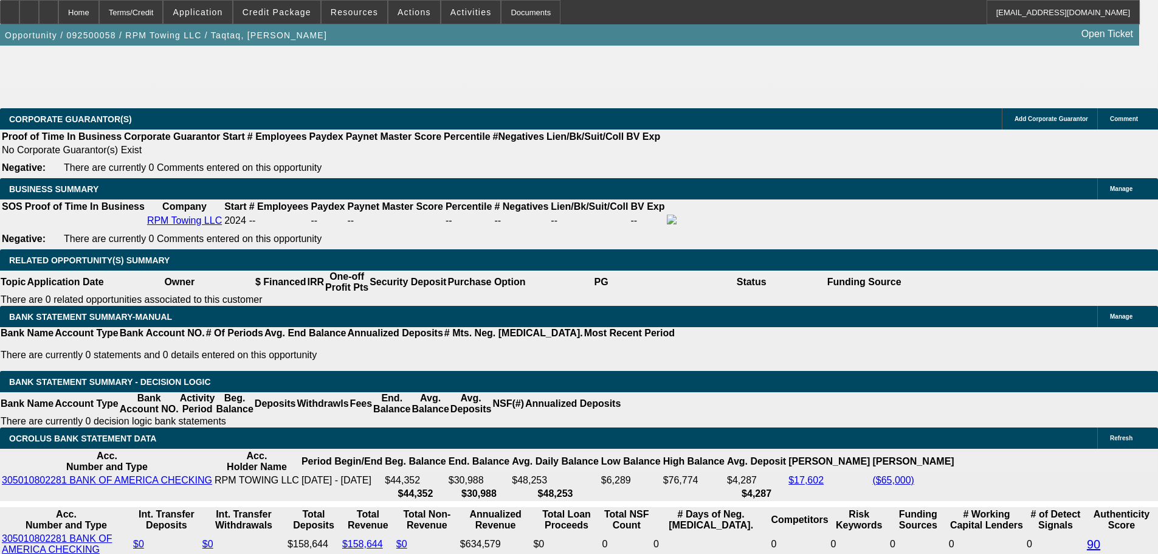
select select "0.15"
select select "2"
select select "0"
select select "6"
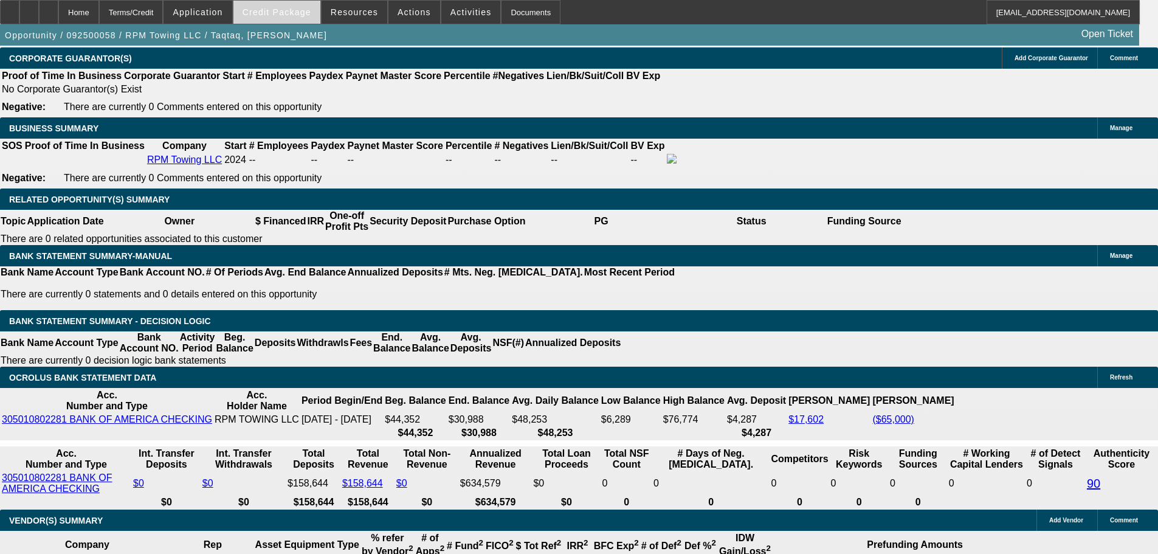
scroll to position [1941, 0]
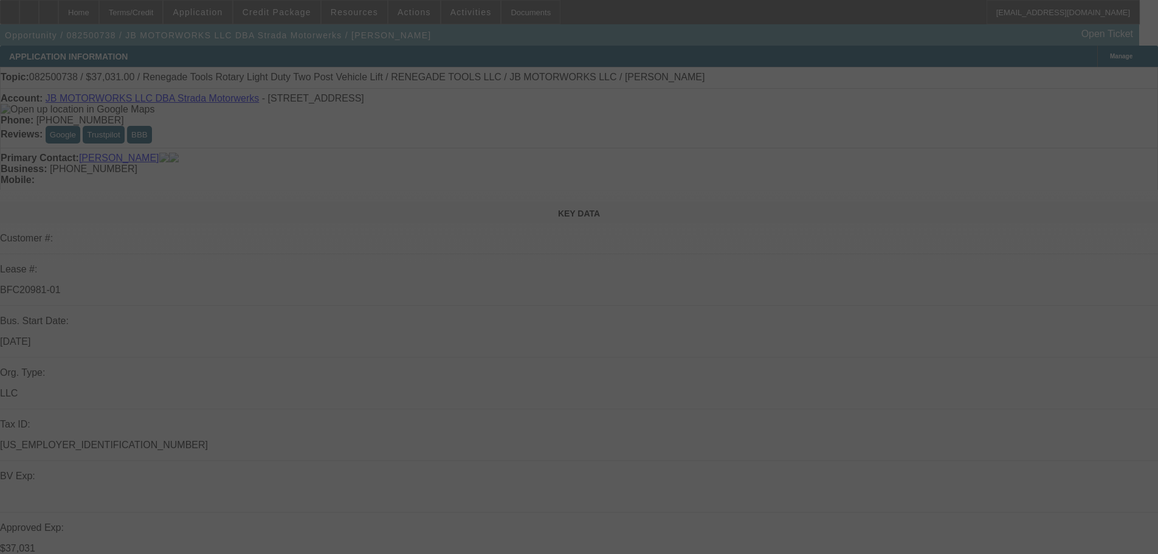
select select "0"
select select "3"
select select "0.1"
select select "4"
select select "0"
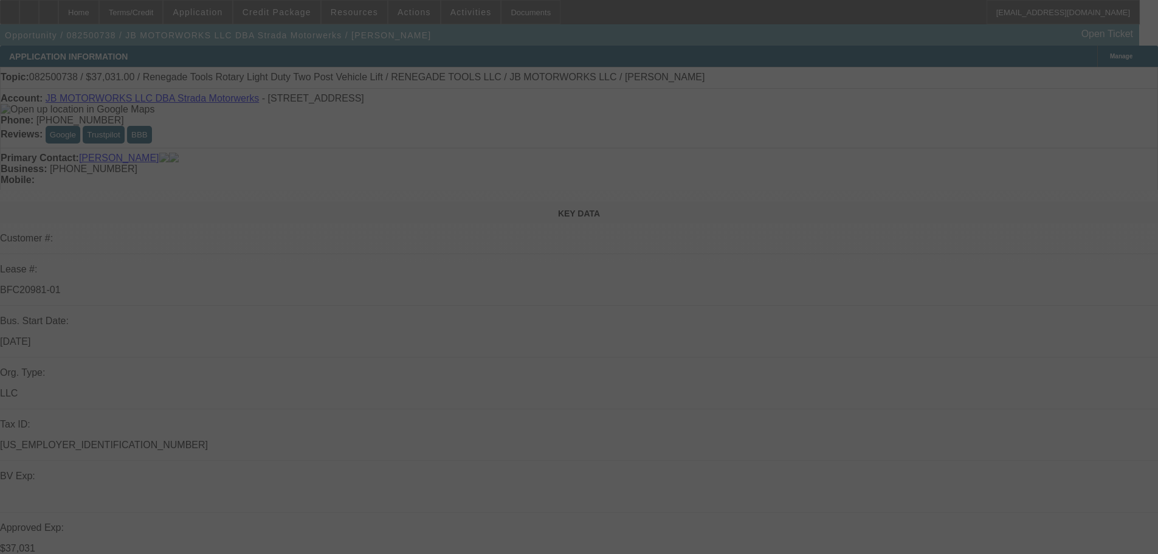
select select "3"
select select "0.1"
select select "4"
select select "0"
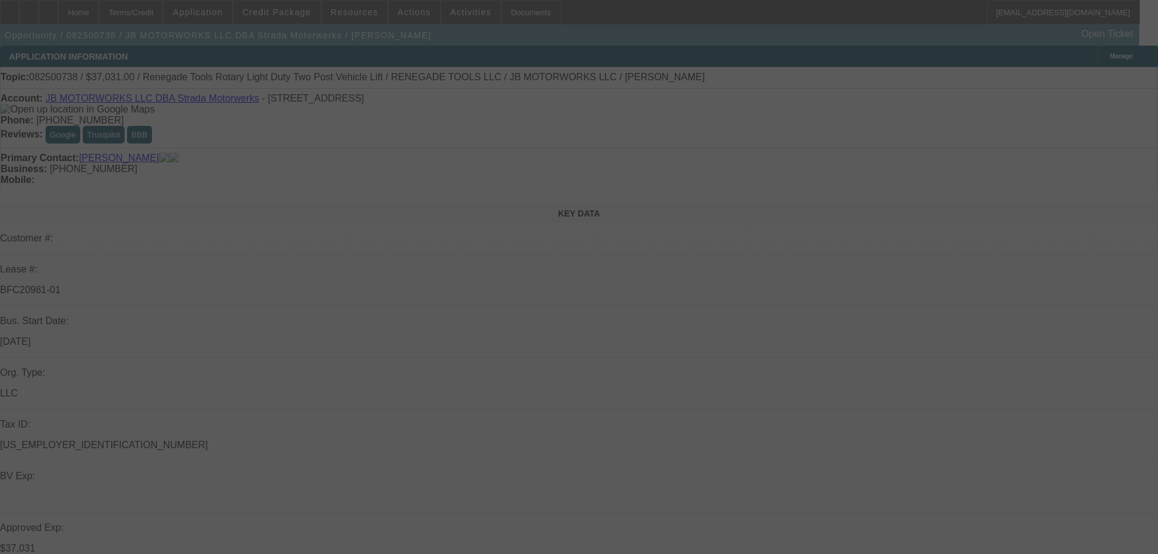
select select "3"
select select "0.1"
select select "4"
select select "0"
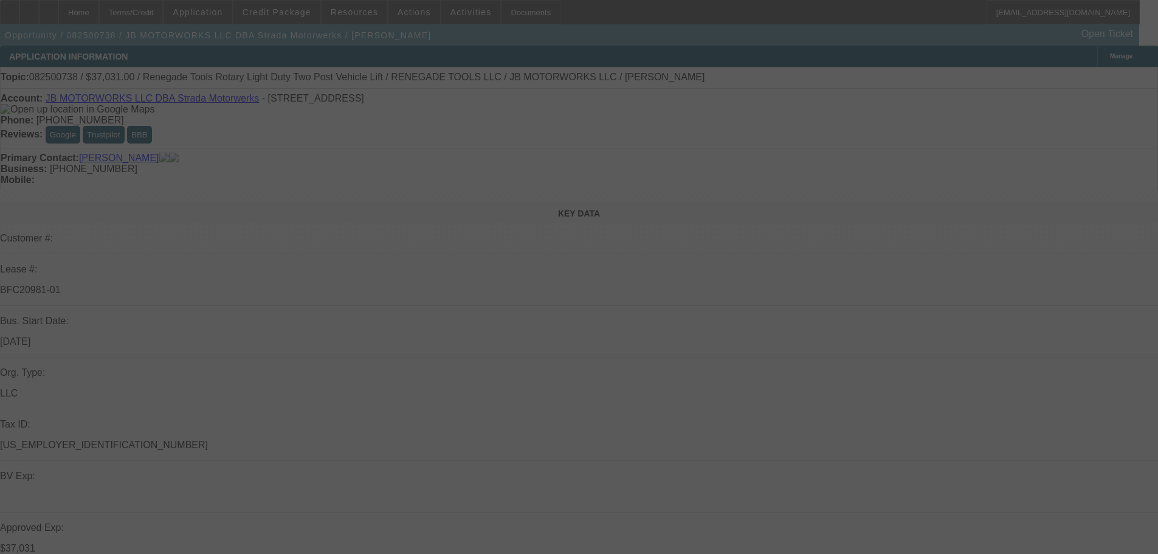
select select "3"
select select "0.1"
select select "4"
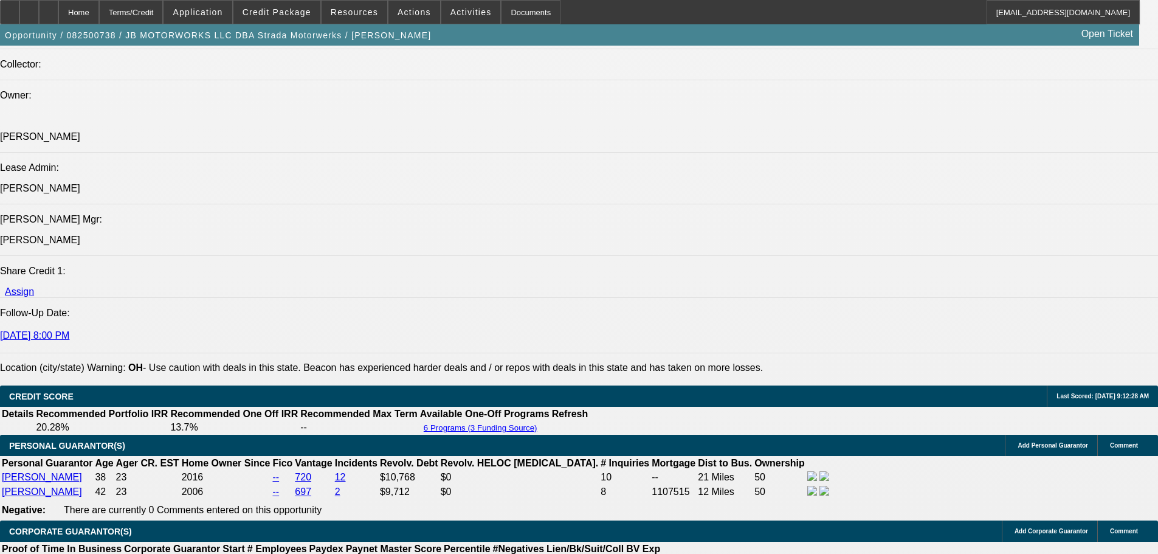
scroll to position [1762, 0]
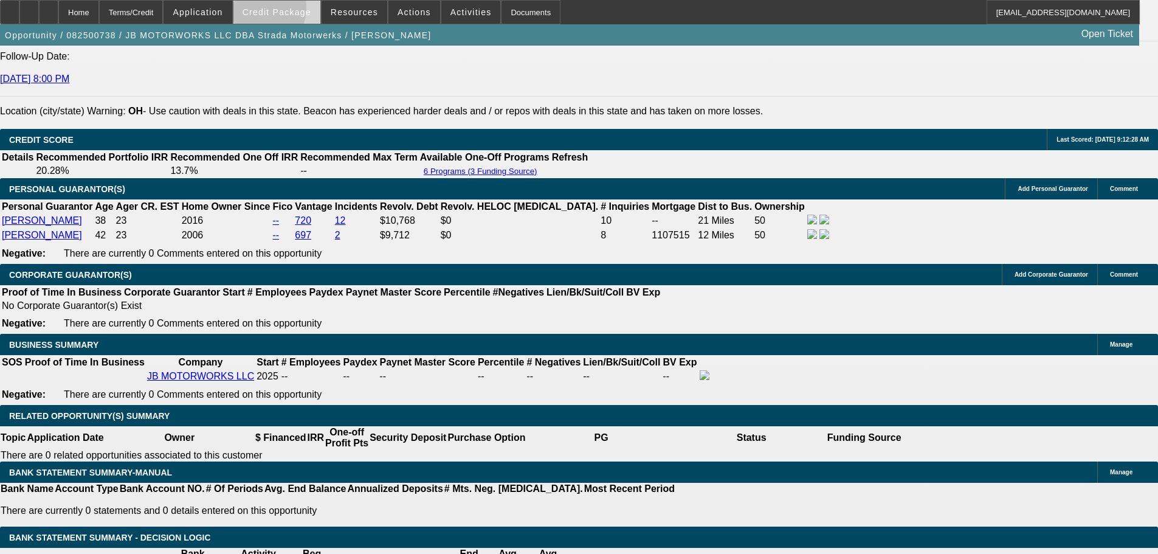
click at [276, 11] on span "Credit Package" at bounding box center [276, 12] width 69 height 10
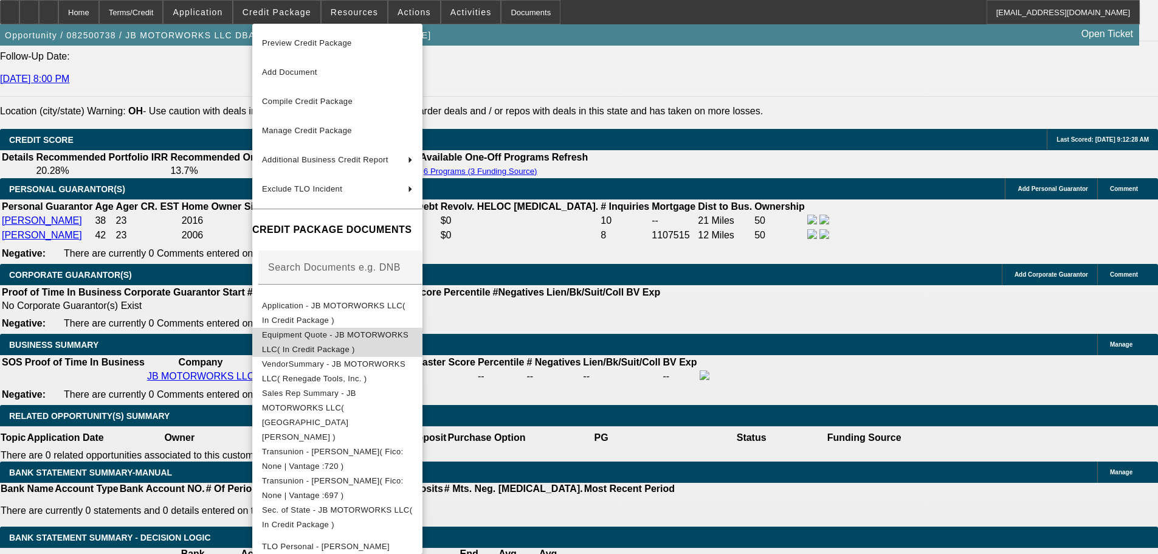
click at [321, 338] on span "Equipment Quote - JB MOTORWORKS LLC( In Credit Package )" at bounding box center [335, 342] width 146 height 24
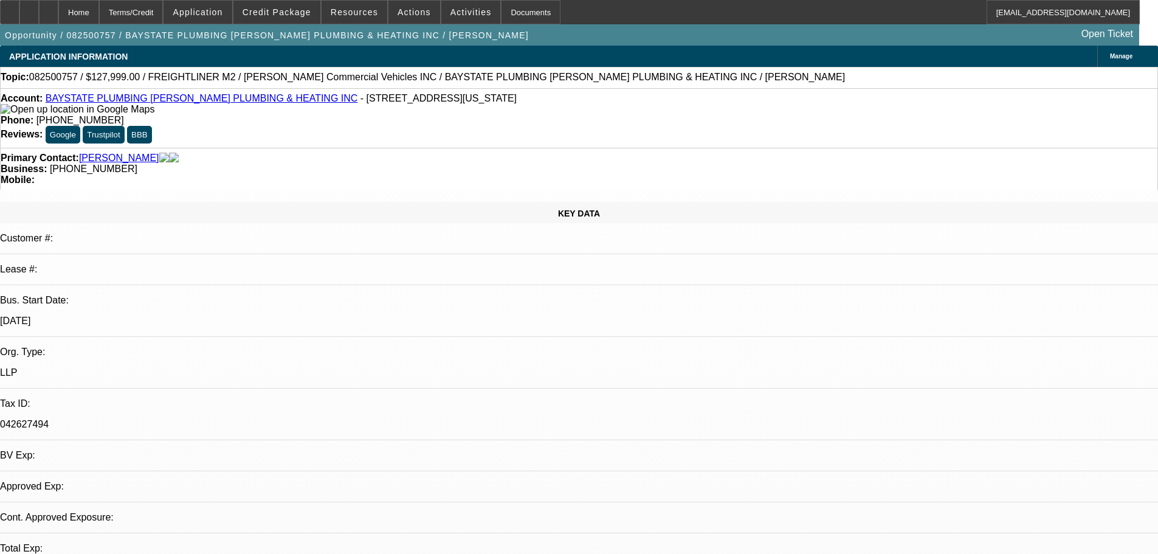
select select "0"
select select "2"
select select "0.1"
select select "4"
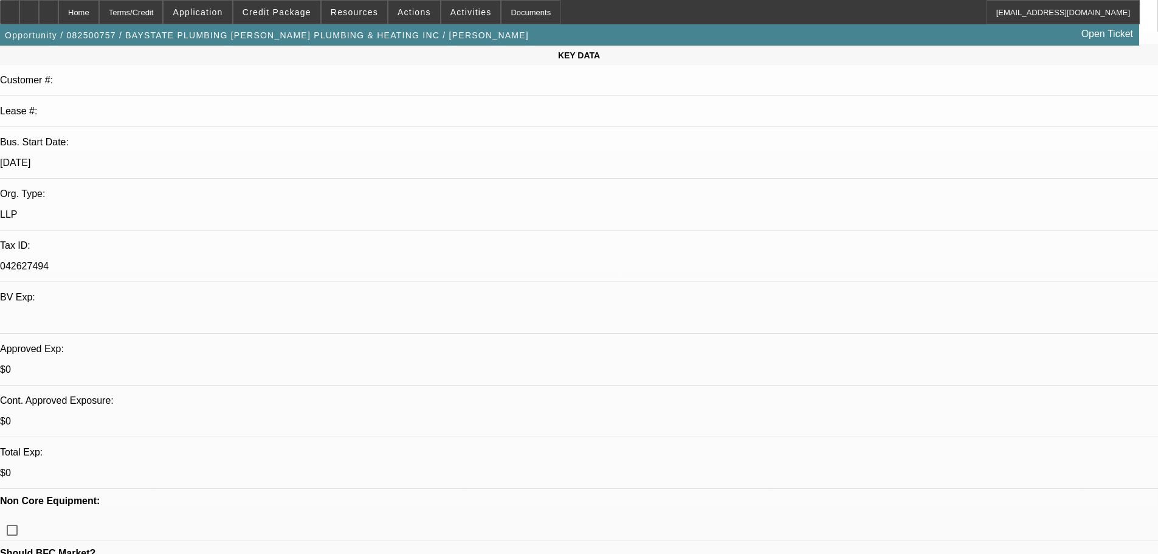
scroll to position [61, 0]
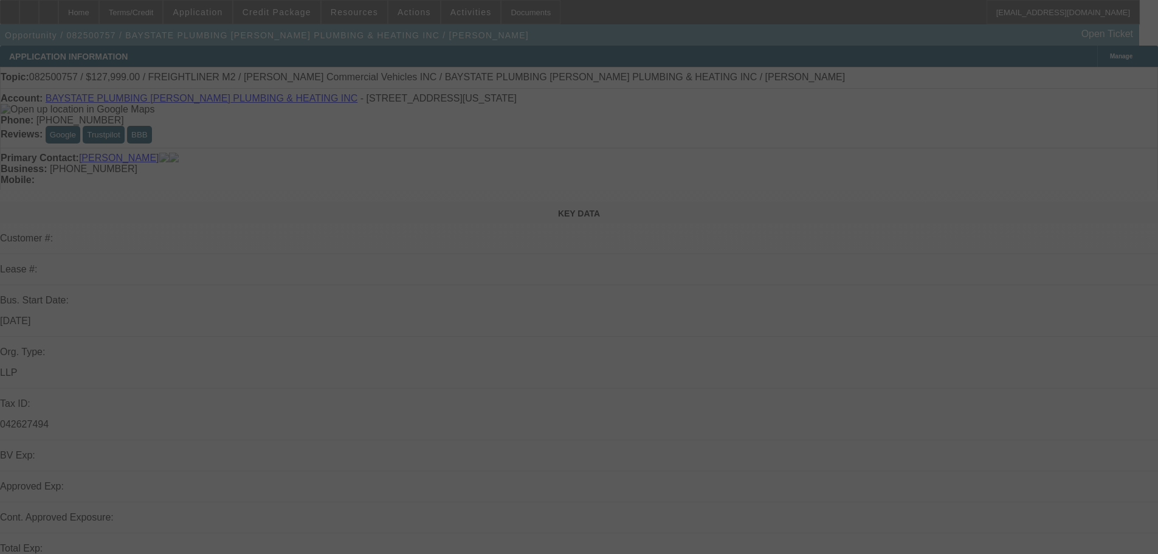
select select "0"
select select "2"
select select "0.1"
select select "4"
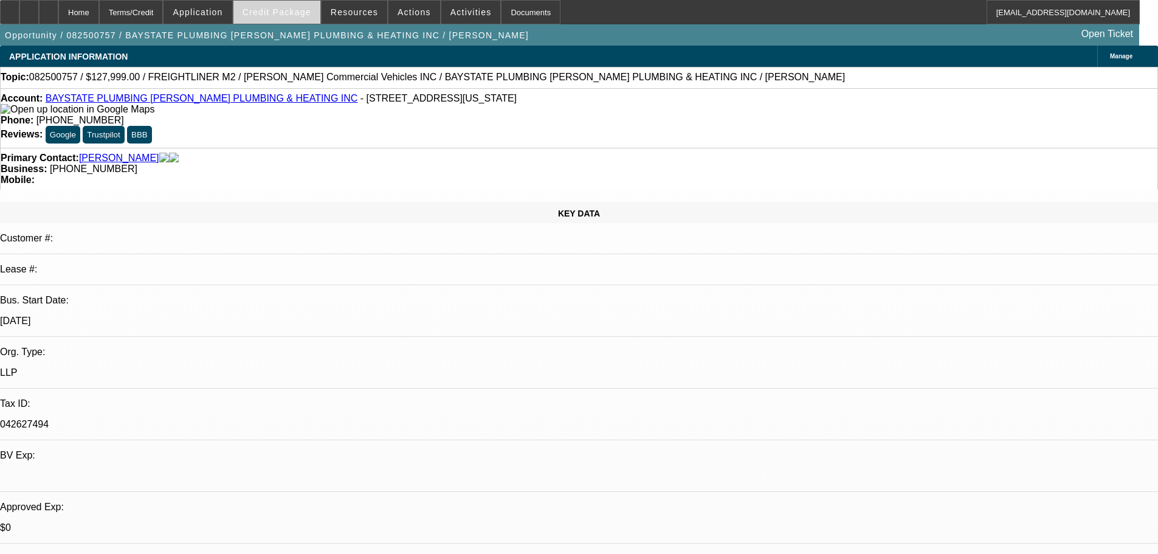
click at [273, 19] on span at bounding box center [276, 12] width 87 height 29
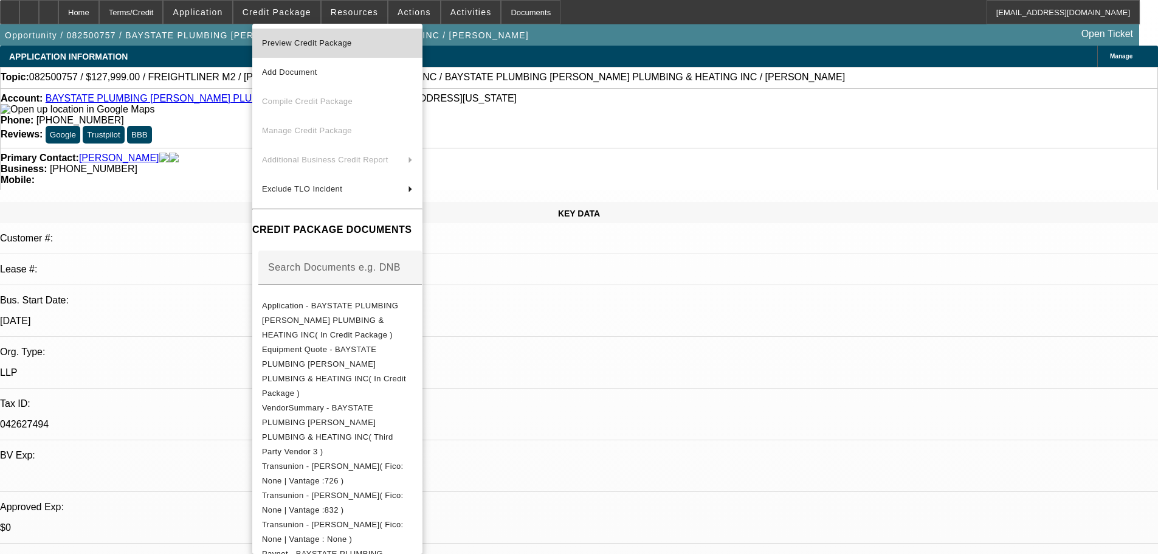
click at [289, 38] on span "Preview Credit Package" at bounding box center [337, 43] width 151 height 15
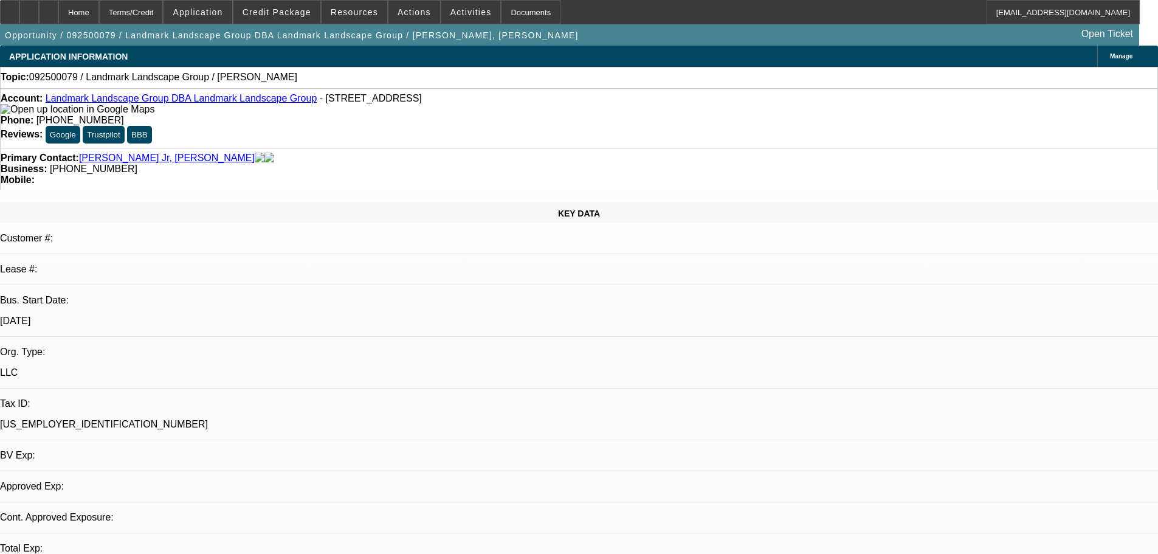
select select "0"
select select "2"
select select "0.1"
select select "4"
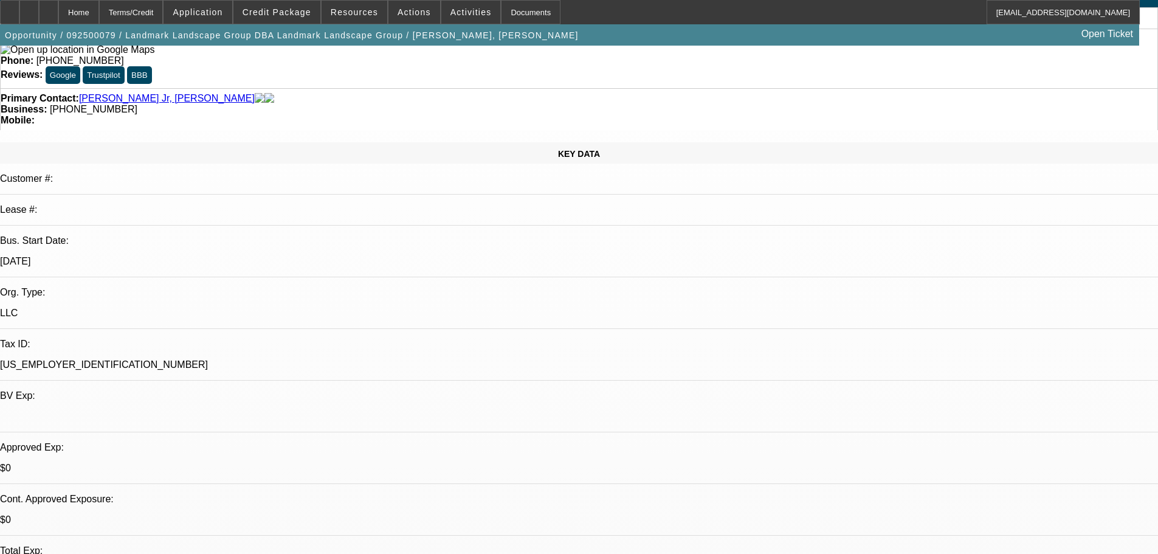
scroll to position [182, 0]
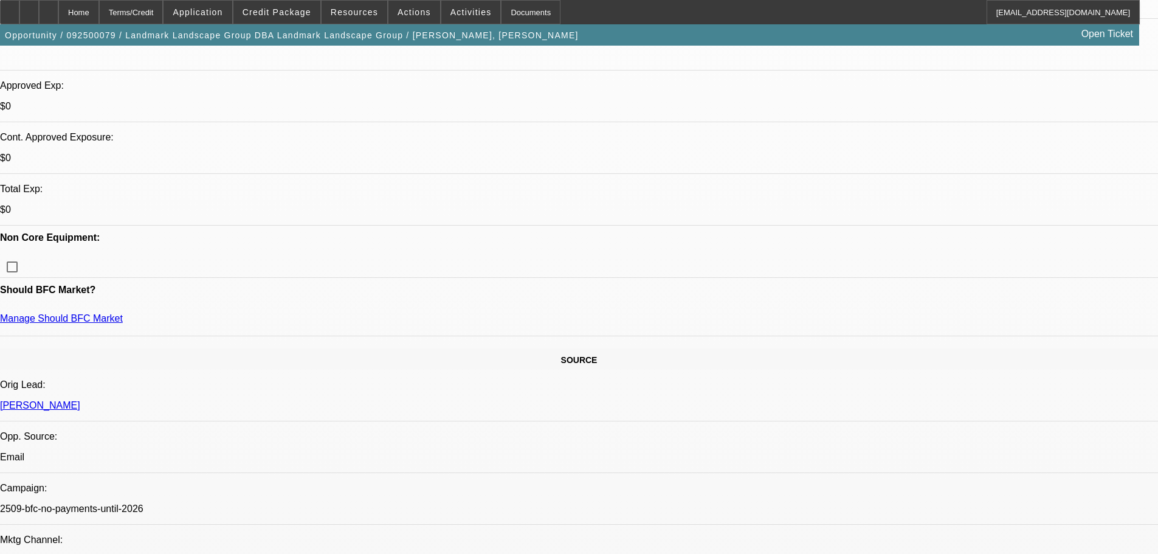
scroll to position [61, 0]
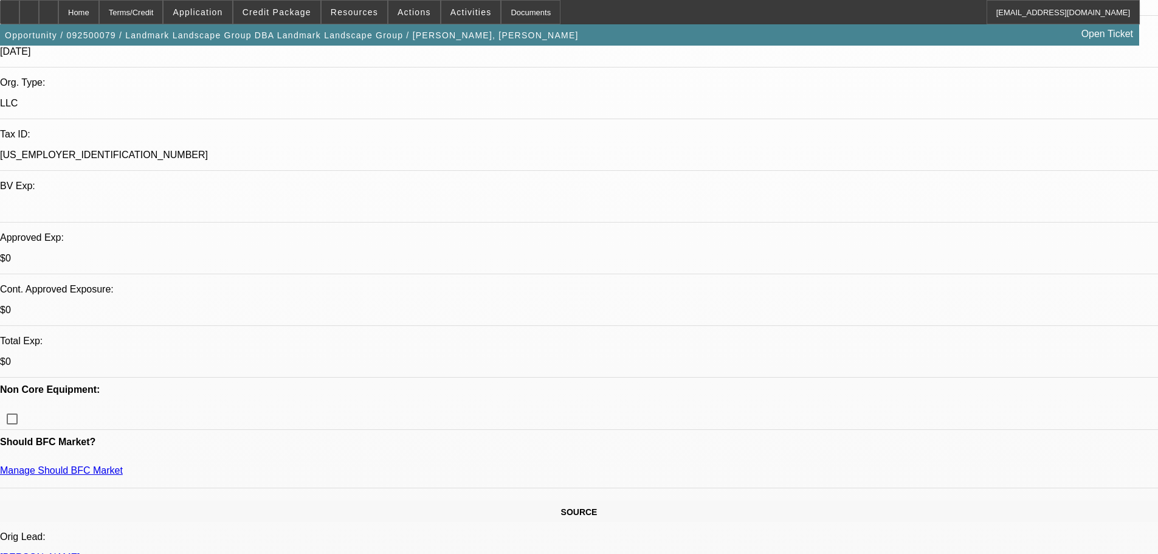
scroll to position [365, 0]
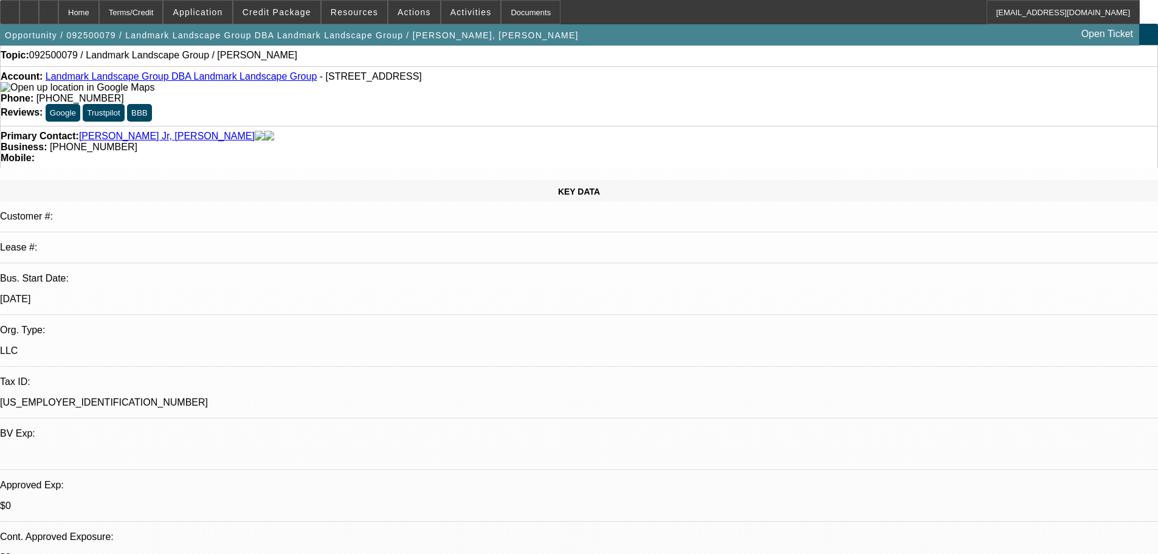
scroll to position [0, 0]
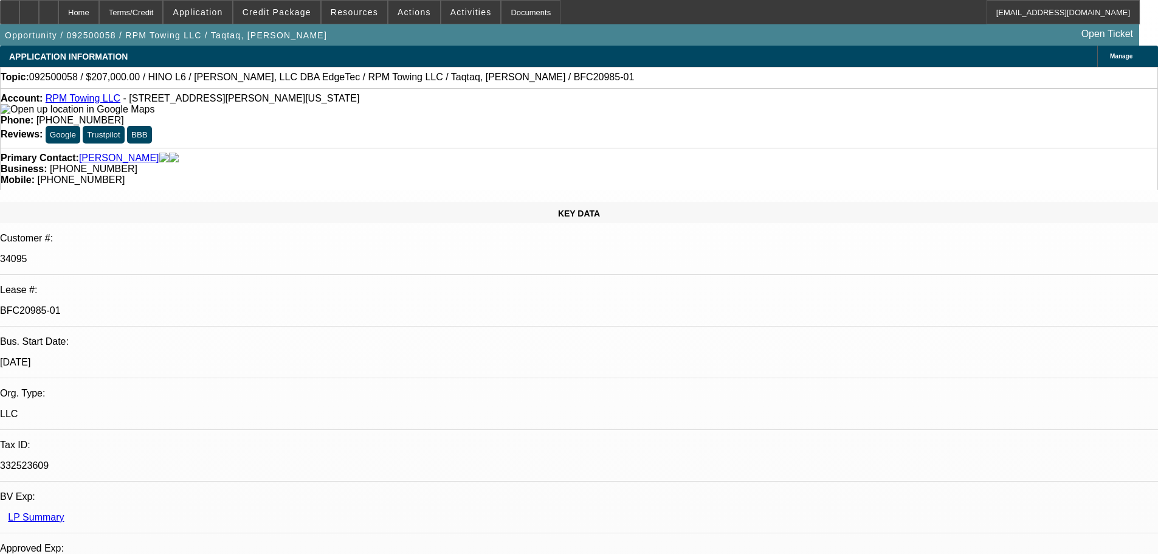
select select "0"
select select "2"
select select "0"
select select "6"
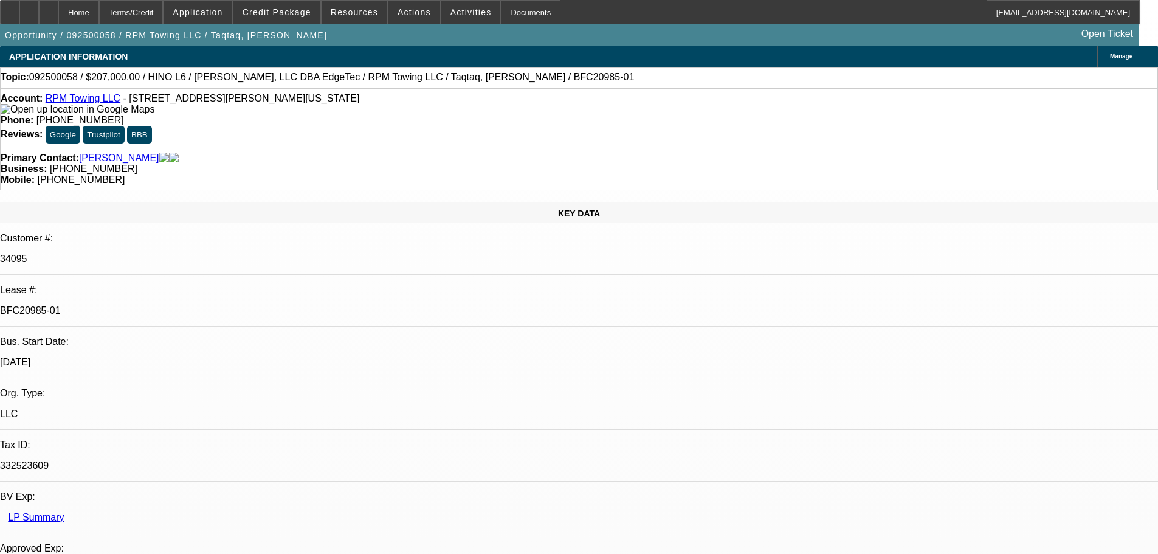
select select "0"
select select "2"
select select "0"
select select "6"
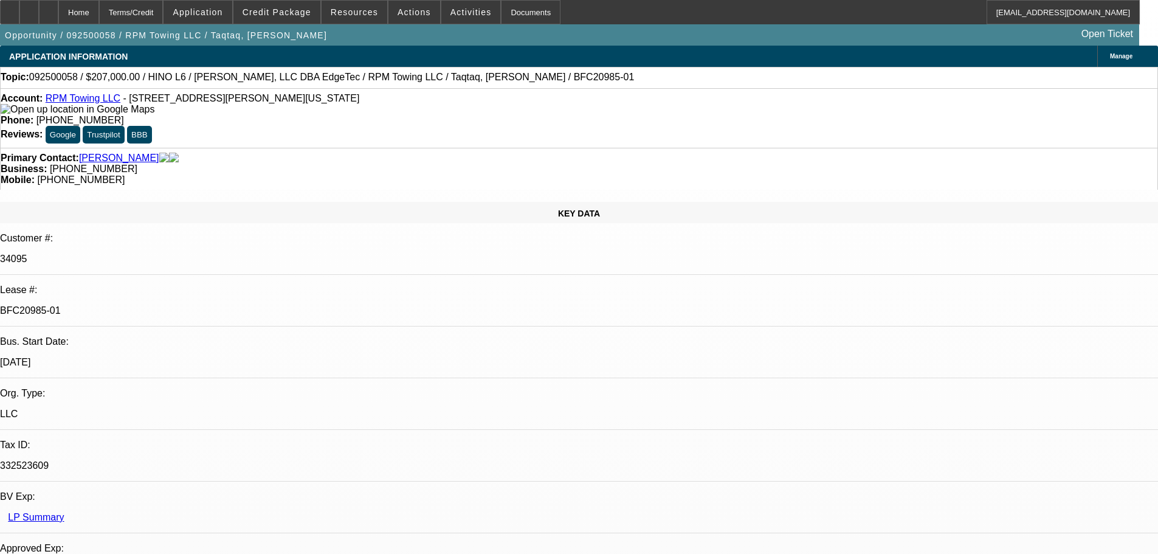
select select "0"
select select "2"
select select "0"
select select "6"
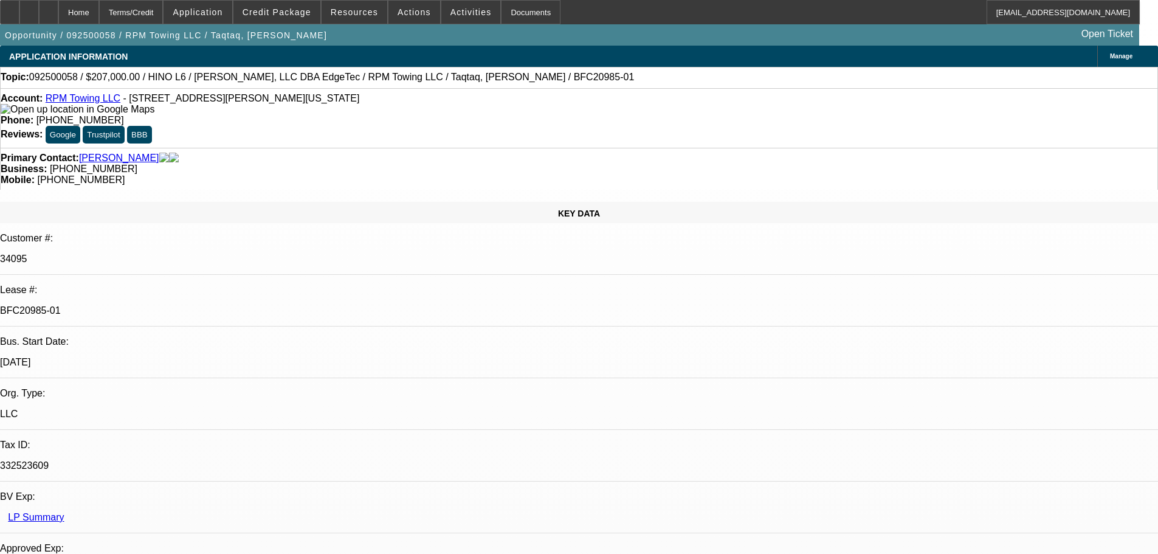
select select "0.15"
select select "2"
select select "0"
select select "6"
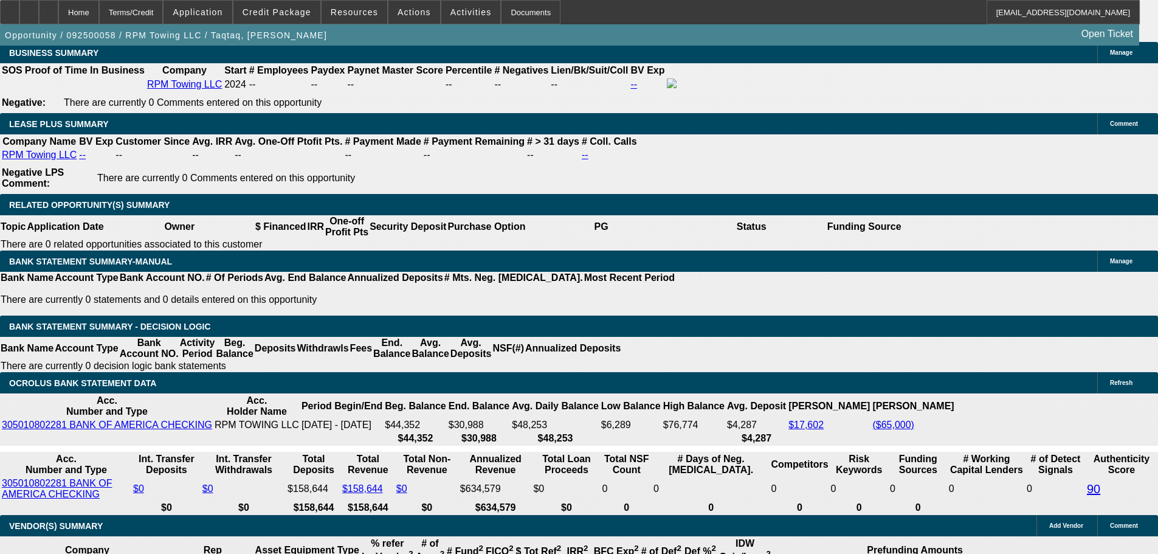
scroll to position [2027, 0]
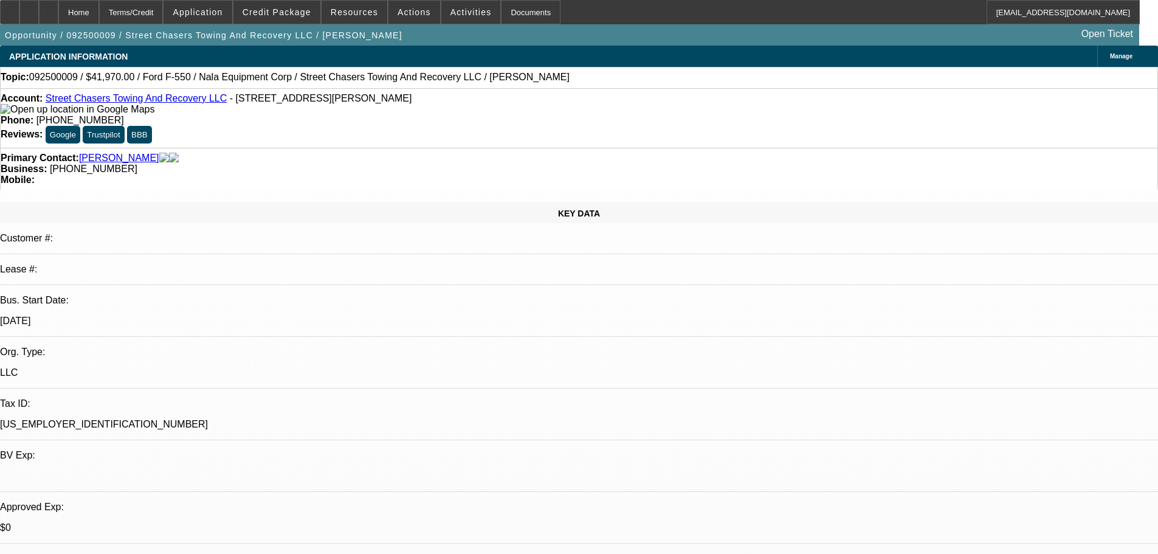
select select "0"
select select "2"
select select "0"
select select "1"
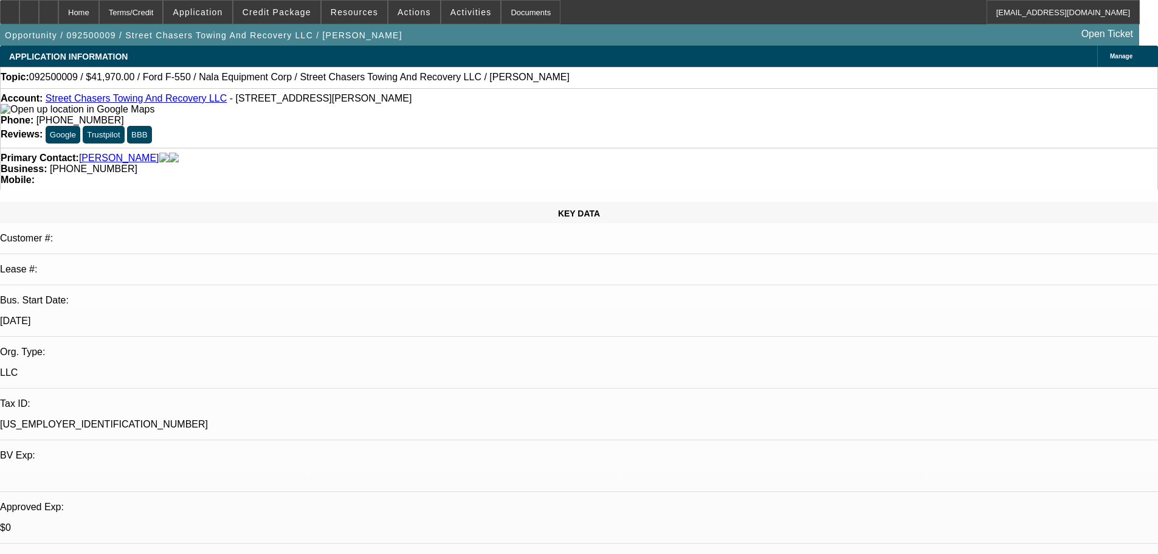
select select "0"
select select "2"
select select "0"
select select "5"
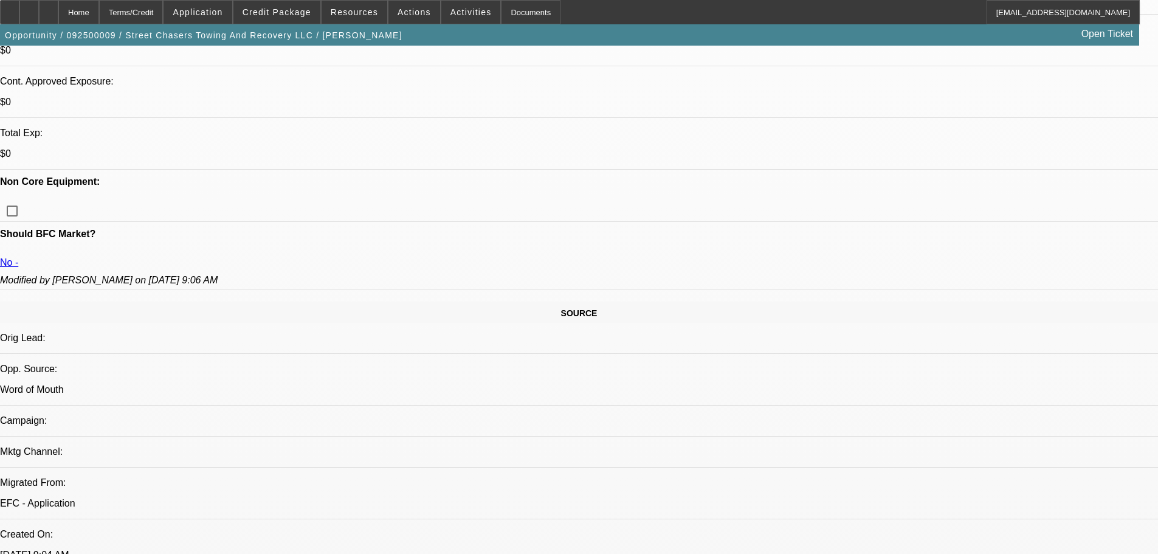
scroll to position [325, 0]
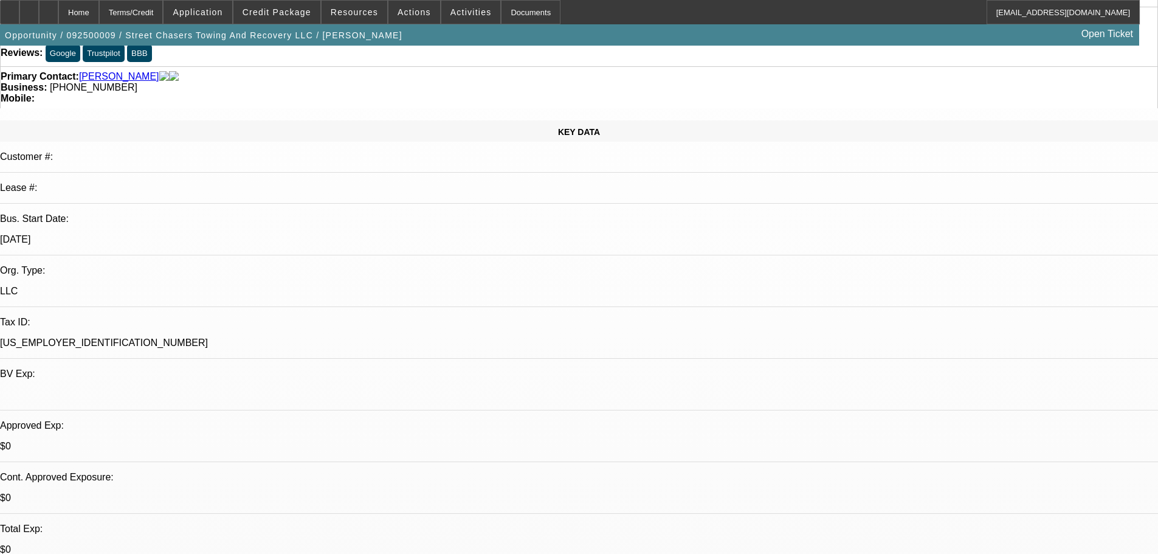
scroll to position [203, 0]
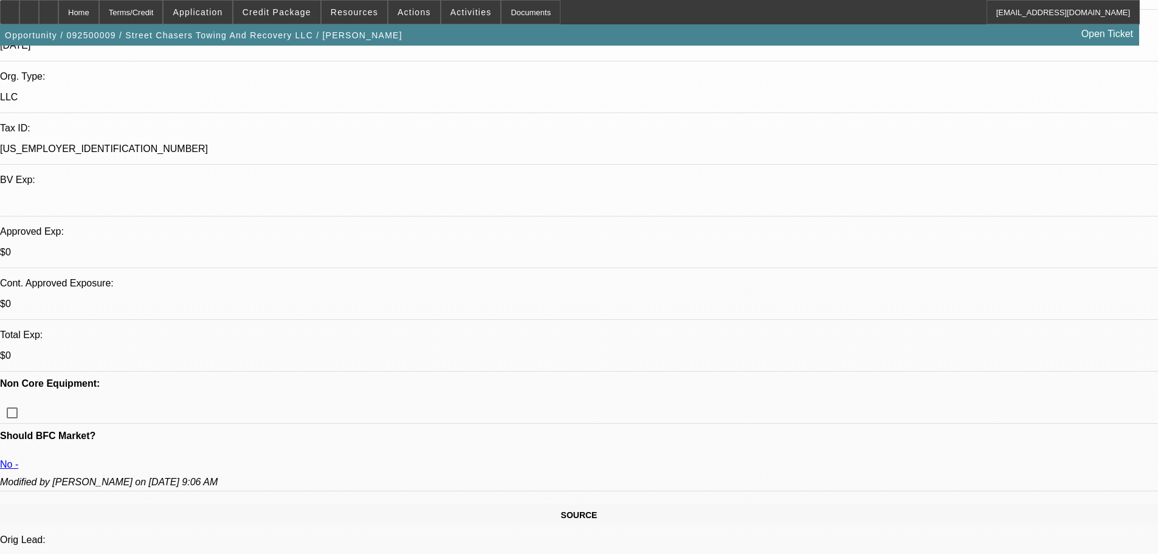
scroll to position [304, 0]
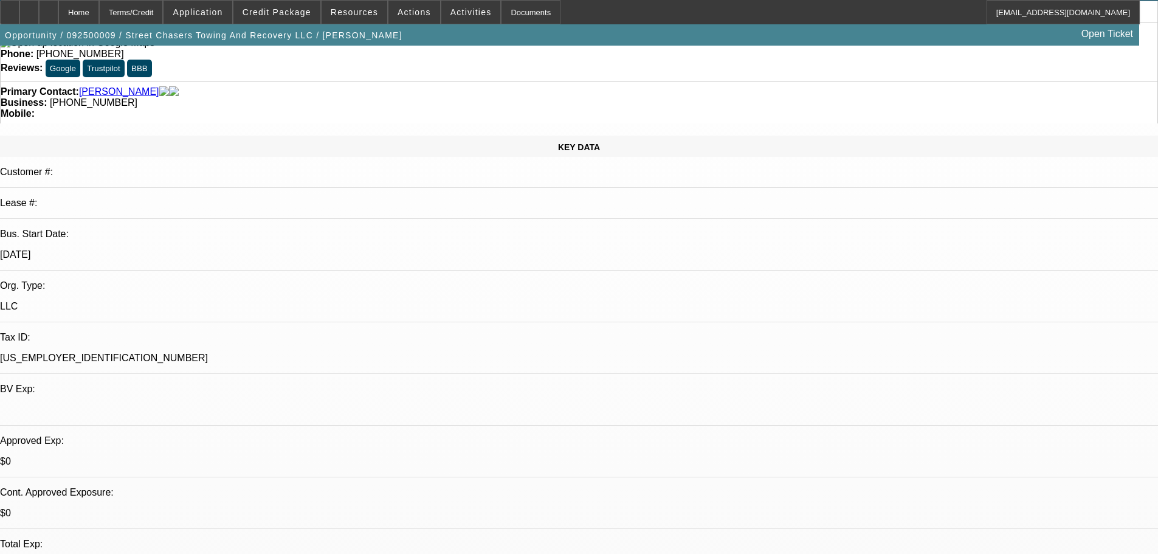
scroll to position [61, 0]
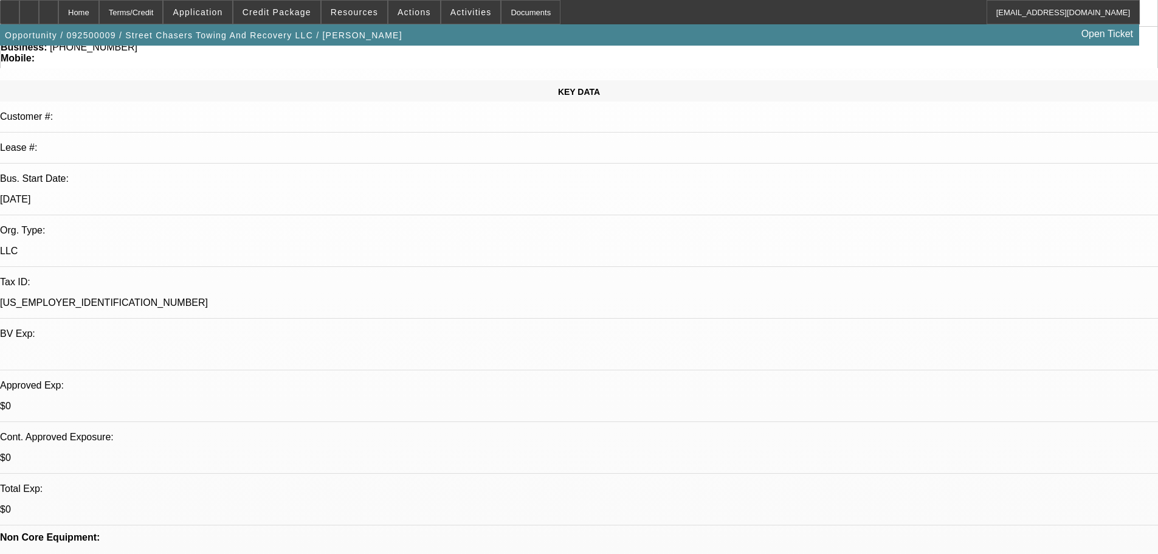
click at [283, 7] on span at bounding box center [276, 12] width 87 height 29
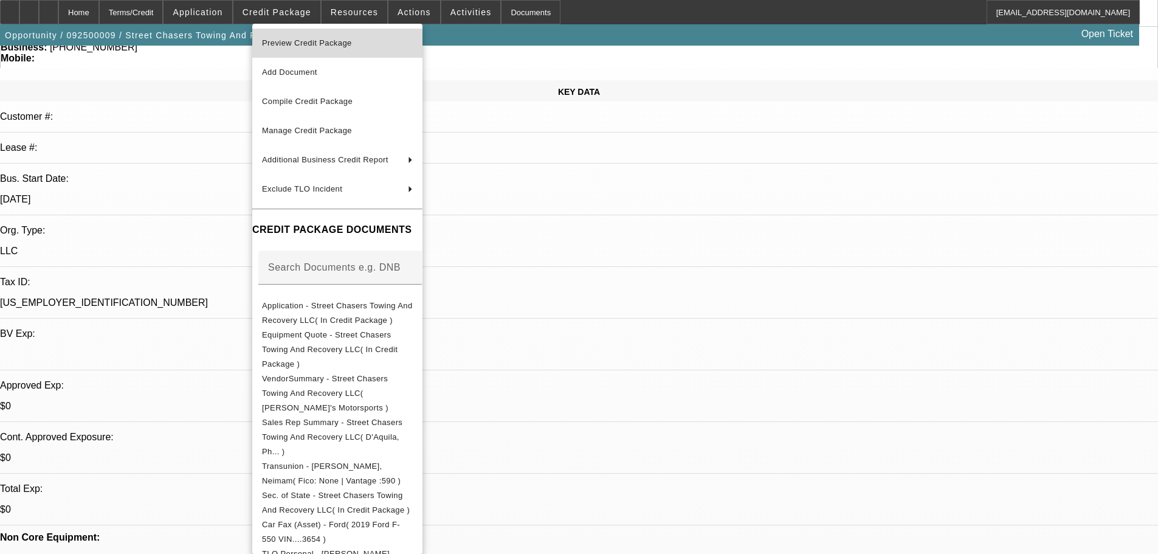
click at [300, 43] on span "Preview Credit Package" at bounding box center [307, 42] width 90 height 9
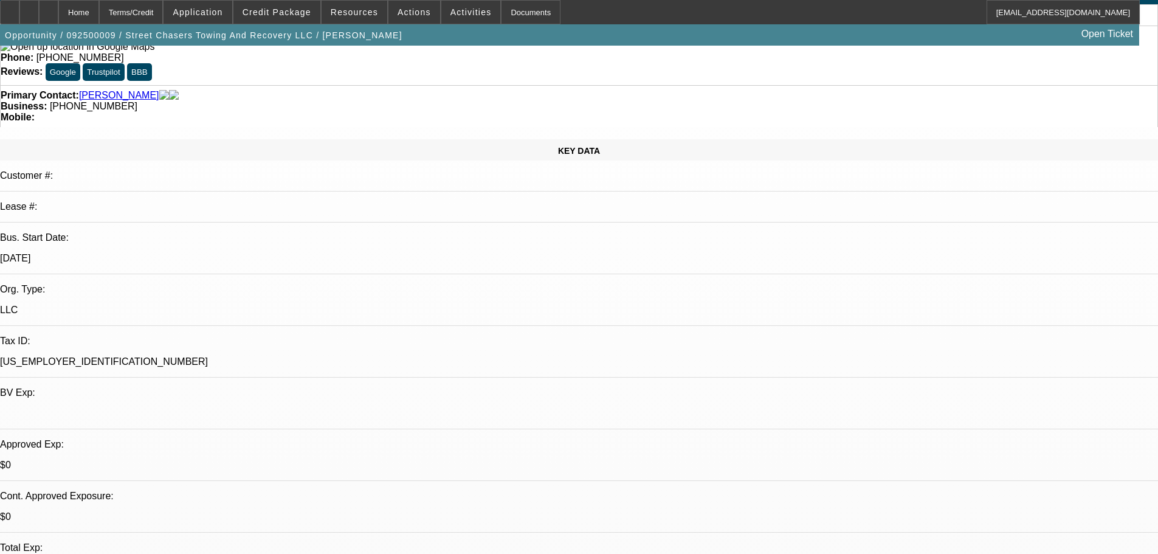
scroll to position [182, 0]
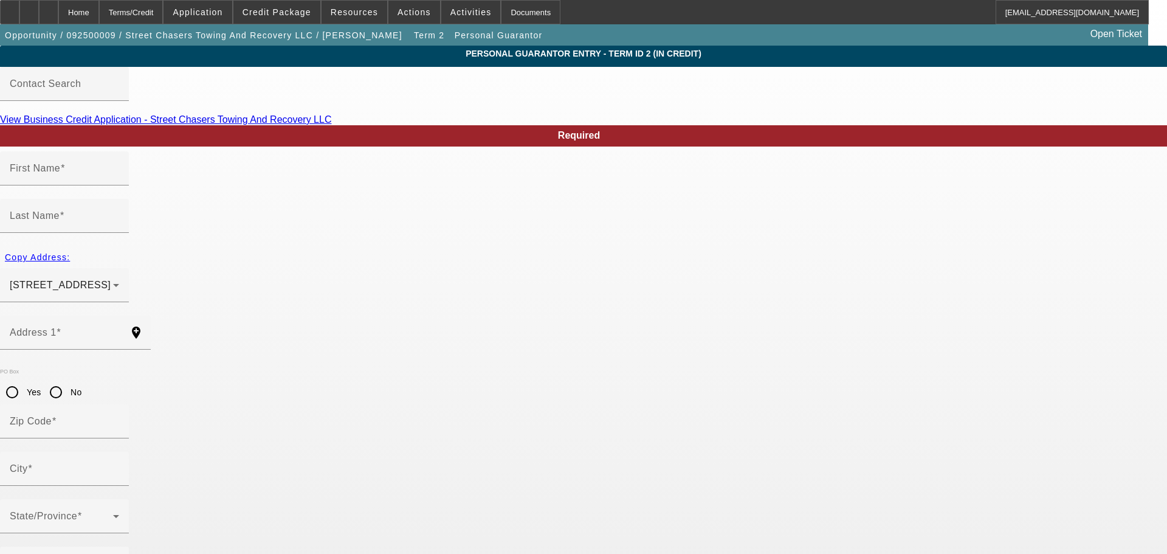
type input "Neimam"
type input "[PERSON_NAME]"
type input "[STREET_ADDRESS]"
radio input "true"
type input "20774"
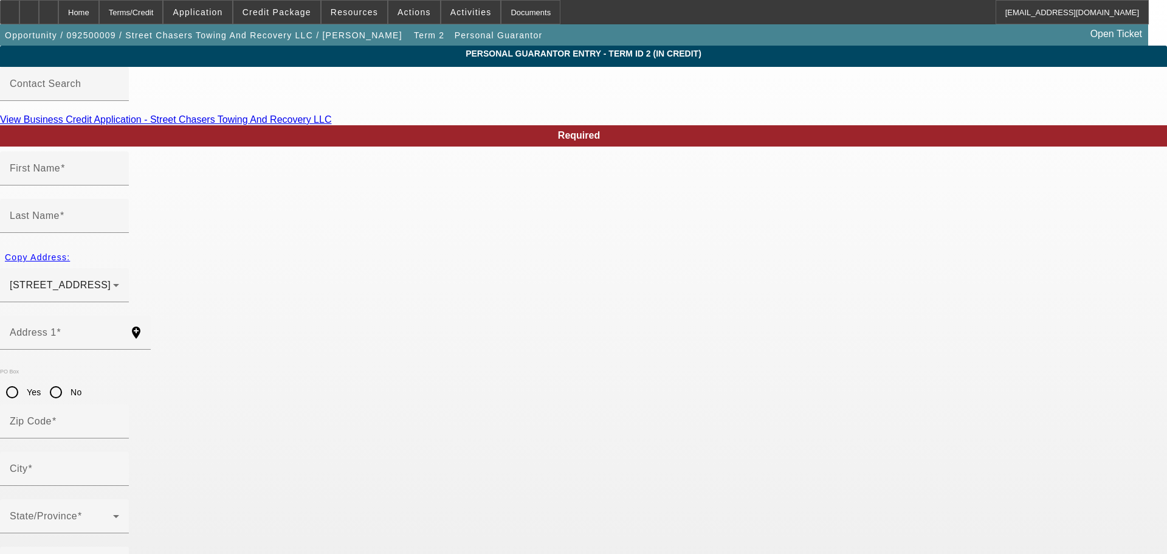
type input "Upper Marlboro"
type input "[PHONE_NUMBER]"
type input "100"
type input "216-37-2026"
type input "[EMAIL_ADDRESS][DOMAIN_NAME]"
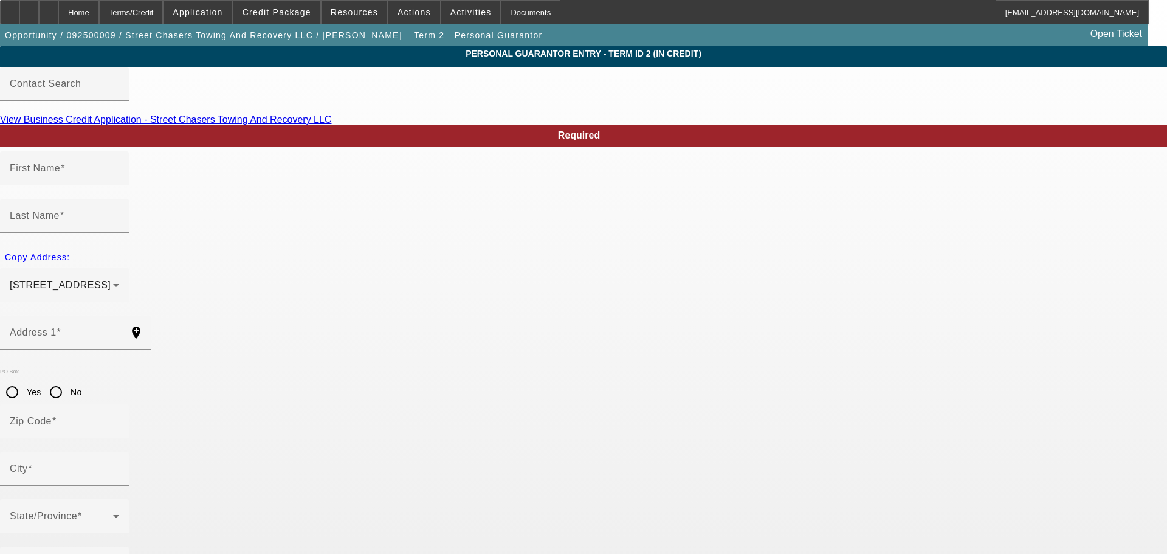
type input "[PHONE_NUMBER]"
drag, startPoint x: 280, startPoint y: 485, endPoint x: 291, endPoint y: 479, distance: 12.5
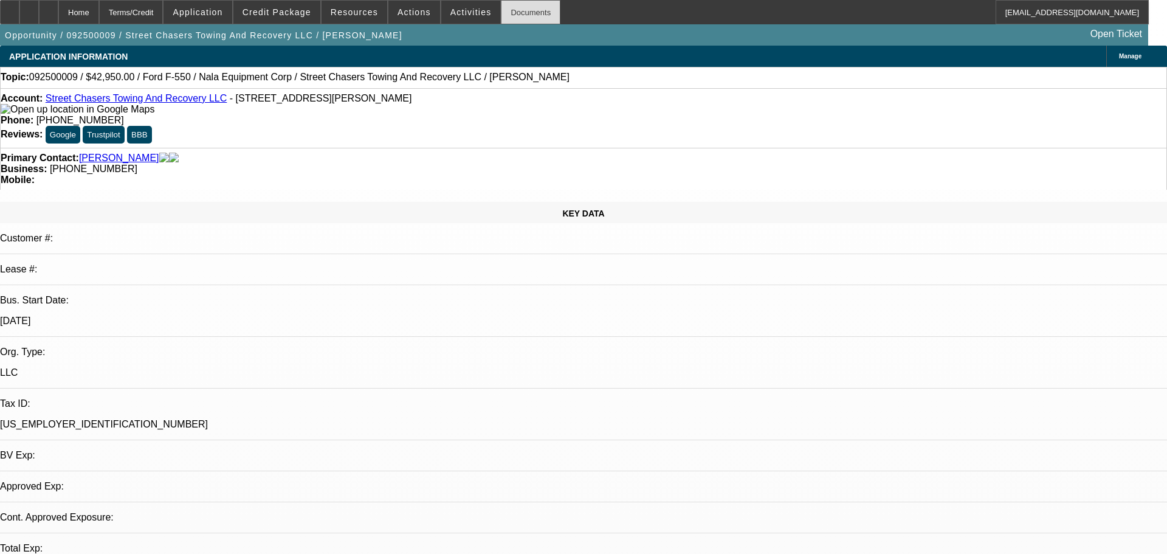
select select "0"
select select "2"
select select "0"
select select "5"
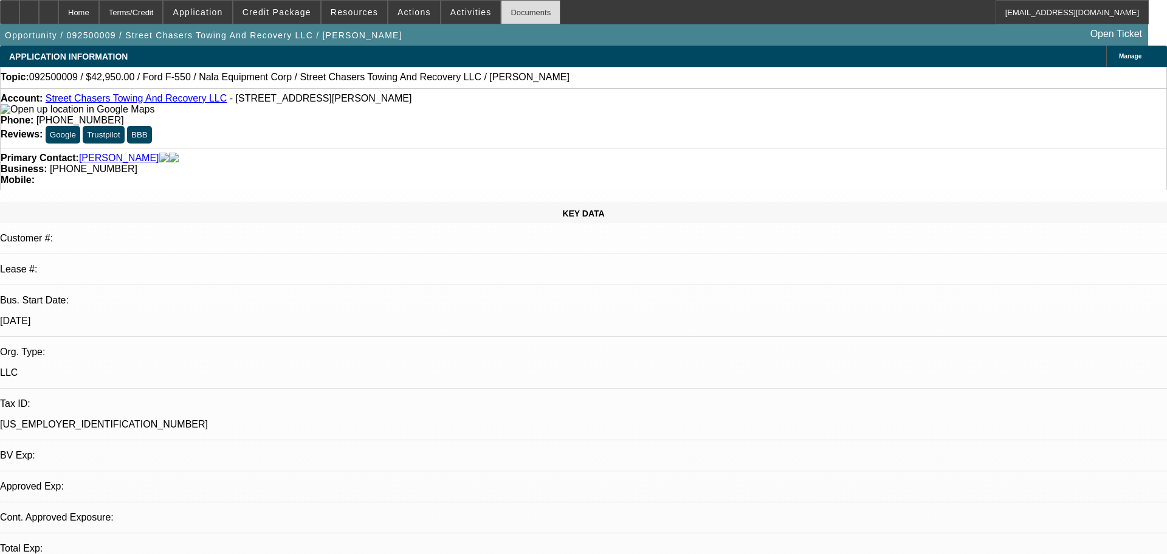
select select "0"
select select "2"
select select "0"
select select "5"
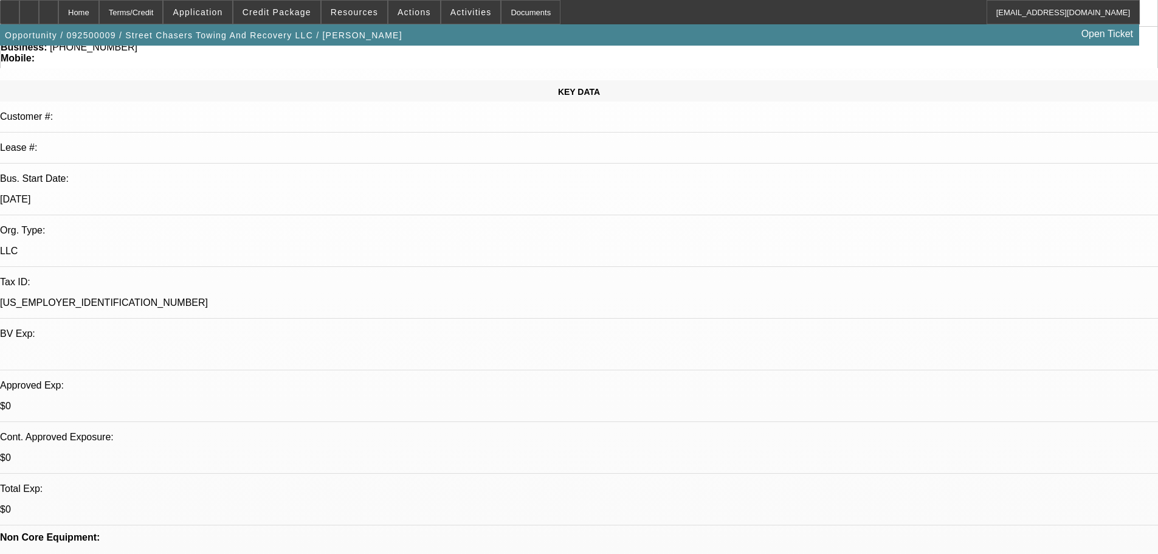
scroll to position [61, 0]
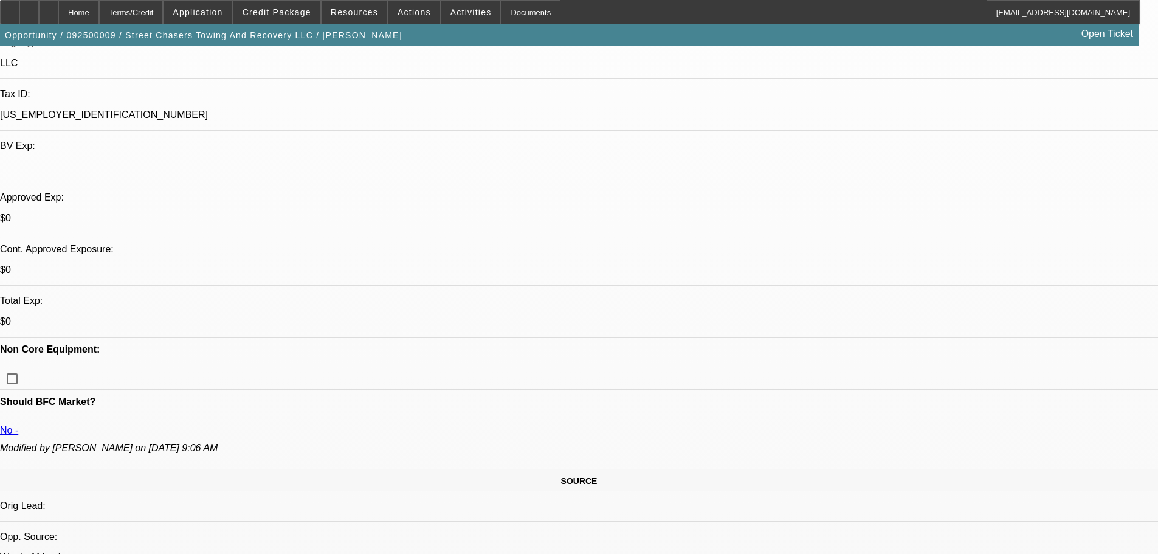
scroll to position [365, 0]
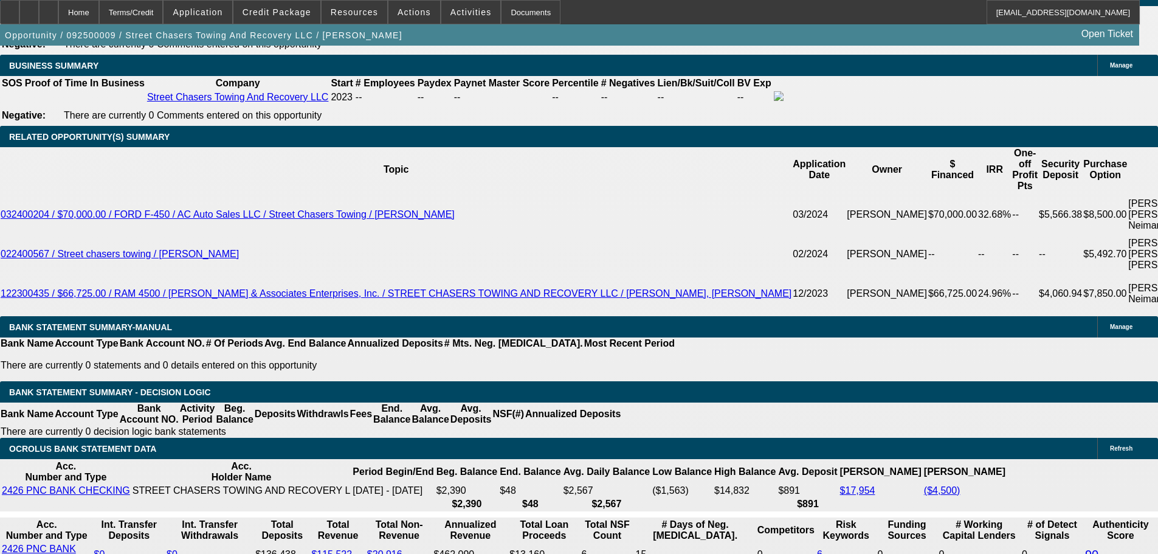
scroll to position [1884, 0]
